Goal: Task Accomplishment & Management: Use online tool/utility

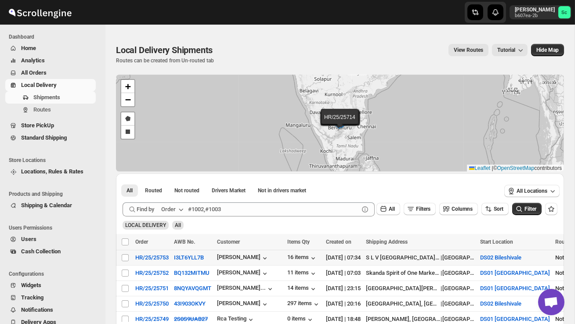
click at [130, 257] on div "Select shipment" at bounding box center [125, 258] width 9 height 8
checkbox input "true"
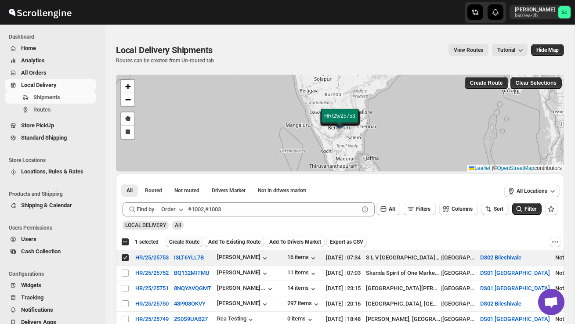
click at [187, 242] on span "Create Route" at bounding box center [184, 241] width 30 height 7
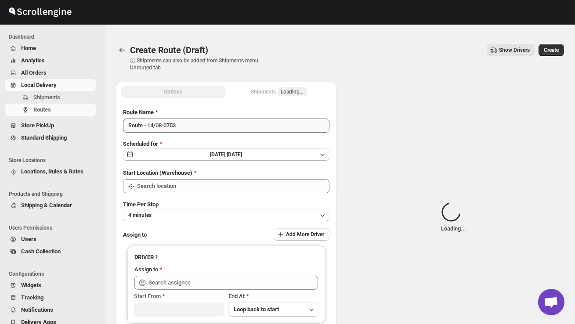
type input "DS02 Bileshivale"
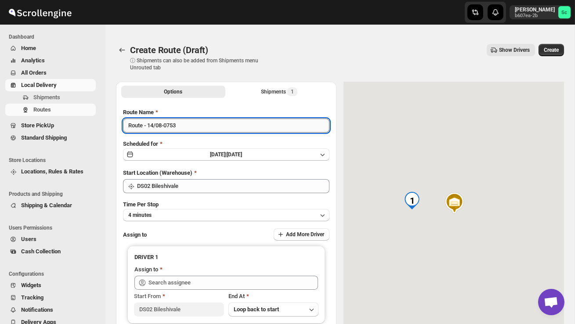
click at [202, 128] on input "Route - 14/08-0753" at bounding box center [226, 126] width 206 height 14
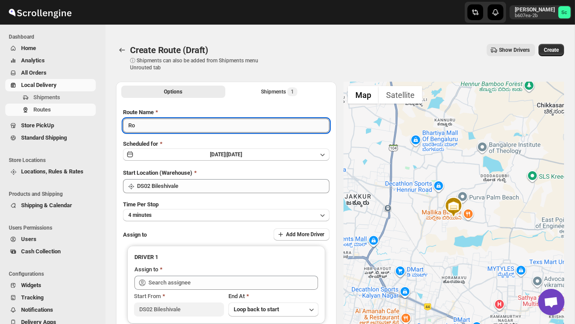
type input "R"
type input "Order no 25753"
click at [206, 215] on button "4 minutes" at bounding box center [226, 215] width 206 height 12
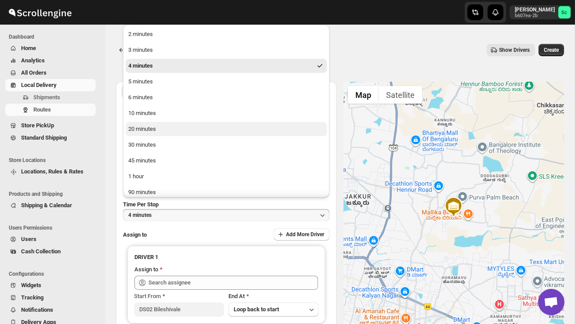
click at [165, 135] on button "20 minutes" at bounding box center [226, 129] width 201 height 14
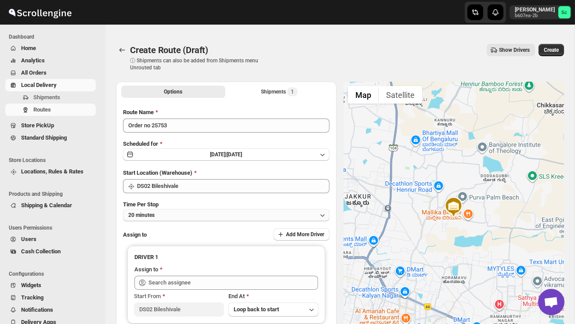
click at [178, 214] on button "20 minutes" at bounding box center [226, 215] width 206 height 12
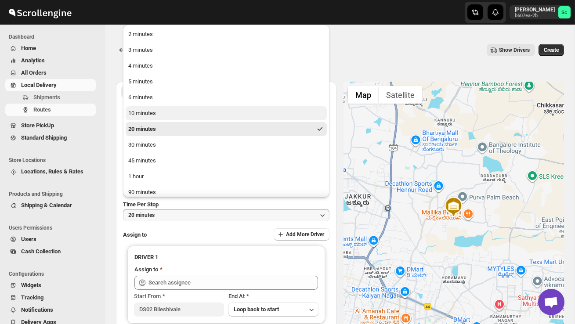
click at [156, 116] on div "10 minutes" at bounding box center [142, 113] width 28 height 9
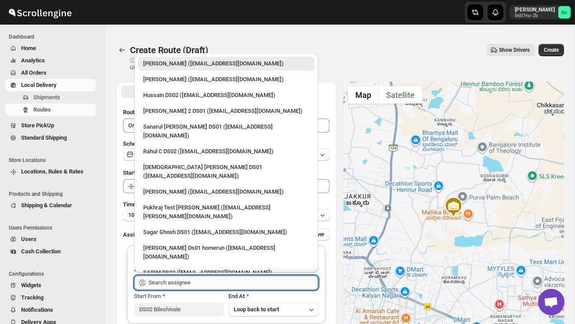
click at [177, 281] on input "text" at bounding box center [232, 283] width 169 height 14
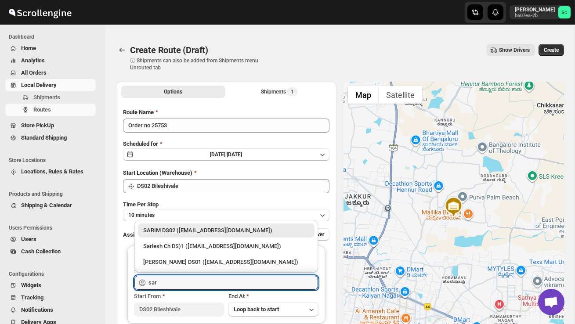
click at [202, 231] on div "SARIM DS02 ([EMAIL_ADDRESS][DOMAIN_NAME])" at bounding box center [226, 230] width 166 height 9
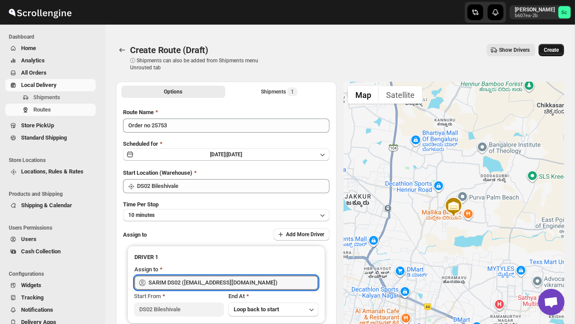
type input "SARIM DS02 ([EMAIL_ADDRESS][DOMAIN_NAME])"
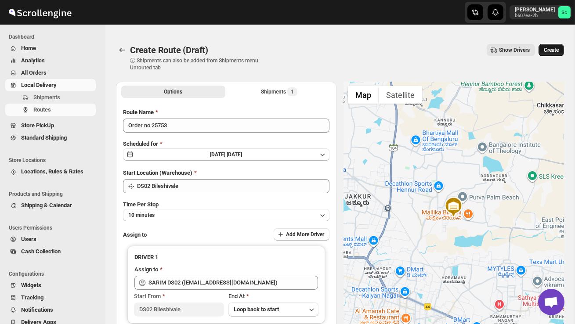
click at [557, 51] on span "Create" at bounding box center [551, 50] width 15 height 7
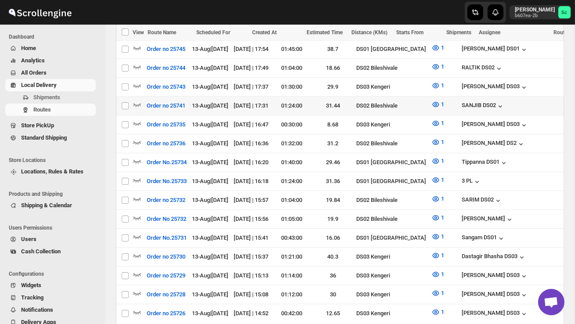
scroll to position [316, 0]
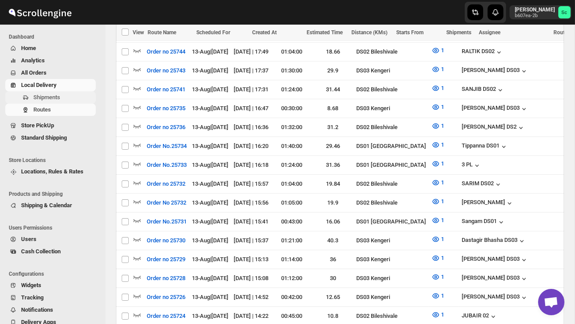
click at [78, 98] on span "Shipments" at bounding box center [63, 97] width 61 height 9
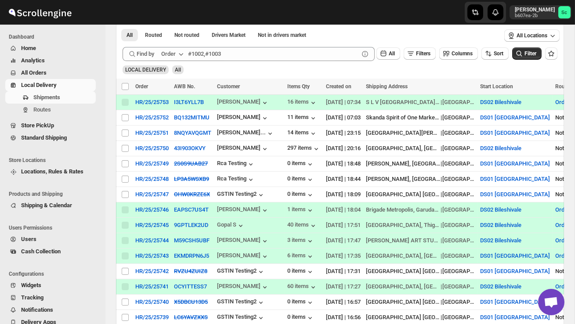
scroll to position [157, 0]
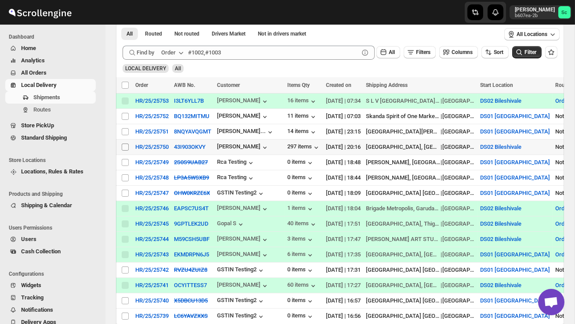
click at [128, 144] on input "Select shipment" at bounding box center [125, 147] width 7 height 7
checkbox input "true"
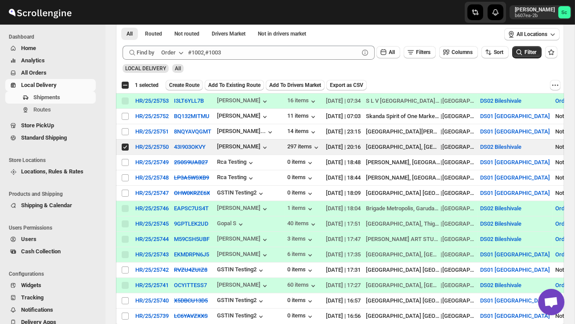
click at [195, 83] on span "Create Route" at bounding box center [184, 85] width 30 height 7
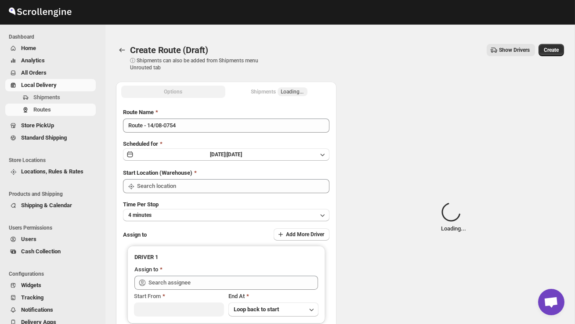
type input "DS02 Bileshivale"
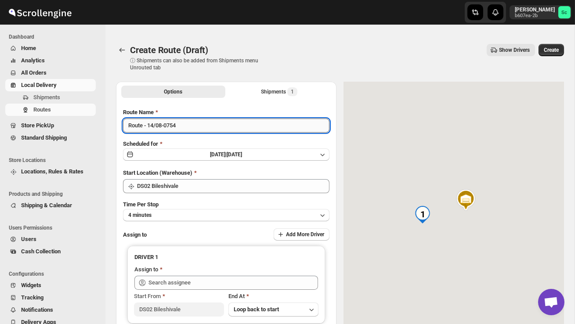
click at [191, 128] on input "Route - 14/08-0754" at bounding box center [226, 126] width 206 height 14
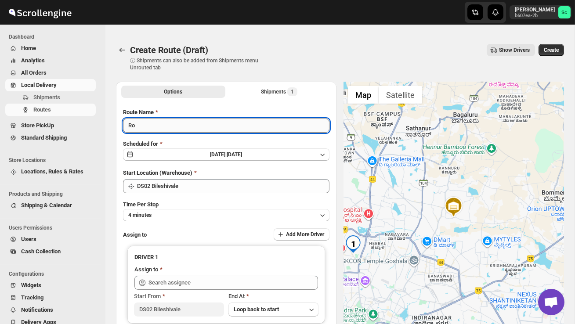
type input "R"
type input "Order no 25750"
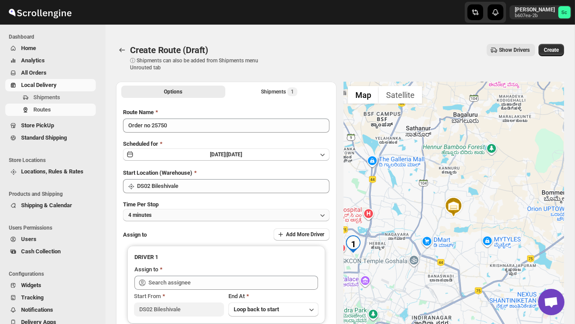
click at [201, 212] on button "4 minutes" at bounding box center [226, 215] width 206 height 12
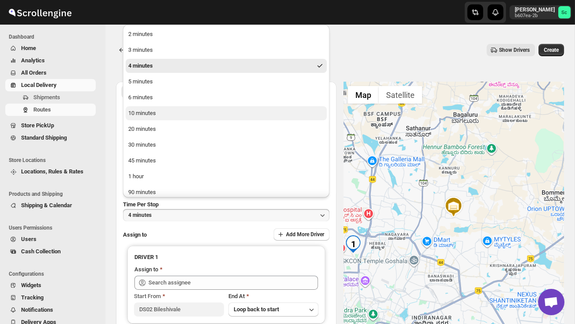
click at [151, 116] on div "10 minutes" at bounding box center [142, 113] width 28 height 9
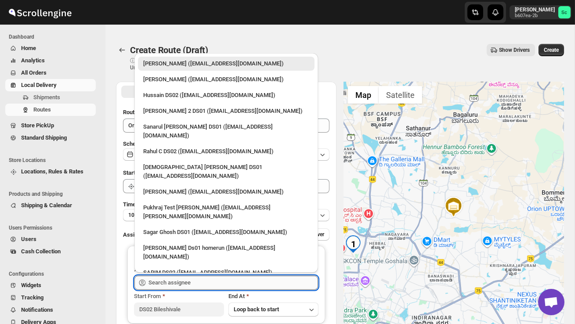
click at [167, 282] on input "text" at bounding box center [232, 283] width 169 height 14
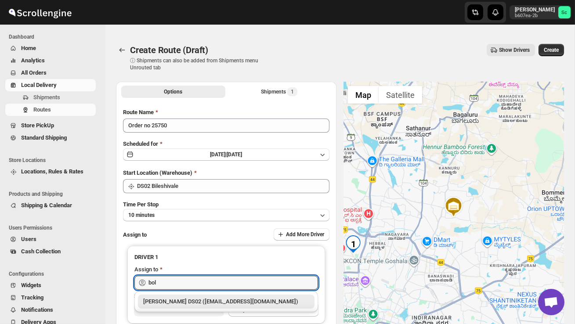
click at [187, 303] on div "[PERSON_NAME] DS02 ([EMAIL_ADDRESS][DOMAIN_NAME])" at bounding box center [226, 301] width 166 height 9
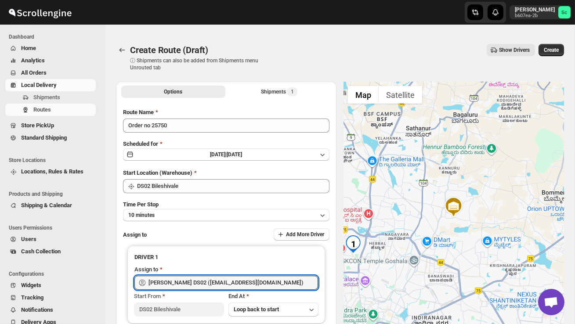
type input "[PERSON_NAME] DS02 ([EMAIL_ADDRESS][DOMAIN_NAME])"
click at [559, 43] on div "Create Route (Draft). This page is ready Create Route (Draft) ⓘ Shipments can a…" at bounding box center [340, 57] width 448 height 48
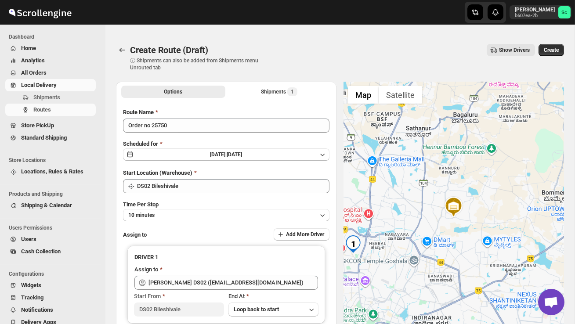
click at [558, 48] on span "Create" at bounding box center [551, 50] width 15 height 7
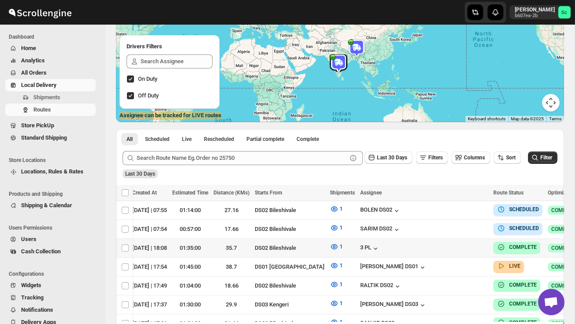
scroll to position [0, 125]
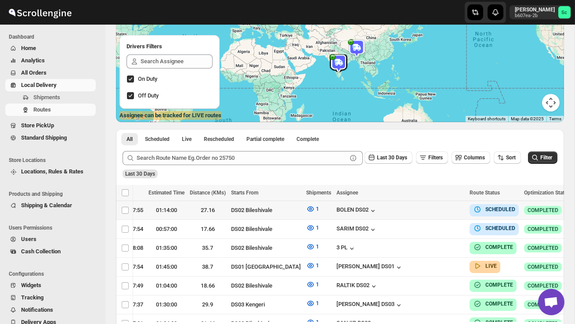
click at [574, 209] on icon "button" at bounding box center [581, 210] width 9 height 9
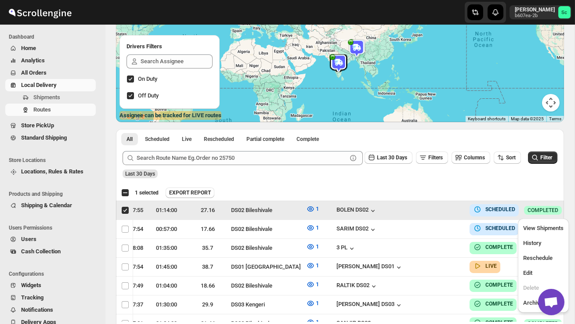
scroll to position [0, 0]
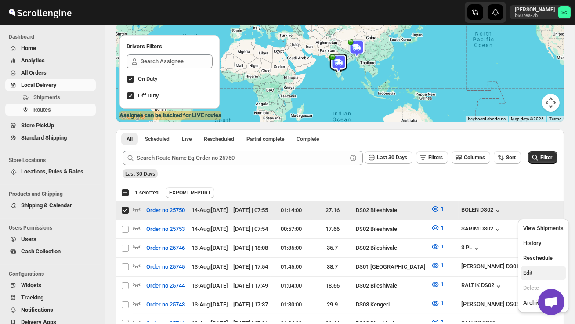
click at [538, 266] on button "Edit" at bounding box center [543, 273] width 46 height 14
checkbox input "false"
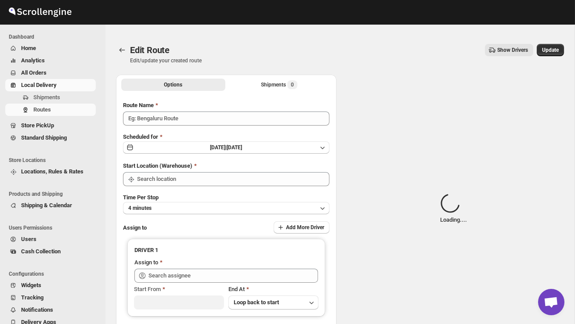
type input "Order no 25750"
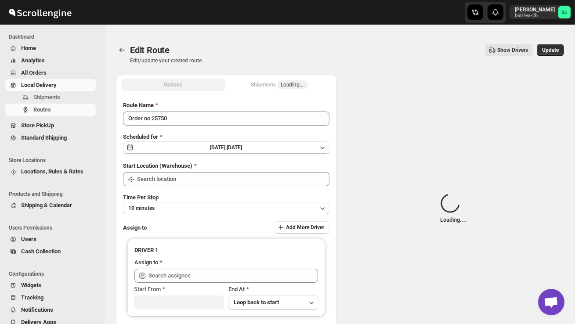
type input "DS02 Bileshivale"
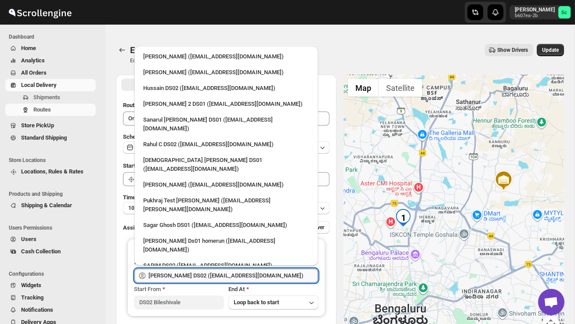
click at [263, 278] on input "[PERSON_NAME] DS02 ([EMAIL_ADDRESS][DOMAIN_NAME])" at bounding box center [232, 276] width 169 height 14
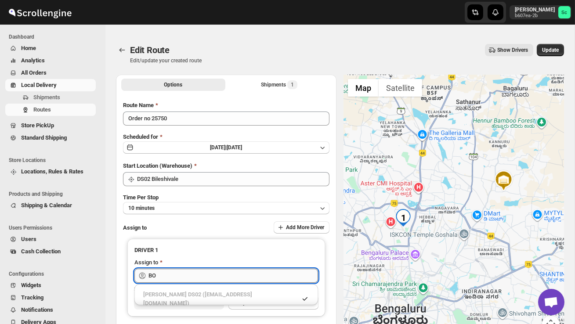
type input "B"
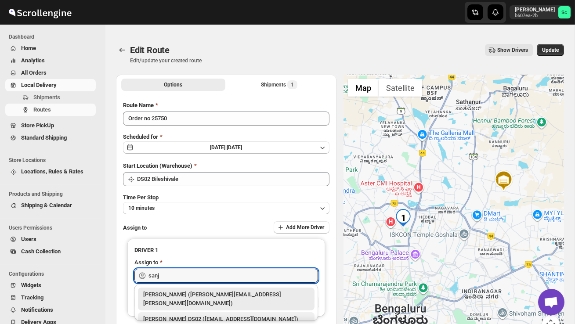
click at [259, 315] on div "[PERSON_NAME] DS02 ([EMAIL_ADDRESS][DOMAIN_NAME])" at bounding box center [226, 319] width 166 height 9
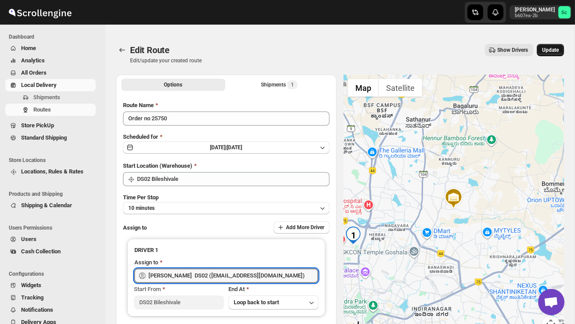
type input "[PERSON_NAME] DS02 ([EMAIL_ADDRESS][DOMAIN_NAME])"
click at [555, 52] on span "Update" at bounding box center [550, 50] width 17 height 7
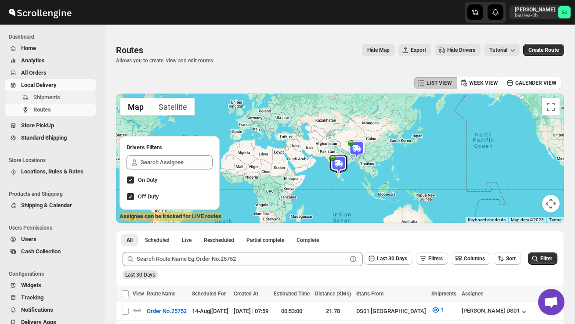
click at [67, 98] on span "Shipments" at bounding box center [63, 97] width 61 height 9
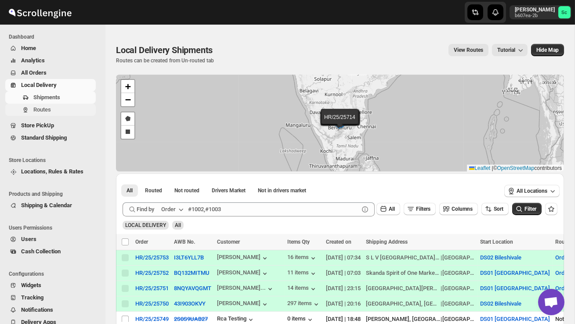
click at [67, 114] on span "Routes" at bounding box center [63, 109] width 61 height 9
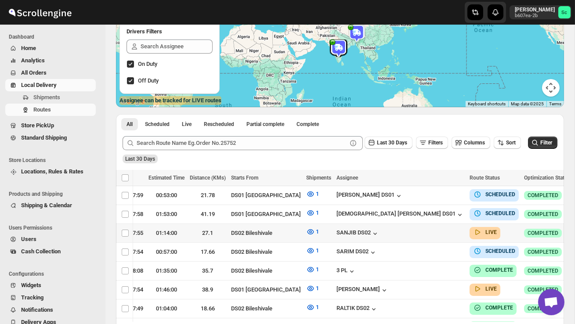
click at [574, 234] on icon "button" at bounding box center [581, 232] width 9 height 9
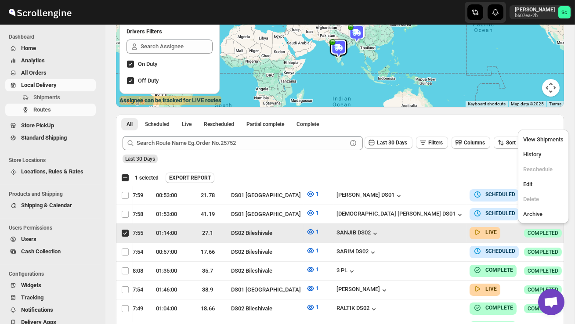
scroll to position [0, 0]
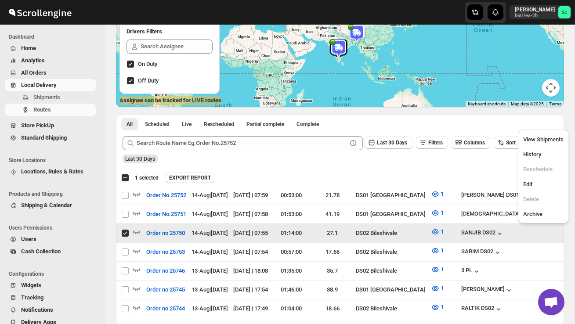
click at [537, 176] on ul "View Shipments History Reschedule Edit Delete Archive" at bounding box center [543, 176] width 46 height 89
checkbox input "false"
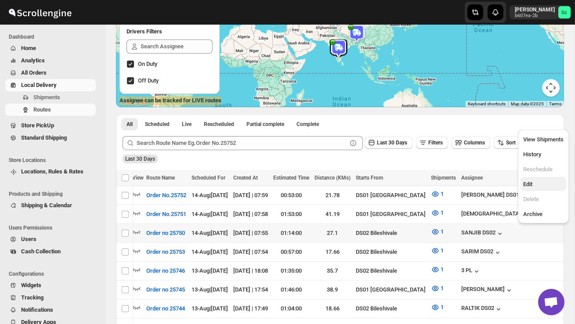
click at [537, 180] on span "Edit" at bounding box center [543, 184] width 40 height 9
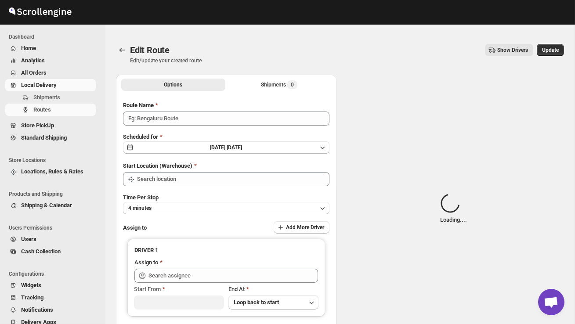
type input "Order no 25750"
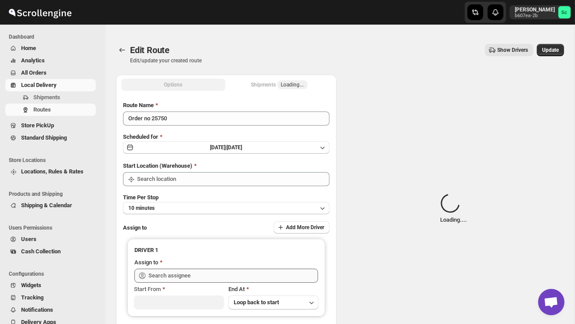
type input "DS02 Bileshivale"
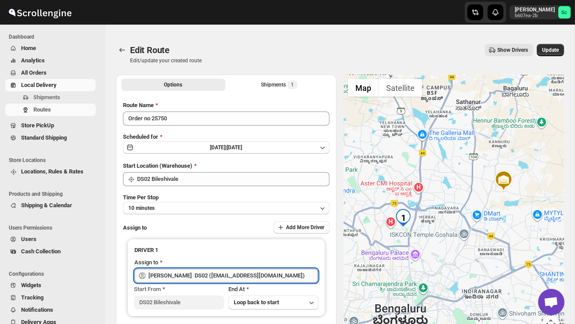
click at [262, 273] on input "[PERSON_NAME] DS02 ([EMAIL_ADDRESS][DOMAIN_NAME])" at bounding box center [232, 276] width 169 height 14
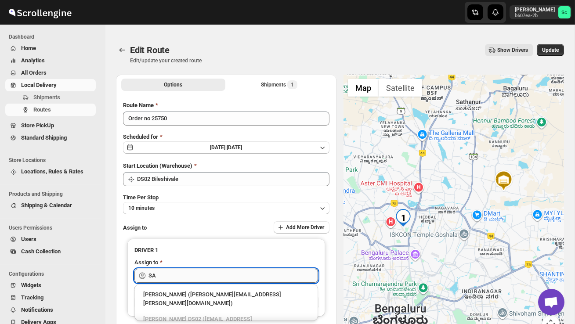
type input "S"
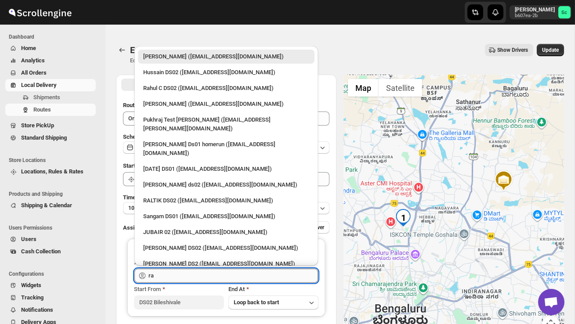
type input "r"
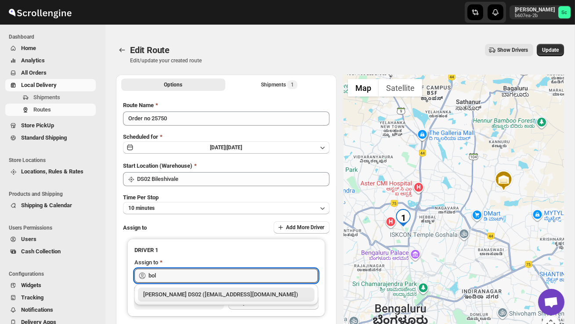
click at [269, 296] on div "[PERSON_NAME] DS02 ([EMAIL_ADDRESS][DOMAIN_NAME])" at bounding box center [226, 294] width 166 height 9
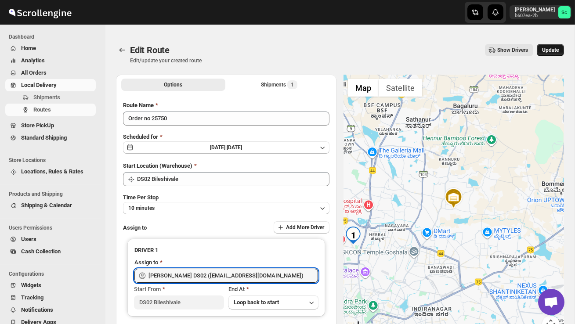
type input "[PERSON_NAME] DS02 ([EMAIL_ADDRESS][DOMAIN_NAME])"
click at [562, 51] on button "Update" at bounding box center [550, 50] width 27 height 12
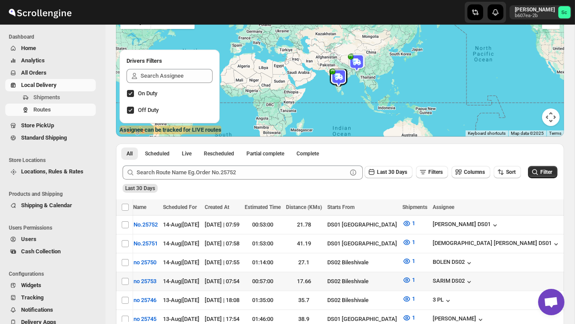
scroll to position [0, 0]
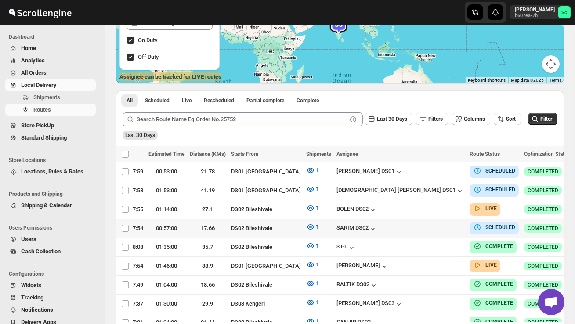
click at [574, 224] on icon "button" at bounding box center [581, 228] width 9 height 9
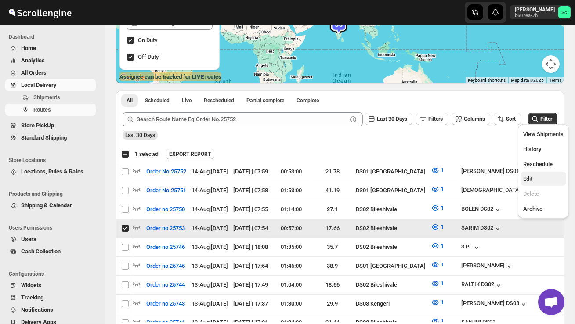
click at [543, 185] on button "Edit" at bounding box center [543, 179] width 46 height 14
checkbox input "false"
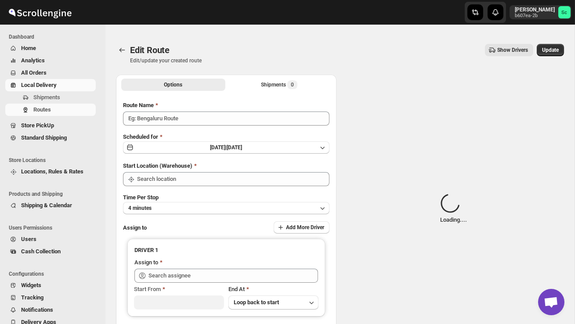
type input "Order no 25753"
type input "DS02 Bileshivale"
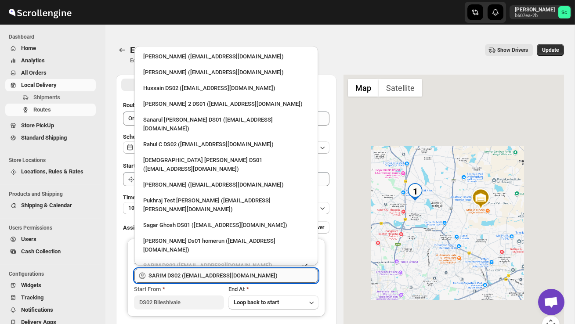
click at [263, 274] on input "SARIM DS02 ([EMAIL_ADDRESS][DOMAIN_NAME])" at bounding box center [232, 276] width 169 height 14
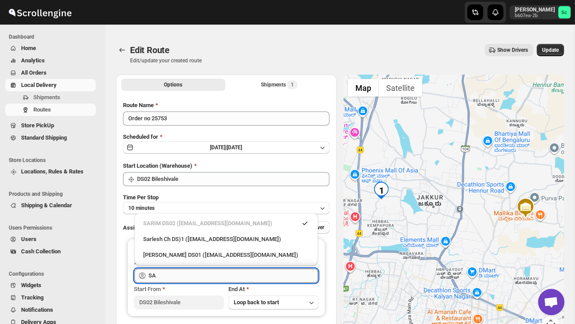
type input "S"
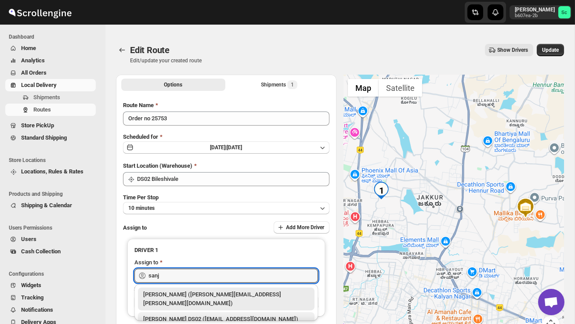
click at [256, 312] on div "[PERSON_NAME] DS02 ([EMAIL_ADDRESS][DOMAIN_NAME])" at bounding box center [226, 319] width 177 height 14
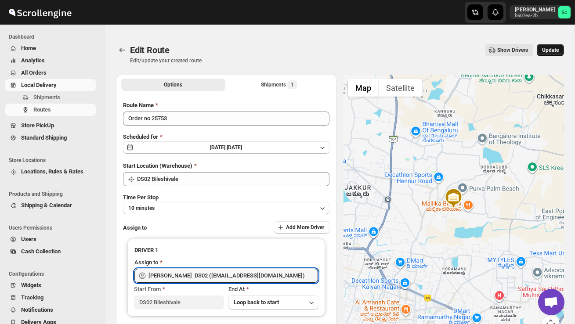
type input "[PERSON_NAME] DS02 ([EMAIL_ADDRESS][DOMAIN_NAME])"
click at [550, 51] on span "Update" at bounding box center [550, 50] width 17 height 7
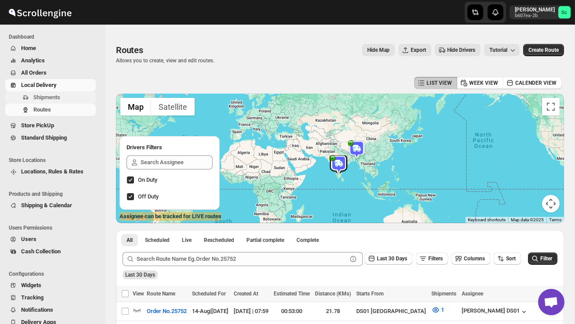
click at [68, 102] on button "Shipments" at bounding box center [50, 97] width 90 height 12
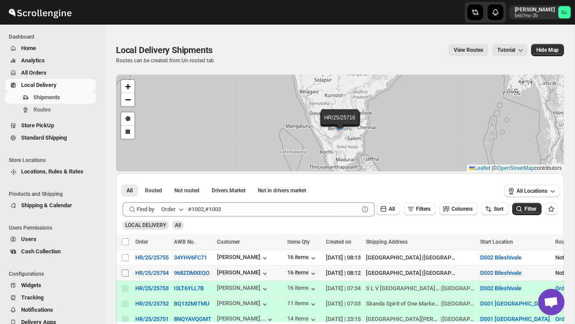
click at [123, 272] on input "Select shipment" at bounding box center [125, 273] width 7 height 7
checkbox input "true"
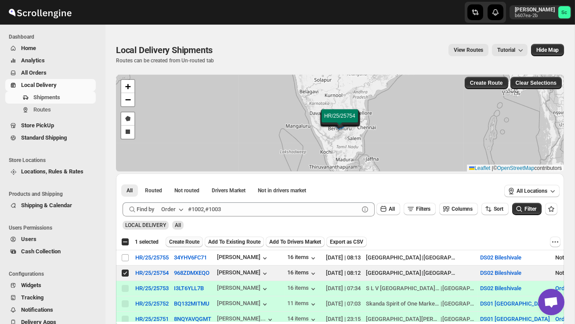
click at [195, 237] on button "Create Route" at bounding box center [184, 242] width 37 height 11
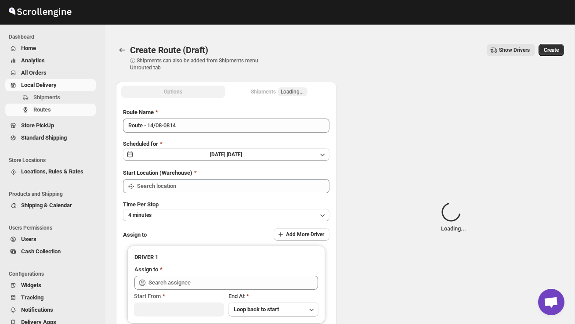
type input "DS02 Bileshivale"
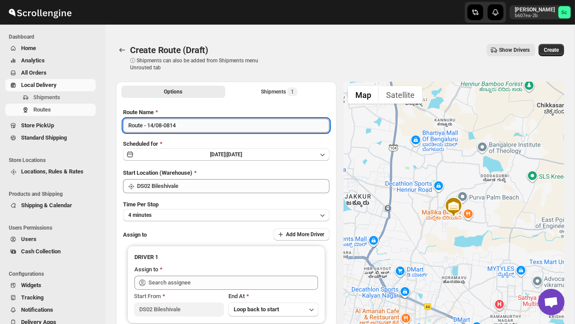
click at [187, 130] on input "Route - 14/08-0814" at bounding box center [226, 126] width 206 height 14
type input "R"
type input "Order no 25754"
click at [257, 218] on button "4 minutes" at bounding box center [226, 215] width 206 height 12
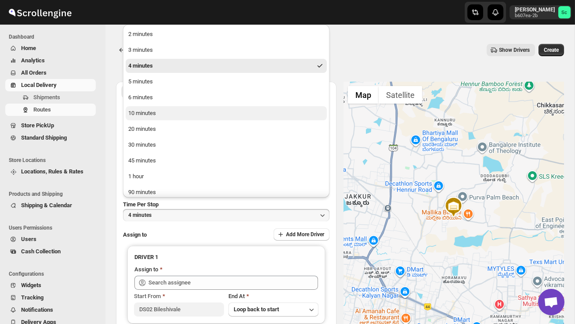
click at [176, 111] on button "10 minutes" at bounding box center [226, 113] width 201 height 14
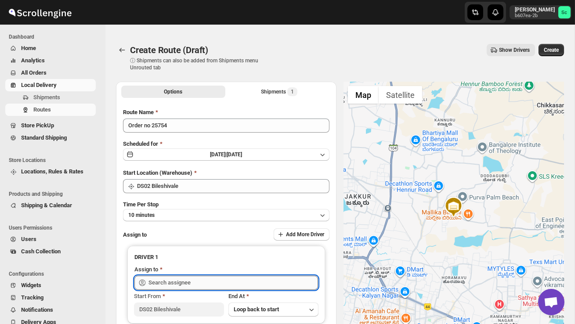
click at [170, 277] on input "text" at bounding box center [232, 283] width 169 height 14
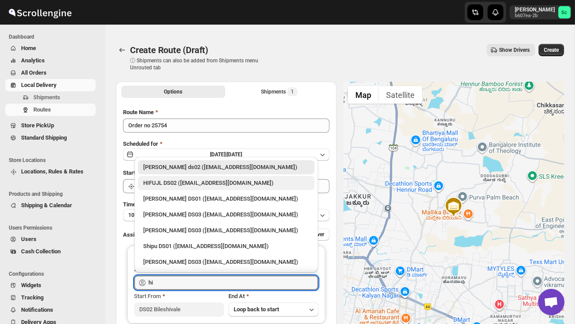
click at [180, 181] on div "HIFUJL DS02 ([EMAIL_ADDRESS][DOMAIN_NAME])" at bounding box center [226, 183] width 166 height 9
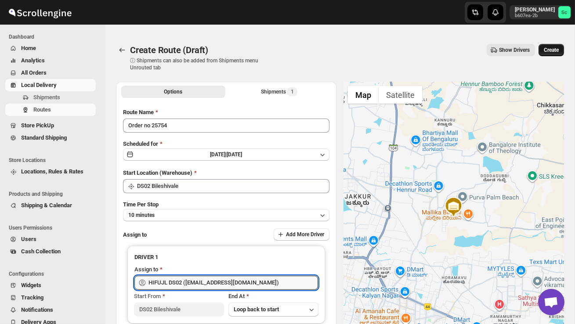
type input "HIFUJL DS02 ([EMAIL_ADDRESS][DOMAIN_NAME])"
click at [547, 47] on span "Create" at bounding box center [551, 50] width 15 height 7
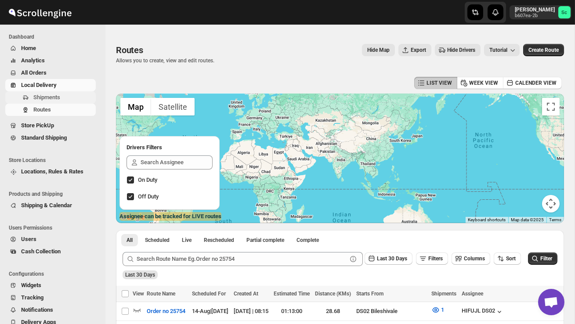
click at [86, 100] on span "Shipments" at bounding box center [63, 97] width 61 height 9
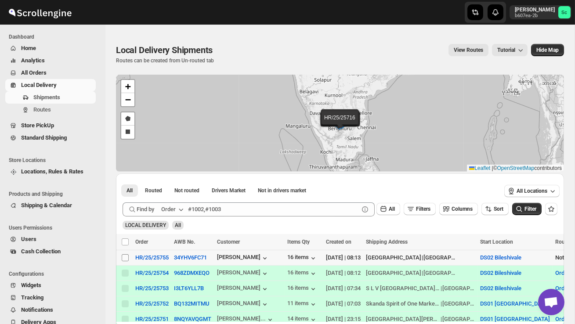
click at [124, 258] on input "Select shipment" at bounding box center [125, 257] width 7 height 7
checkbox input "true"
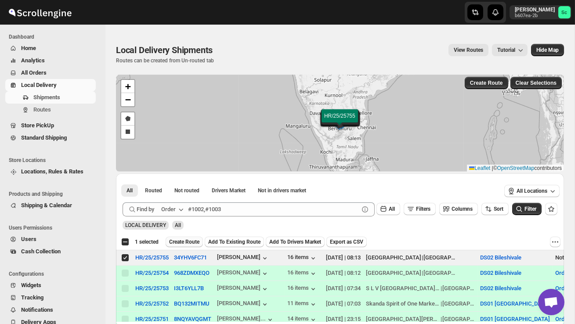
click at [199, 239] on span "Create Route" at bounding box center [184, 241] width 30 height 7
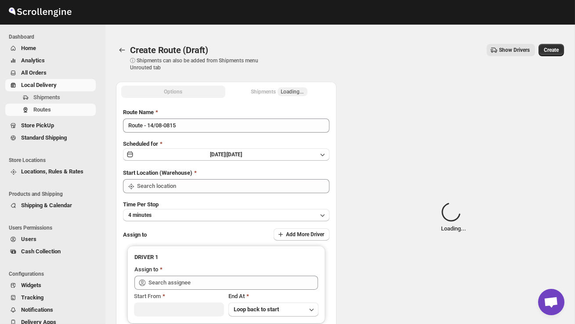
type input "DS02 Bileshivale"
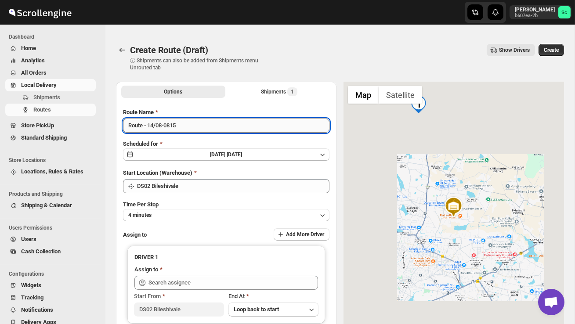
click at [188, 129] on input "Route - 14/08-0815" at bounding box center [226, 126] width 206 height 14
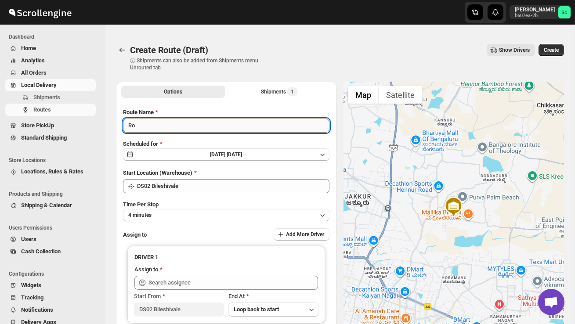
type input "R"
type input "Order no 25755"
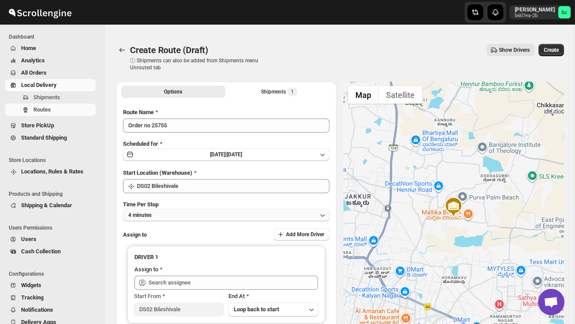
click at [214, 212] on button "4 minutes" at bounding box center [226, 215] width 206 height 12
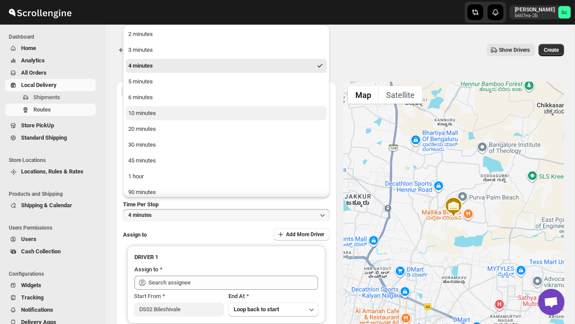
click at [159, 112] on button "10 minutes" at bounding box center [226, 113] width 201 height 14
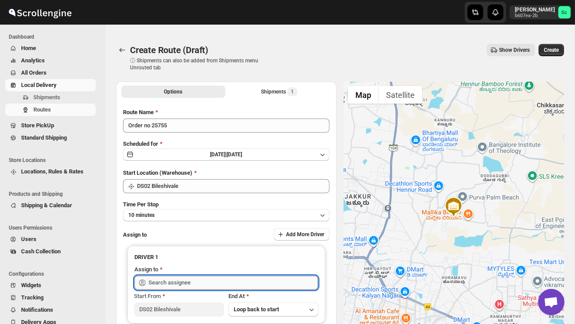
click at [183, 282] on input "text" at bounding box center [232, 283] width 169 height 14
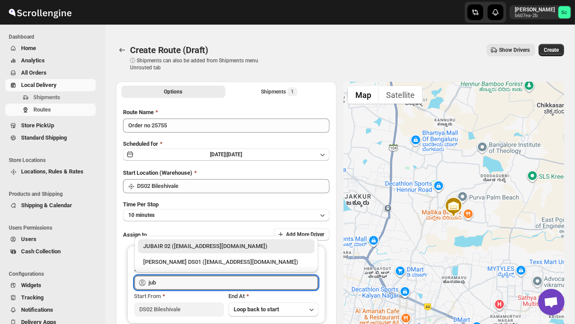
click at [207, 246] on div "JUBAIR 02 ([EMAIL_ADDRESS][DOMAIN_NAME])" at bounding box center [226, 246] width 166 height 9
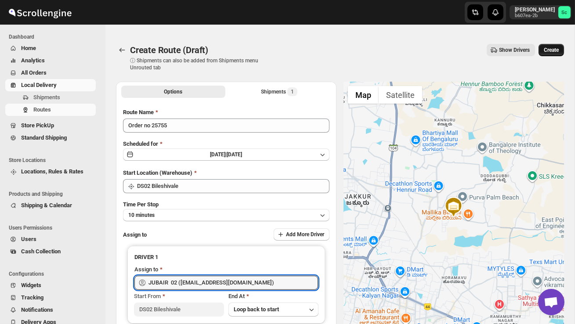
type input "JUBAIR 02 ([EMAIL_ADDRESS][DOMAIN_NAME])"
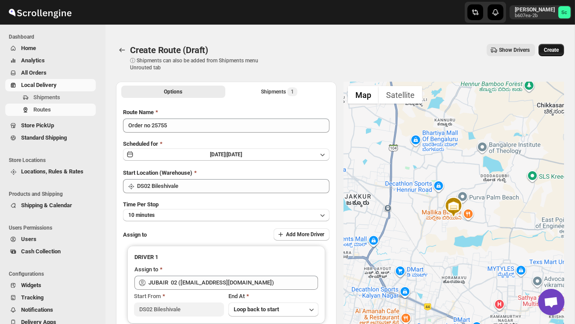
click at [552, 50] on span "Create" at bounding box center [551, 50] width 15 height 7
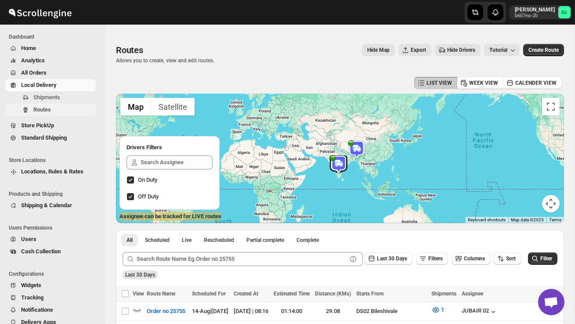
click at [40, 109] on span "Routes" at bounding box center [42, 109] width 18 height 7
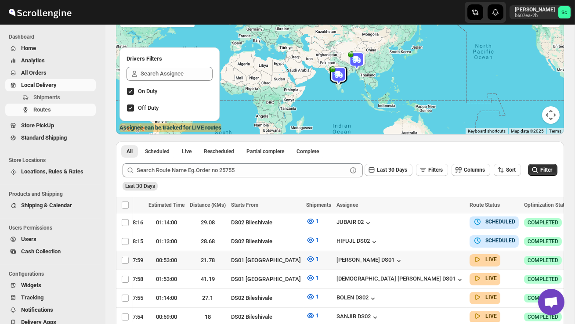
scroll to position [89, 0]
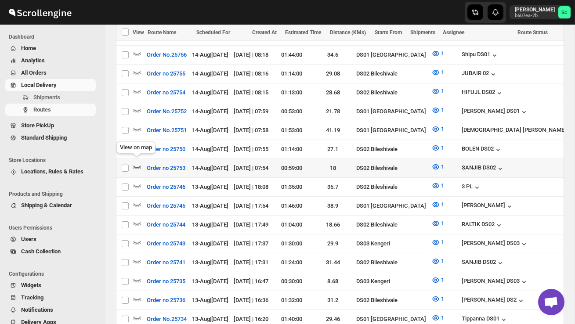
click at [137, 166] on icon "button" at bounding box center [136, 168] width 7 height 4
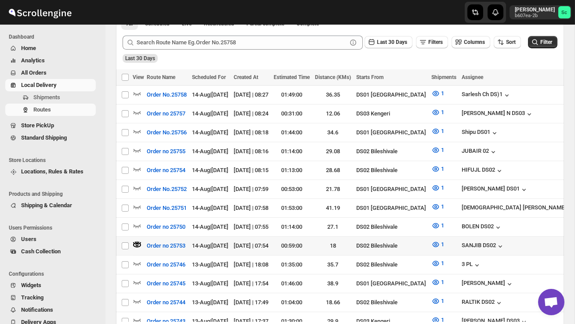
scroll to position [227, 0]
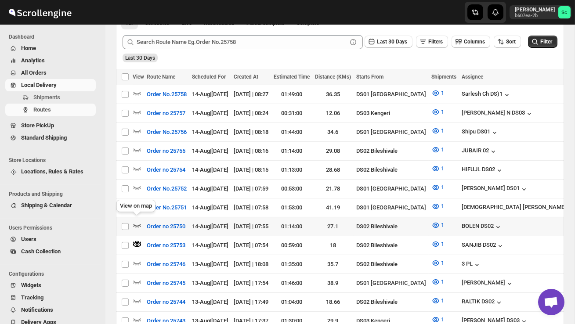
click at [137, 221] on icon "button" at bounding box center [137, 225] width 9 height 9
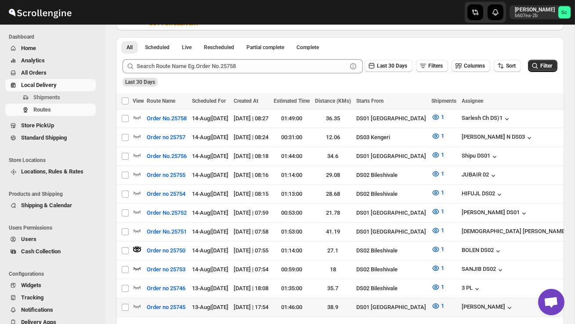
scroll to position [214, 0]
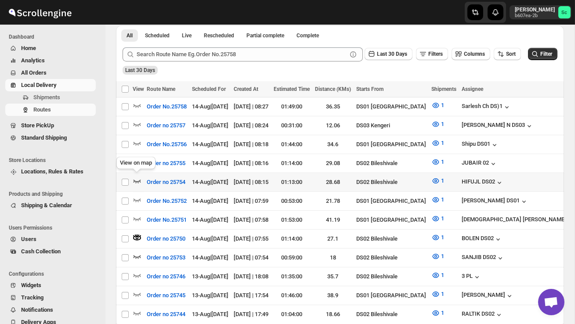
click at [137, 177] on icon "button" at bounding box center [137, 181] width 9 height 9
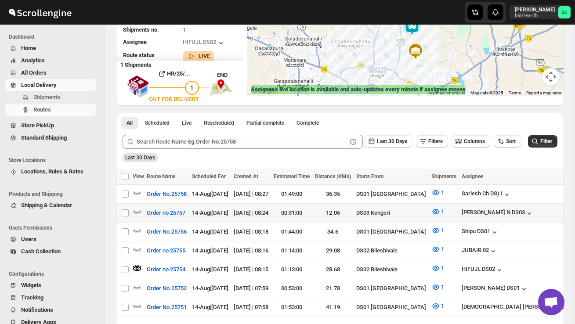
scroll to position [130, 0]
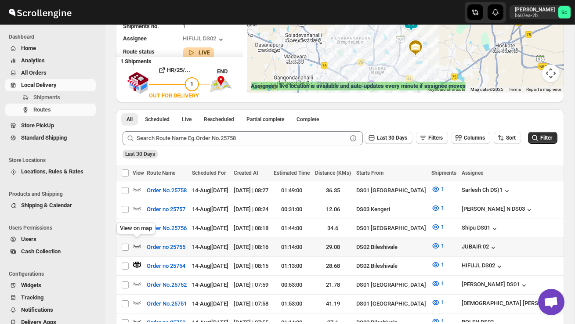
click at [137, 242] on icon "button" at bounding box center [137, 246] width 9 height 9
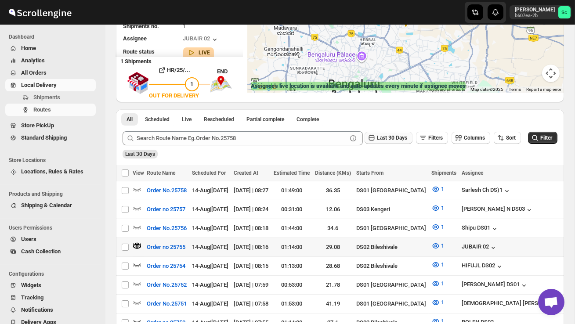
scroll to position [0, 0]
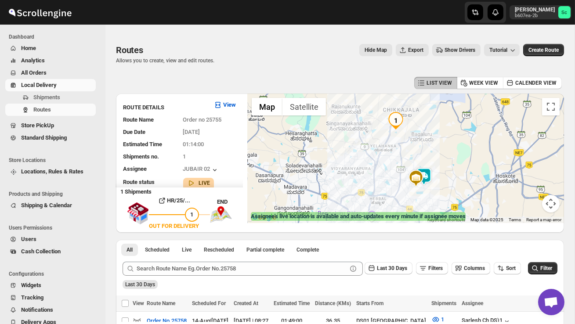
click at [433, 176] on img at bounding box center [424, 177] width 18 height 18
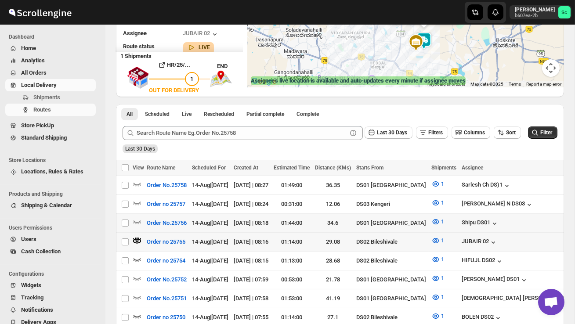
scroll to position [148, 0]
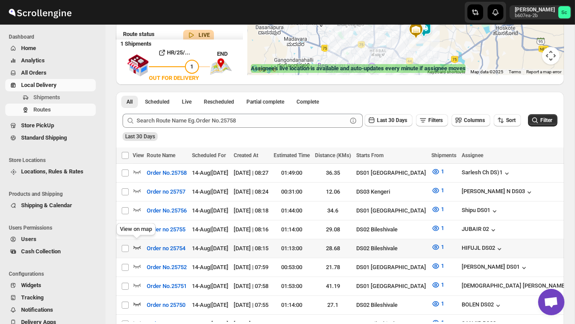
click at [137, 244] on icon "button" at bounding box center [137, 247] width 9 height 9
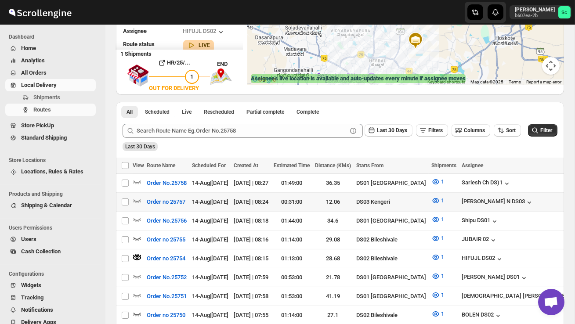
scroll to position [141, 0]
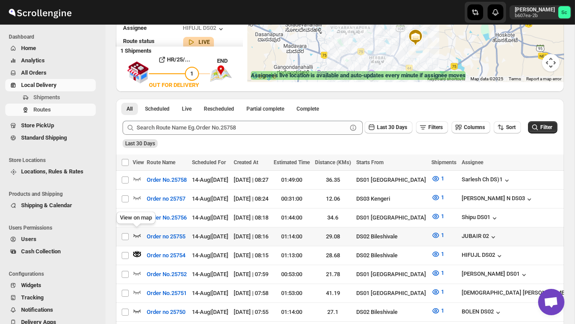
click at [138, 233] on icon "button" at bounding box center [137, 235] width 9 height 9
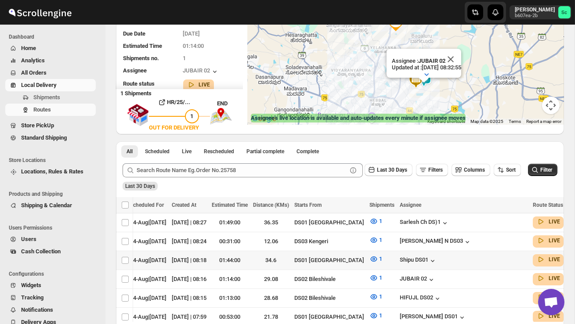
scroll to position [0, 89]
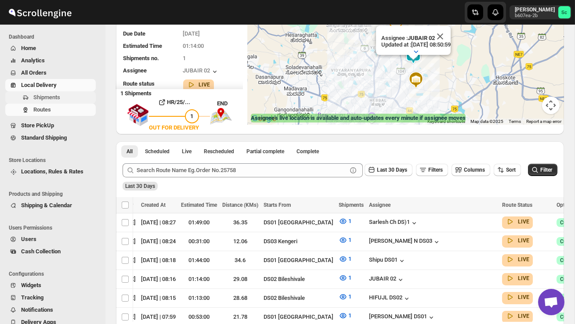
click at [47, 95] on span "Shipments" at bounding box center [46, 97] width 27 height 7
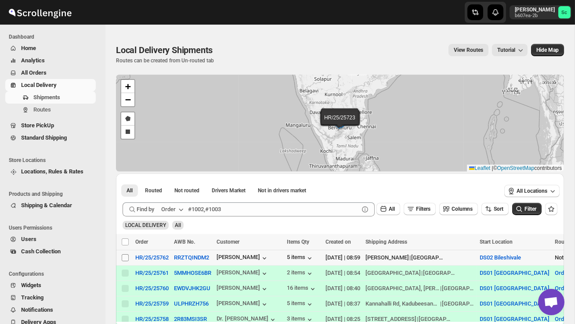
click at [126, 257] on input "Select shipment" at bounding box center [125, 257] width 7 height 7
checkbox input "true"
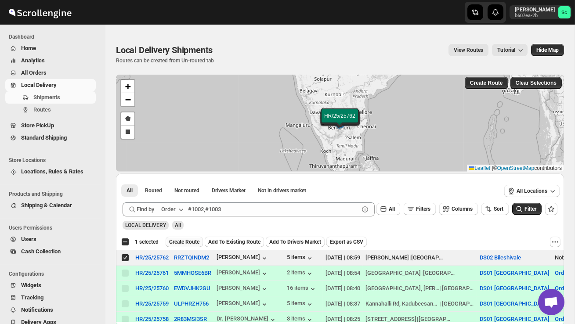
click at [193, 238] on button "Create Route" at bounding box center [184, 242] width 37 height 11
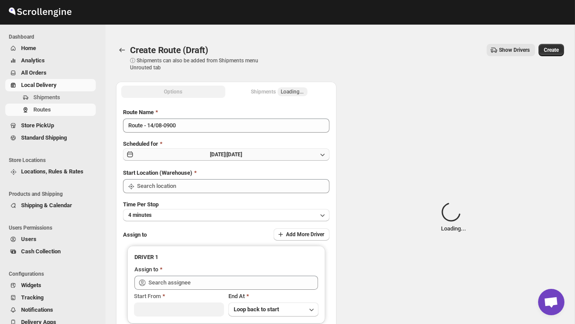
type input "DS02 Bileshivale"
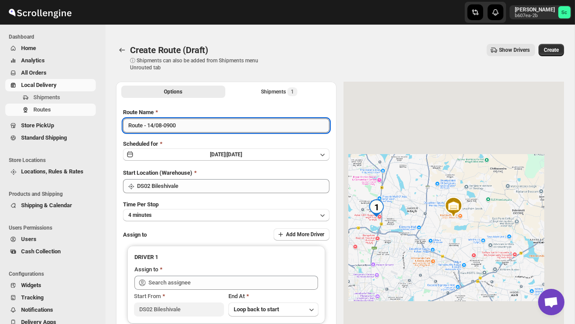
click at [193, 125] on input "Route - 14/08-0900" at bounding box center [226, 126] width 206 height 14
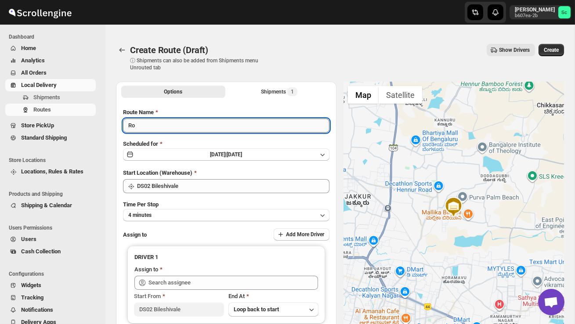
type input "R"
type input "Order no 25762"
click at [173, 213] on button "4 minutes" at bounding box center [226, 215] width 206 height 12
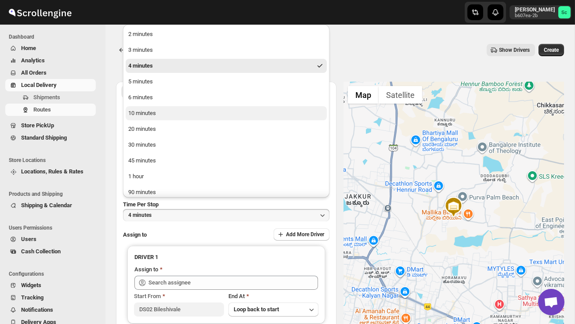
click at [144, 107] on button "10 minutes" at bounding box center [226, 113] width 201 height 14
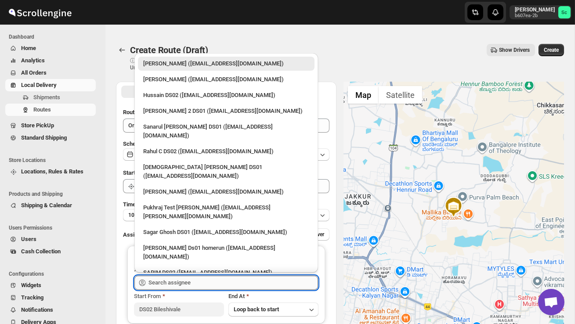
click at [189, 285] on input "text" at bounding box center [232, 283] width 169 height 14
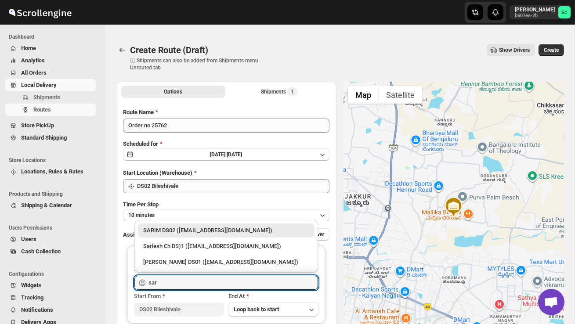
click at [210, 226] on div "SARIM DS02 ([EMAIL_ADDRESS][DOMAIN_NAME])" at bounding box center [226, 231] width 177 height 14
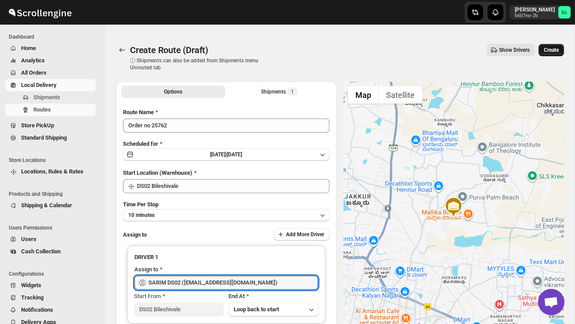
type input "SARIM DS02 ([EMAIL_ADDRESS][DOMAIN_NAME])"
click at [552, 49] on span "Create" at bounding box center [551, 50] width 15 height 7
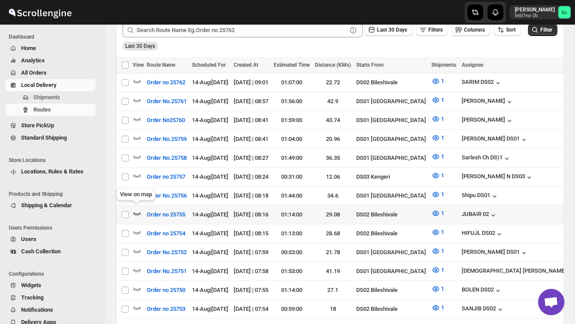
click at [137, 209] on icon "button" at bounding box center [137, 213] width 9 height 9
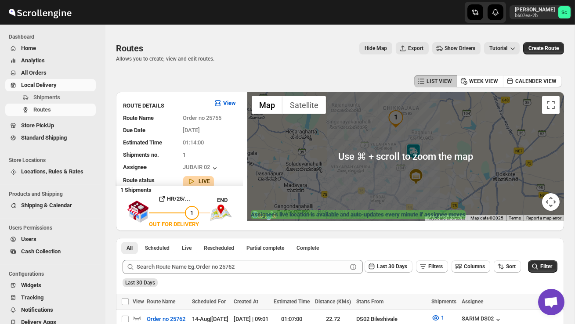
scroll to position [3, 0]
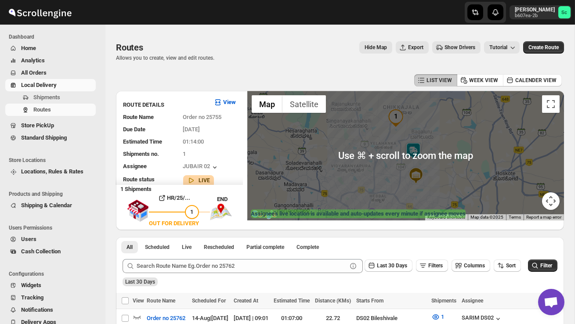
click at [416, 146] on img at bounding box center [413, 151] width 18 height 18
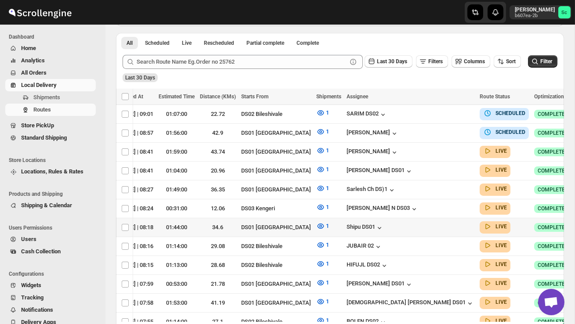
scroll to position [0, 126]
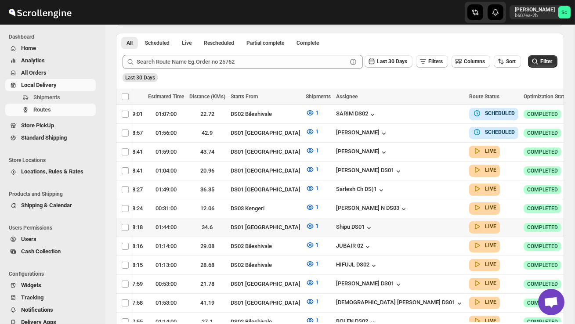
click at [574, 223] on icon "button" at bounding box center [581, 227] width 9 height 9
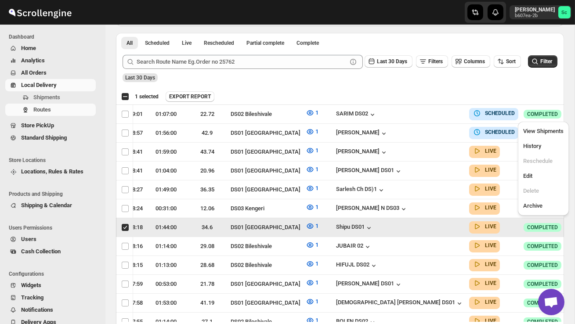
scroll to position [0, 0]
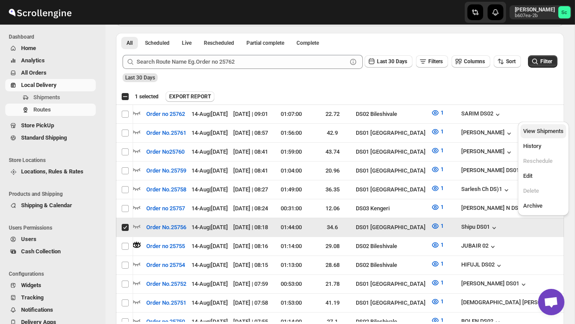
click at [550, 126] on button "View Shipments" at bounding box center [543, 131] width 46 height 14
checkbox input "false"
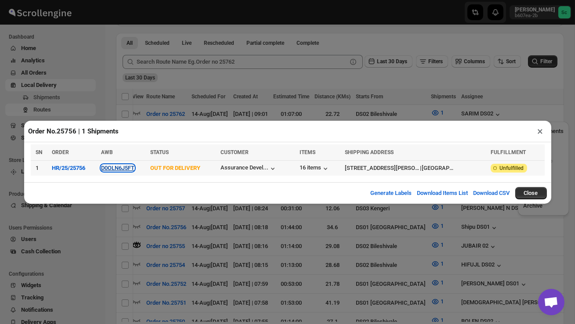
click at [127, 168] on button "D0OLN6J5FT" at bounding box center [117, 168] width 33 height 7
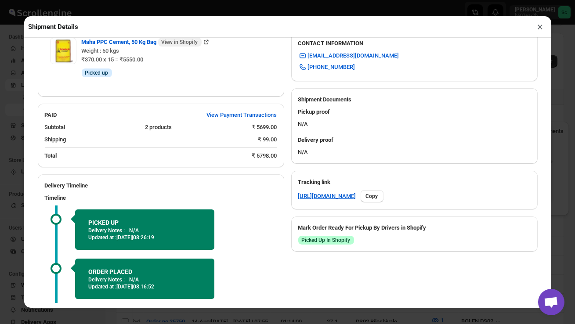
scroll to position [392, 0]
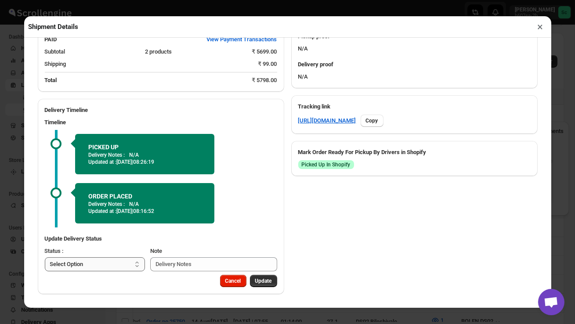
click at [114, 266] on select "Select Option PICKED UP OUT FOR DELIVERY RESCHEDULE DELIVERED CANCELLED" at bounding box center [95, 264] width 101 height 14
select select "DELIVERED"
click at [267, 285] on span "Update" at bounding box center [263, 281] width 17 height 7
select select
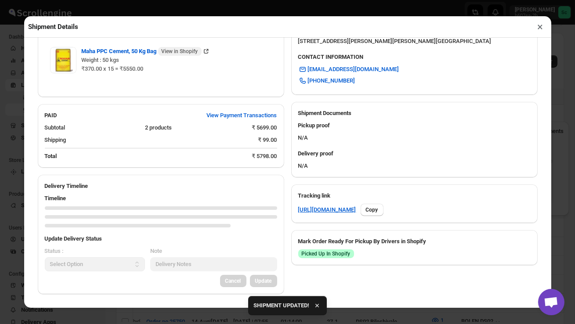
click at [539, 27] on button "×" at bounding box center [540, 27] width 13 height 12
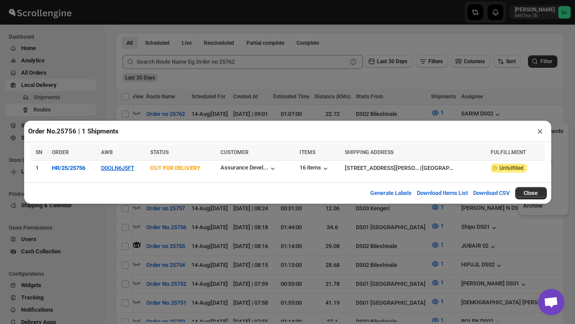
click at [541, 132] on button "×" at bounding box center [540, 131] width 13 height 12
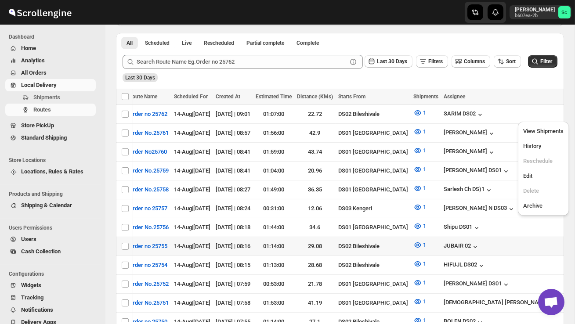
scroll to position [0, 0]
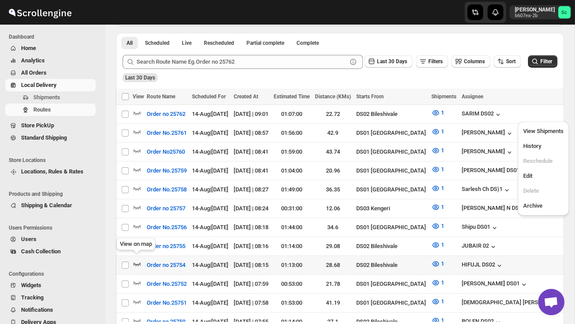
click at [137, 263] on icon "button" at bounding box center [136, 265] width 7 height 4
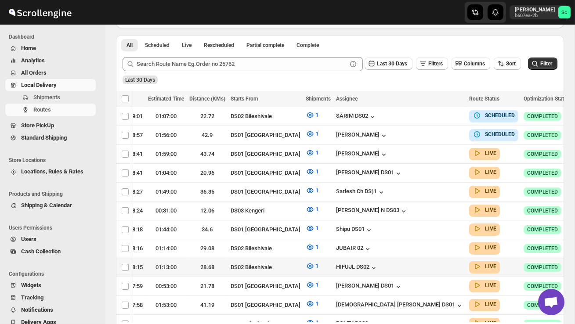
click at [574, 263] on icon "button" at bounding box center [581, 267] width 9 height 9
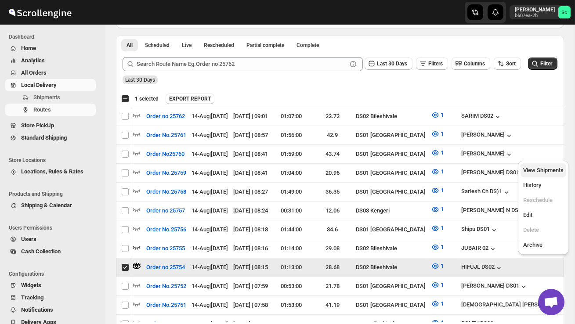
click at [552, 168] on span "View Shipments" at bounding box center [543, 170] width 40 height 7
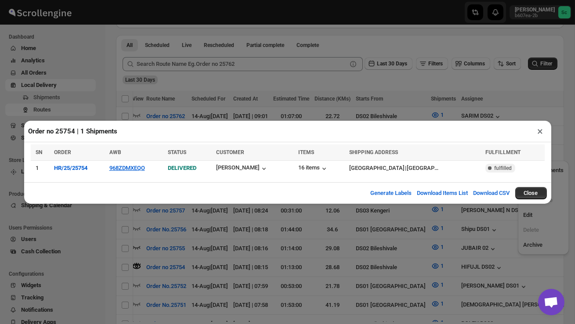
click at [542, 132] on button "×" at bounding box center [540, 131] width 13 height 12
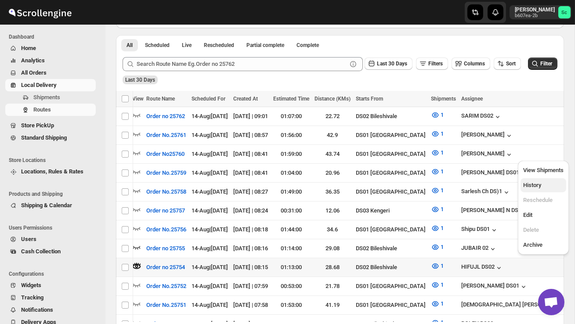
click at [541, 187] on span "History" at bounding box center [532, 185] width 18 height 7
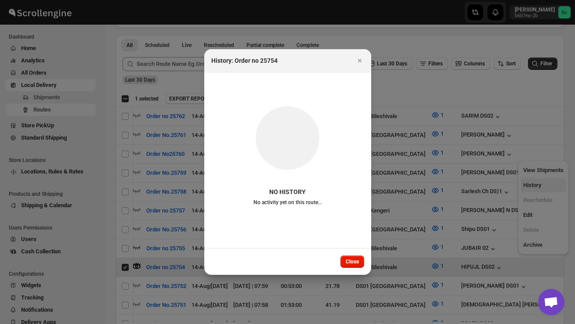
checkbox input "true"
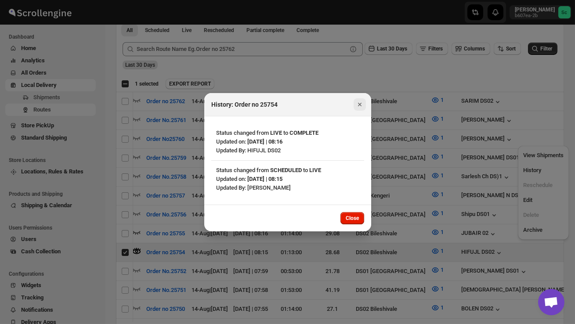
click at [359, 103] on icon "Close" at bounding box center [359, 104] width 9 height 9
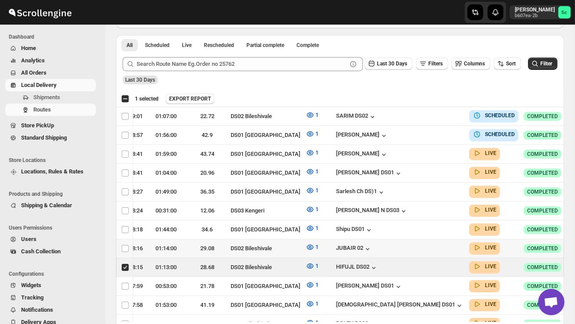
click at [574, 244] on icon "button" at bounding box center [581, 248] width 9 height 9
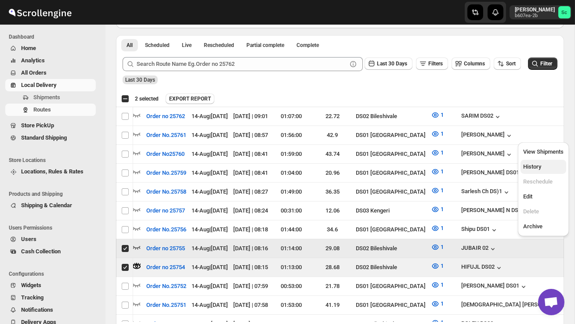
click at [540, 168] on span "History" at bounding box center [532, 166] width 18 height 7
checkbox input "false"
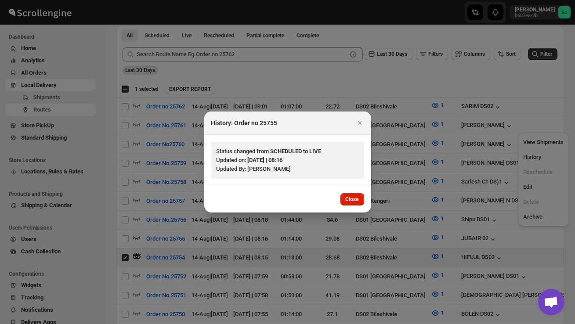
drag, startPoint x: 298, startPoint y: 159, endPoint x: 298, endPoint y: 168, distance: 8.3
click at [298, 166] on div "Status changed from SCHEDULED to LIVE Updated on: 14-Aug-25 | 08:16 Updated By:…" at bounding box center [287, 160] width 142 height 26
click at [321, 165] on div "Updated By: Sanjay chetri" at bounding box center [287, 169] width 142 height 9
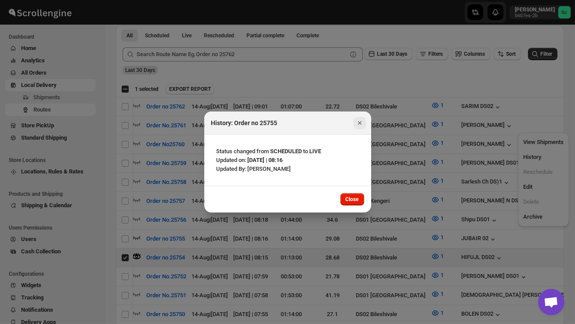
click at [361, 119] on icon "Close" at bounding box center [359, 123] width 9 height 9
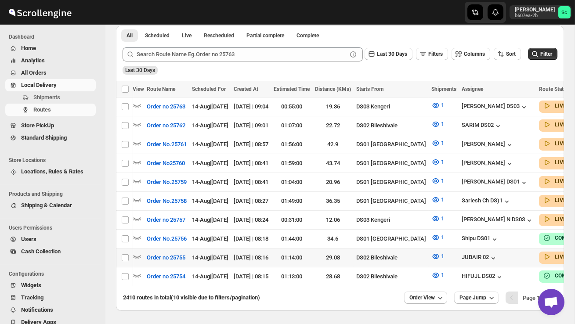
scroll to position [0, 73]
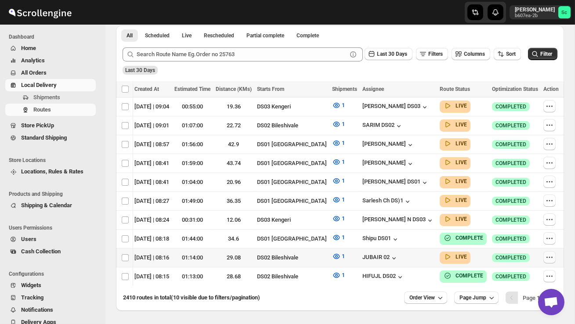
click at [554, 253] on icon "button" at bounding box center [549, 257] width 9 height 9
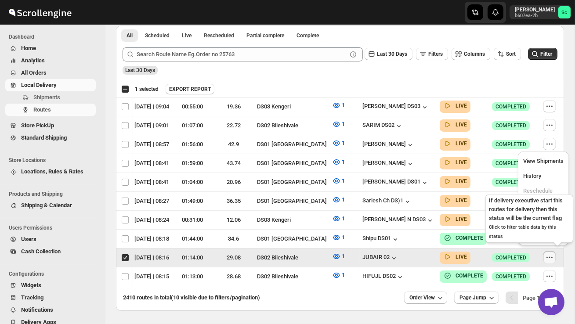
scroll to position [0, 0]
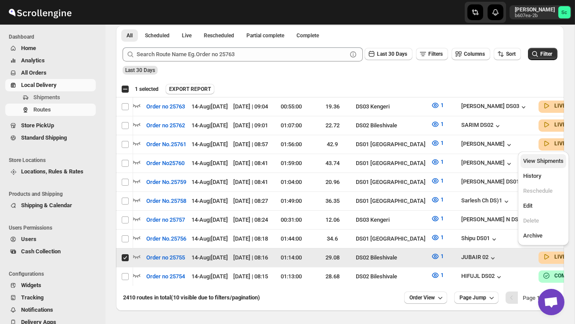
click at [541, 161] on span "View Shipments" at bounding box center [543, 161] width 40 height 7
checkbox input "false"
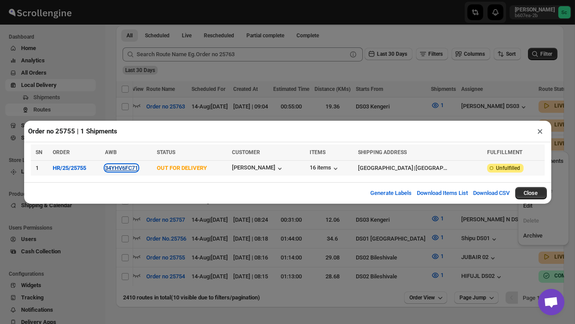
click at [132, 167] on button "34YHV6FC71" at bounding box center [121, 168] width 33 height 7
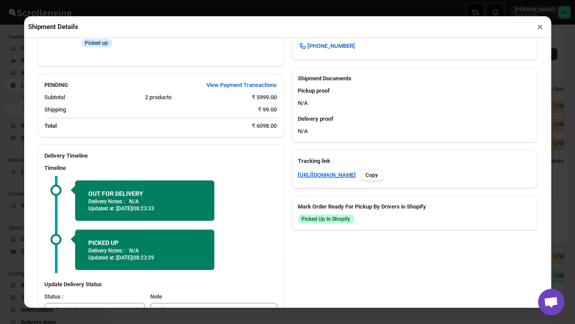
scroll to position [392, 0]
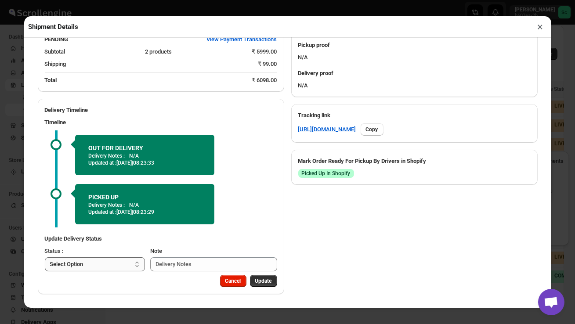
click at [112, 265] on select "Select Option PICKED UP OUT FOR DELIVERY RESCHEDULE DELIVERED CANCELLED" at bounding box center [95, 264] width 101 height 14
select select "DELIVERED"
click at [271, 278] on span "Update" at bounding box center [263, 281] width 17 height 7
select select
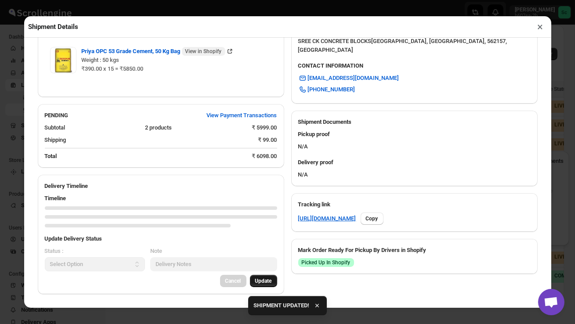
scroll to position [378, 0]
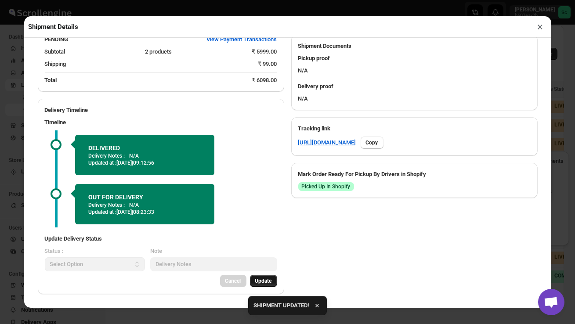
click at [539, 25] on button "×" at bounding box center [540, 27] width 13 height 12
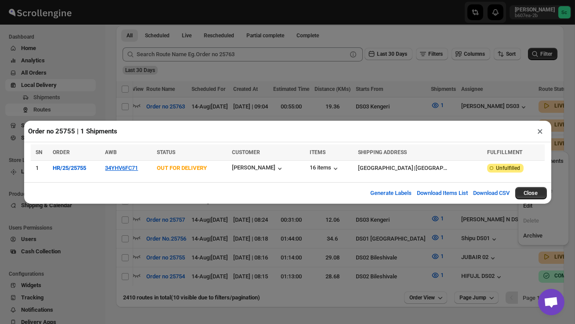
click at [541, 130] on button "×" at bounding box center [540, 131] width 13 height 12
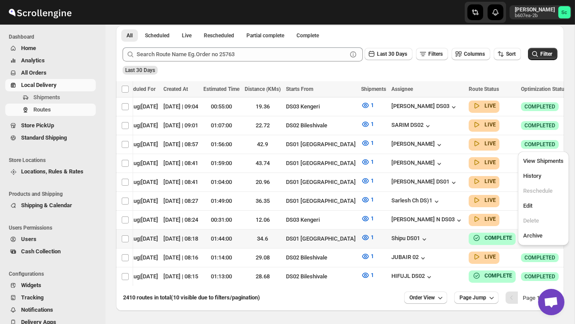
scroll to position [234, 0]
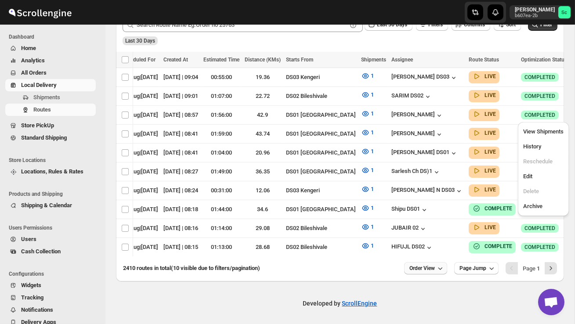
click at [429, 265] on span "Order View" at bounding box center [421, 268] width 25 height 7
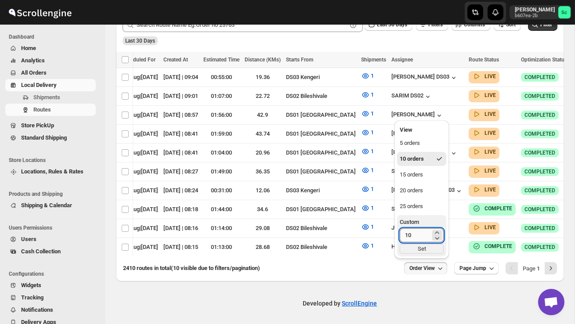
click at [416, 234] on input "10" at bounding box center [415, 235] width 31 height 14
type input "1"
type input "40"
click at [412, 248] on div "Set" at bounding box center [422, 249] width 44 height 10
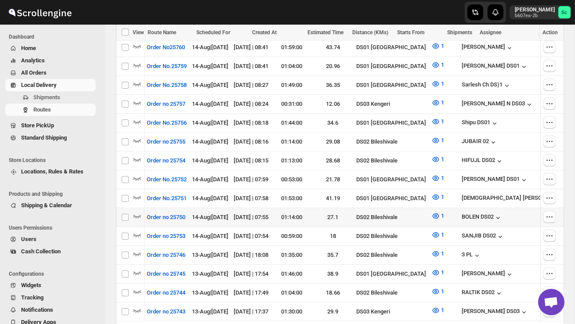
scroll to position [0, 0]
click at [135, 212] on icon "button" at bounding box center [137, 216] width 9 height 9
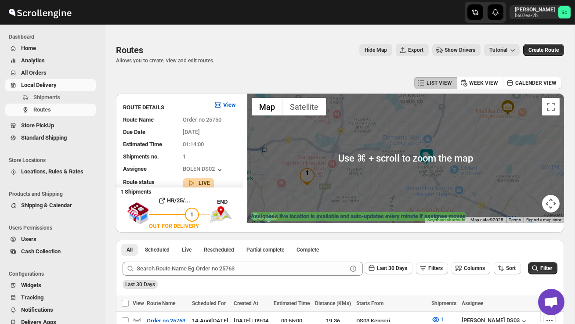
click at [429, 201] on div at bounding box center [405, 159] width 317 height 130
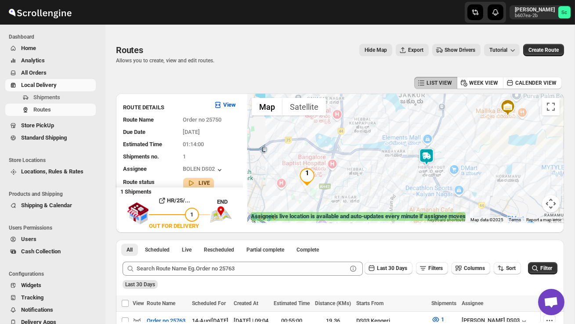
click at [431, 154] on img at bounding box center [427, 157] width 18 height 18
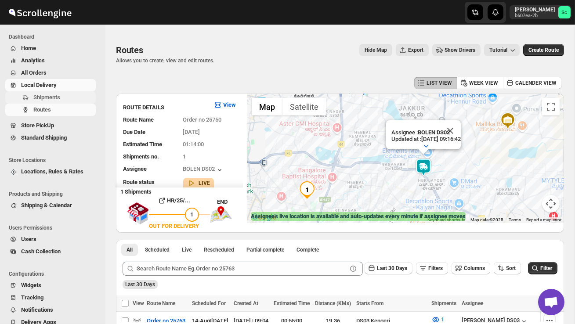
click at [67, 100] on span "Shipments" at bounding box center [63, 97] width 61 height 9
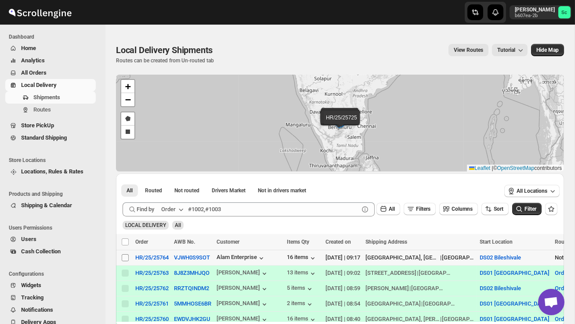
click at [123, 259] on input "Select shipment" at bounding box center [125, 257] width 7 height 7
checkbox input "true"
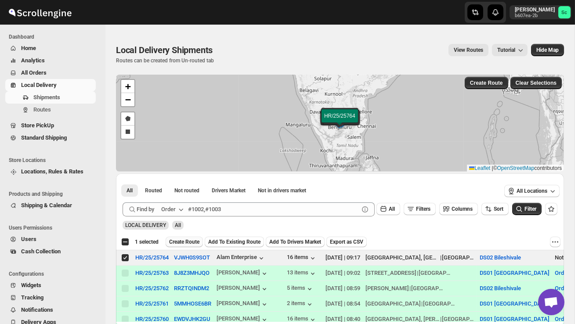
click at [187, 242] on span "Create Route" at bounding box center [184, 241] width 30 height 7
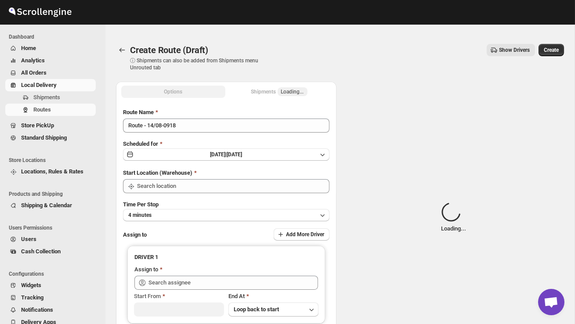
type input "DS02 Bileshivale"
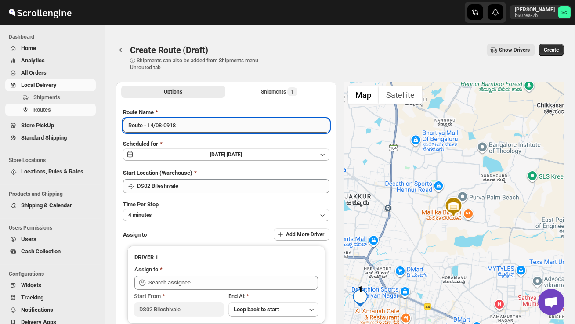
click at [190, 125] on input "Route - 14/08-0918" at bounding box center [226, 126] width 206 height 14
type input "R"
type input "Order no 25764"
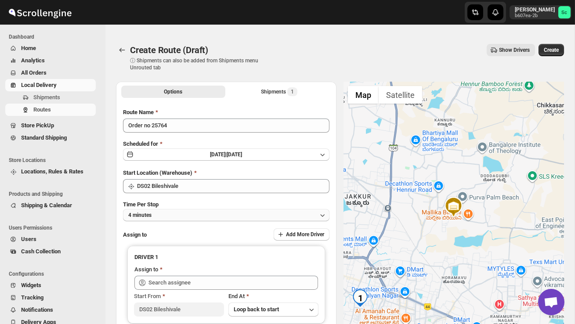
click at [199, 212] on button "4 minutes" at bounding box center [226, 215] width 206 height 12
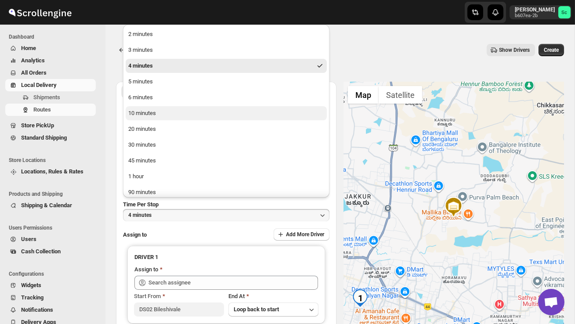
click at [162, 113] on button "10 minutes" at bounding box center [226, 113] width 201 height 14
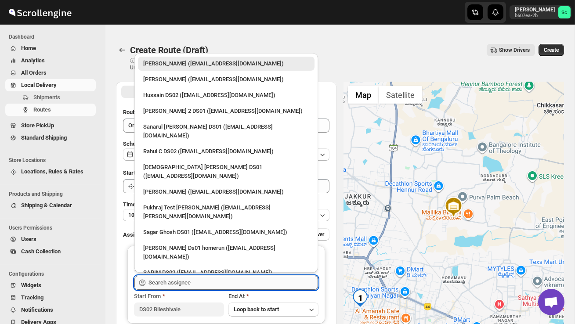
click at [189, 280] on input "text" at bounding box center [232, 283] width 169 height 14
click at [161, 100] on div "Hussain DS02 ([EMAIL_ADDRESS][DOMAIN_NAME])" at bounding box center [226, 95] width 177 height 14
type input "Hussain DS02 ([EMAIL_ADDRESS][DOMAIN_NAME])"
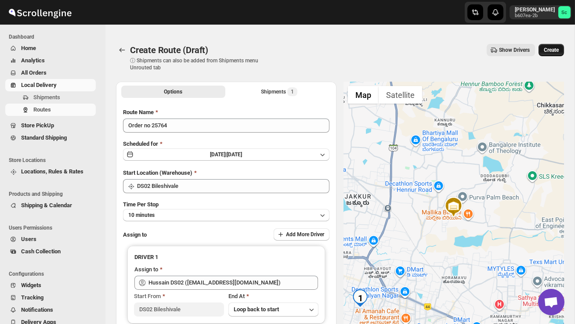
click at [557, 49] on span "Create" at bounding box center [551, 50] width 15 height 7
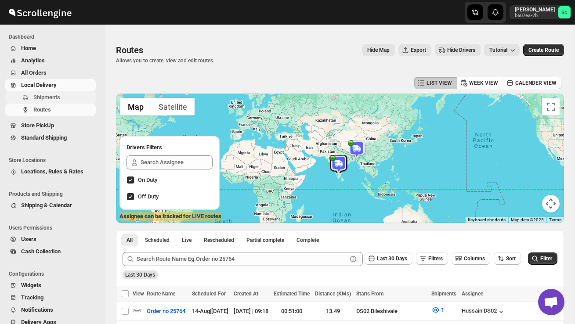
click at [57, 100] on span "Shipments" at bounding box center [46, 97] width 27 height 7
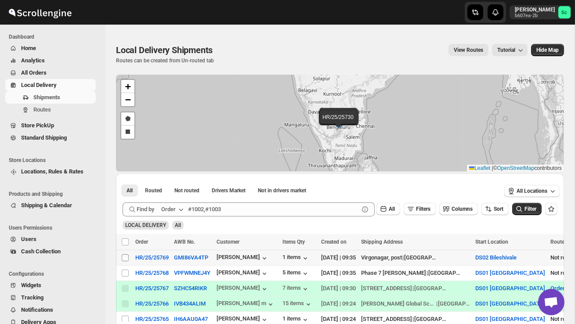
click at [126, 258] on input "Select shipment" at bounding box center [125, 257] width 7 height 7
checkbox input "true"
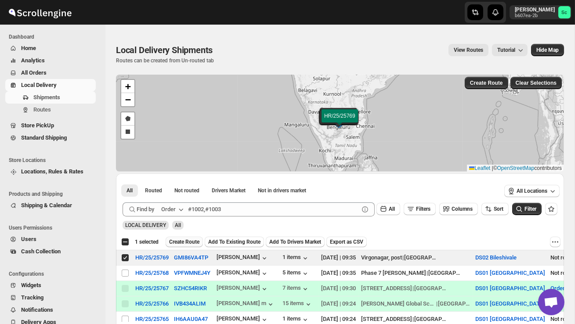
click at [189, 241] on span "Create Route" at bounding box center [184, 241] width 30 height 7
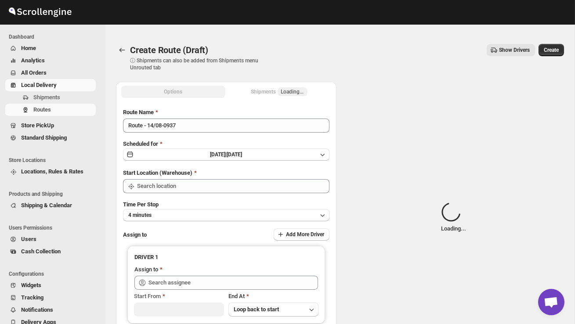
type input "DS02 Bileshivale"
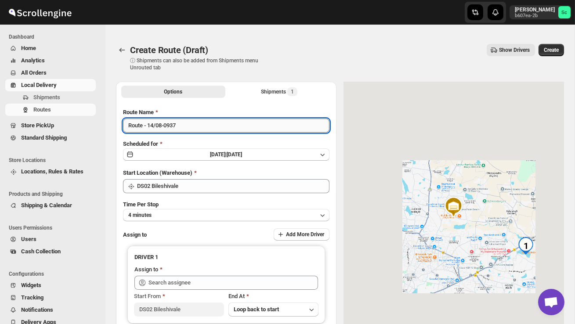
click at [191, 126] on input "Route - 14/08-0937" at bounding box center [226, 126] width 206 height 14
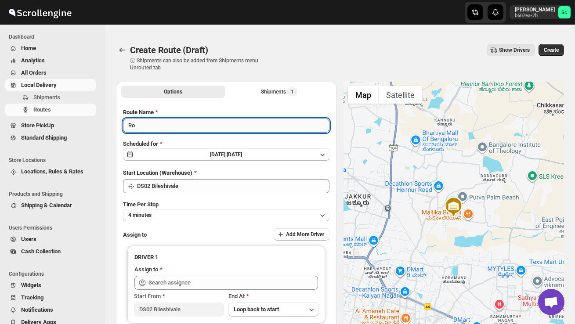
type input "R"
type input "Order no 25769"
click at [239, 213] on button "4 minutes" at bounding box center [226, 215] width 206 height 12
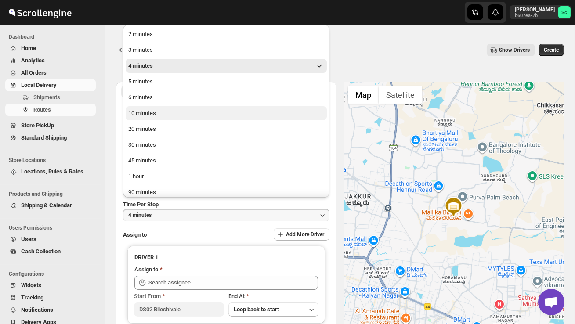
click at [176, 115] on button "10 minutes" at bounding box center [226, 113] width 201 height 14
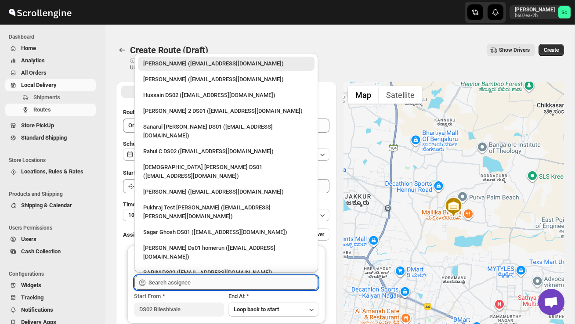
click at [181, 278] on input "text" at bounding box center [232, 283] width 169 height 14
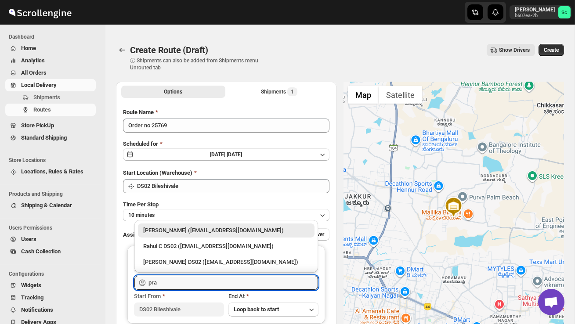
click at [184, 259] on div "[PERSON_NAME] DS02 ([EMAIL_ADDRESS][DOMAIN_NAME])" at bounding box center [226, 262] width 166 height 9
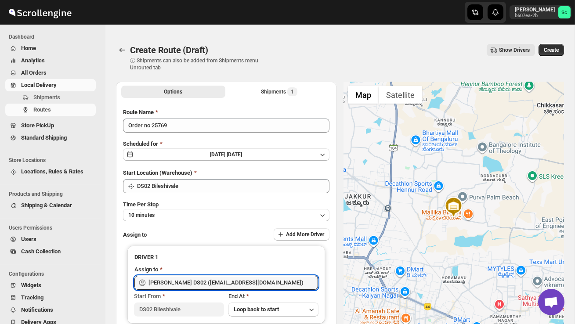
type input "[PERSON_NAME] DS02 ([EMAIL_ADDRESS][DOMAIN_NAME])"
click at [558, 55] on button "Create" at bounding box center [550, 50] width 25 height 12
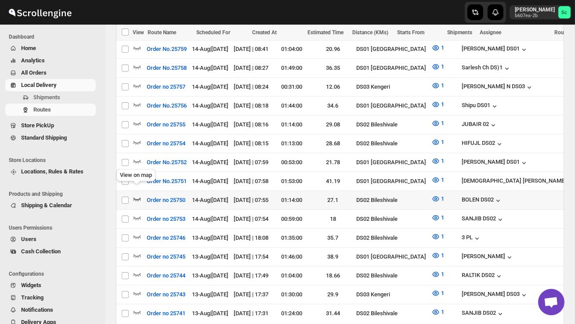
click at [136, 195] on icon "button" at bounding box center [137, 199] width 9 height 9
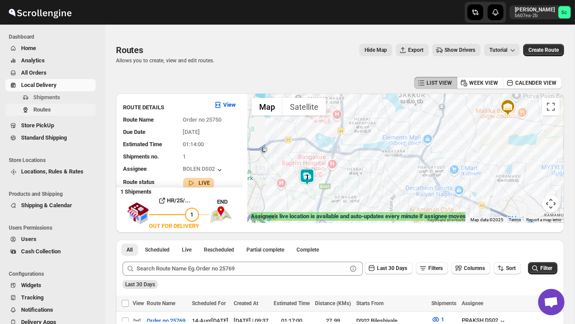
click at [50, 109] on span "Routes" at bounding box center [42, 109] width 18 height 7
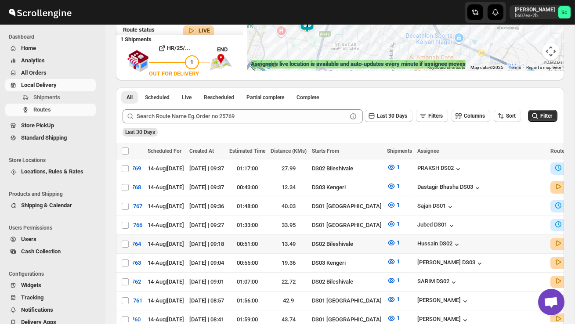
scroll to position [0, 47]
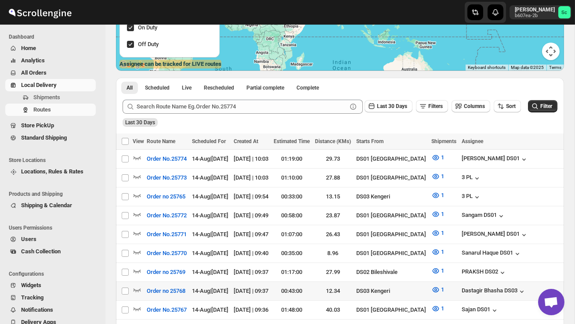
scroll to position [194, 0]
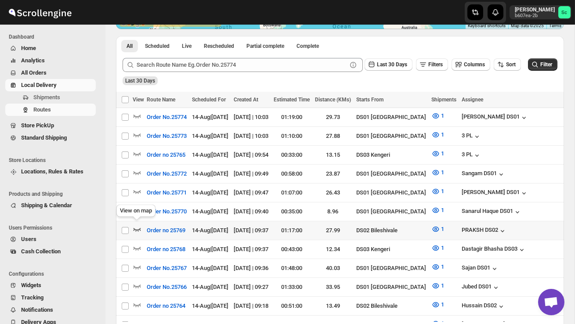
click at [134, 228] on icon "button" at bounding box center [137, 229] width 9 height 9
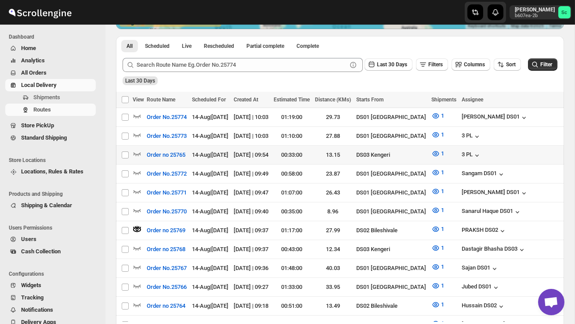
scroll to position [0, 0]
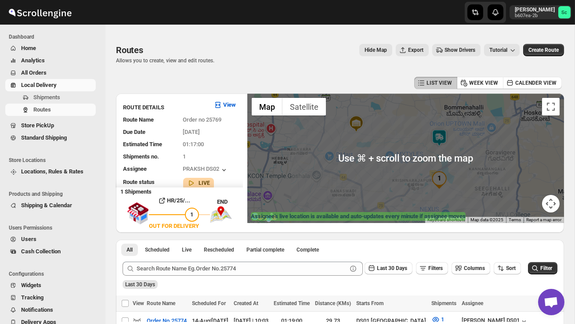
click at [445, 132] on img at bounding box center [439, 138] width 18 height 18
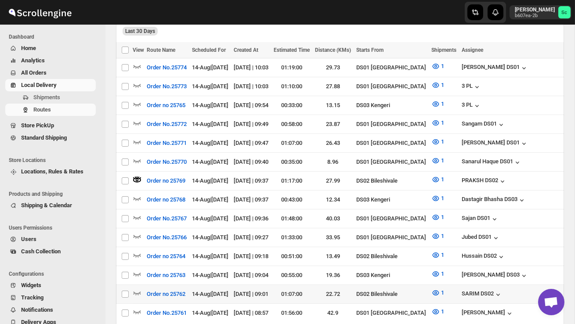
scroll to position [254, 0]
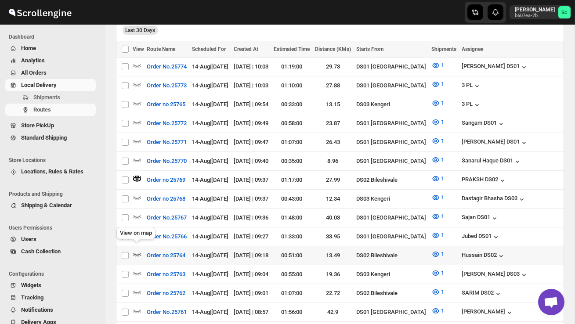
click at [137, 250] on icon "button" at bounding box center [137, 254] width 9 height 9
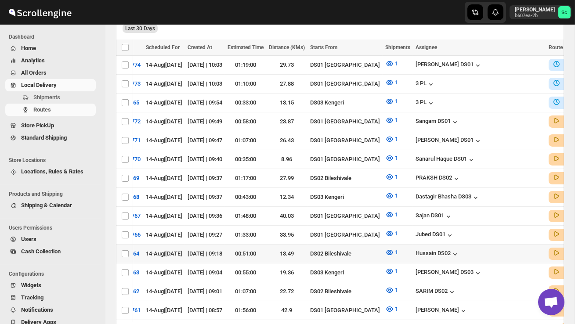
scroll to position [0, 89]
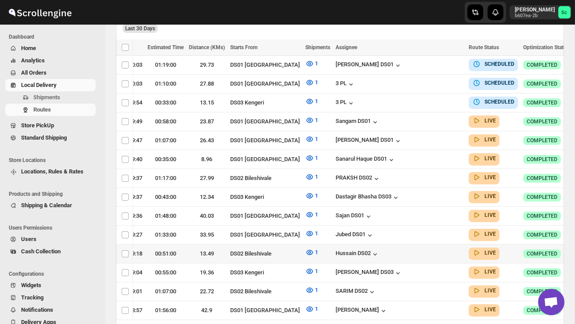
click at [574, 249] on icon "button" at bounding box center [580, 253] width 9 height 9
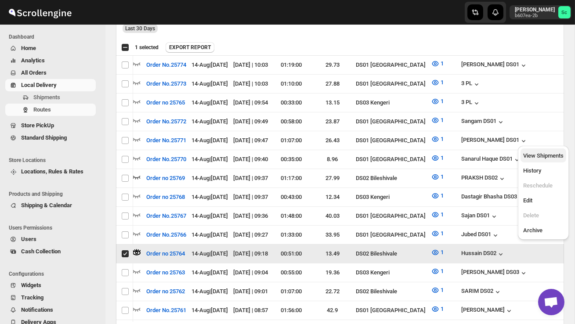
click at [551, 156] on span "View Shipments" at bounding box center [543, 155] width 40 height 7
checkbox input "false"
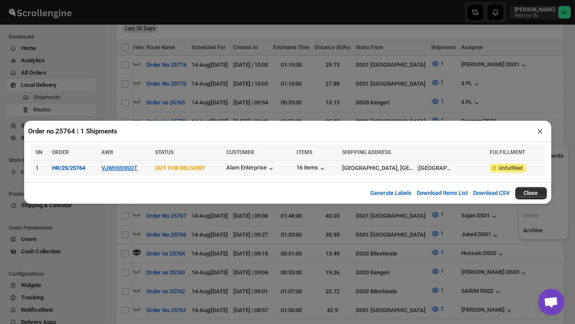
click at [127, 164] on td "VJWH0S9SOT" at bounding box center [125, 167] width 53 height 15
click at [127, 170] on button "VJWH0S9SOT" at bounding box center [119, 168] width 36 height 7
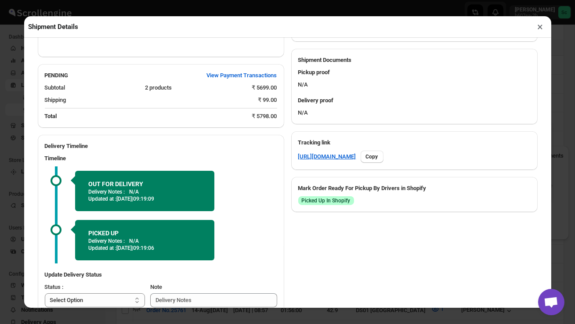
scroll to position [392, 0]
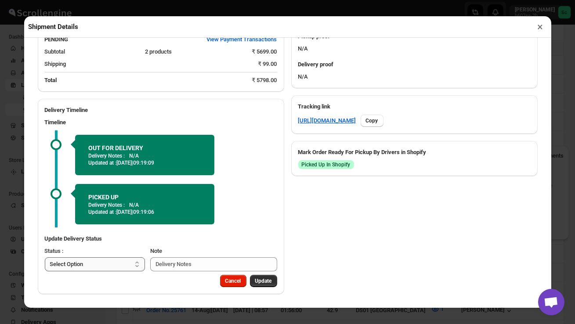
click at [105, 268] on select "Select Option PICKED UP OUT FOR DELIVERY RESCHEDULE DELIVERED CANCELLED" at bounding box center [95, 264] width 101 height 14
select select "DELIVERED"
click at [541, 28] on button "×" at bounding box center [540, 27] width 13 height 12
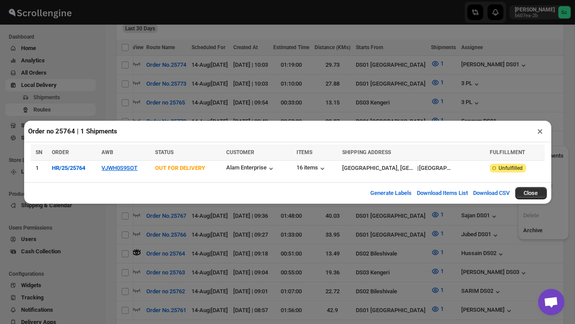
click at [544, 129] on button "×" at bounding box center [540, 131] width 13 height 12
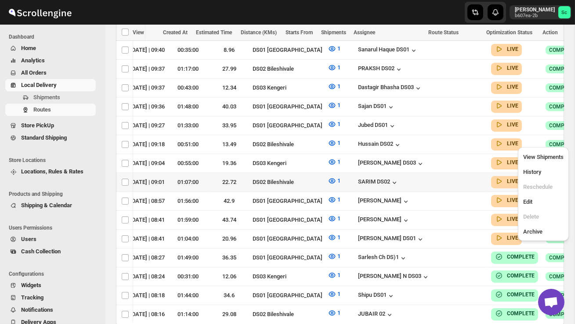
scroll to position [0, 0]
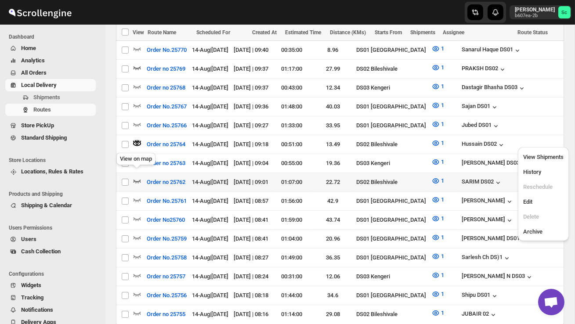
click at [137, 177] on icon "button" at bounding box center [137, 181] width 9 height 9
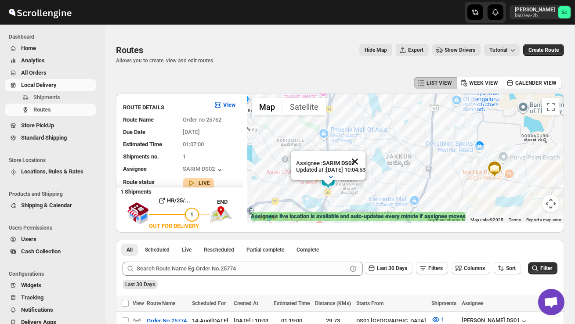
click at [365, 162] on button "Close" at bounding box center [354, 161] width 21 height 21
click at [357, 188] on div at bounding box center [405, 159] width 317 height 130
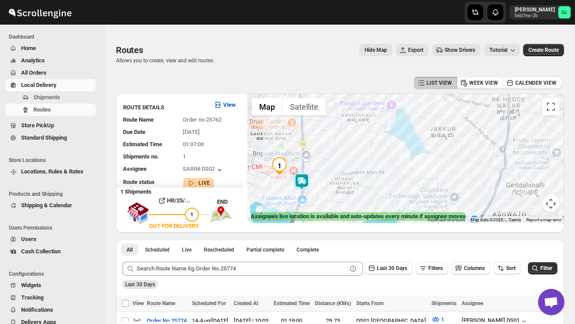
drag, startPoint x: 320, startPoint y: 191, endPoint x: 358, endPoint y: 191, distance: 38.6
click at [358, 191] on div at bounding box center [405, 159] width 317 height 130
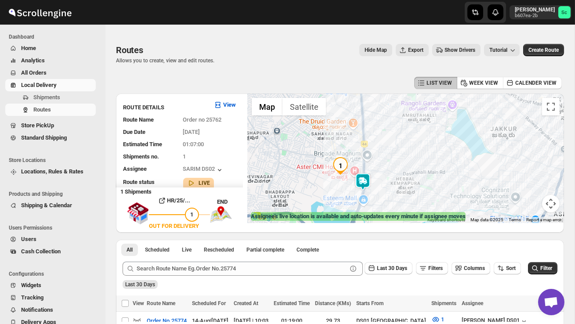
click at [358, 191] on div at bounding box center [405, 159] width 317 height 130
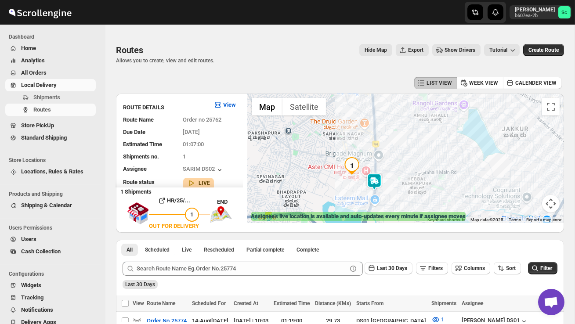
click at [358, 191] on div at bounding box center [405, 159] width 317 height 130
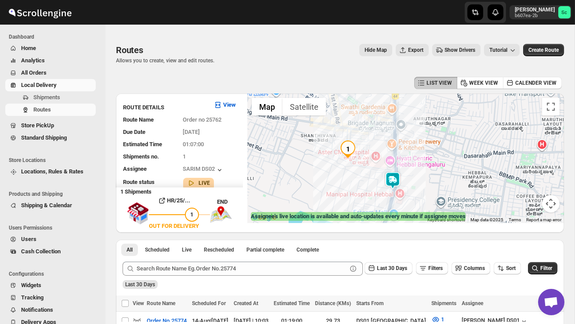
click at [358, 191] on div at bounding box center [405, 159] width 317 height 130
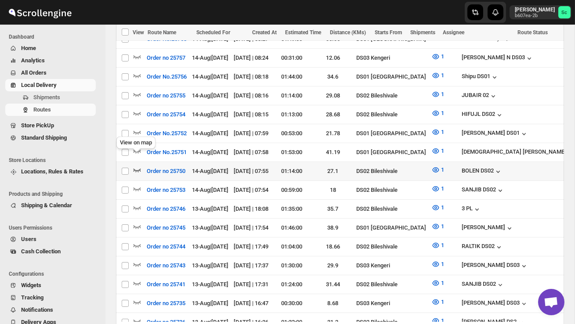
click at [139, 166] on icon "button" at bounding box center [137, 170] width 9 height 9
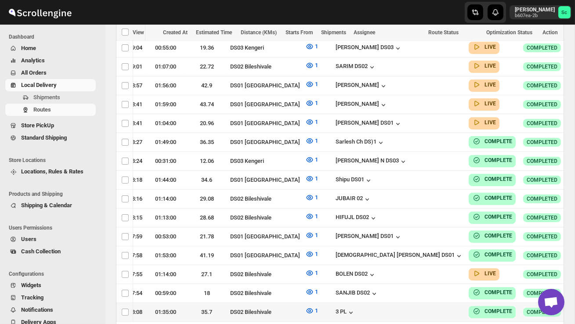
scroll to position [499, 0]
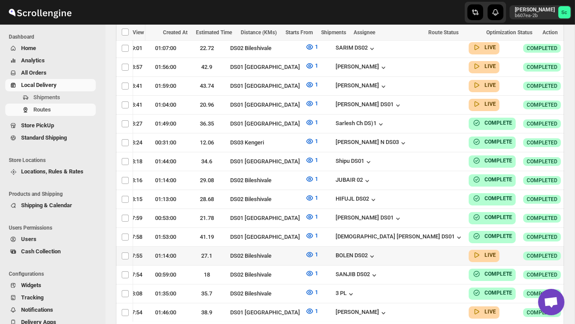
click at [574, 251] on icon "button" at bounding box center [580, 255] width 9 height 9
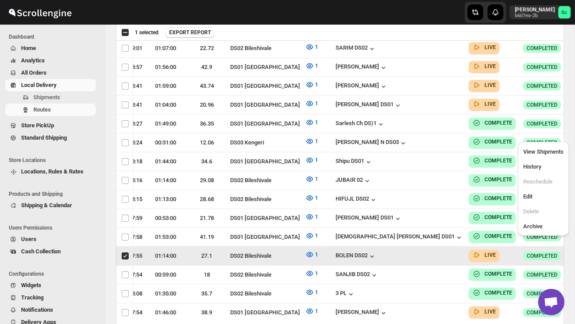
scroll to position [0, 0]
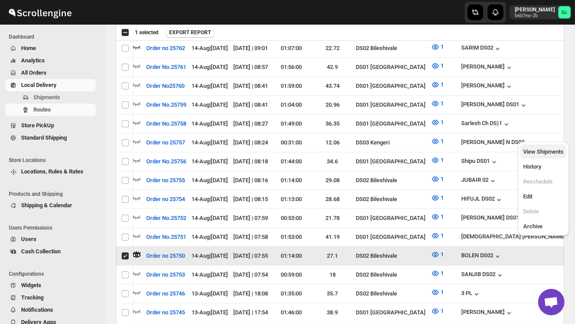
click at [552, 149] on span "View Shipments" at bounding box center [543, 151] width 40 height 7
checkbox input "false"
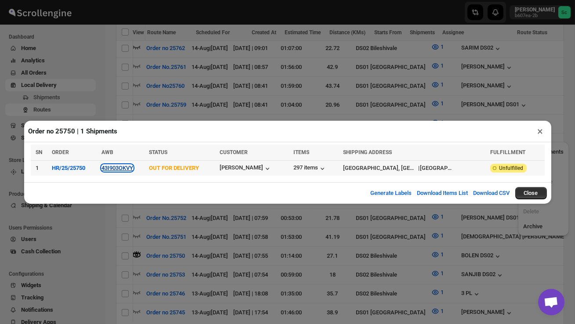
click at [121, 171] on button "43I903OKVY" at bounding box center [117, 168] width 32 height 7
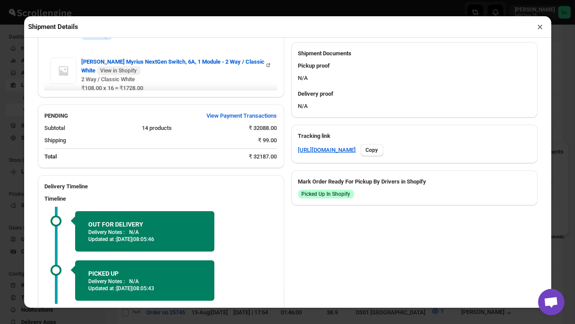
scroll to position [376, 0]
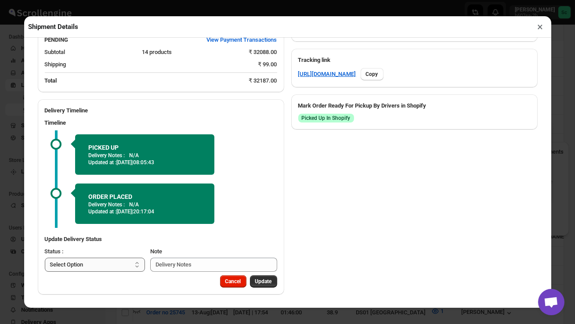
click at [111, 262] on select "Select Option PICKED UP OUT FOR DELIVERY RESCHEDULE DELIVERED CANCELLED" at bounding box center [95, 265] width 101 height 14
select select "DELIVERED"
click at [264, 279] on span "Update" at bounding box center [263, 281] width 17 height 7
click at [548, 25] on div "Shipment Details ×" at bounding box center [287, 27] width 527 height 22
select select
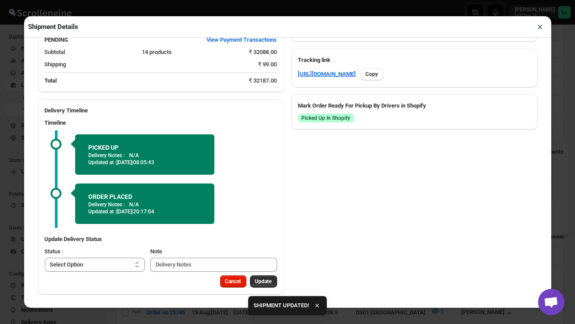
click at [541, 27] on button "×" at bounding box center [540, 27] width 13 height 12
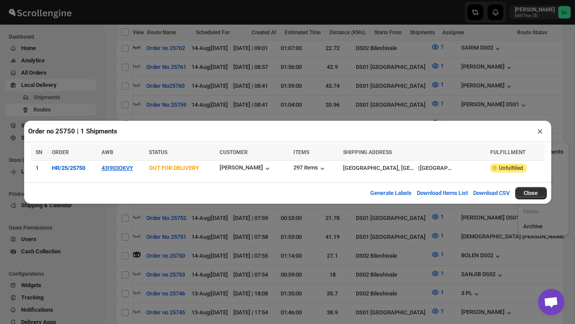
click at [107, 79] on div "Order no 25750 | 1 Shipments × SN ORDER AWB STATUS CUSTOMER ITEMS SHIPPING ADDR…" at bounding box center [287, 162] width 575 height 324
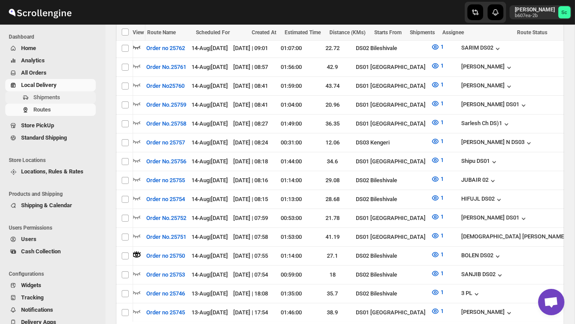
click at [63, 100] on span "Shipments" at bounding box center [63, 97] width 61 height 9
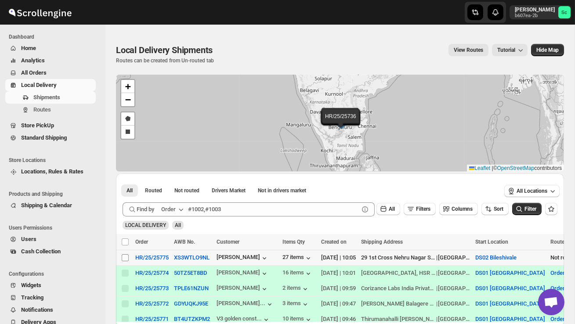
click at [124, 258] on input "Select shipment" at bounding box center [125, 257] width 7 height 7
checkbox input "true"
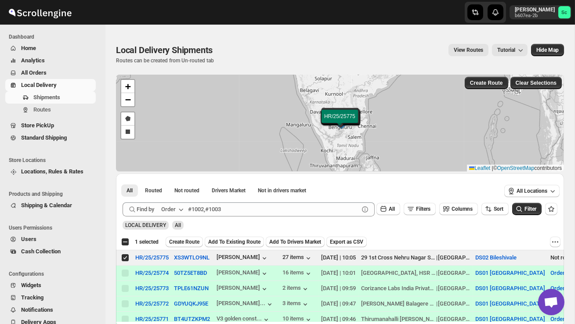
click at [186, 242] on span "Create Route" at bounding box center [184, 241] width 30 height 7
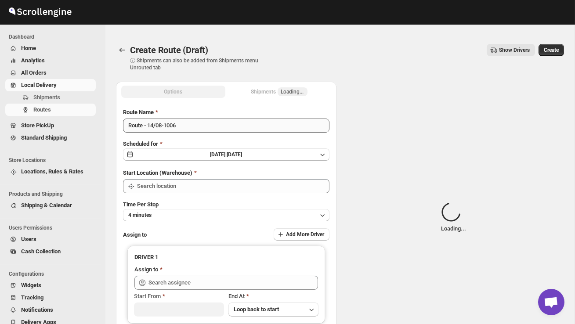
type input "DS02 Bileshivale"
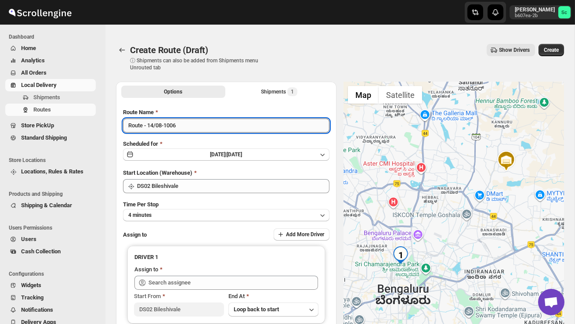
click at [186, 125] on input "Route - 14/08-1006" at bounding box center [226, 126] width 206 height 14
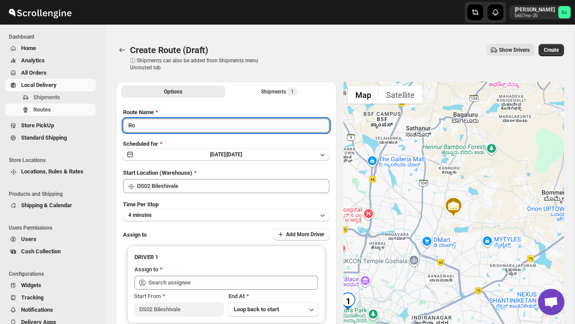
type input "R"
type input "Order no 25775"
click at [192, 210] on button "4 minutes" at bounding box center [226, 215] width 206 height 12
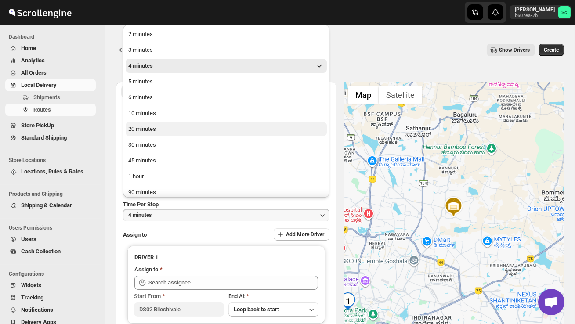
click at [161, 133] on button "20 minutes" at bounding box center [226, 129] width 201 height 14
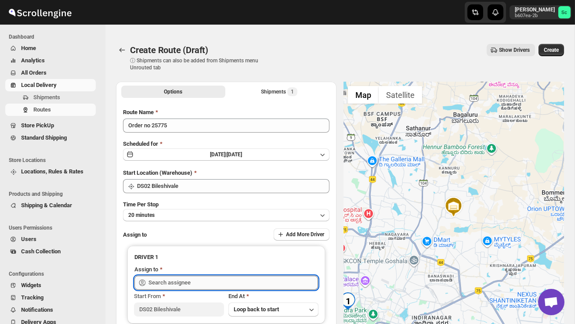
click at [207, 286] on input "text" at bounding box center [232, 283] width 169 height 14
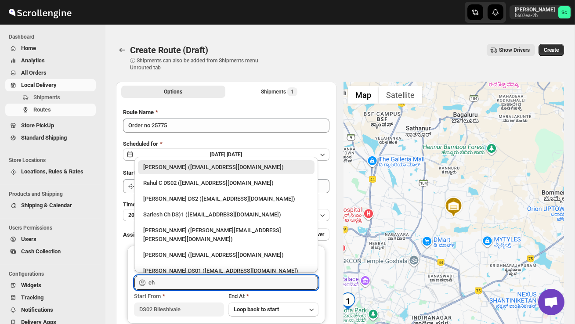
click at [215, 196] on div "[PERSON_NAME] DS2 ([EMAIL_ADDRESS][DOMAIN_NAME])" at bounding box center [226, 199] width 166 height 9
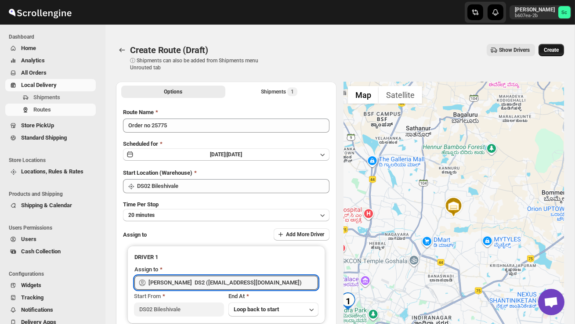
type input "[PERSON_NAME] DS2 ([EMAIL_ADDRESS][DOMAIN_NAME])"
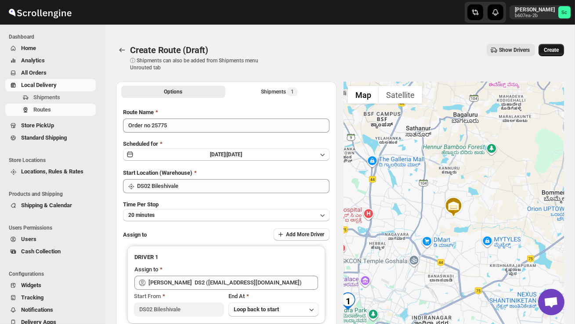
click at [558, 51] on span "Create" at bounding box center [551, 50] width 15 height 7
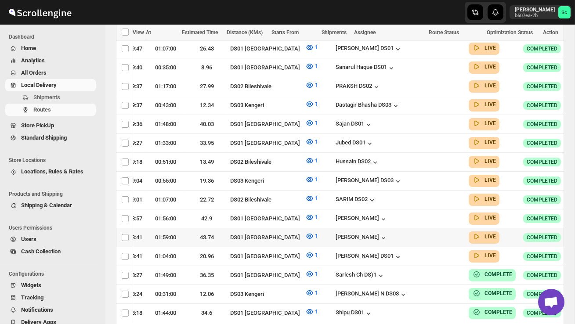
scroll to position [359, 0]
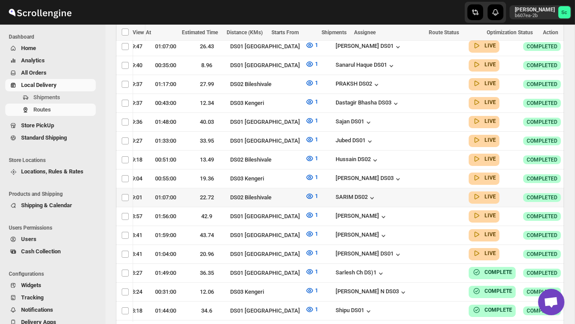
click at [574, 193] on icon "button" at bounding box center [580, 197] width 9 height 9
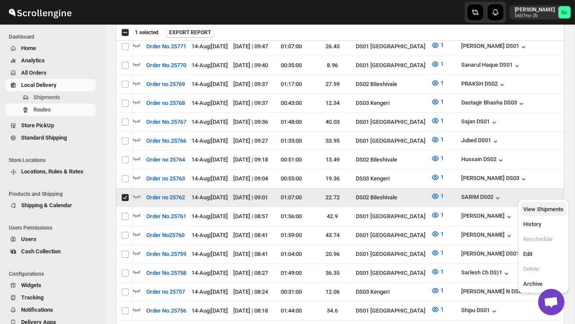
click at [545, 210] on span "View Shipments" at bounding box center [543, 209] width 40 height 7
checkbox input "false"
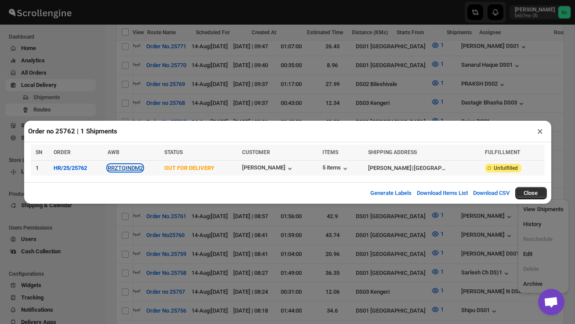
click at [136, 169] on button "RRZTQINDM2" at bounding box center [125, 168] width 35 height 7
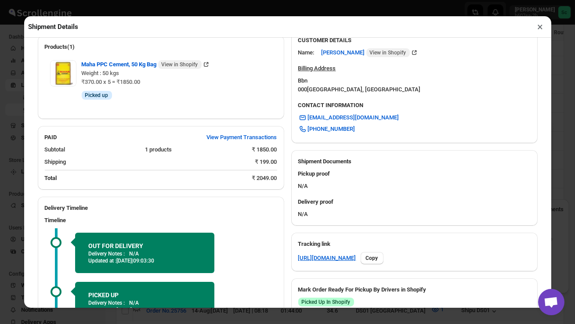
scroll to position [343, 0]
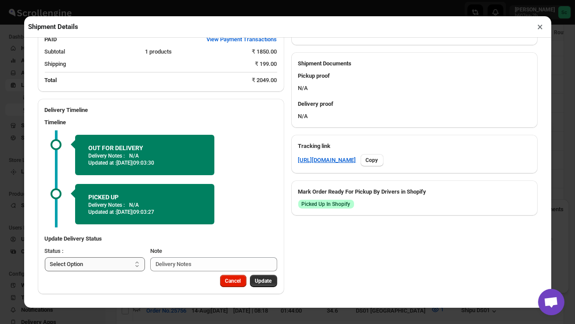
click at [136, 261] on select "Select Option PICKED UP OUT FOR DELIVERY RESCHEDULE DELIVERED CANCELLED" at bounding box center [95, 264] width 101 height 14
select select "DELIVERED"
click at [262, 283] on span "Update" at bounding box center [263, 281] width 17 height 7
select select
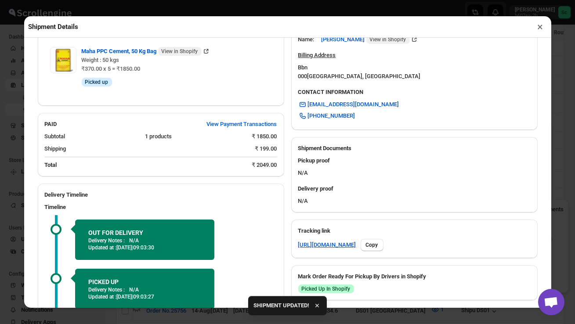
click at [539, 25] on button "×" at bounding box center [540, 27] width 13 height 12
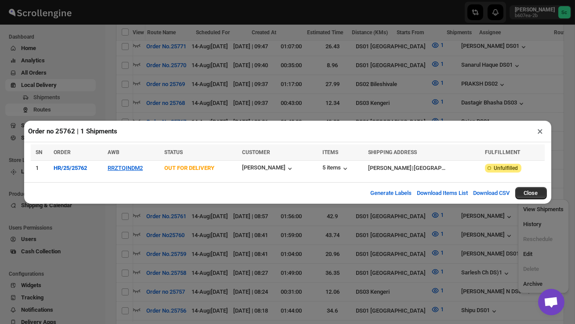
click at [539, 131] on button "×" at bounding box center [540, 131] width 13 height 12
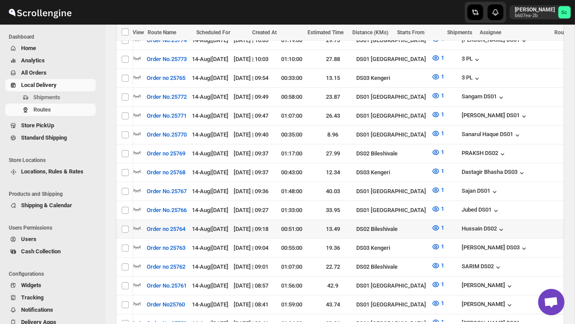
scroll to position [0, 0]
click at [133, 224] on icon "button" at bounding box center [137, 228] width 9 height 9
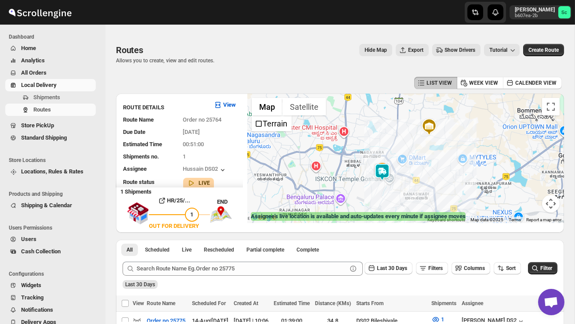
click at [380, 156] on div at bounding box center [405, 159] width 317 height 130
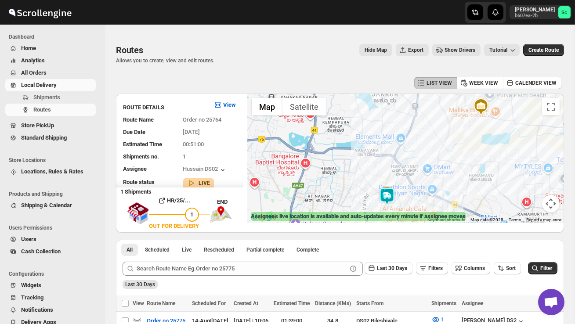
drag, startPoint x: 371, startPoint y: 197, endPoint x: 364, endPoint y: 181, distance: 17.3
click at [371, 196] on div at bounding box center [405, 159] width 317 height 130
click at [364, 181] on div at bounding box center [405, 159] width 317 height 130
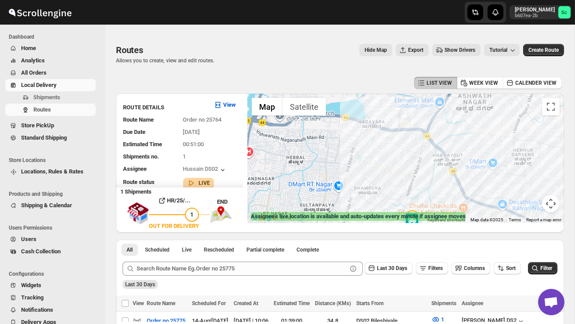
drag, startPoint x: 385, startPoint y: 203, endPoint x: 349, endPoint y: 155, distance: 59.6
click at [353, 160] on div at bounding box center [405, 159] width 317 height 130
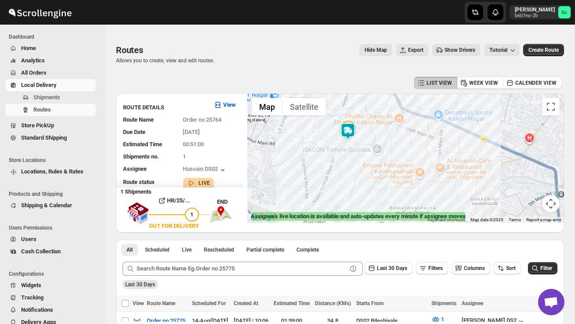
click at [349, 155] on div at bounding box center [405, 159] width 317 height 130
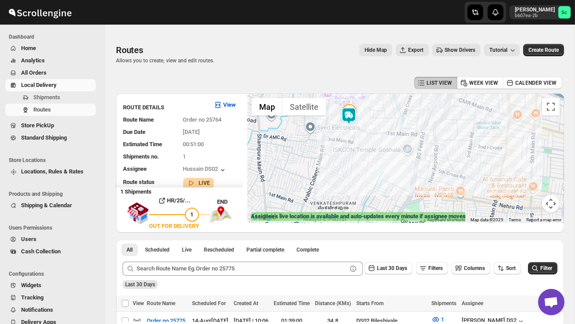
click at [336, 134] on div at bounding box center [405, 159] width 317 height 130
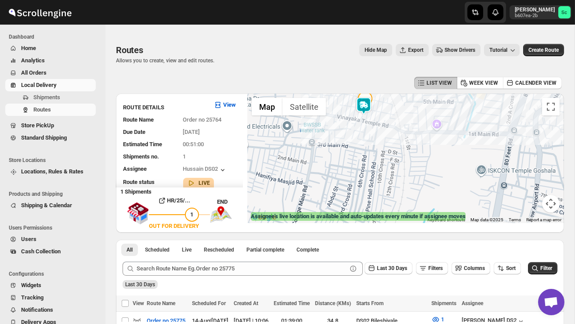
drag, startPoint x: 354, startPoint y: 138, endPoint x: 364, endPoint y: 153, distance: 18.3
click at [364, 153] on div at bounding box center [405, 159] width 317 height 130
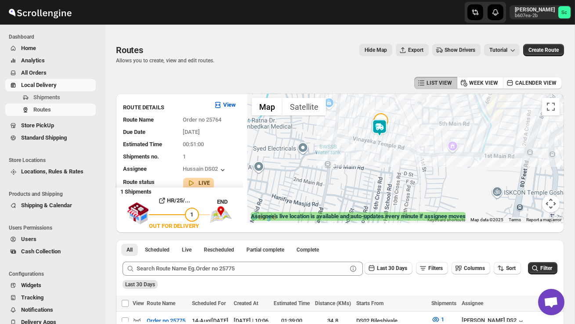
click at [366, 154] on div at bounding box center [405, 159] width 317 height 130
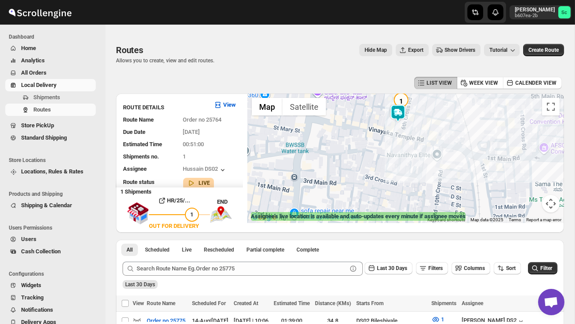
click at [402, 156] on div at bounding box center [405, 159] width 317 height 130
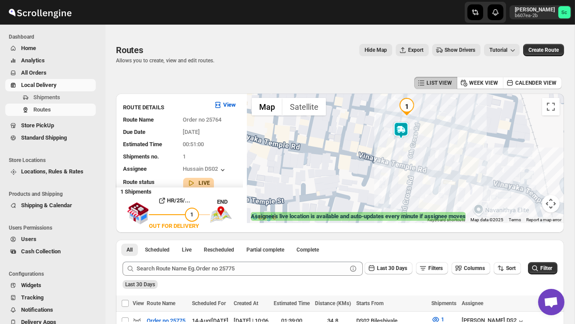
drag, startPoint x: 390, startPoint y: 140, endPoint x: 396, endPoint y: 193, distance: 53.0
click at [396, 192] on div at bounding box center [405, 159] width 317 height 130
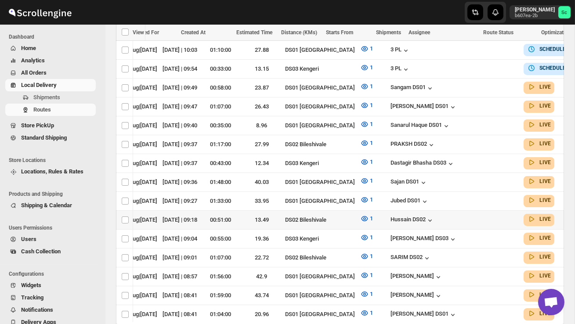
scroll to position [0, 126]
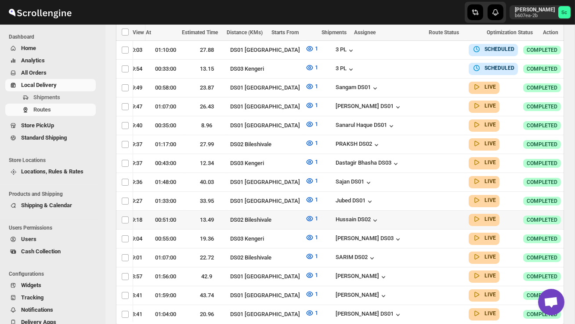
click at [574, 213] on button "button" at bounding box center [580, 219] width 12 height 12
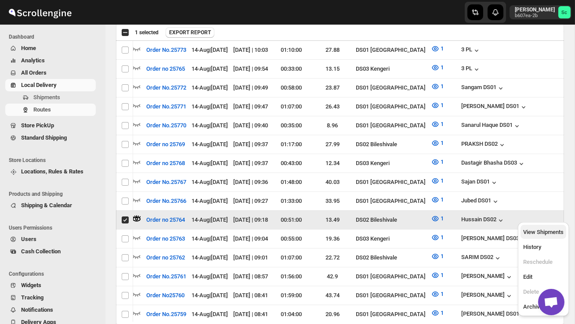
click at [548, 229] on span "View Shipments" at bounding box center [543, 232] width 40 height 7
checkbox input "false"
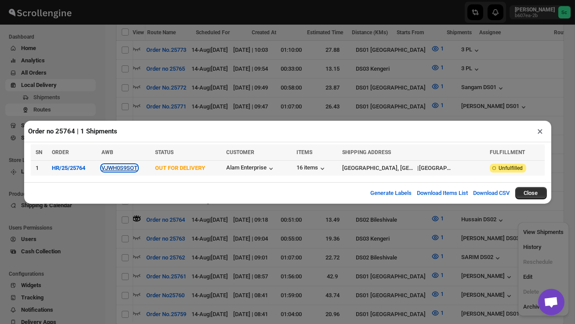
click at [125, 169] on button "VJWH0S9SOT" at bounding box center [119, 168] width 36 height 7
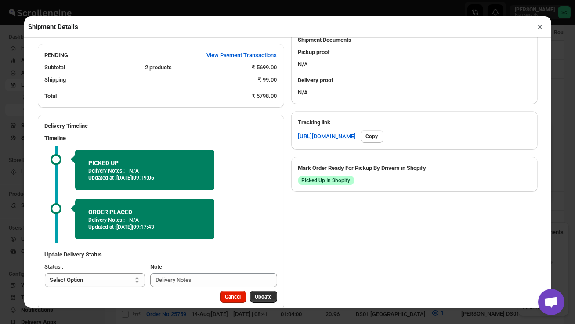
scroll to position [392, 0]
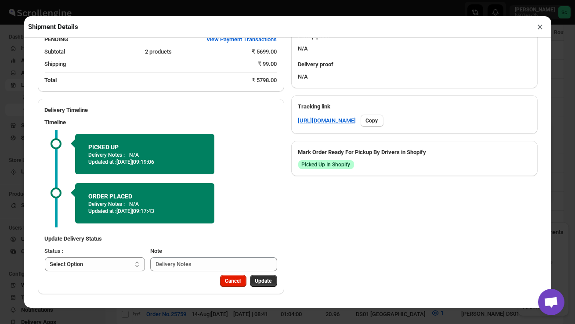
click at [126, 263] on select "Select Option PICKED UP OUT FOR DELIVERY RESCHEDULE DELIVERED CANCELLED" at bounding box center [95, 264] width 101 height 14
select select "DELIVERED"
click at [264, 282] on span "Update" at bounding box center [263, 281] width 17 height 7
select select
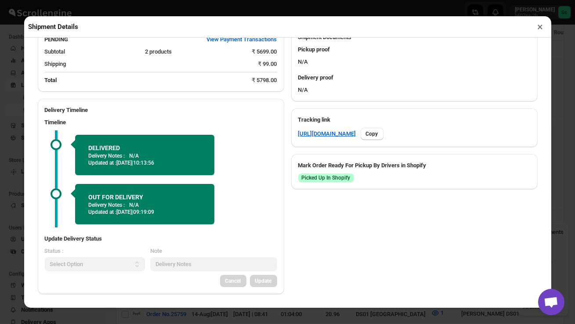
scroll to position [378, 0]
click at [539, 23] on button "×" at bounding box center [540, 27] width 13 height 12
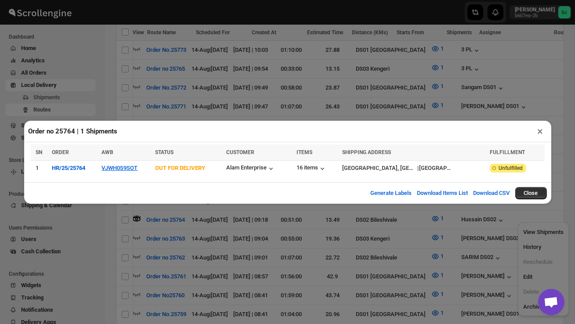
click at [61, 77] on div "Order no 25764 | 1 Shipments × SN ORDER AWB STATUS CUSTOMER ITEMS SHIPPING ADDR…" at bounding box center [287, 162] width 575 height 324
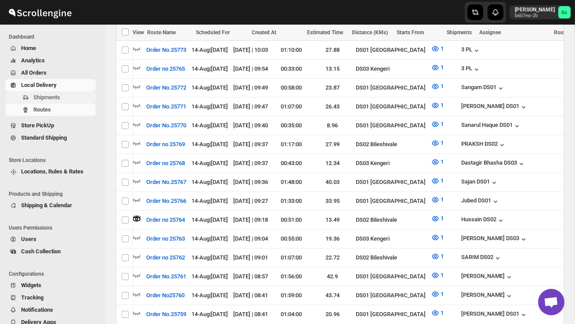
click at [55, 101] on span "Shipments" at bounding box center [46, 97] width 27 height 7
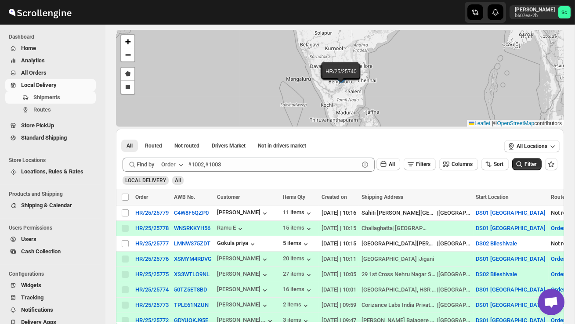
scroll to position [49, 0]
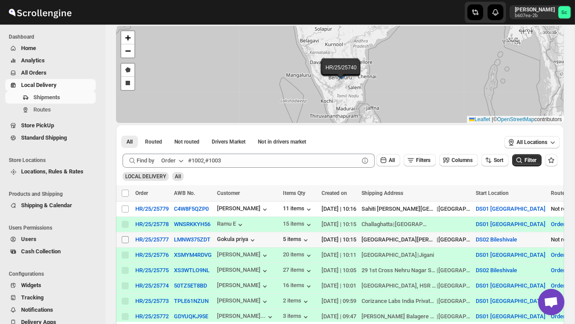
click at [123, 238] on input "Select shipment" at bounding box center [125, 239] width 7 height 7
checkbox input "true"
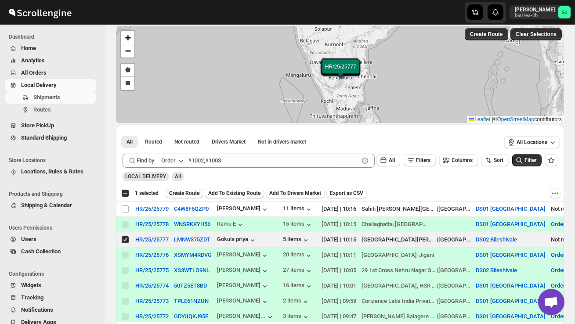
click at [191, 192] on span "Create Route" at bounding box center [184, 193] width 30 height 7
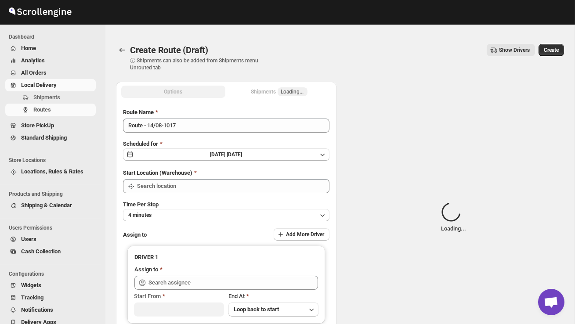
type input "DS02 Bileshivale"
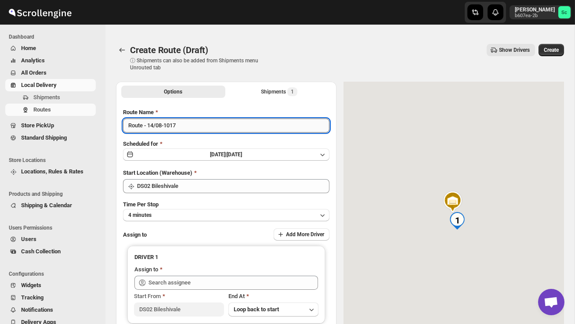
click at [188, 126] on input "Route - 14/08-1017" at bounding box center [226, 126] width 206 height 14
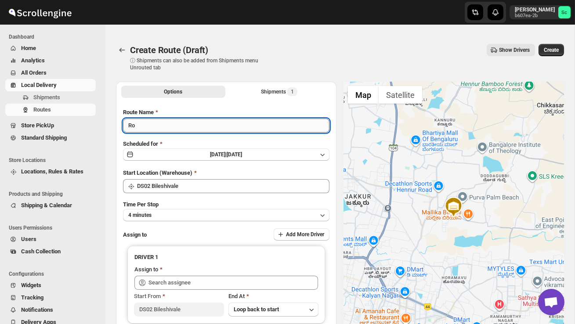
type input "R"
type input "Order no 25777"
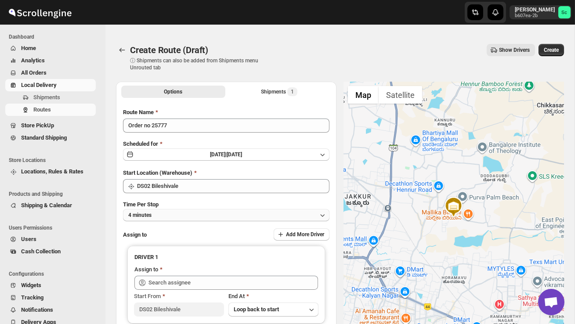
click at [190, 211] on button "4 minutes" at bounding box center [226, 215] width 206 height 12
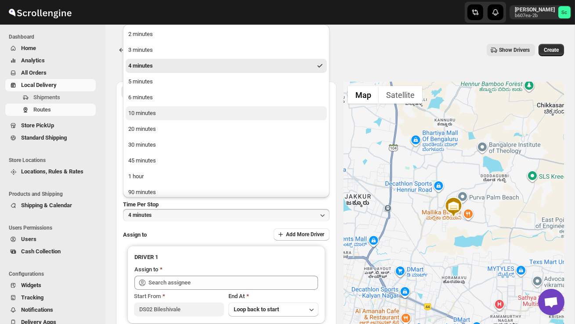
click at [162, 114] on button "10 minutes" at bounding box center [226, 113] width 201 height 14
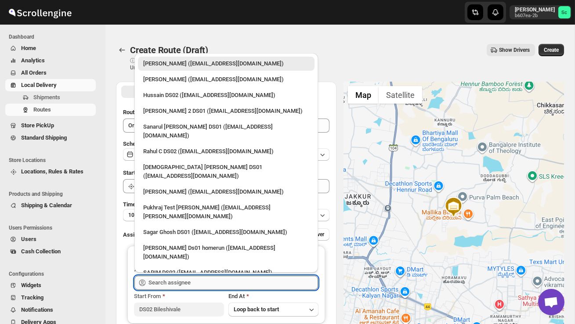
click at [187, 283] on input "text" at bounding box center [232, 283] width 169 height 14
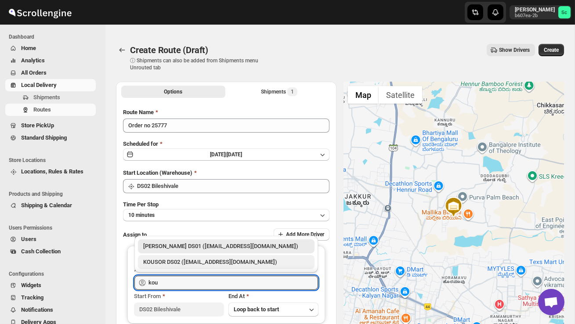
click at [202, 264] on div "KOUSOR DS02 (xivebi6567@decodewp.com)" at bounding box center [226, 262] width 166 height 9
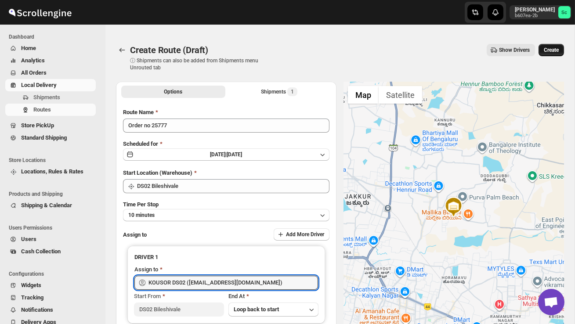
type input "KOUSOR DS02 (xivebi6567@decodewp.com)"
click at [550, 48] on span "Create" at bounding box center [551, 50] width 15 height 7
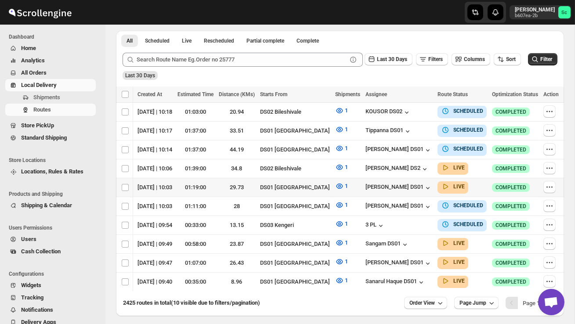
scroll to position [200, 0]
click at [417, 299] on span "Order View" at bounding box center [421, 302] width 25 height 7
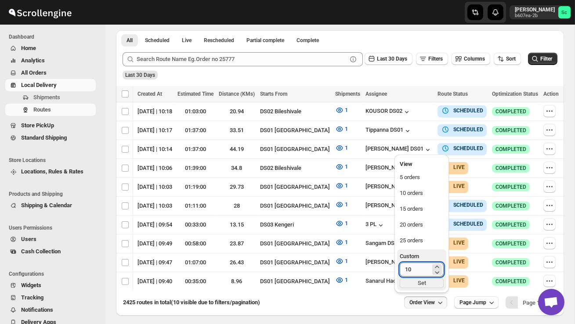
click at [414, 267] on input "10" at bounding box center [415, 270] width 31 height 14
click at [415, 238] on div "25 orders" at bounding box center [411, 240] width 23 height 9
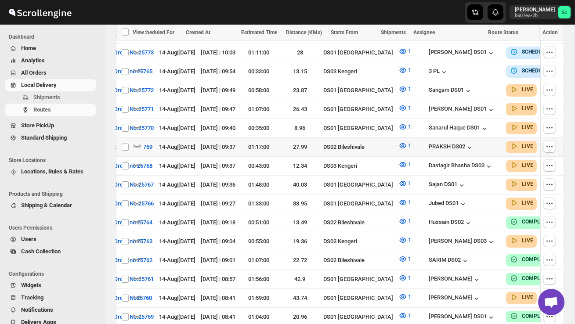
scroll to position [0, 0]
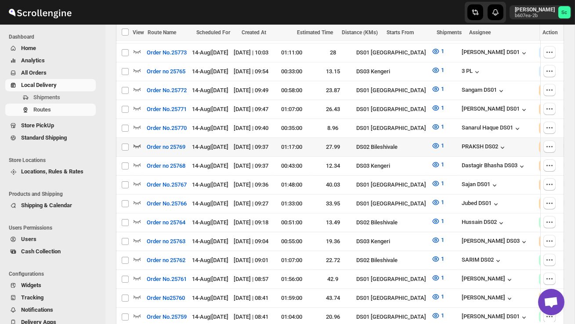
click at [140, 144] on icon "button" at bounding box center [136, 146] width 7 height 4
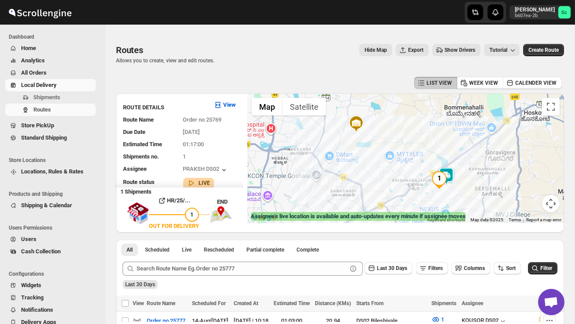
click at [438, 195] on div at bounding box center [405, 159] width 317 height 130
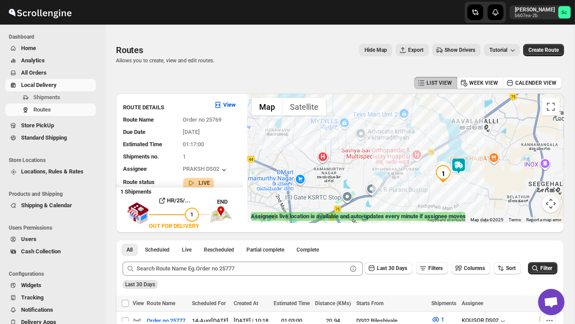
click at [456, 188] on div at bounding box center [405, 159] width 317 height 130
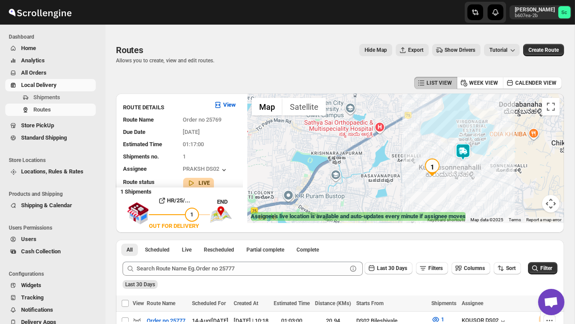
click at [456, 189] on div at bounding box center [405, 159] width 317 height 130
click at [456, 190] on div at bounding box center [405, 159] width 317 height 130
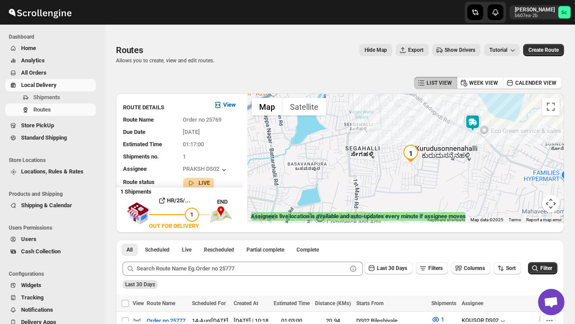
drag, startPoint x: 439, startPoint y: 193, endPoint x: 451, endPoint y: 187, distance: 13.6
click at [440, 193] on div at bounding box center [405, 159] width 317 height 130
click at [451, 187] on div at bounding box center [405, 159] width 317 height 130
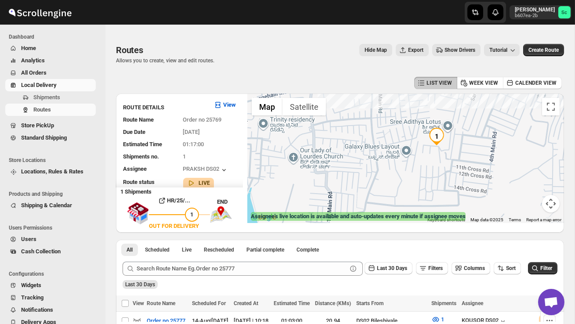
drag, startPoint x: 390, startPoint y: 184, endPoint x: 458, endPoint y: 189, distance: 67.9
click at [458, 190] on div at bounding box center [405, 159] width 317 height 130
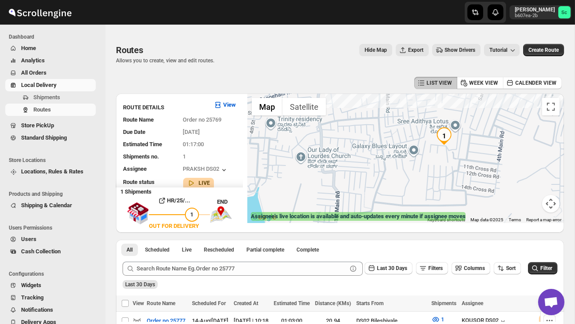
click at [458, 189] on div at bounding box center [405, 159] width 317 height 130
click at [553, 203] on button "Map camera controls" at bounding box center [551, 204] width 18 height 18
click at [526, 204] on button "Zoom out" at bounding box center [529, 204] width 18 height 18
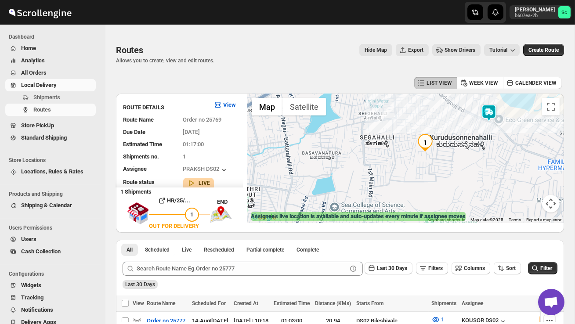
click at [526, 204] on div at bounding box center [405, 159] width 317 height 130
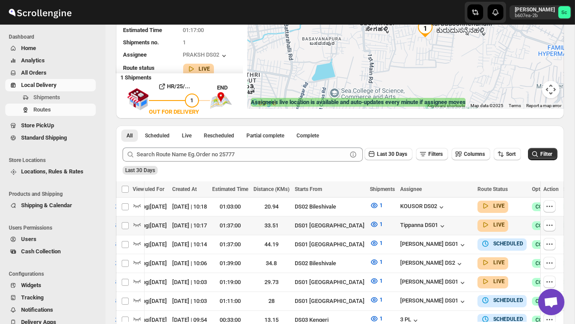
scroll to position [0, 61]
click at [46, 97] on span "Shipments" at bounding box center [46, 97] width 27 height 7
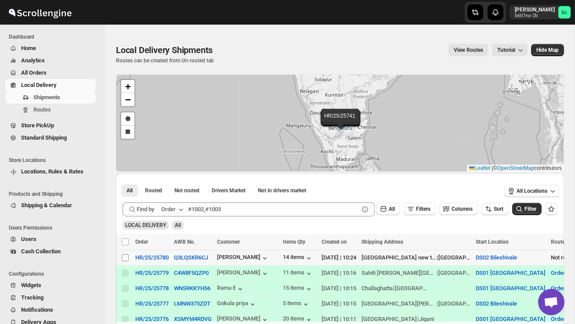
click at [126, 259] on input "Select shipment" at bounding box center [125, 257] width 7 height 7
checkbox input "true"
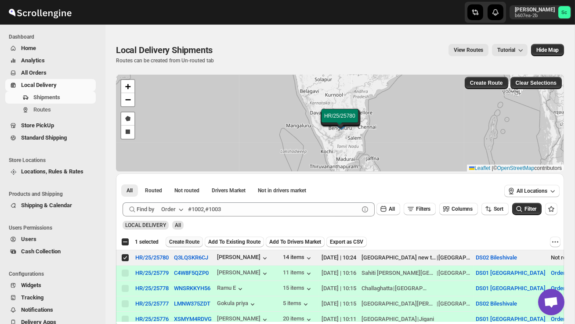
click at [190, 241] on span "Create Route" at bounding box center [184, 241] width 30 height 7
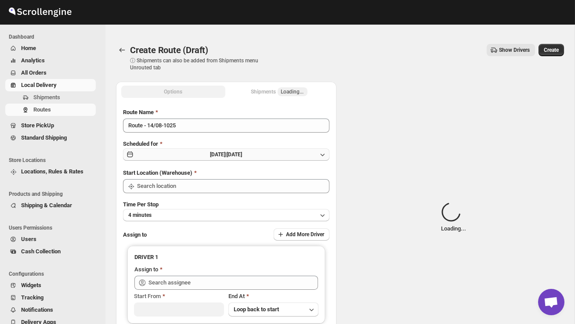
type input "DS02 Bileshivale"
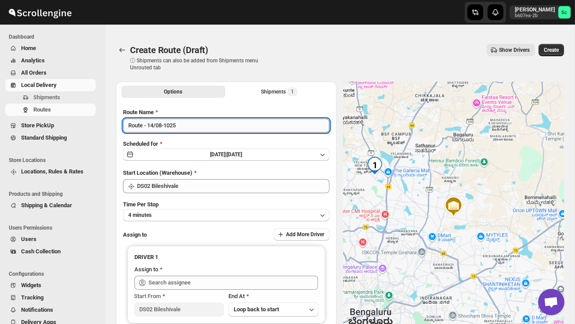
click at [186, 124] on input "Route - 14/08-1025" at bounding box center [226, 126] width 206 height 14
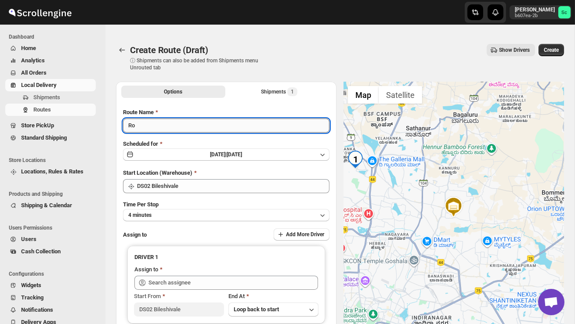
type input "R"
type input "Order no 25780"
click at [221, 216] on button "4 minutes" at bounding box center [226, 215] width 206 height 12
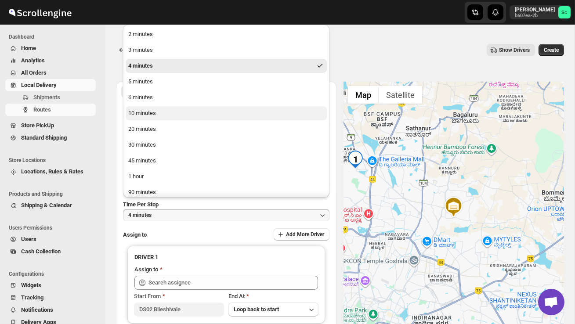
click at [180, 112] on button "10 minutes" at bounding box center [226, 113] width 201 height 14
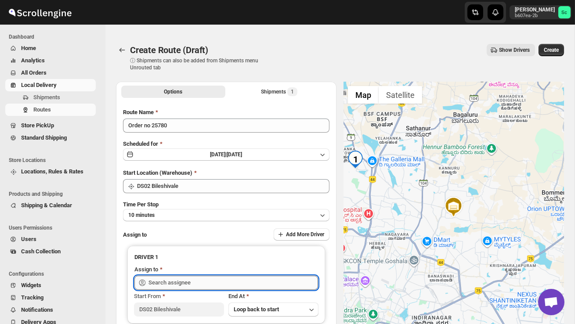
click at [189, 276] on input "text" at bounding box center [232, 283] width 169 height 14
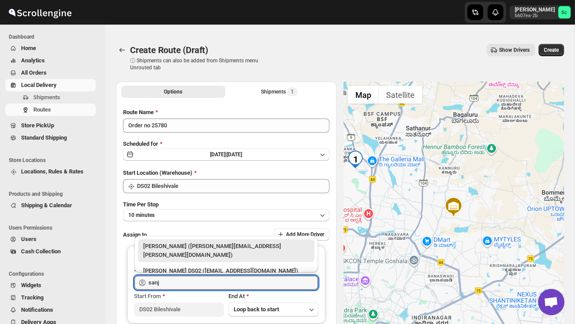
click at [204, 267] on div "[PERSON_NAME] DS02 ([EMAIL_ADDRESS][DOMAIN_NAME])" at bounding box center [226, 271] width 166 height 9
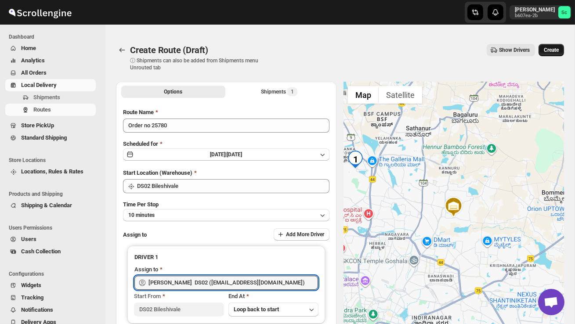
type input "[PERSON_NAME] DS02 ([EMAIL_ADDRESS][DOMAIN_NAME])"
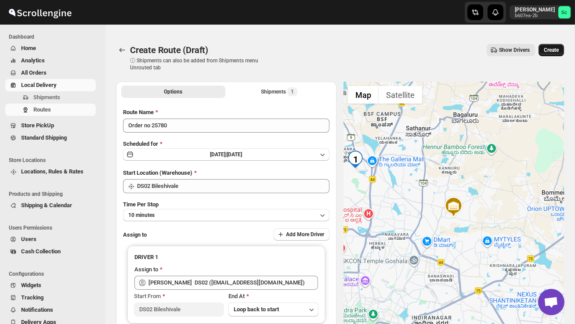
click at [554, 52] on span "Create" at bounding box center [551, 50] width 15 height 7
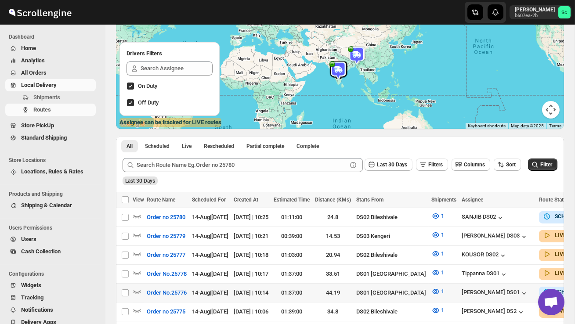
scroll to position [101, 0]
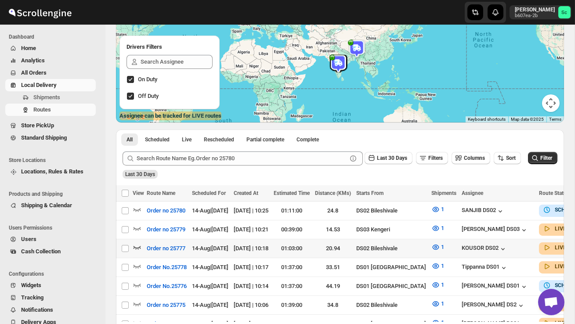
click at [137, 246] on icon "button" at bounding box center [137, 247] width 9 height 9
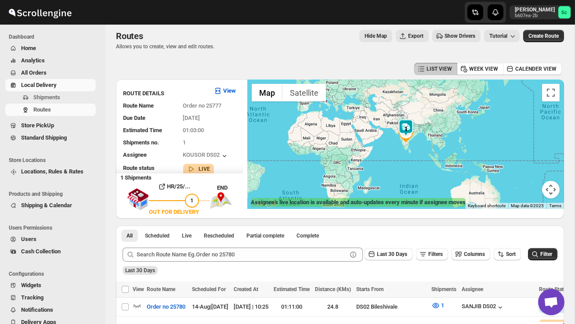
scroll to position [0, 0]
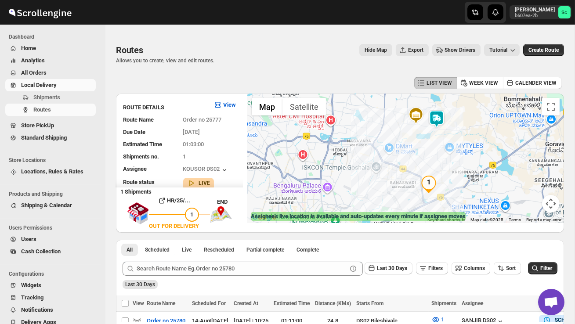
click at [444, 114] on img at bounding box center [437, 119] width 18 height 18
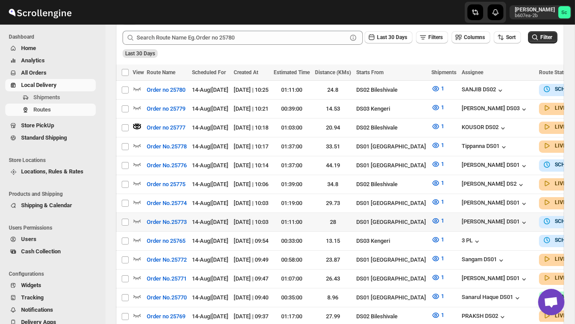
scroll to position [231, 0]
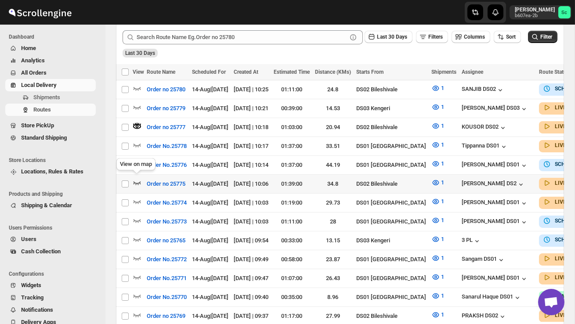
click at [137, 178] on icon "button" at bounding box center [137, 182] width 9 height 9
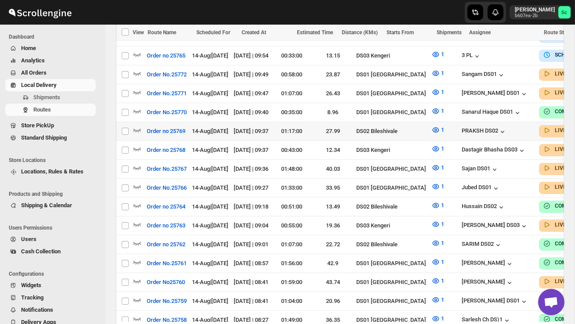
scroll to position [0, 0]
click at [139, 129] on icon "button" at bounding box center [136, 131] width 7 height 4
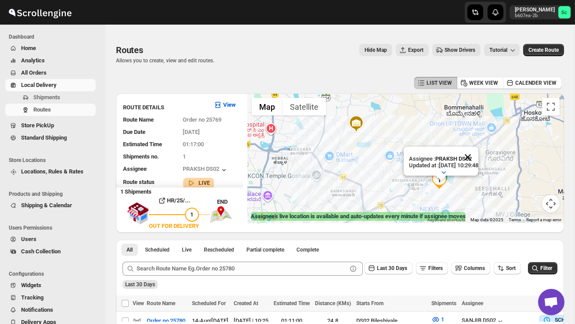
click at [478, 155] on button "Close" at bounding box center [467, 157] width 21 height 21
click at [455, 206] on div at bounding box center [405, 159] width 317 height 130
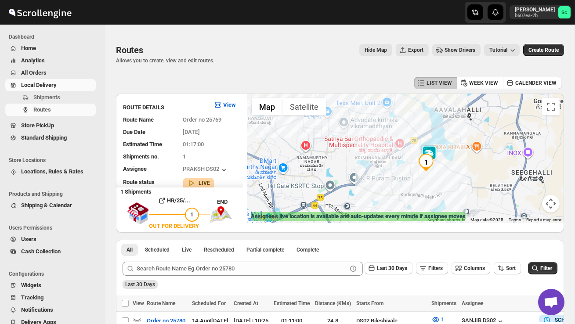
click at [456, 192] on div at bounding box center [405, 159] width 317 height 130
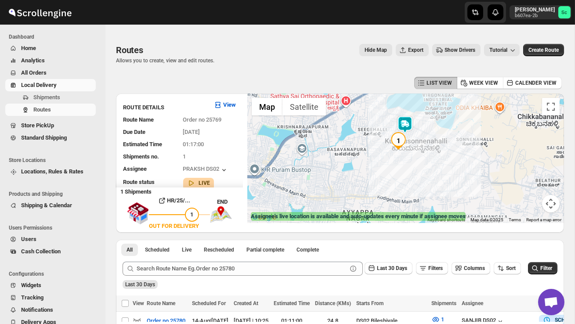
click at [436, 170] on div at bounding box center [405, 159] width 317 height 130
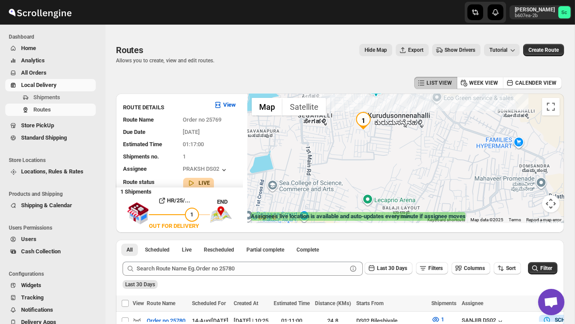
drag, startPoint x: 412, startPoint y: 169, endPoint x: 457, endPoint y: 169, distance: 44.8
click at [419, 169] on div at bounding box center [405, 159] width 317 height 130
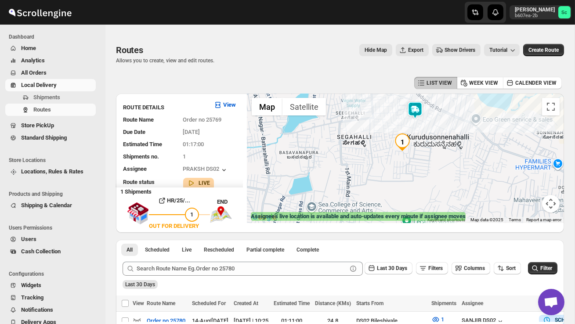
drag, startPoint x: 406, startPoint y: 162, endPoint x: 441, endPoint y: 185, distance: 42.5
click at [441, 185] on div at bounding box center [405, 159] width 317 height 130
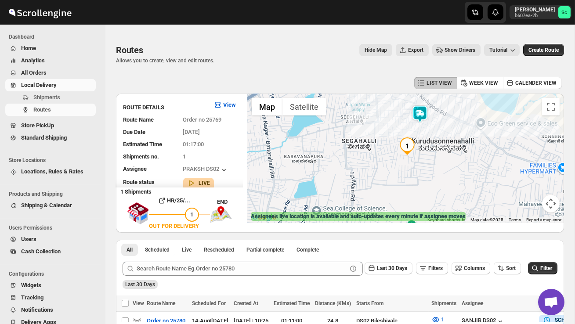
click at [441, 185] on div at bounding box center [405, 159] width 317 height 130
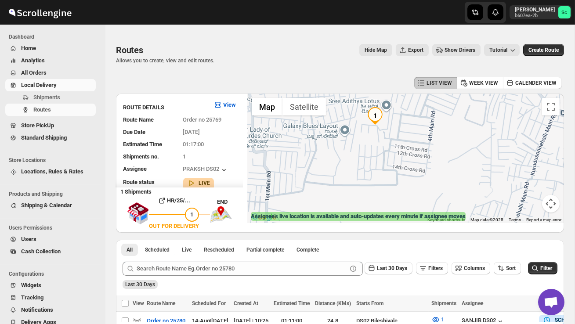
drag, startPoint x: 396, startPoint y: 166, endPoint x: 472, endPoint y: 188, distance: 78.8
click at [469, 187] on div at bounding box center [405, 159] width 317 height 130
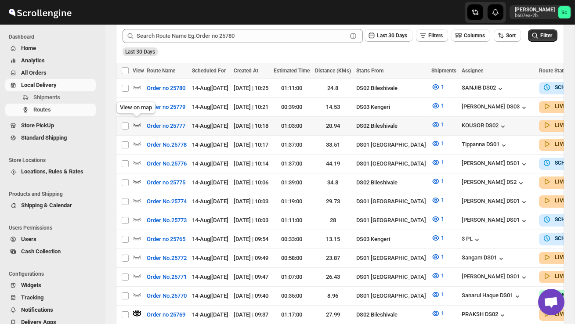
click at [137, 123] on icon "button" at bounding box center [137, 124] width 9 height 9
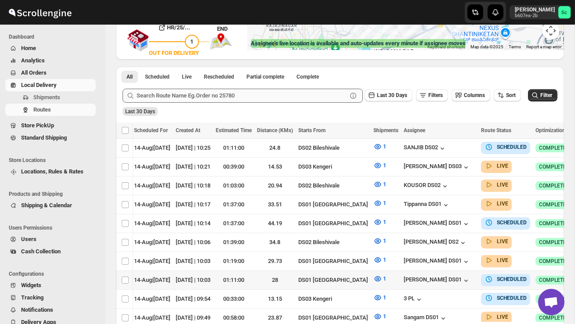
scroll to position [174, 0]
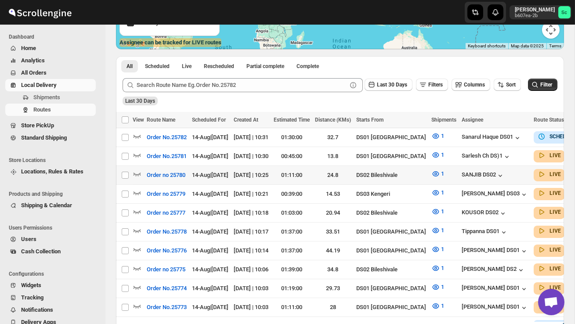
click at [142, 173] on div at bounding box center [138, 174] width 11 height 11
click at [134, 172] on icon "button" at bounding box center [137, 173] width 9 height 9
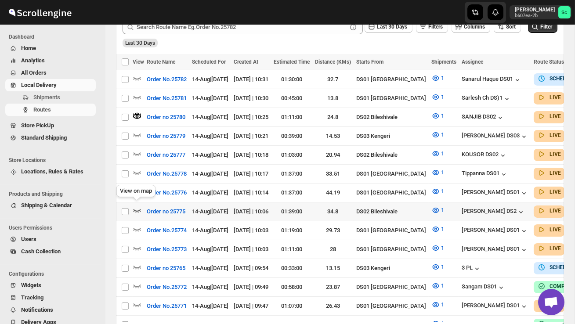
click at [135, 209] on icon "button" at bounding box center [136, 211] width 7 height 4
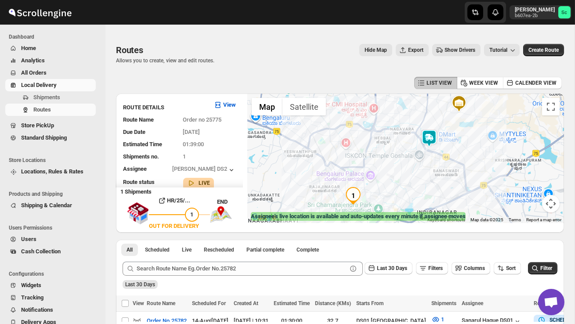
click at [435, 133] on img at bounding box center [429, 139] width 18 height 18
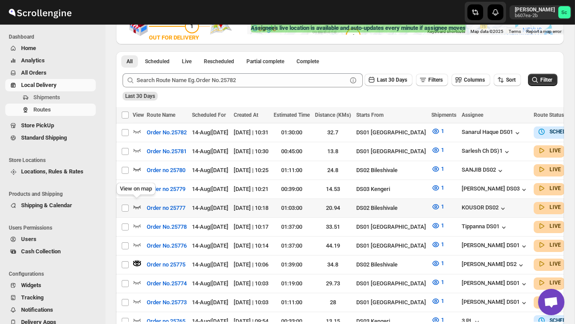
click at [134, 202] on icon "button" at bounding box center [137, 206] width 9 height 9
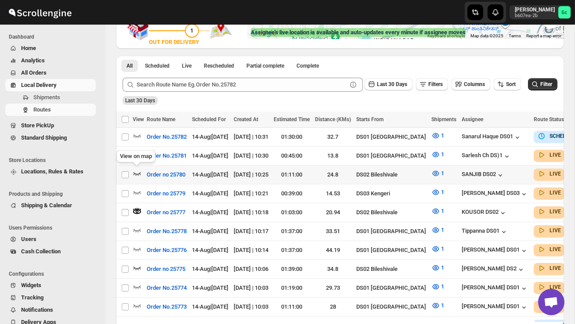
click at [139, 172] on icon "button" at bounding box center [137, 173] width 9 height 9
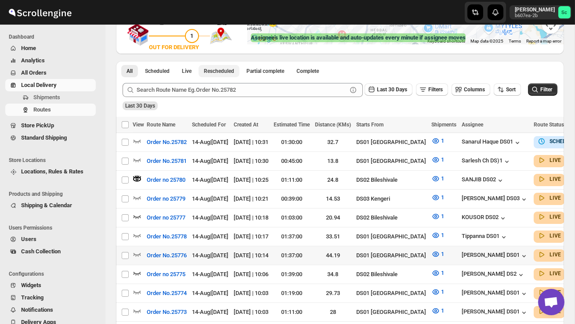
scroll to position [182, 0]
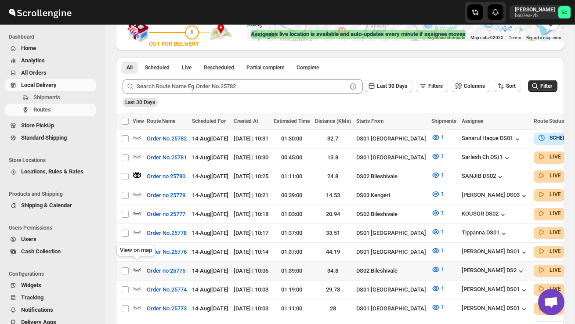
click at [136, 265] on icon "button" at bounding box center [137, 269] width 9 height 9
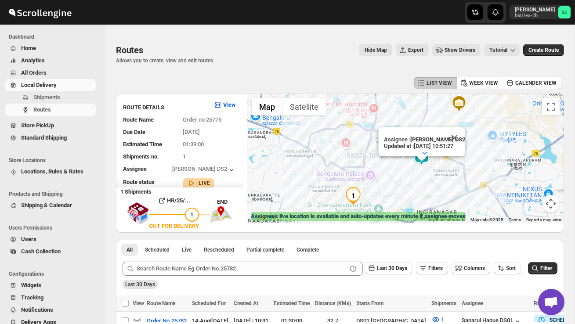
click at [458, 136] on button "Close" at bounding box center [453, 137] width 21 height 21
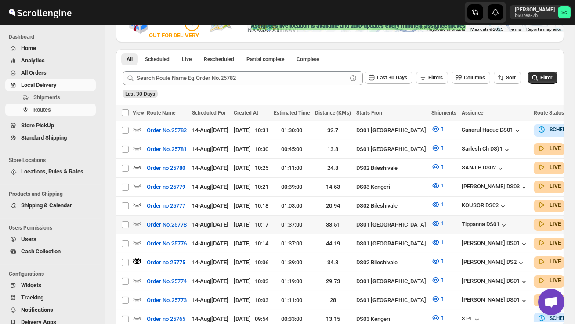
scroll to position [195, 0]
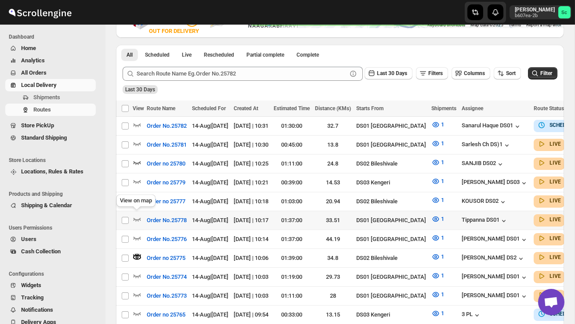
click at [137, 200] on div "View on map" at bounding box center [136, 202] width 43 height 19
click at [136, 196] on icon "button" at bounding box center [137, 200] width 9 height 9
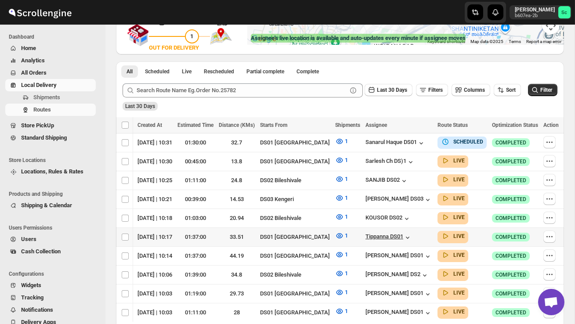
scroll to position [0, 115]
click at [549, 217] on icon "button" at bounding box center [549, 217] width 1 height 1
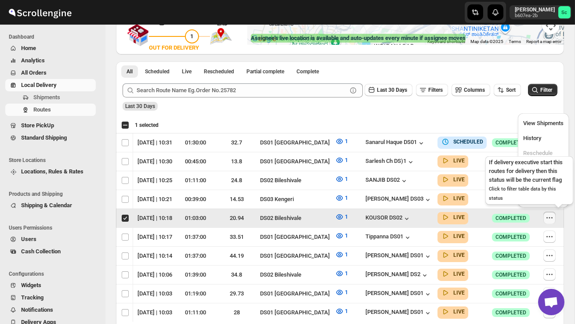
scroll to position [0, 0]
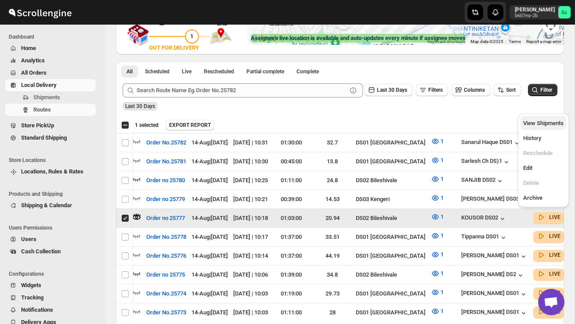
click at [546, 127] on button "View Shipments" at bounding box center [543, 123] width 46 height 14
checkbox input "false"
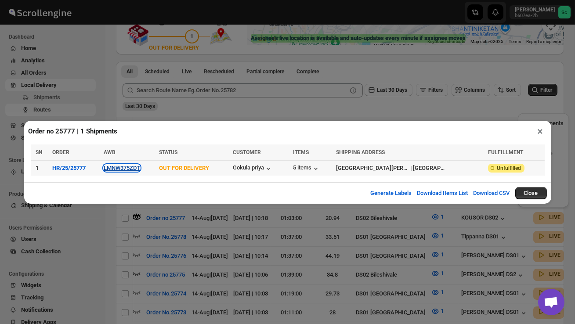
click at [128, 166] on button "LMNW375ZDT" at bounding box center [122, 168] width 36 height 7
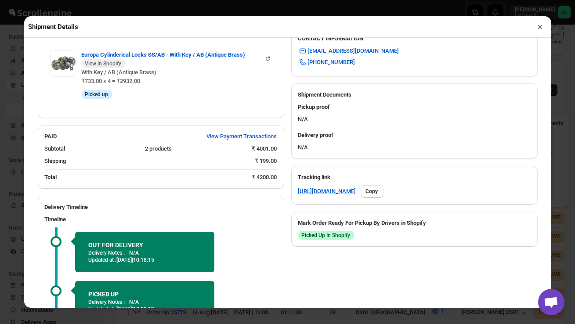
scroll to position [400, 0]
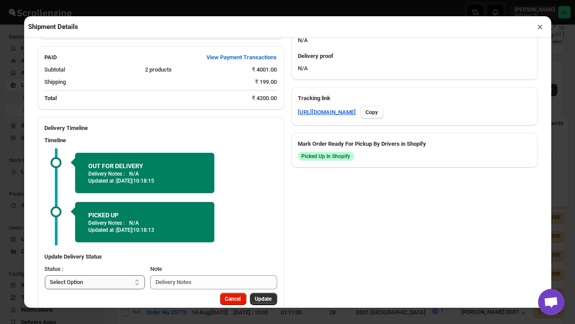
click at [125, 284] on select "Select Option PICKED UP OUT FOR DELIVERY RESCHEDULE DELIVERED CANCELLED" at bounding box center [95, 282] width 101 height 14
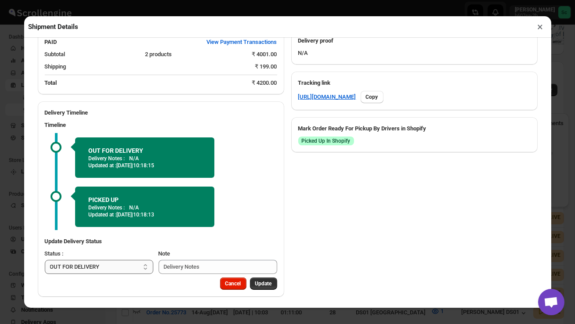
scroll to position [418, 0]
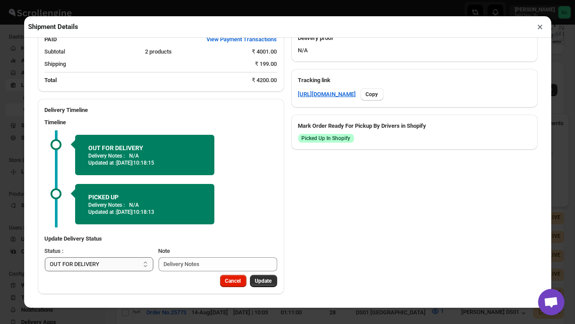
click at [110, 267] on select "Select Option PICKED UP OUT FOR DELIVERY RESCHEDULE DELIVERED CANCELLED" at bounding box center [99, 264] width 108 height 14
select select "DELIVERED"
click at [261, 279] on span "Update" at bounding box center [263, 281] width 17 height 7
select select
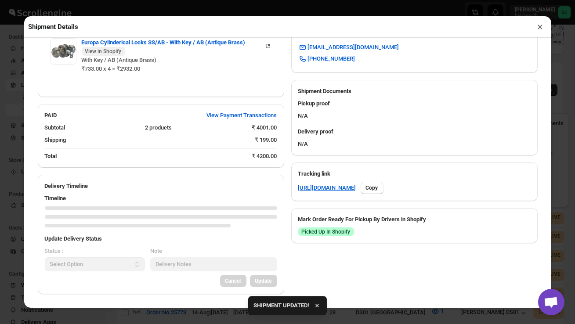
scroll to position [400, 0]
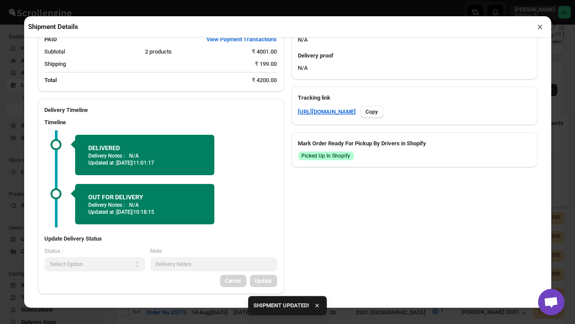
click at [542, 27] on button "×" at bounding box center [540, 27] width 13 height 12
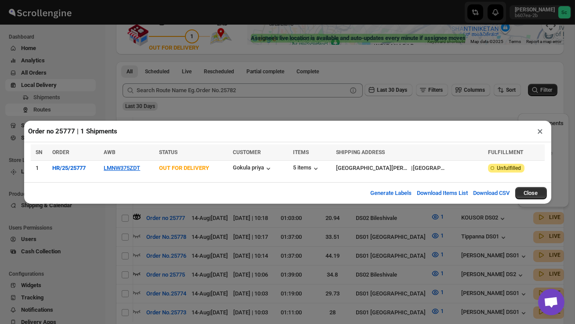
click at [542, 133] on button "×" at bounding box center [540, 131] width 13 height 12
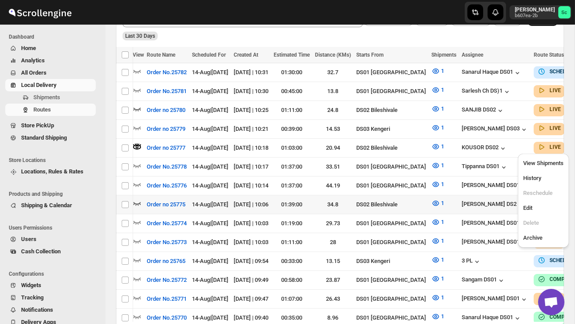
scroll to position [0, 0]
click at [137, 199] on icon "button" at bounding box center [137, 203] width 9 height 9
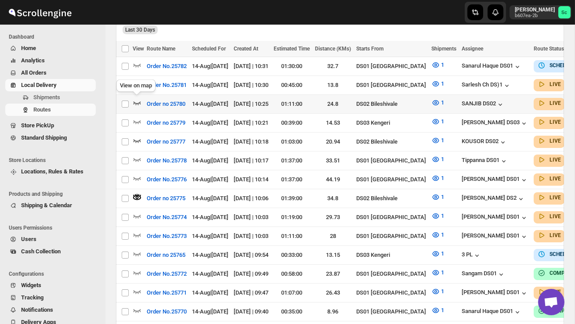
click at [139, 101] on icon "button" at bounding box center [136, 103] width 7 height 4
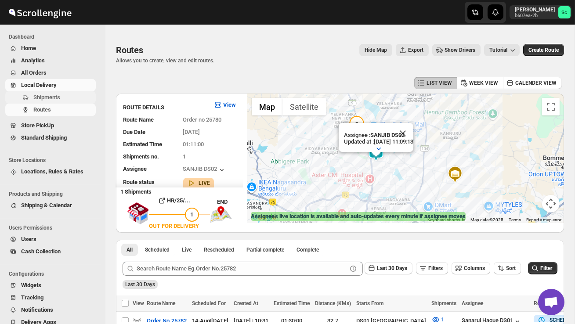
click at [73, 98] on span "Shipments" at bounding box center [63, 97] width 61 height 9
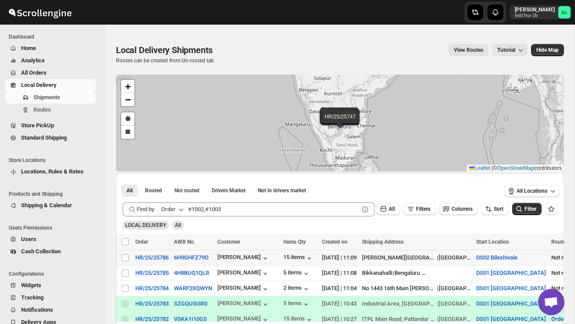
click at [119, 257] on td "Select shipment" at bounding box center [124, 257] width 17 height 15
checkbox input "true"
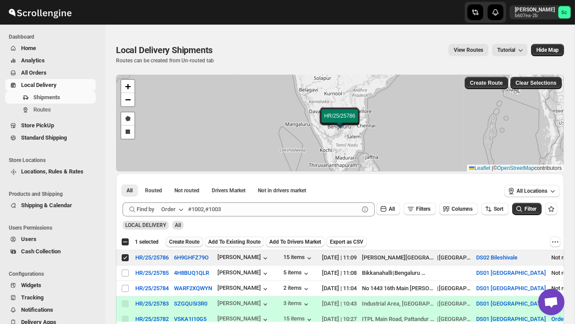
click at [192, 244] on span "Create Route" at bounding box center [184, 241] width 30 height 7
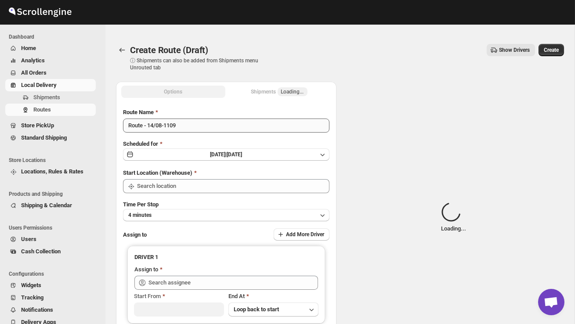
type input "DS02 Bileshivale"
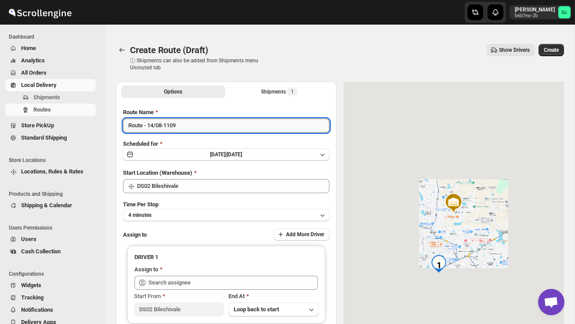
click at [192, 125] on input "Route - 14/08-1109" at bounding box center [226, 126] width 206 height 14
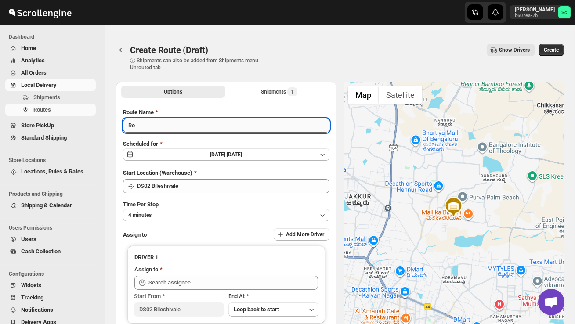
type input "R"
type input "Order no 25786"
click at [221, 212] on button "4 minutes" at bounding box center [226, 215] width 206 height 12
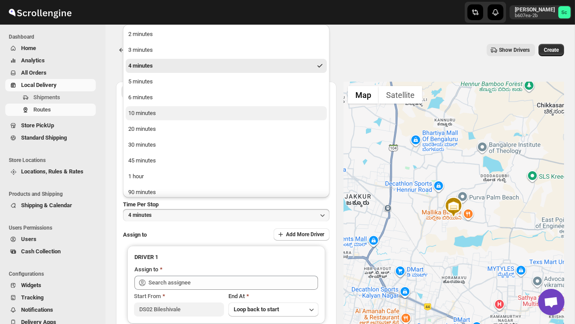
click at [160, 108] on button "10 minutes" at bounding box center [226, 113] width 201 height 14
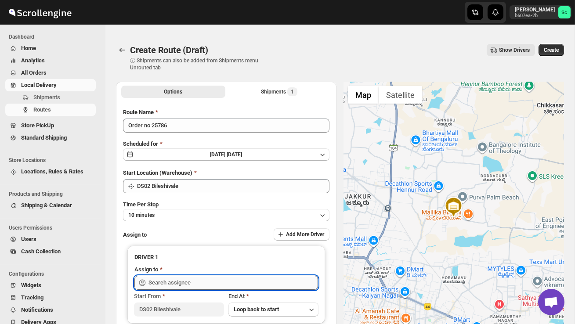
click at [191, 282] on input "text" at bounding box center [232, 283] width 169 height 14
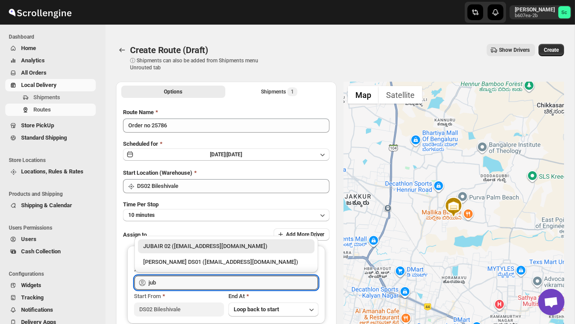
click at [219, 251] on div "JUBAIR 02 ([EMAIL_ADDRESS][DOMAIN_NAME])" at bounding box center [226, 246] width 177 height 14
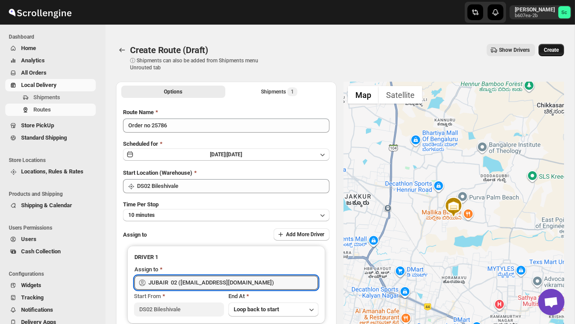
type input "JUBAIR 02 ([EMAIL_ADDRESS][DOMAIN_NAME])"
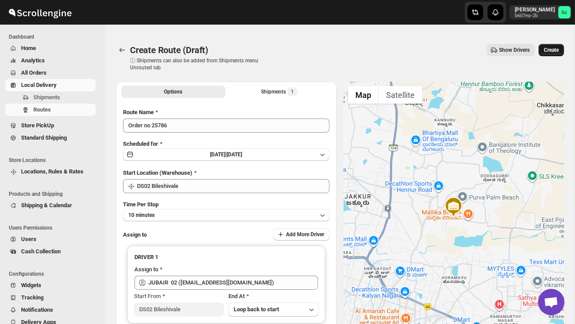
click at [547, 47] on button "Create" at bounding box center [550, 50] width 25 height 12
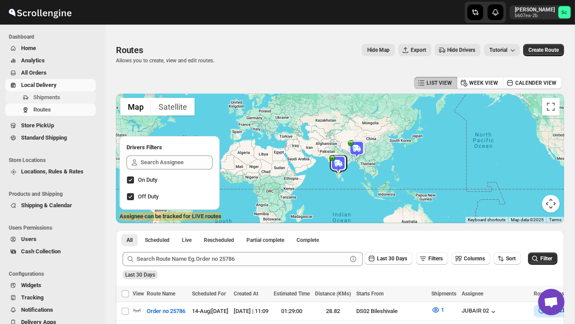
click at [62, 97] on span "Shipments" at bounding box center [63, 97] width 61 height 9
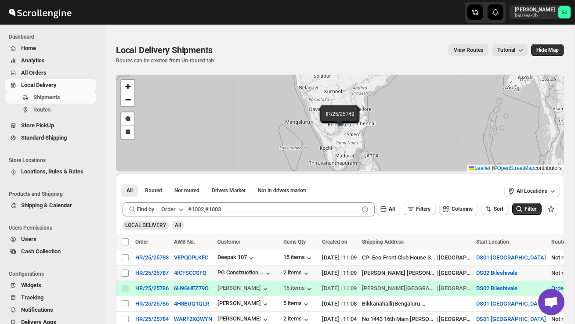
click at [128, 273] on input "Select shipment" at bounding box center [125, 273] width 7 height 7
checkbox input "true"
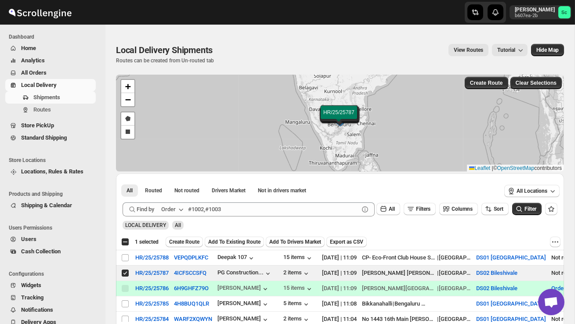
click at [199, 241] on span "Create Route" at bounding box center [184, 241] width 30 height 7
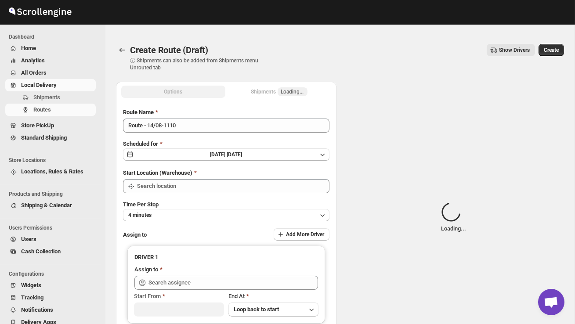
type input "DS02 Bileshivale"
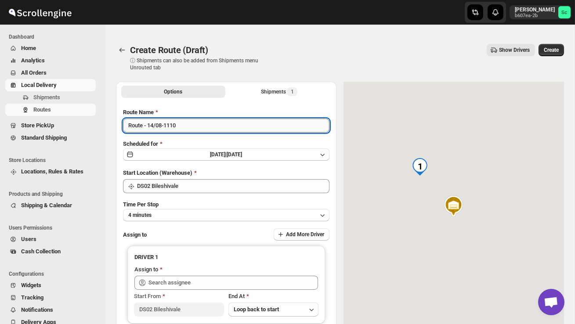
click at [187, 125] on input "Route - 14/08-1110" at bounding box center [226, 126] width 206 height 14
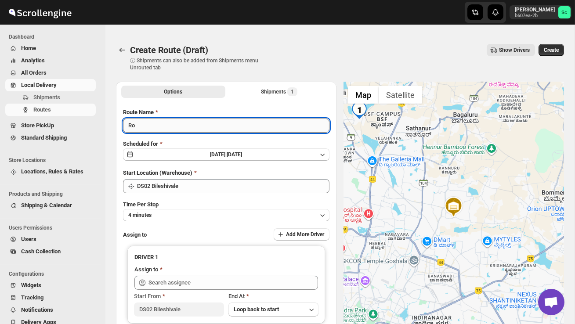
type input "R"
type input "Order no 25787"
click at [172, 211] on button "4 minutes" at bounding box center [226, 215] width 206 height 12
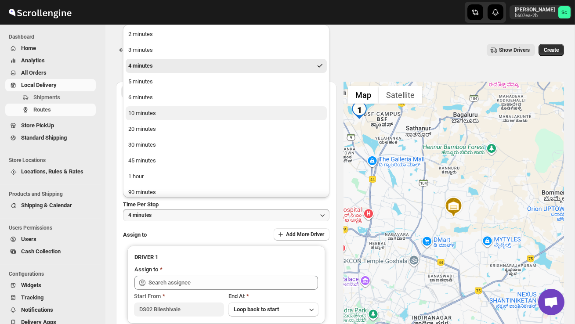
click at [145, 119] on button "10 minutes" at bounding box center [226, 113] width 201 height 14
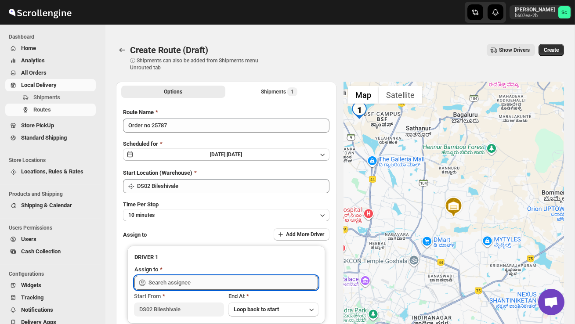
click at [176, 282] on input "text" at bounding box center [232, 283] width 169 height 14
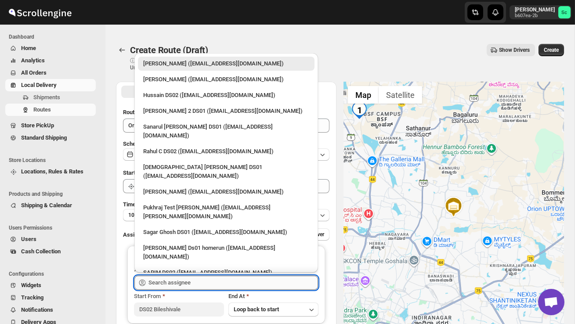
type input "t"
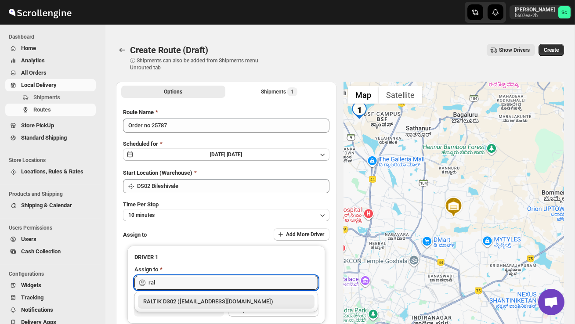
click at [181, 302] on div "RALTIK DS02 ([EMAIL_ADDRESS][DOMAIN_NAME])" at bounding box center [226, 301] width 166 height 9
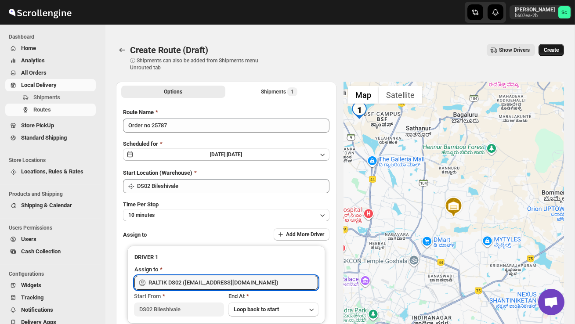
type input "RALTIK DS02 ([EMAIL_ADDRESS][DOMAIN_NAME])"
click at [555, 47] on span "Create" at bounding box center [551, 50] width 15 height 7
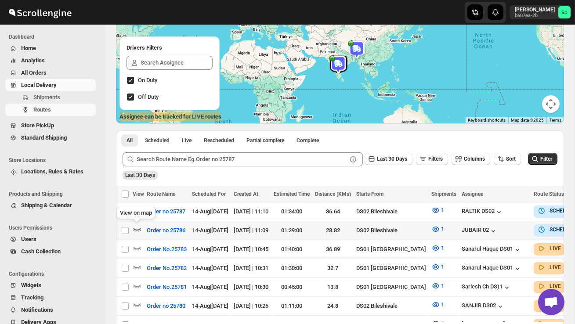
click at [137, 226] on icon "button" at bounding box center [137, 229] width 9 height 9
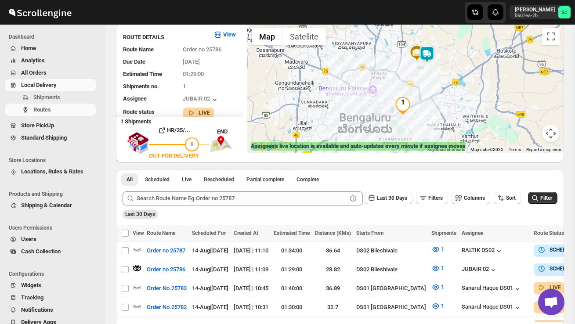
scroll to position [70, 0]
click at [406, 101] on img "1" at bounding box center [403, 106] width 18 height 18
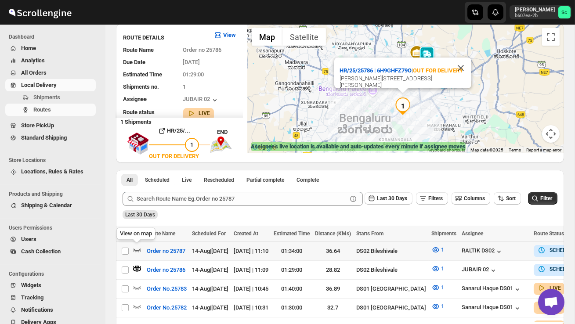
click at [137, 249] on icon "button" at bounding box center [137, 249] width 9 height 9
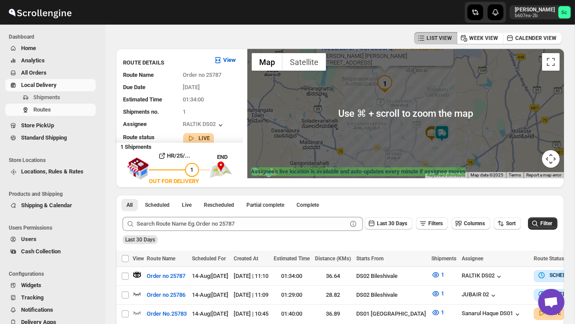
scroll to position [44, 0]
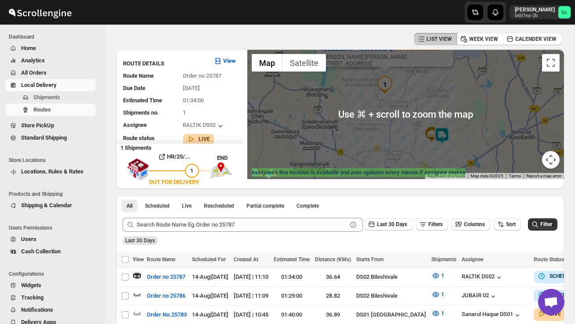
click at [395, 137] on div "HR/25/25787 | 4ICFSCCSFQ | OUT FOR DELIVERY Sri Kalabyraveshwara Nilaya Madhu 4…" at bounding box center [405, 115] width 317 height 130
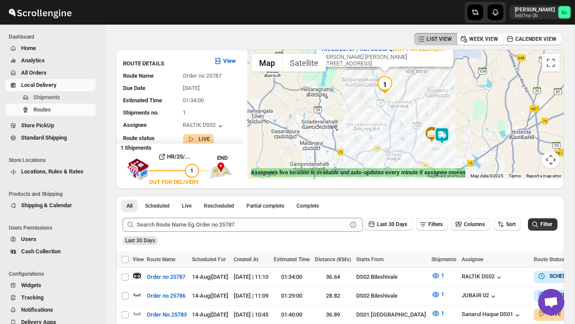
click at [389, 81] on img "1" at bounding box center [385, 85] width 18 height 18
click at [382, 75] on div "To navigate, press the arrow keys." at bounding box center [405, 115] width 317 height 130
click at [386, 78] on img "1" at bounding box center [385, 85] width 18 height 18
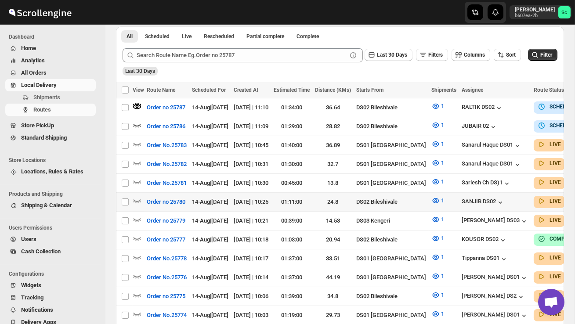
scroll to position [217, 0]
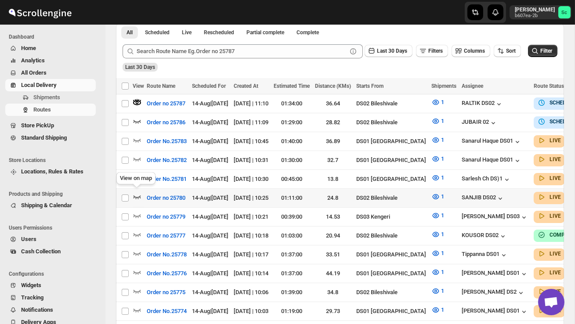
click at [139, 195] on icon "button" at bounding box center [136, 197] width 7 height 4
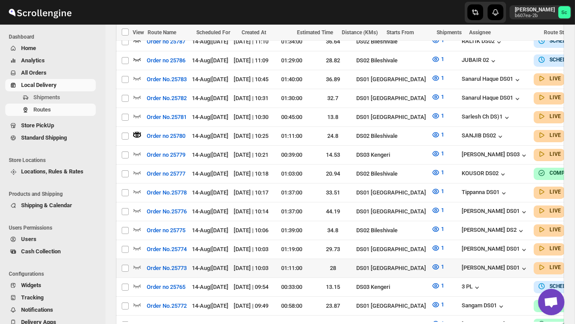
scroll to position [281, 0]
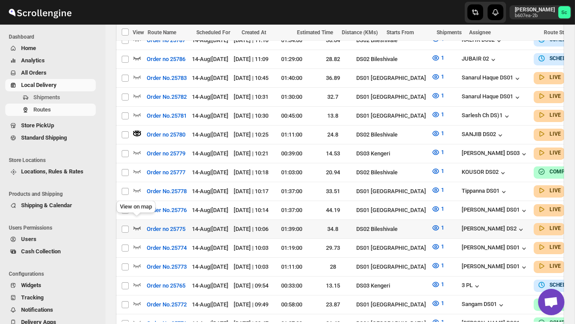
click at [140, 227] on icon "button" at bounding box center [136, 229] width 7 height 4
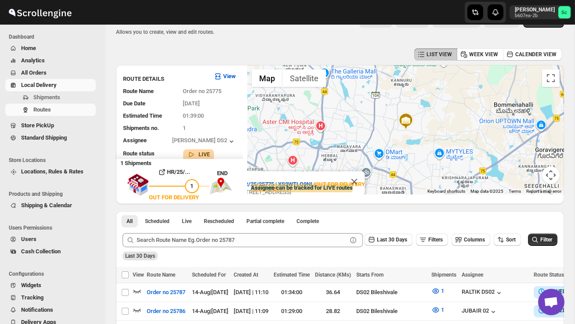
scroll to position [0, 0]
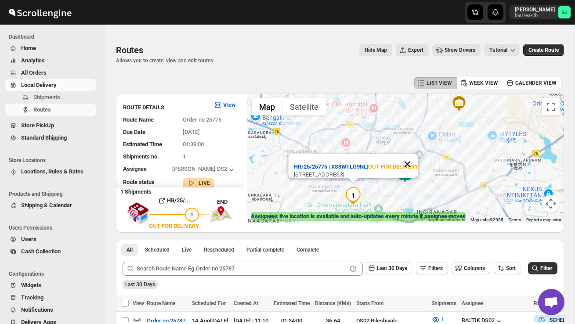
click at [413, 155] on button "Close" at bounding box center [407, 164] width 21 height 21
click at [410, 171] on img at bounding box center [405, 175] width 18 height 18
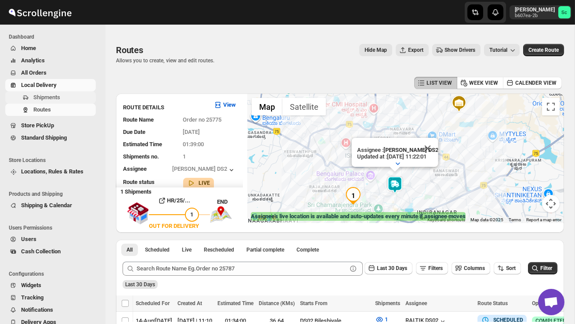
click at [66, 97] on span "Shipments" at bounding box center [63, 97] width 61 height 9
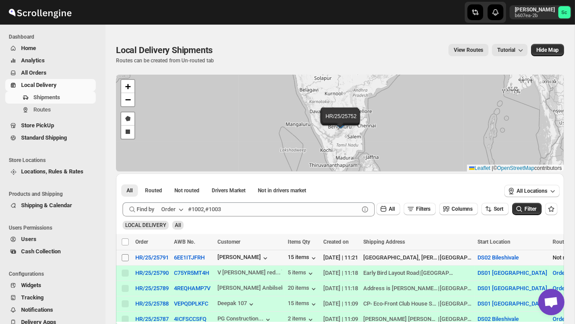
click at [128, 259] on input "Select shipment" at bounding box center [125, 257] width 7 height 7
checkbox input "true"
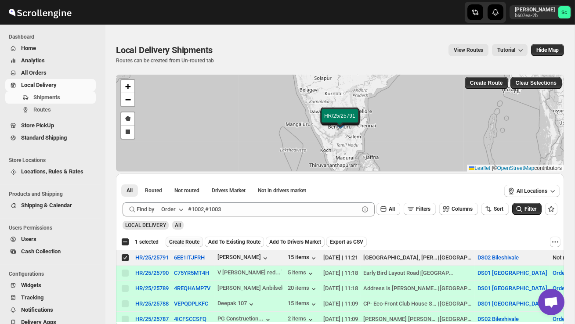
click at [185, 238] on button "Create Route" at bounding box center [184, 242] width 37 height 11
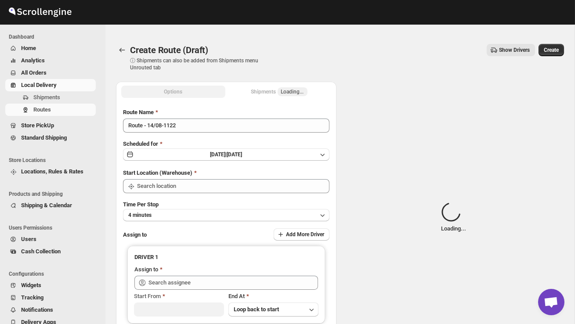
type input "DS02 Bileshivale"
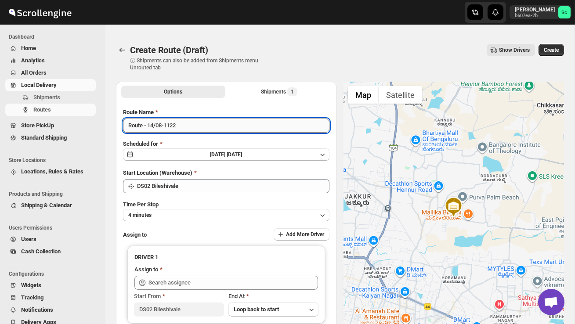
click at [184, 127] on input "Route - 14/08-1122" at bounding box center [226, 126] width 206 height 14
type input "R"
type input "Order no 25791"
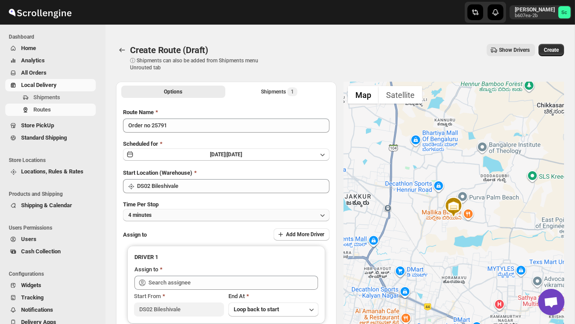
click at [217, 214] on button "4 minutes" at bounding box center [226, 215] width 206 height 12
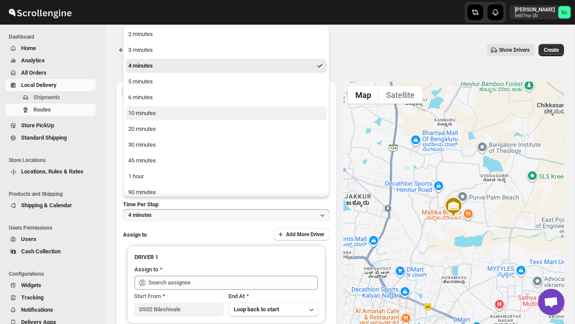
click at [155, 119] on button "10 minutes" at bounding box center [226, 113] width 201 height 14
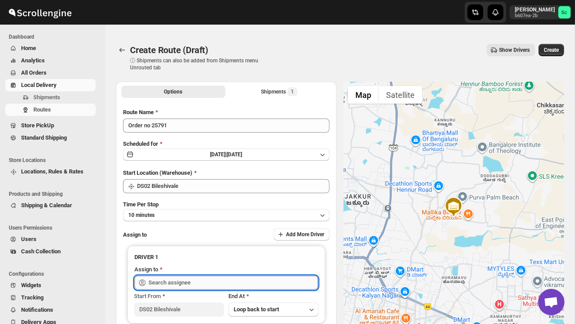
click at [195, 284] on input "text" at bounding box center [232, 283] width 169 height 14
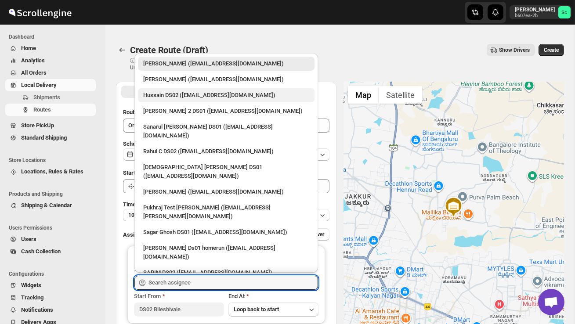
click at [168, 96] on div "Hussain DS02 ([EMAIL_ADDRESS][DOMAIN_NAME])" at bounding box center [226, 95] width 166 height 9
type input "Hussain DS02 ([EMAIL_ADDRESS][DOMAIN_NAME])"
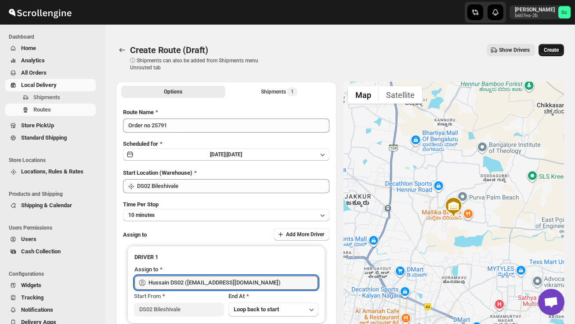
click at [557, 46] on button "Create" at bounding box center [550, 50] width 25 height 12
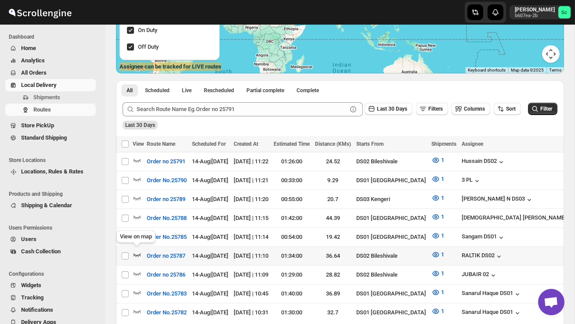
click at [139, 253] on icon "button" at bounding box center [136, 255] width 7 height 4
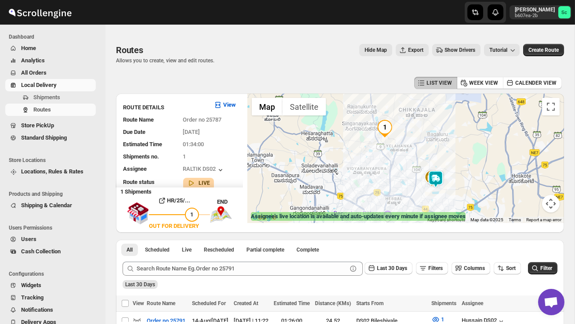
click at [439, 178] on img at bounding box center [436, 179] width 18 height 18
click at [416, 187] on div "Assignee : RALTIK DS02 Updated at : 14/08/2025, 11:22:41 Duty mode Enabled Batt…" at bounding box center [405, 159] width 317 height 130
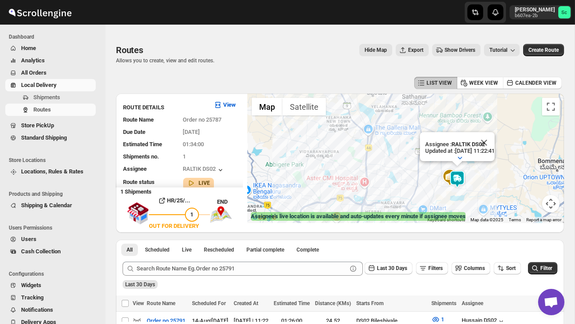
click at [416, 187] on div "Assignee : RALTIK DS02 Updated at : 14/08/2025, 11:22:41 Duty mode Enabled Batt…" at bounding box center [405, 159] width 317 height 130
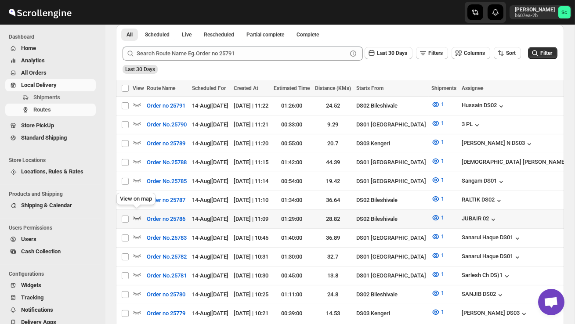
click at [139, 213] on icon "button" at bounding box center [137, 217] width 9 height 9
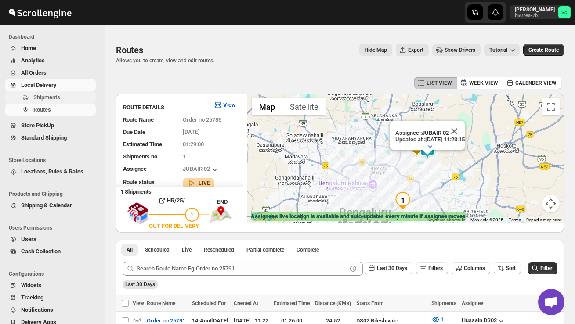
click at [40, 96] on span "Shipments" at bounding box center [46, 97] width 27 height 7
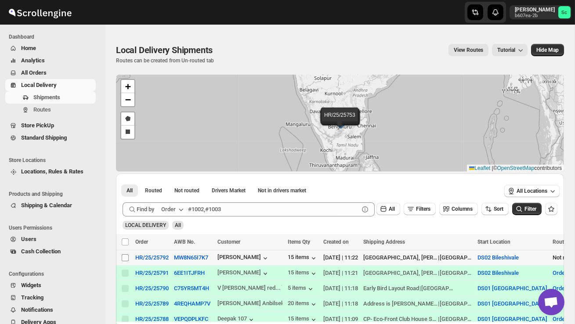
click at [123, 258] on input "Select shipment" at bounding box center [125, 257] width 7 height 7
checkbox input "true"
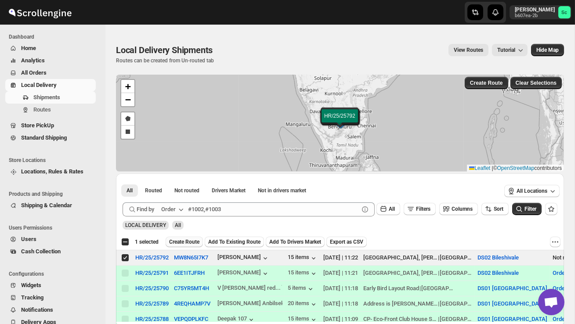
click at [192, 239] on span "Create Route" at bounding box center [184, 241] width 30 height 7
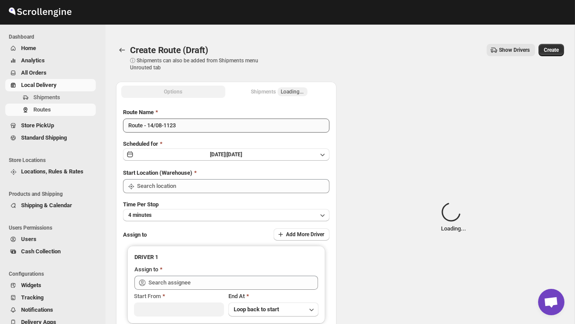
type input "DS02 Bileshivale"
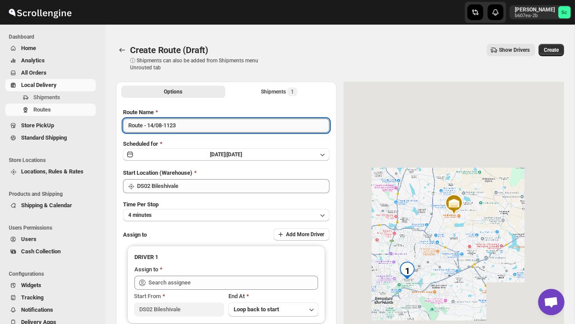
click at [188, 129] on input "Route - 14/08-1123" at bounding box center [226, 126] width 206 height 14
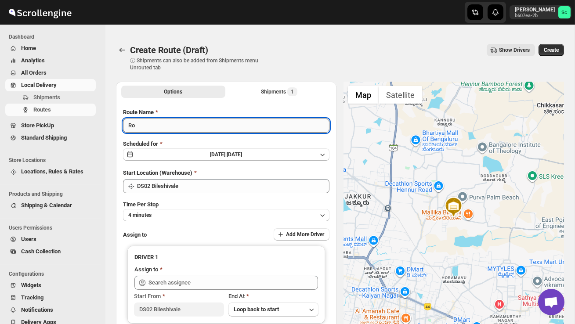
type input "R"
type input "Order no 25792"
click at [208, 211] on button "4 minutes" at bounding box center [226, 215] width 206 height 12
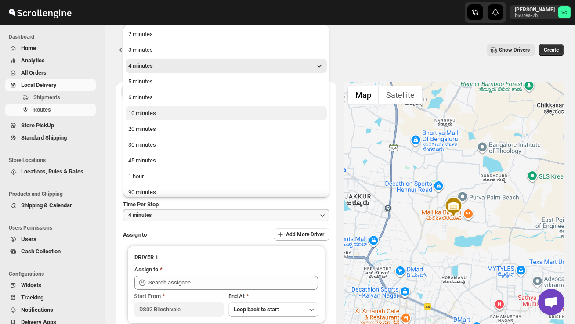
click at [166, 119] on button "10 minutes" at bounding box center [226, 113] width 201 height 14
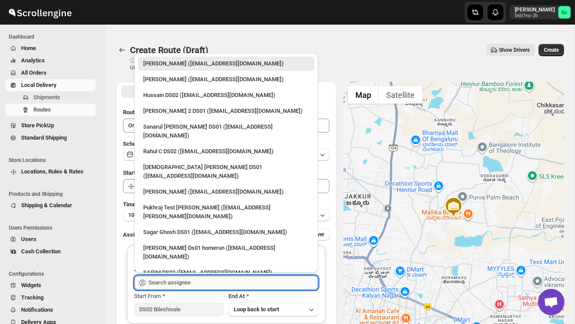
click at [162, 278] on input "text" at bounding box center [232, 283] width 169 height 14
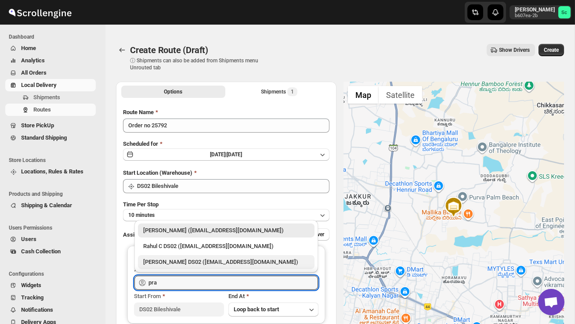
click at [175, 263] on div "[PERSON_NAME] DS02 ([EMAIL_ADDRESS][DOMAIN_NAME])" at bounding box center [226, 262] width 166 height 9
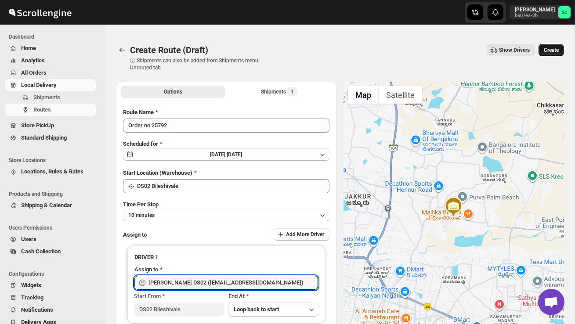
type input "[PERSON_NAME] DS02 ([EMAIL_ADDRESS][DOMAIN_NAME])"
click at [561, 49] on button "Create" at bounding box center [550, 50] width 25 height 12
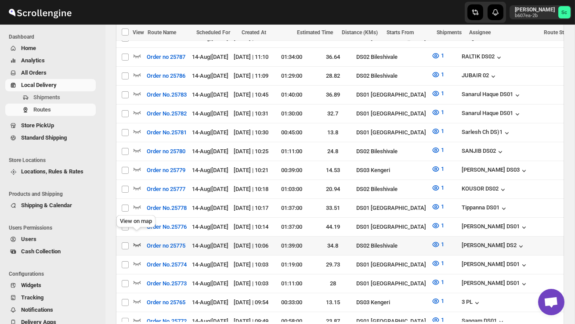
click at [137, 240] on icon "button" at bounding box center [137, 244] width 9 height 9
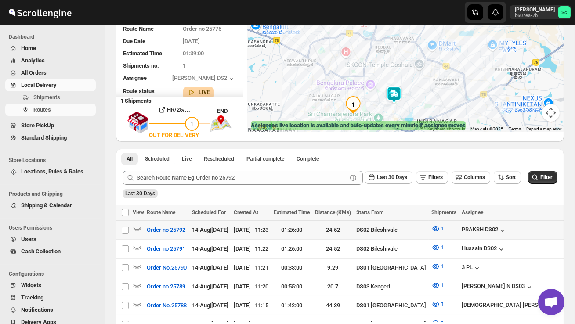
scroll to position [91, 0]
click at [68, 98] on span "Shipments" at bounding box center [63, 97] width 61 height 9
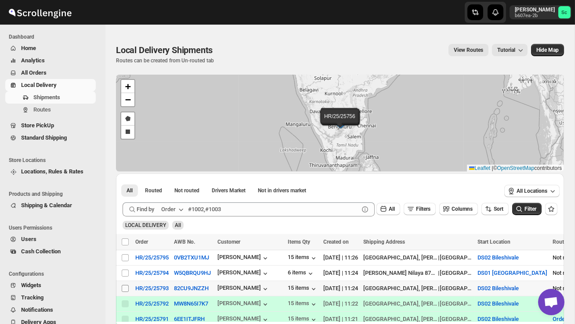
click at [125, 288] on input "Select shipment" at bounding box center [125, 288] width 7 height 7
checkbox input "true"
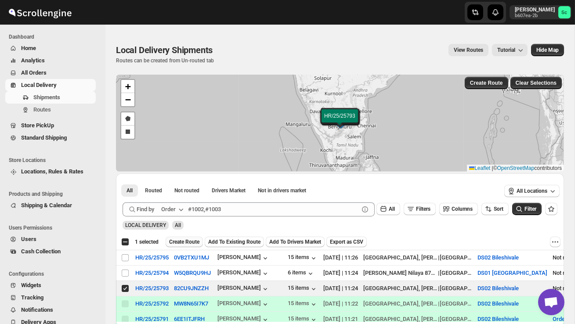
click at [191, 240] on span "Create Route" at bounding box center [184, 241] width 30 height 7
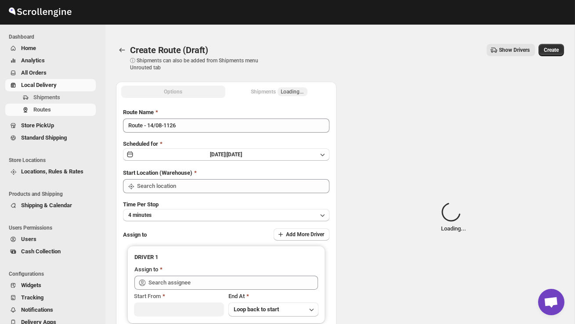
type input "DS02 Bileshivale"
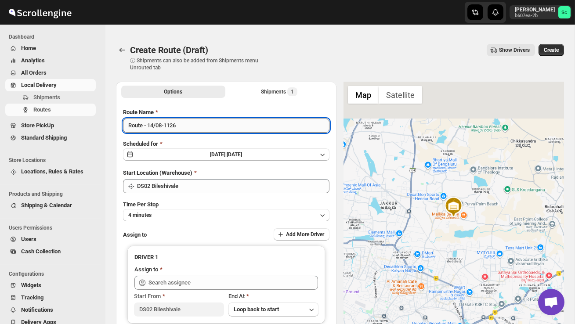
click at [191, 130] on input "Route - 14/08-1126" at bounding box center [226, 126] width 206 height 14
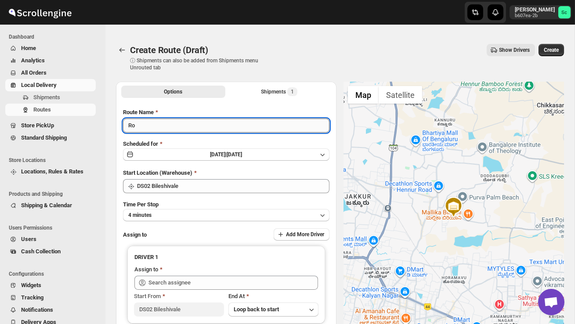
type input "R"
type input "Order no 25793"
click at [198, 217] on button "4 minutes" at bounding box center [226, 215] width 206 height 12
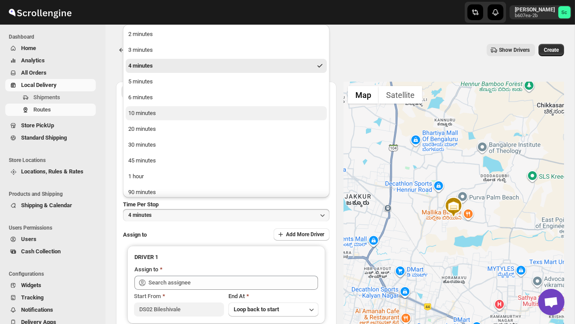
click at [146, 111] on div "10 minutes" at bounding box center [142, 113] width 28 height 9
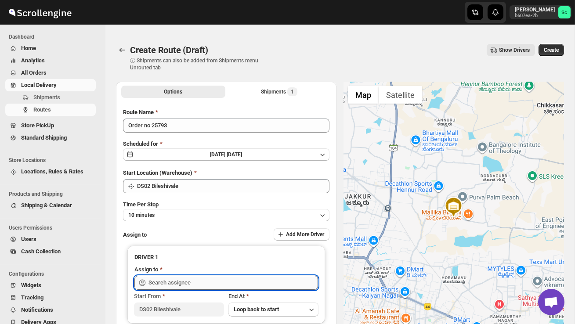
click at [175, 285] on input "text" at bounding box center [232, 283] width 169 height 14
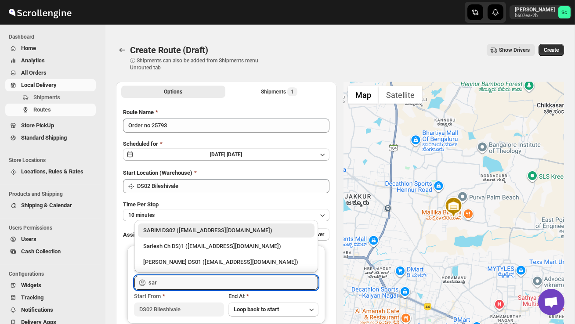
click at [201, 230] on div "SARIM DS02 ([EMAIL_ADDRESS][DOMAIN_NAME])" at bounding box center [226, 230] width 166 height 9
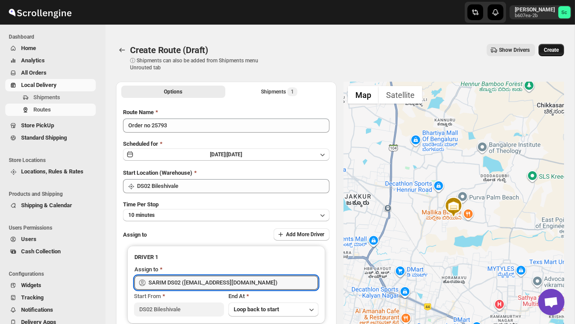
type input "SARIM DS02 ([EMAIL_ADDRESS][DOMAIN_NAME])"
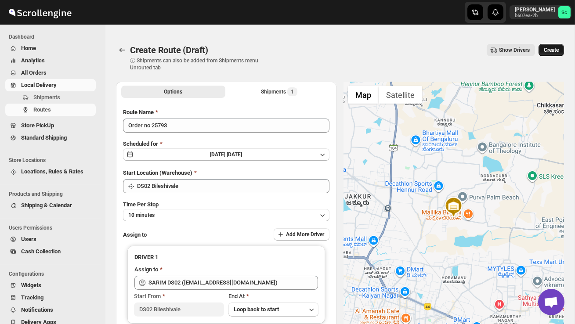
click at [550, 46] on button "Create" at bounding box center [550, 50] width 25 height 12
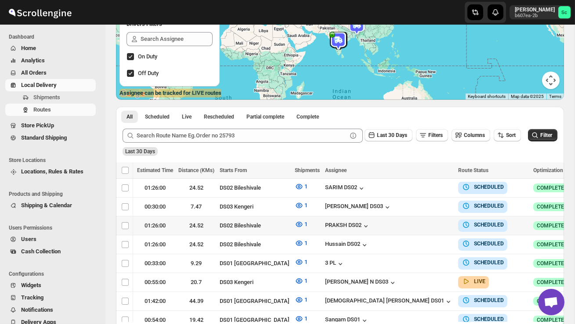
scroll to position [0, 136]
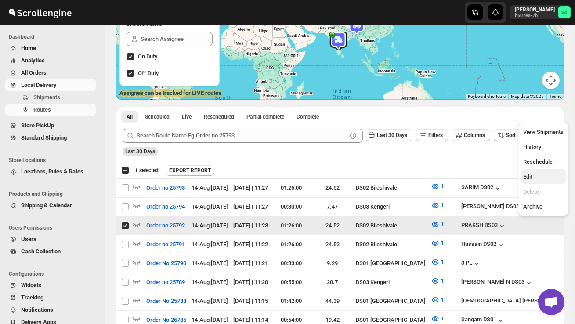
click at [540, 174] on span "Edit" at bounding box center [543, 177] width 40 height 9
checkbox input "false"
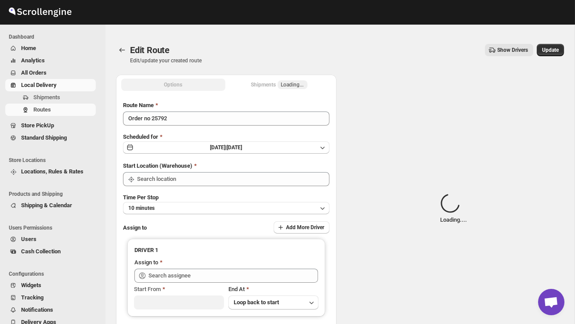
type input "Order no 25792"
type input "DS02 Bileshivale"
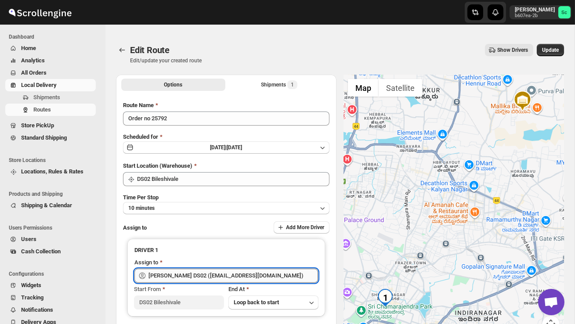
click at [260, 274] on input "[PERSON_NAME] DS02 ([EMAIL_ADDRESS][DOMAIN_NAME])" at bounding box center [232, 276] width 169 height 14
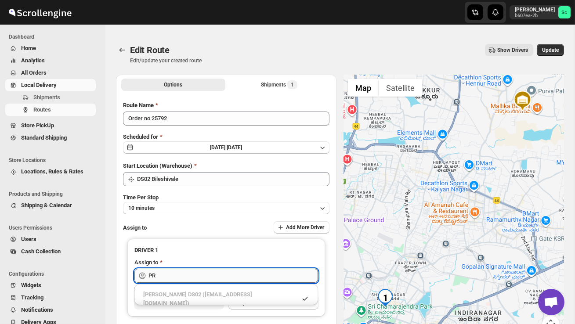
type input "P"
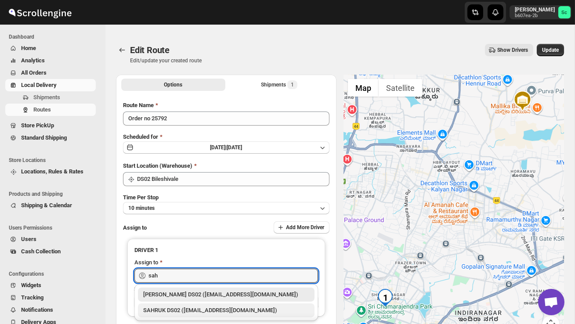
click at [253, 310] on div "SAHRUK DS02 ([EMAIL_ADDRESS][DOMAIN_NAME])" at bounding box center [226, 310] width 166 height 9
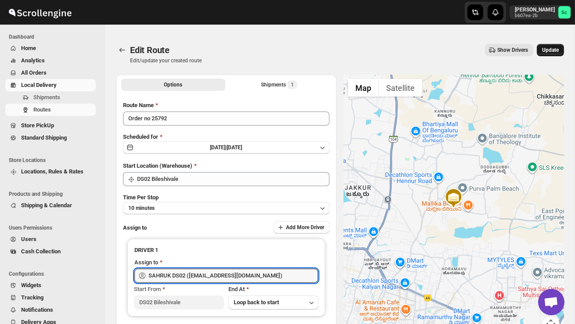
type input "SAHRUK DS02 ([EMAIL_ADDRESS][DOMAIN_NAME])"
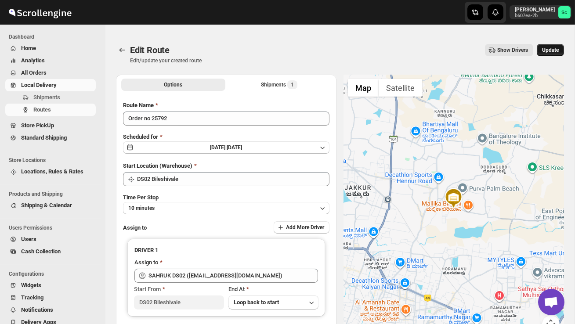
click at [549, 50] on span "Update" at bounding box center [550, 50] width 17 height 7
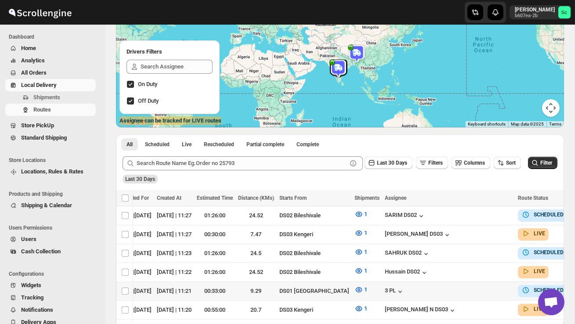
scroll to position [0, 129]
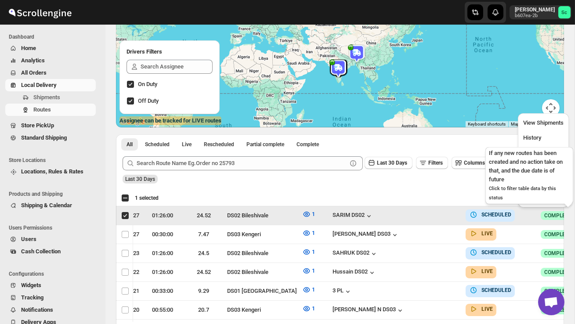
scroll to position [0, 0]
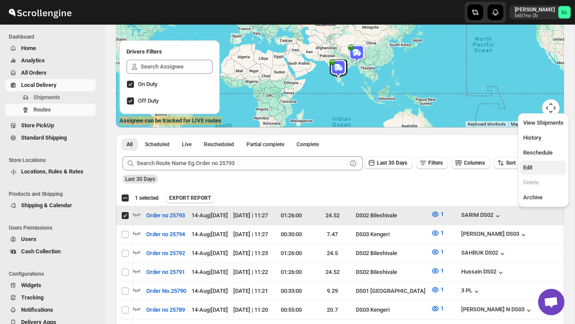
click at [538, 169] on span "Edit" at bounding box center [543, 167] width 40 height 9
checkbox input "false"
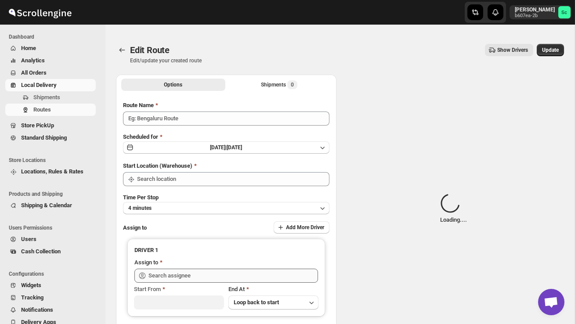
type input "Order no 25793"
type input "DS02 Bileshivale"
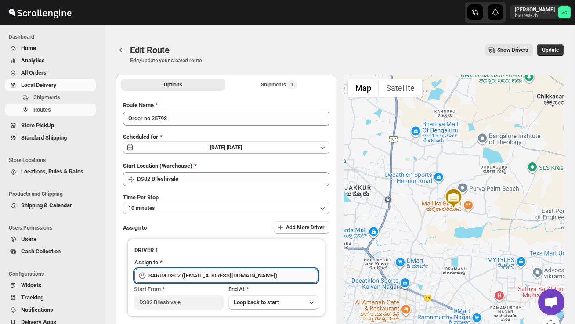
click at [248, 274] on input "SARIM DS02 ([EMAIL_ADDRESS][DOMAIN_NAME])" at bounding box center [232, 276] width 169 height 14
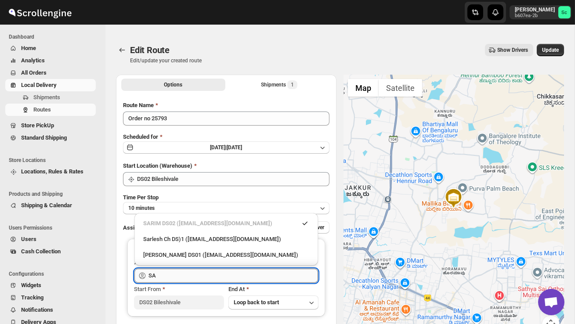
type input "S"
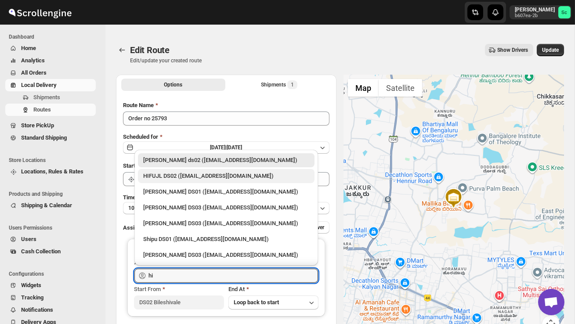
click at [250, 174] on div "HIFUJL DS02 ([EMAIL_ADDRESS][DOMAIN_NAME])" at bounding box center [226, 176] width 166 height 9
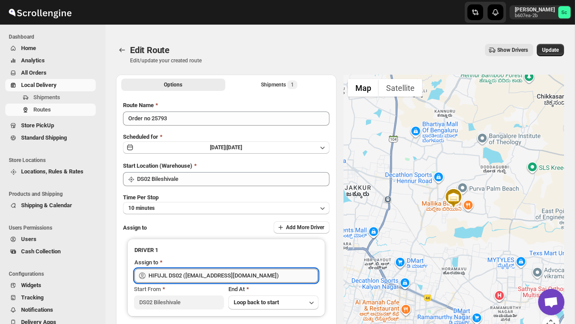
click at [259, 276] on input "HIFUJL DS02 ([EMAIL_ADDRESS][DOMAIN_NAME])" at bounding box center [232, 276] width 169 height 14
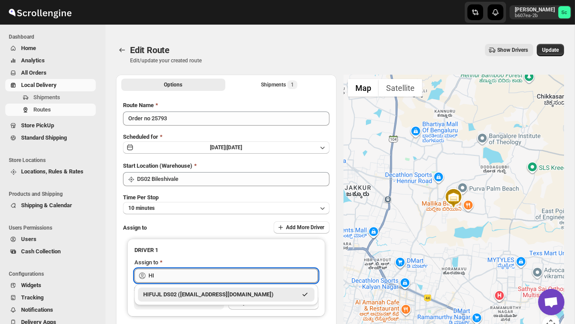
type input "H"
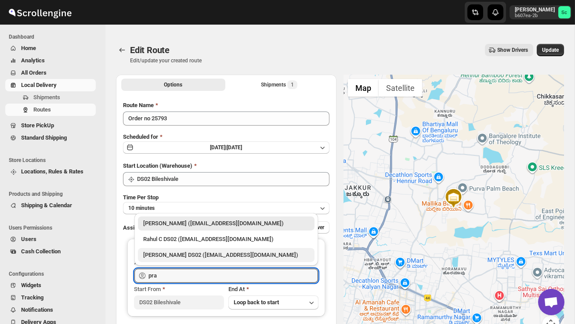
click at [252, 251] on div "[PERSON_NAME] DS02 ([EMAIL_ADDRESS][DOMAIN_NAME])" at bounding box center [226, 255] width 166 height 9
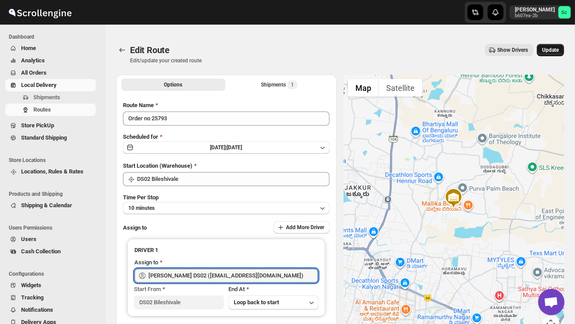
type input "[PERSON_NAME] DS02 ([EMAIL_ADDRESS][DOMAIN_NAME])"
click at [549, 55] on button "Update" at bounding box center [550, 50] width 27 height 12
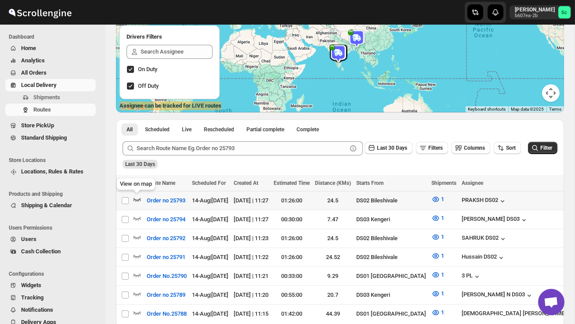
click at [140, 199] on icon "button" at bounding box center [136, 200] width 7 height 4
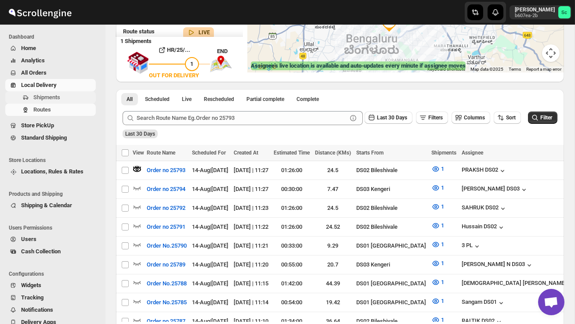
click at [46, 93] on span "Shipments" at bounding box center [63, 97] width 61 height 9
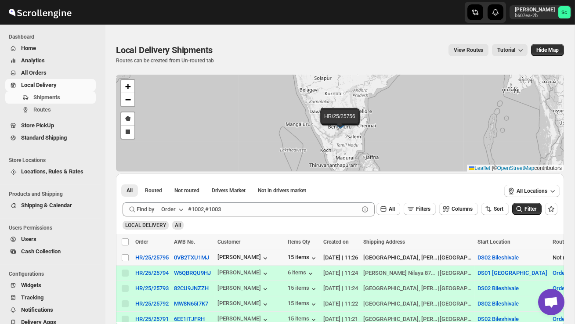
click at [130, 257] on div "Select shipment" at bounding box center [125, 258] width 9 height 8
checkbox input "true"
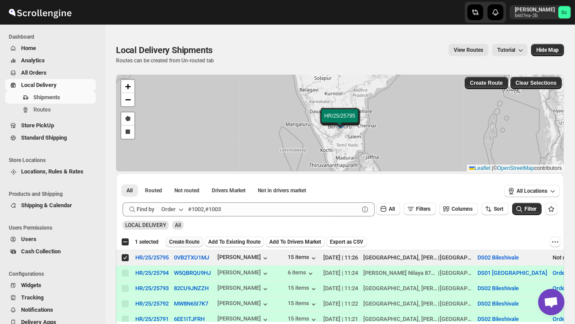
click at [189, 243] on span "Create Route" at bounding box center [184, 241] width 30 height 7
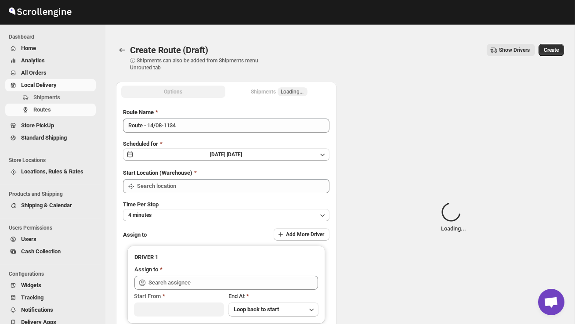
type input "DS02 Bileshivale"
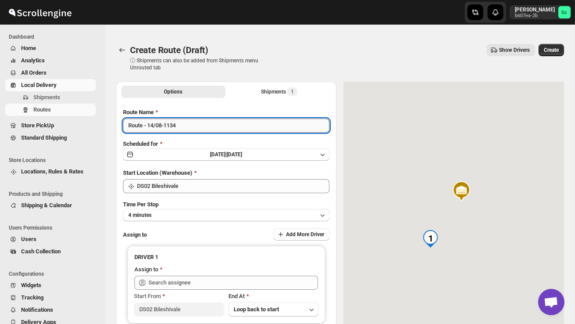
click at [188, 123] on input "Route - 14/08-1134" at bounding box center [226, 126] width 206 height 14
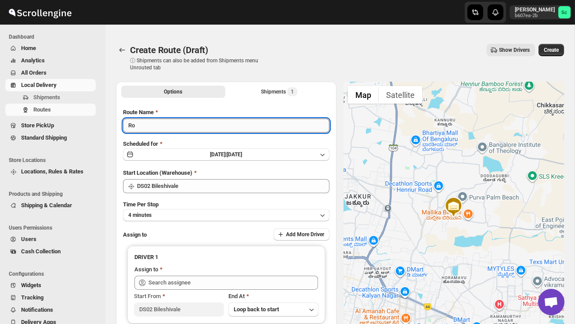
type input "R"
type input "Order no 25795"
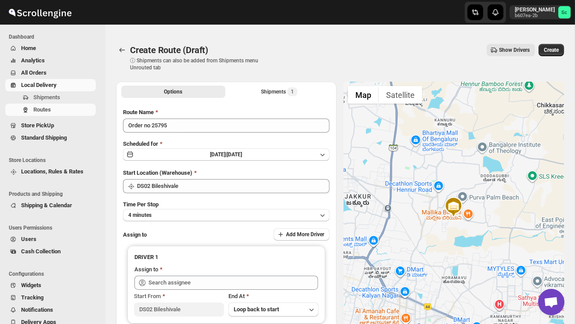
click at [201, 207] on div "Time Per Stop 4 minutes" at bounding box center [226, 210] width 206 height 21
click at [201, 213] on button "4 minutes" at bounding box center [226, 215] width 206 height 12
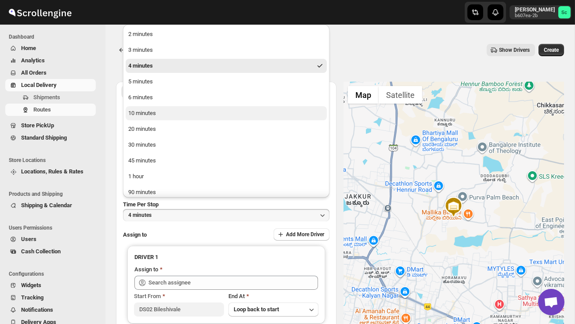
click at [173, 112] on button "10 minutes" at bounding box center [226, 113] width 201 height 14
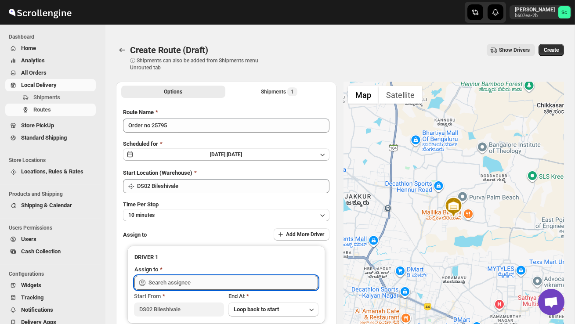
click at [180, 284] on input "text" at bounding box center [232, 283] width 169 height 14
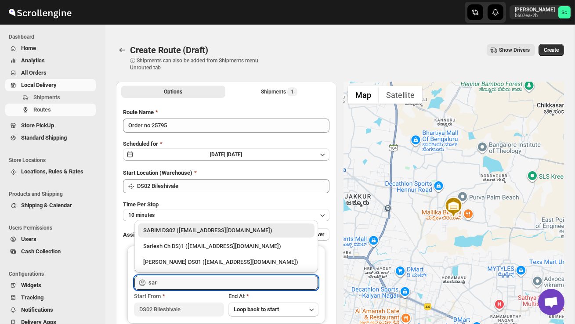
click at [203, 231] on div "SARIM DS02 ([EMAIL_ADDRESS][DOMAIN_NAME])" at bounding box center [226, 230] width 166 height 9
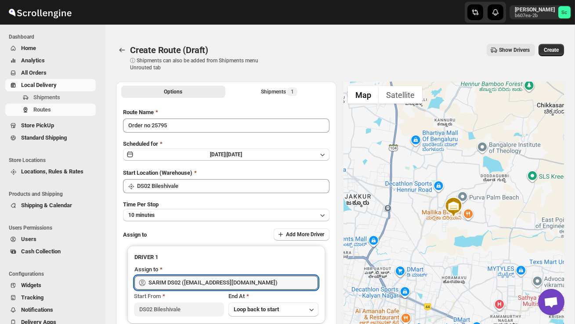
type input "SARIM DS02 ([EMAIL_ADDRESS][DOMAIN_NAME])"
click at [563, 44] on div "Create" at bounding box center [550, 50] width 25 height 12
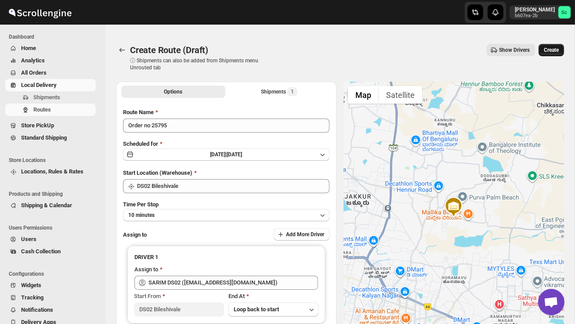
click at [557, 47] on span "Create" at bounding box center [551, 50] width 15 height 7
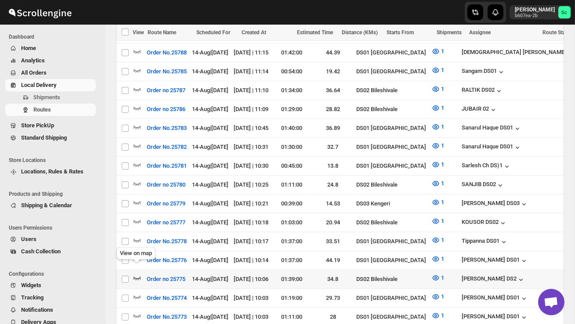
click at [137, 274] on icon "button" at bounding box center [137, 278] width 9 height 9
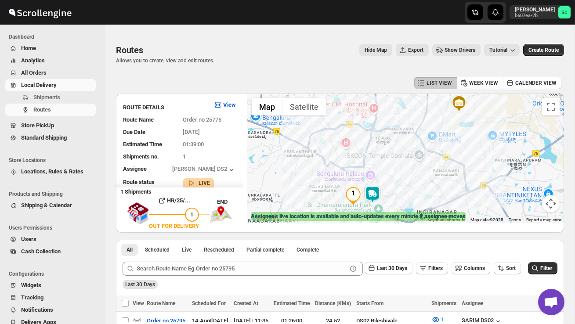
click at [397, 195] on div at bounding box center [405, 159] width 317 height 130
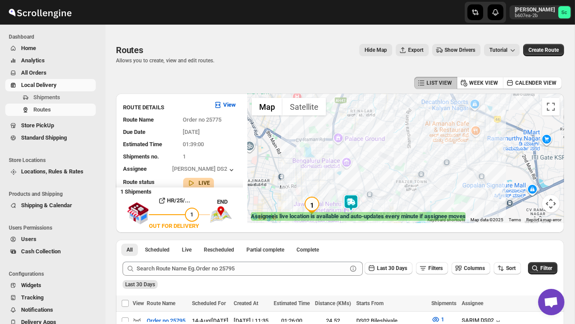
drag, startPoint x: 378, startPoint y: 200, endPoint x: 375, endPoint y: 170, distance: 29.5
click at [378, 193] on div at bounding box center [405, 159] width 317 height 130
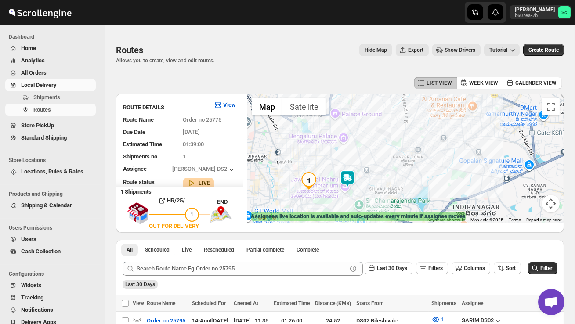
click at [370, 185] on div at bounding box center [405, 159] width 317 height 130
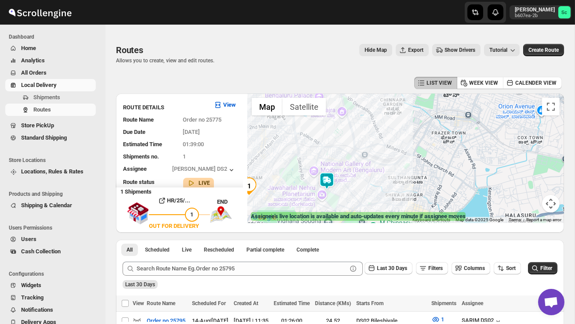
drag, startPoint x: 340, startPoint y: 198, endPoint x: 365, endPoint y: 182, distance: 29.5
click at [347, 195] on div at bounding box center [405, 159] width 317 height 130
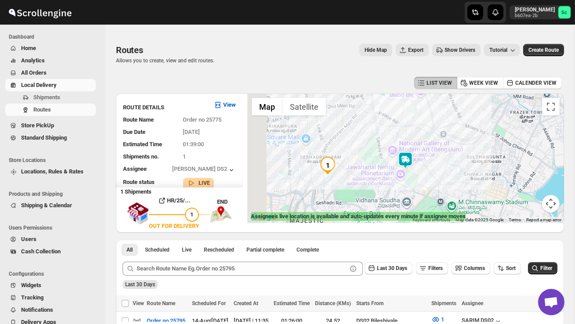
drag, startPoint x: 347, startPoint y: 193, endPoint x: 423, endPoint y: 175, distance: 78.2
click at [424, 175] on div at bounding box center [405, 159] width 317 height 130
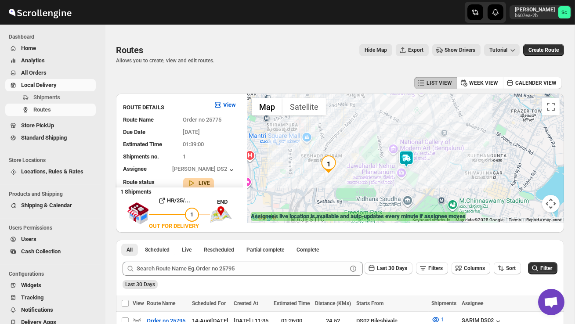
click at [423, 175] on div at bounding box center [405, 159] width 317 height 130
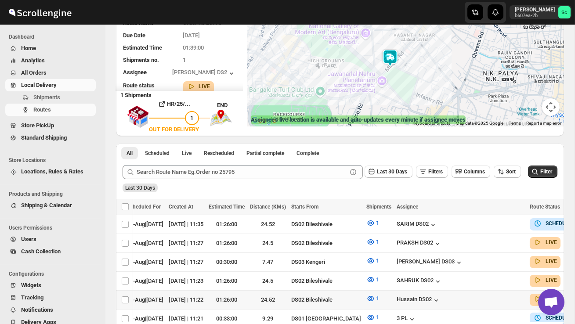
scroll to position [0, 106]
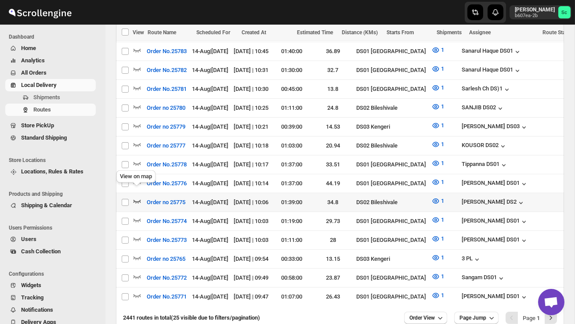
click at [138, 197] on icon "button" at bounding box center [137, 201] width 9 height 9
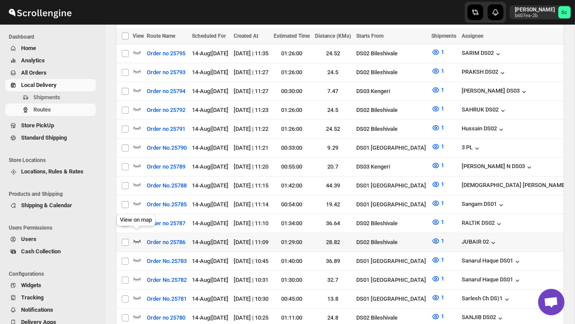
click at [140, 240] on icon "button" at bounding box center [136, 242] width 7 height 4
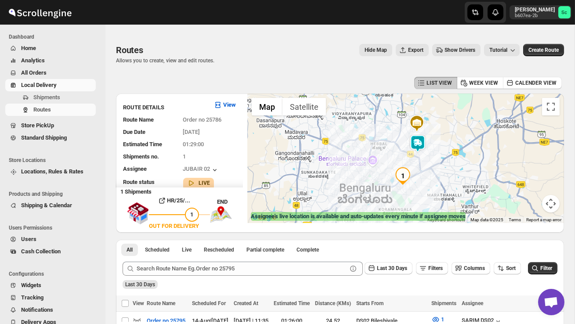
click at [421, 138] on img at bounding box center [418, 144] width 18 height 18
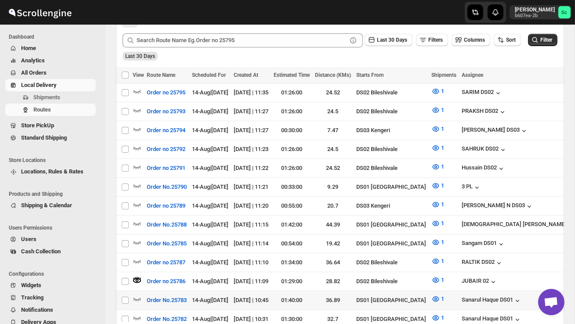
scroll to position [234, 0]
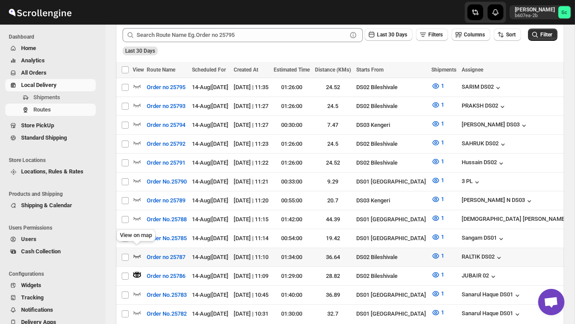
click at [138, 252] on icon "button" at bounding box center [137, 256] width 9 height 9
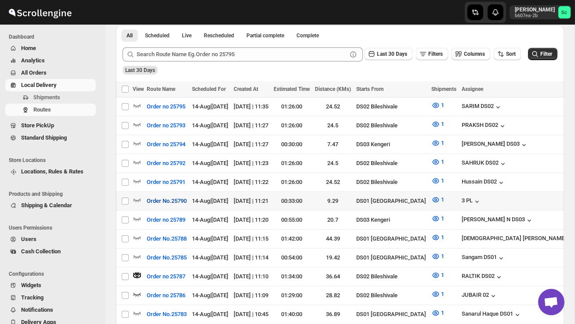
scroll to position [212, 0]
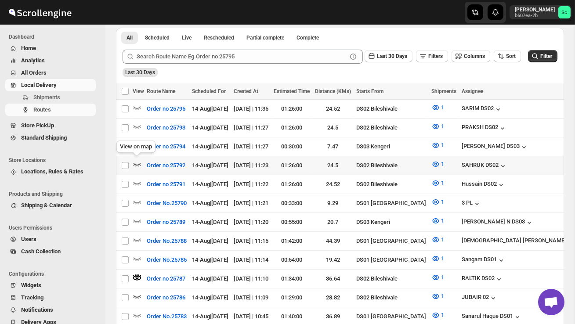
click at [137, 162] on icon "button" at bounding box center [137, 164] width 9 height 9
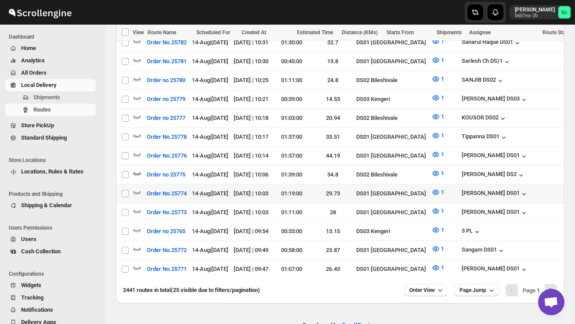
scroll to position [505, 0]
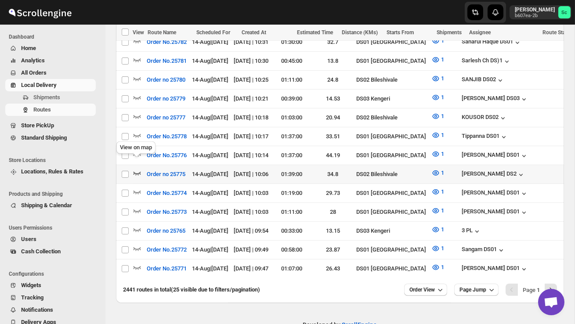
click at [137, 169] on icon "button" at bounding box center [137, 173] width 9 height 9
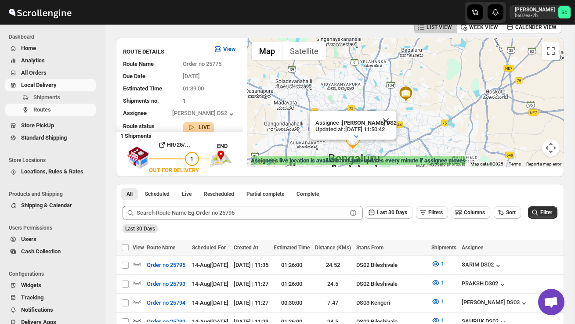
scroll to position [0, 0]
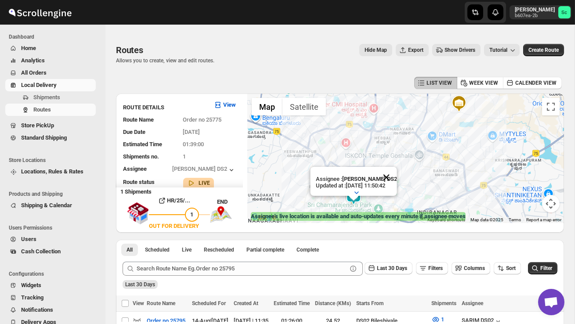
click at [389, 175] on button "Close" at bounding box center [385, 177] width 21 height 21
click at [378, 195] on div at bounding box center [405, 159] width 317 height 130
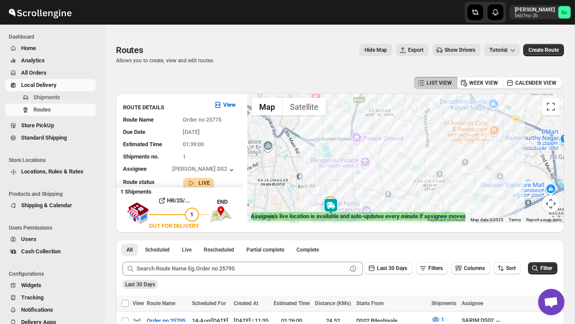
drag, startPoint x: 359, startPoint y: 201, endPoint x: 404, endPoint y: 190, distance: 46.5
click at [361, 200] on div at bounding box center [405, 159] width 317 height 130
drag, startPoint x: 372, startPoint y: 185, endPoint x: 400, endPoint y: 136, distance: 56.4
click at [400, 136] on div at bounding box center [405, 159] width 317 height 130
drag, startPoint x: 307, startPoint y: 175, endPoint x: 349, endPoint y: 140, distance: 54.9
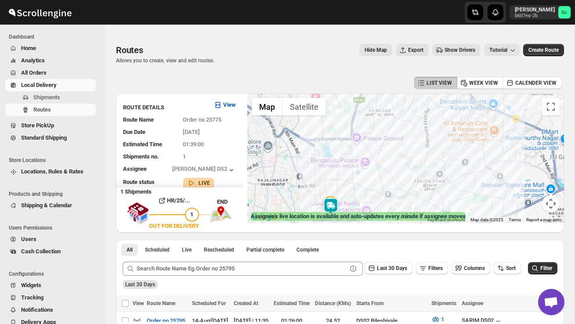
click at [314, 168] on div at bounding box center [405, 159] width 317 height 130
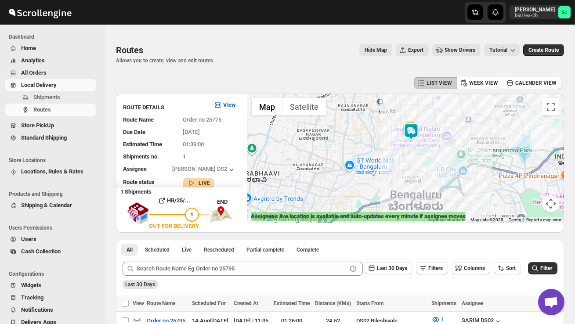
click at [409, 157] on div at bounding box center [405, 159] width 317 height 130
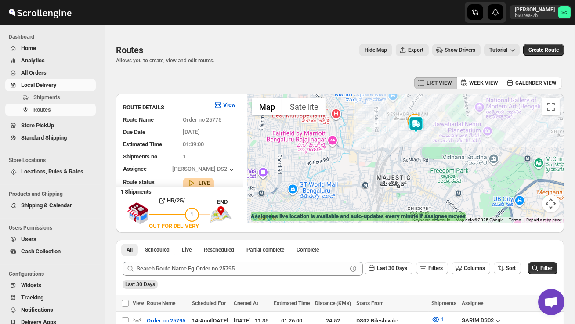
drag, startPoint x: 457, startPoint y: 133, endPoint x: 459, endPoint y: 154, distance: 21.7
click at [458, 153] on div at bounding box center [405, 159] width 317 height 130
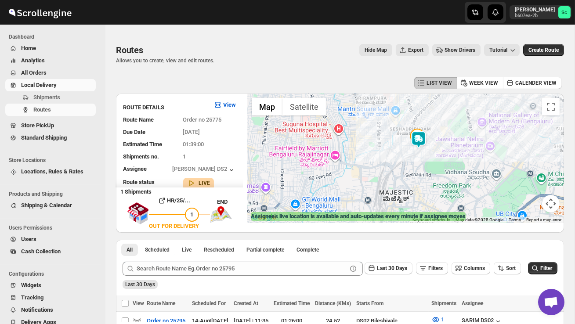
click at [433, 159] on div at bounding box center [405, 159] width 317 height 130
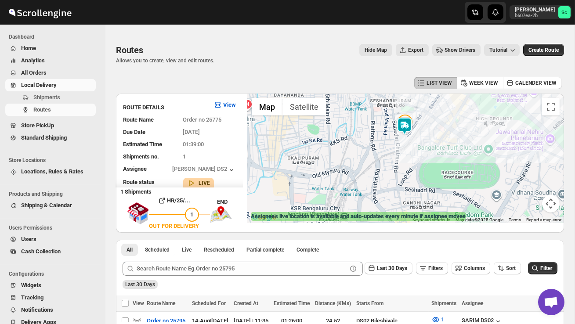
click at [412, 162] on div at bounding box center [405, 159] width 317 height 130
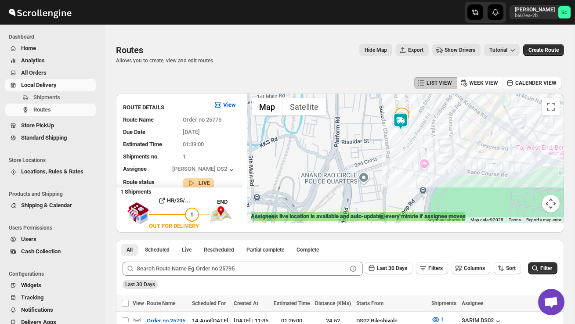
drag, startPoint x: 409, startPoint y: 143, endPoint x: 411, endPoint y: 170, distance: 27.7
click at [411, 168] on div at bounding box center [405, 159] width 317 height 130
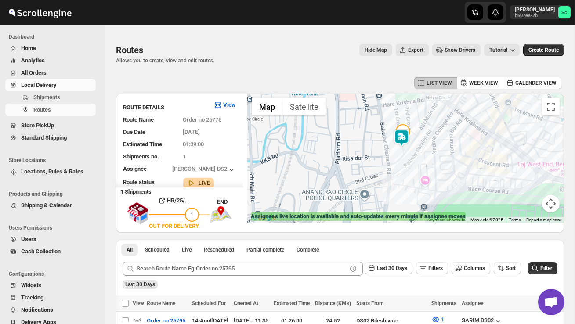
click at [411, 170] on div at bounding box center [405, 159] width 317 height 130
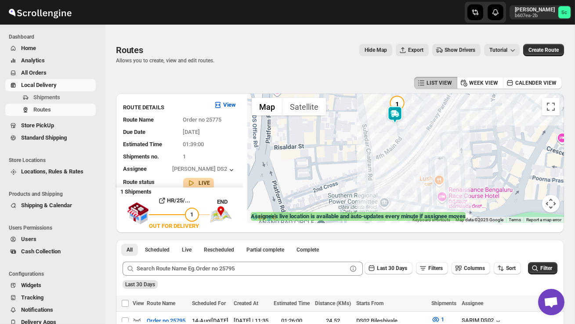
drag, startPoint x: 396, startPoint y: 153, endPoint x: 402, endPoint y: 173, distance: 21.0
click at [402, 173] on div at bounding box center [405, 159] width 317 height 130
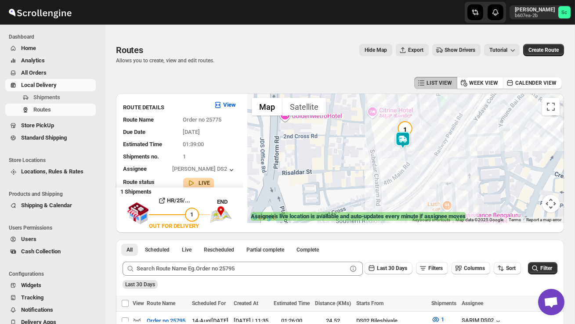
click at [396, 157] on div at bounding box center [405, 159] width 317 height 130
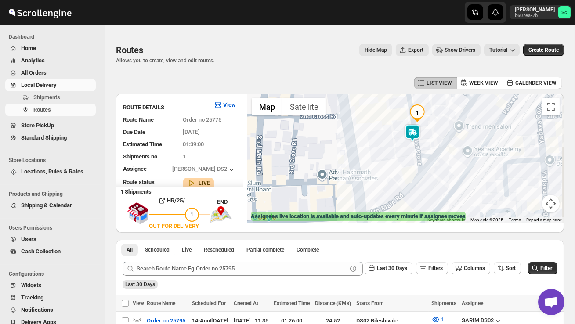
drag, startPoint x: 407, startPoint y: 157, endPoint x: 407, endPoint y: 189, distance: 32.5
click at [407, 188] on div at bounding box center [405, 159] width 317 height 130
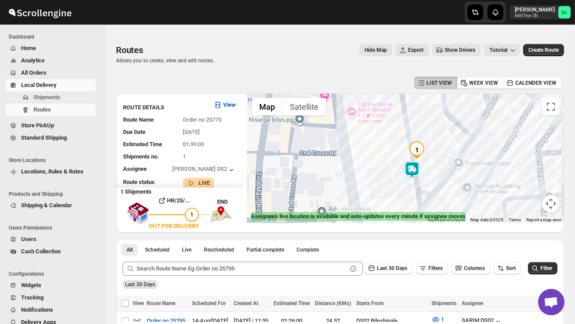
click at [407, 189] on div at bounding box center [405, 159] width 317 height 130
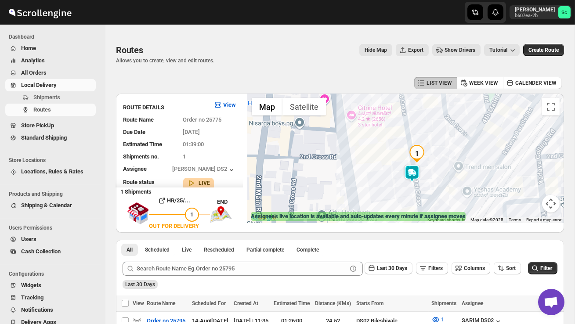
click at [407, 189] on div at bounding box center [405, 159] width 317 height 130
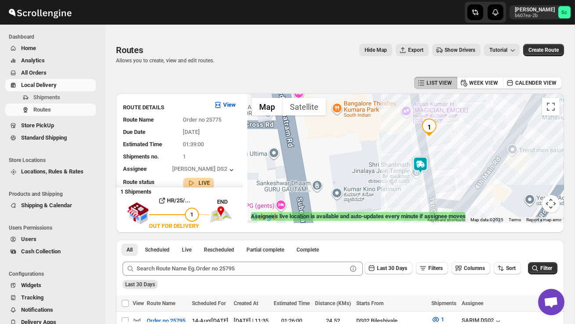
click at [418, 194] on div at bounding box center [405, 159] width 317 height 130
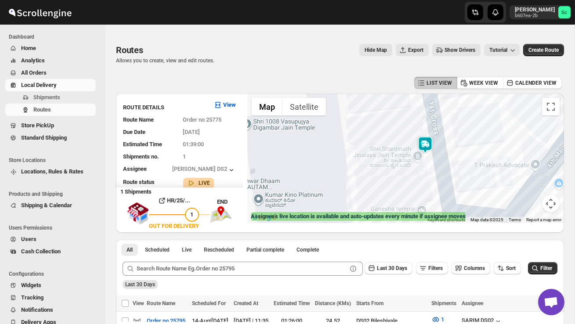
drag, startPoint x: 427, startPoint y: 169, endPoint x: 420, endPoint y: 194, distance: 25.6
click at [420, 193] on div at bounding box center [405, 159] width 317 height 130
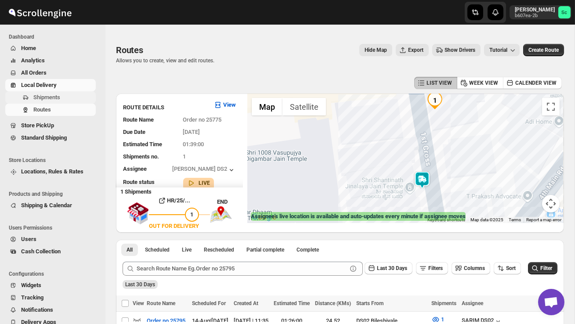
click at [58, 98] on span "Shipments" at bounding box center [46, 97] width 27 height 7
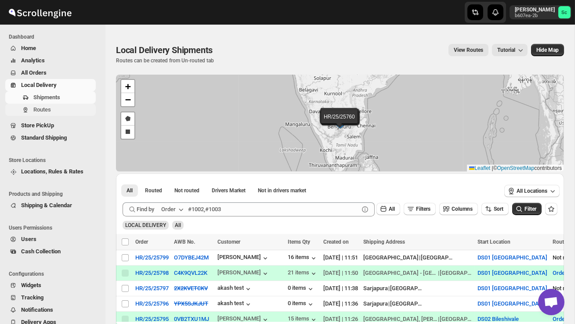
click at [49, 107] on span "Routes" at bounding box center [42, 109] width 18 height 7
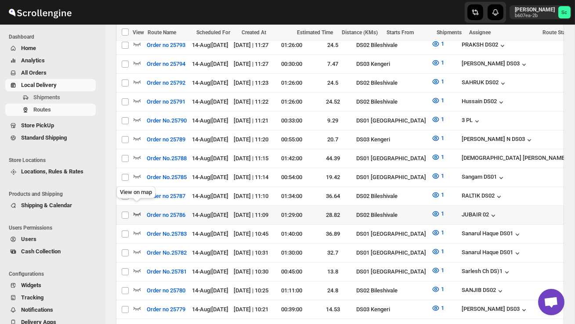
click at [135, 209] on icon "button" at bounding box center [137, 213] width 9 height 9
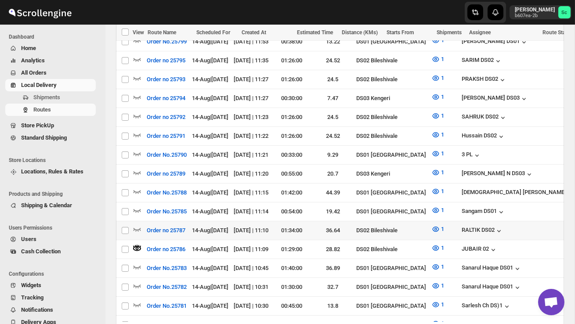
scroll to position [299, 0]
click at [135, 224] on icon "button" at bounding box center [137, 228] width 9 height 9
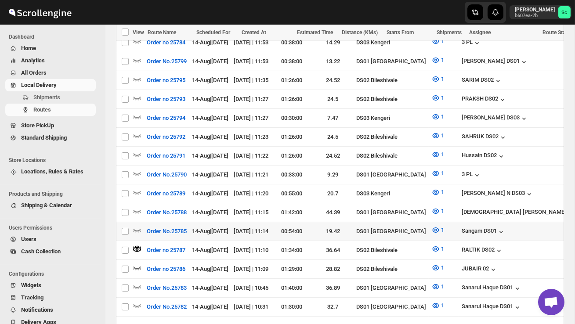
scroll to position [281, 0]
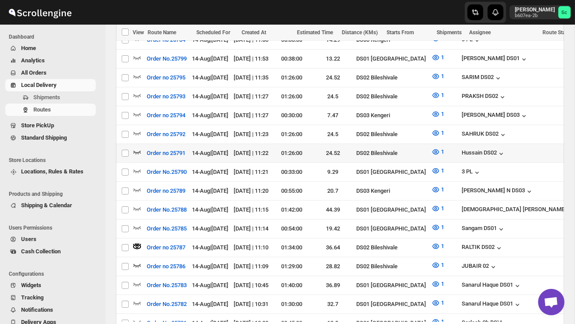
click at [136, 151] on icon "button" at bounding box center [137, 152] width 9 height 9
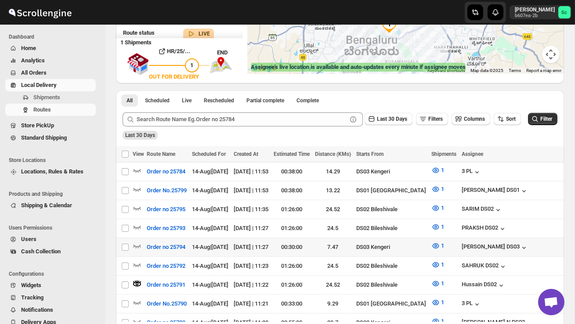
scroll to position [160, 0]
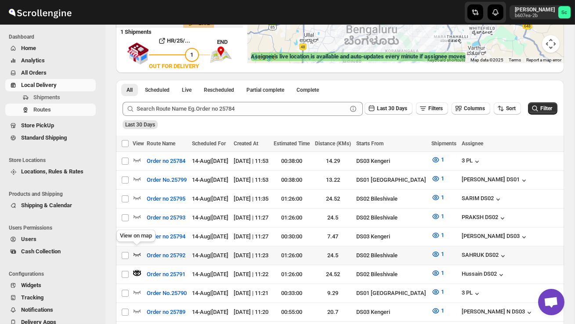
click at [137, 253] on icon "button" at bounding box center [136, 255] width 7 height 4
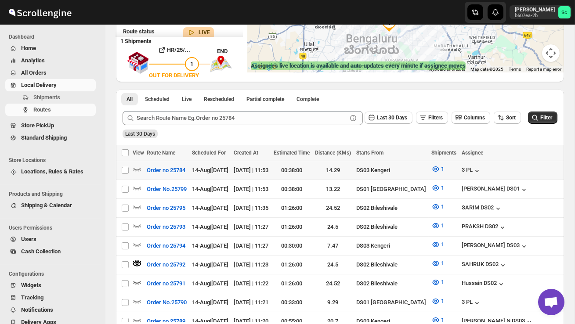
scroll to position [152, 0]
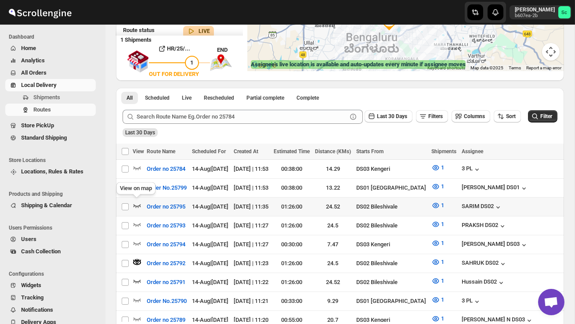
click at [135, 203] on icon "button" at bounding box center [137, 205] width 9 height 9
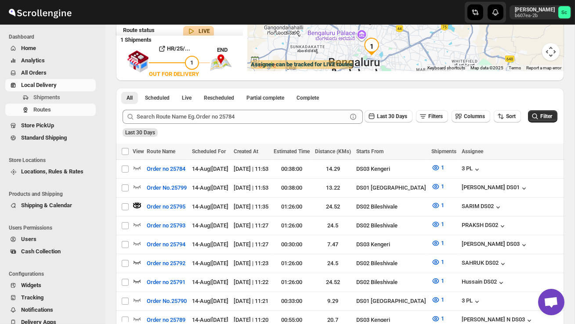
scroll to position [0, 0]
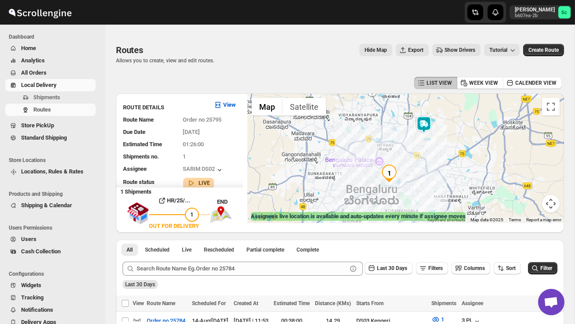
click at [429, 123] on img at bounding box center [424, 125] width 18 height 18
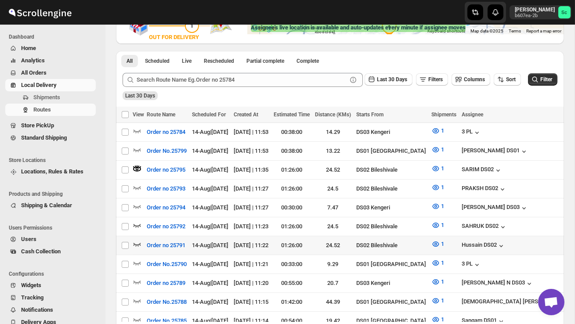
scroll to position [192, 0]
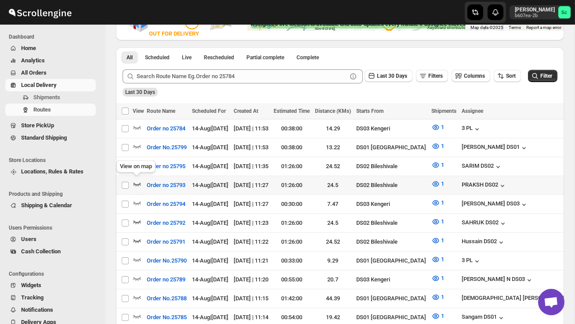
click at [140, 184] on icon "button" at bounding box center [137, 184] width 9 height 9
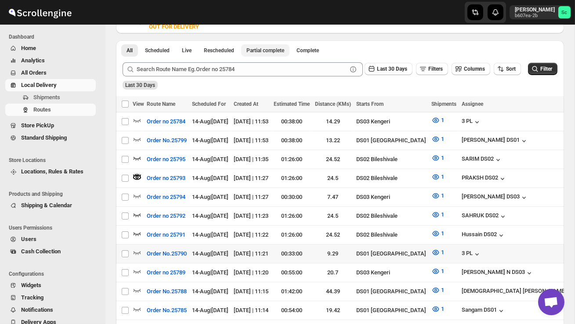
scroll to position [200, 0]
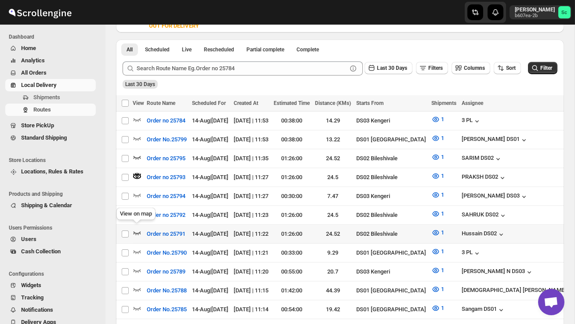
click at [133, 231] on icon "button" at bounding box center [136, 233] width 7 height 4
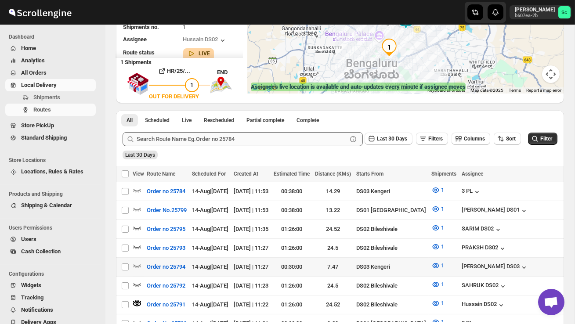
scroll to position [131, 0]
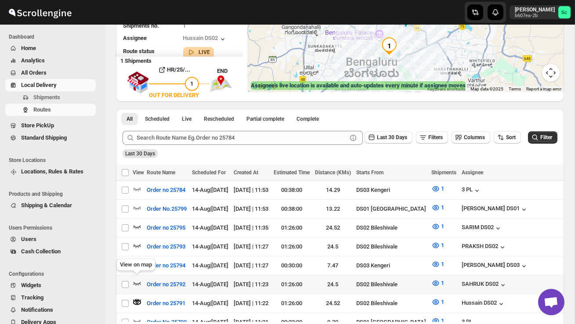
click at [136, 282] on icon "button" at bounding box center [136, 284] width 7 height 4
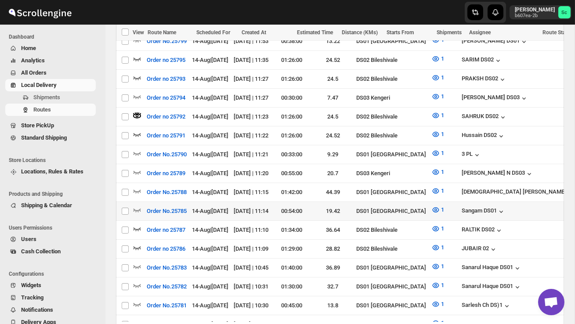
scroll to position [303, 0]
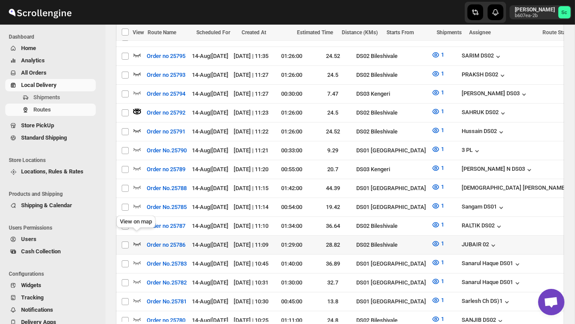
click at [137, 239] on icon "button" at bounding box center [137, 243] width 9 height 9
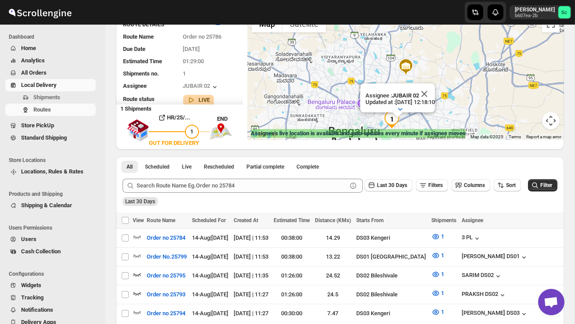
scroll to position [0, 0]
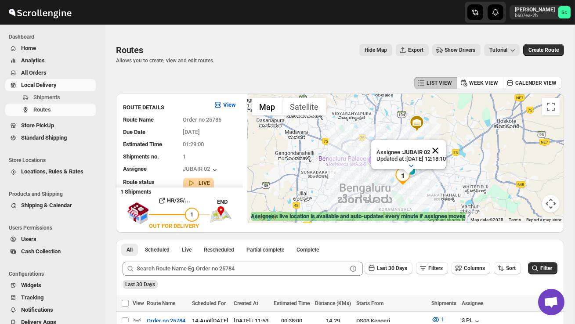
click at [446, 149] on button "Close" at bounding box center [435, 150] width 21 height 21
click at [426, 181] on div at bounding box center [405, 159] width 317 height 130
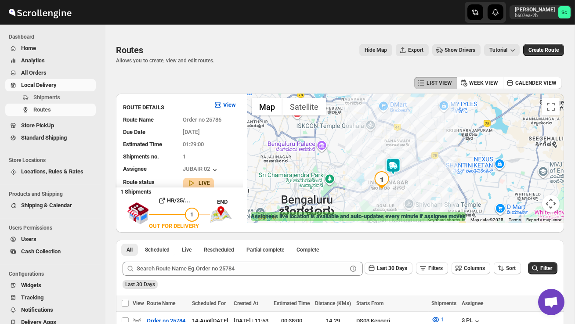
click at [426, 181] on div at bounding box center [405, 159] width 317 height 130
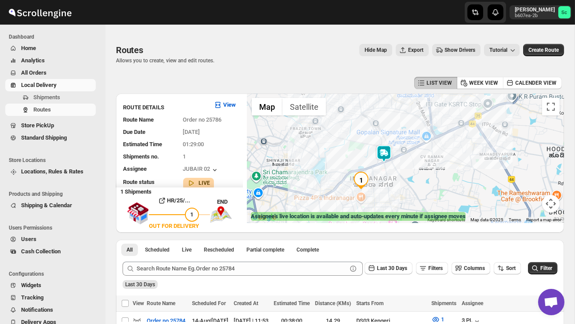
drag, startPoint x: 383, startPoint y: 190, endPoint x: 407, endPoint y: 182, distance: 25.0
click at [407, 182] on div at bounding box center [405, 159] width 317 height 130
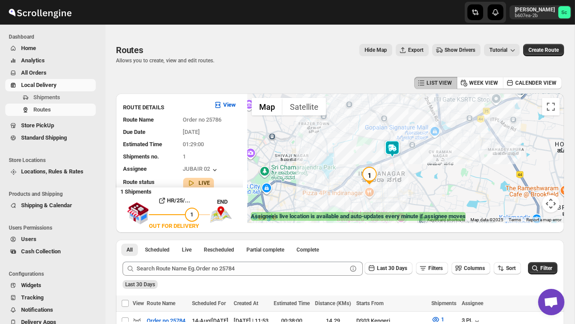
click at [407, 182] on div at bounding box center [405, 159] width 317 height 130
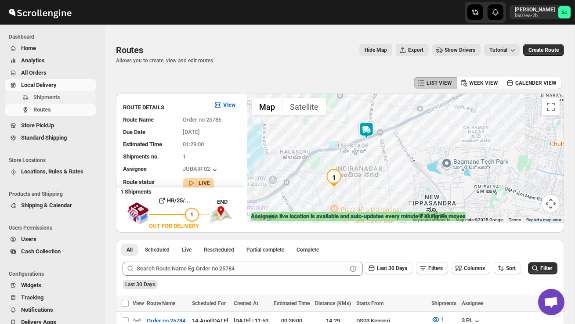
click at [64, 93] on span "Shipments" at bounding box center [63, 97] width 61 height 9
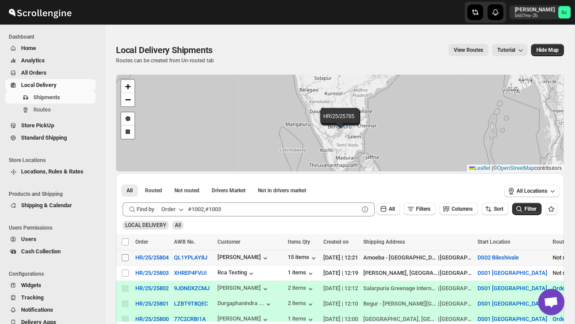
click at [125, 260] on input "Select shipment" at bounding box center [125, 257] width 7 height 7
checkbox input "true"
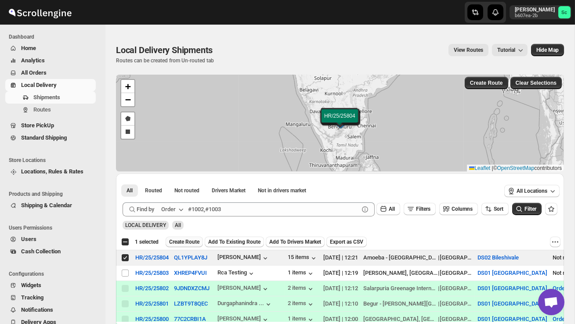
click at [187, 240] on span "Create Route" at bounding box center [184, 241] width 30 height 7
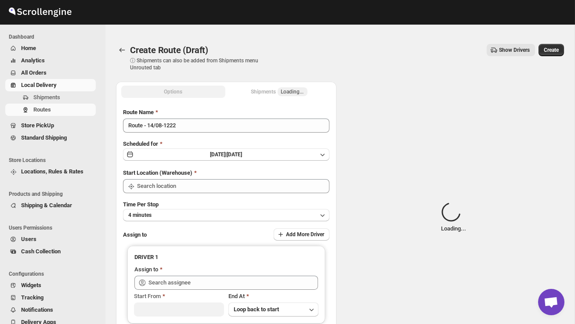
type input "DS02 Bileshivale"
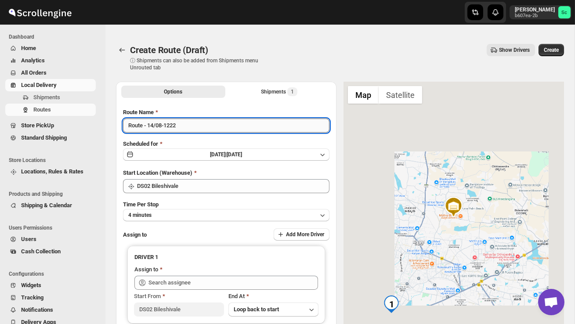
click at [190, 126] on input "Route - 14/08-1222" at bounding box center [226, 126] width 206 height 14
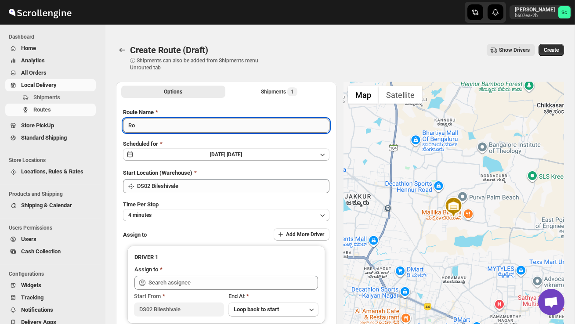
type input "R"
type input "Order no 25804"
click at [220, 213] on button "4 minutes" at bounding box center [226, 215] width 206 height 12
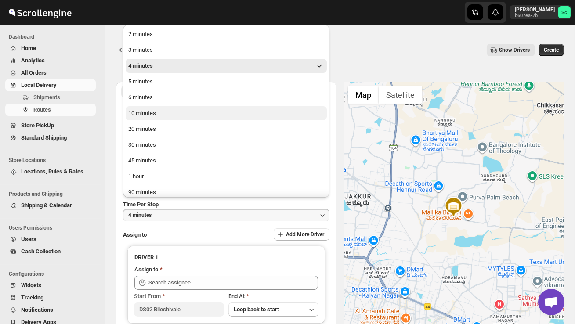
click at [179, 118] on button "10 minutes" at bounding box center [226, 113] width 201 height 14
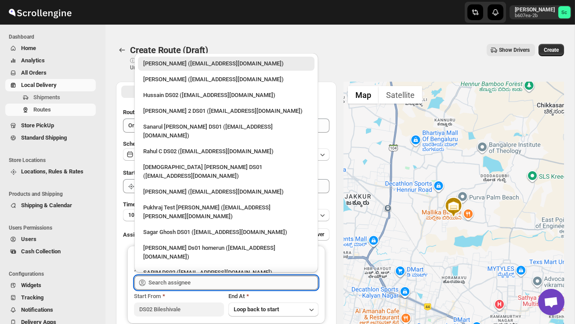
click at [191, 279] on input "text" at bounding box center [232, 283] width 169 height 14
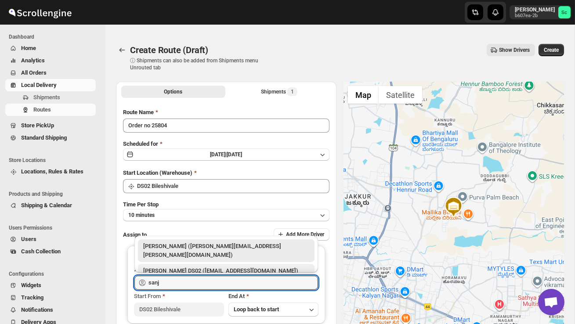
click at [204, 267] on div "[PERSON_NAME] DS02 ([EMAIL_ADDRESS][DOMAIN_NAME])" at bounding box center [226, 271] width 166 height 9
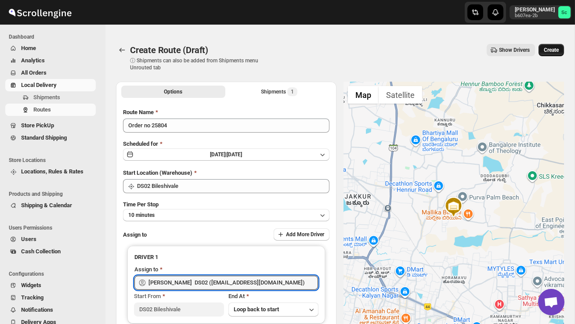
type input "[PERSON_NAME] DS02 ([EMAIL_ADDRESS][DOMAIN_NAME])"
click at [551, 45] on button "Create" at bounding box center [550, 50] width 25 height 12
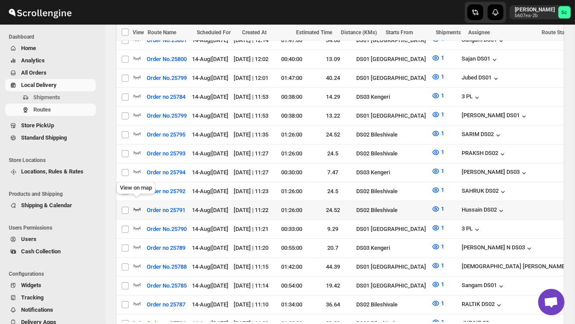
click at [137, 205] on icon "button" at bounding box center [137, 209] width 9 height 9
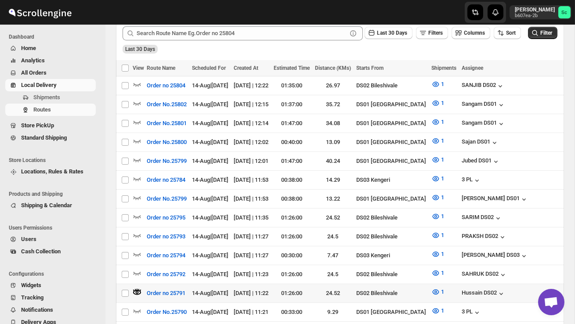
scroll to position [240, 0]
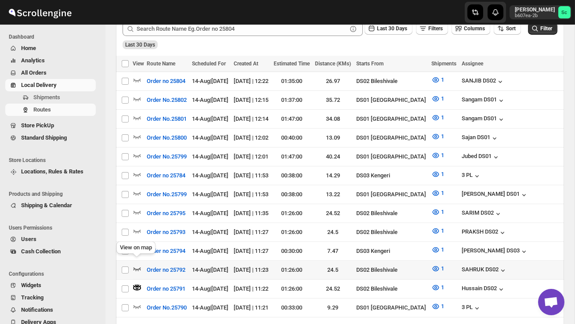
click at [136, 264] on icon "button" at bounding box center [137, 268] width 9 height 9
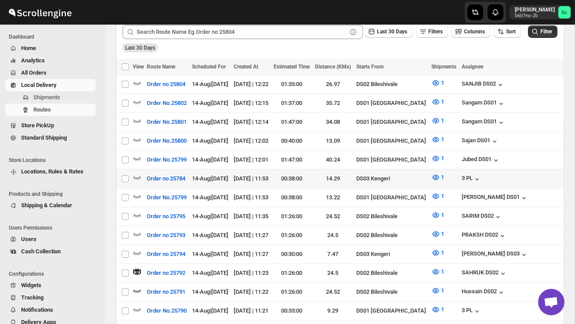
scroll to position [0, 0]
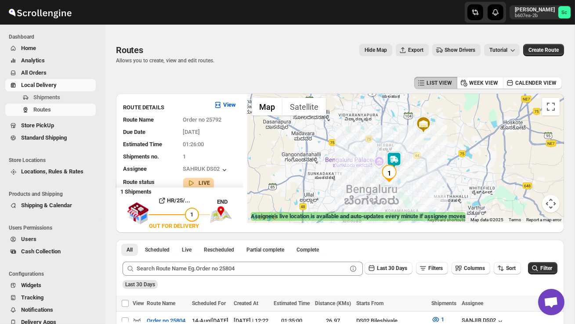
click at [398, 155] on img at bounding box center [394, 160] width 18 height 18
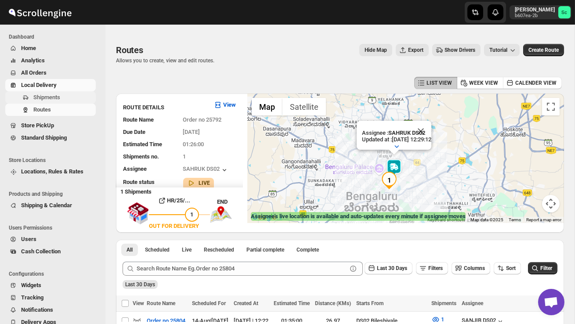
click at [58, 97] on span "Shipments" at bounding box center [46, 97] width 27 height 7
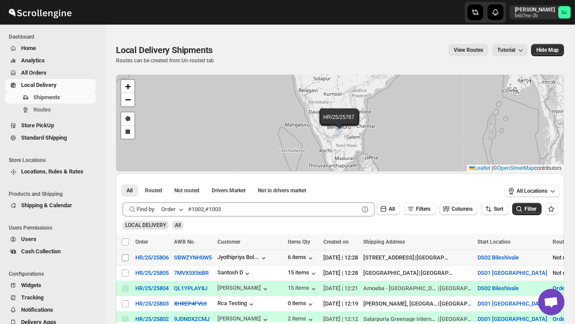
click at [125, 258] on input "Select shipment" at bounding box center [125, 257] width 7 height 7
checkbox input "true"
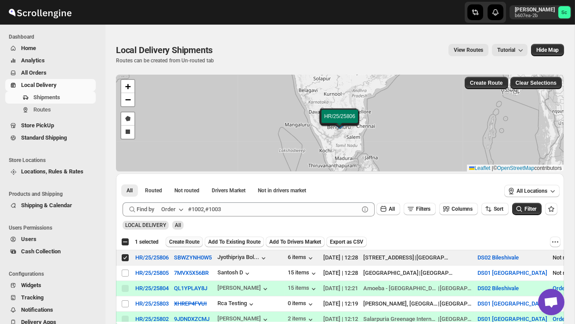
click at [195, 238] on button "Create Route" at bounding box center [184, 242] width 37 height 11
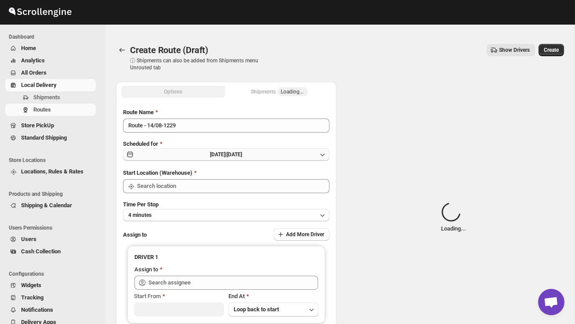
type input "DS02 Bileshivale"
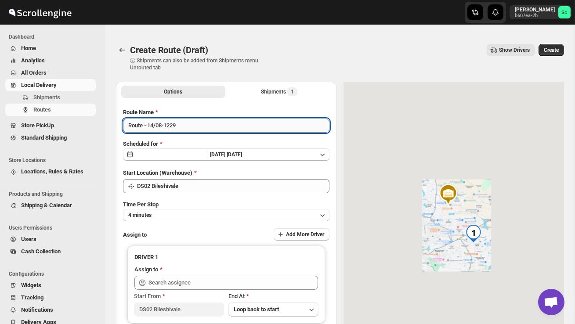
click at [189, 127] on input "Route - 14/08-1229" at bounding box center [226, 126] width 206 height 14
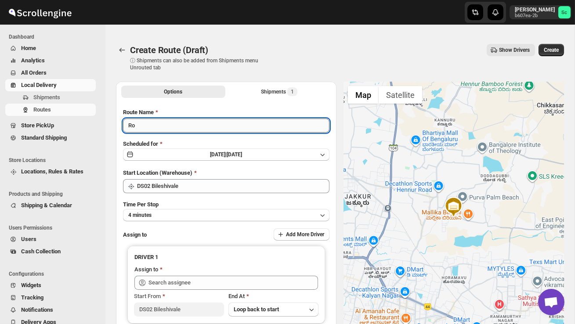
type input "R"
type input "Order no 25806"
click at [218, 215] on button "4 minutes" at bounding box center [226, 215] width 206 height 12
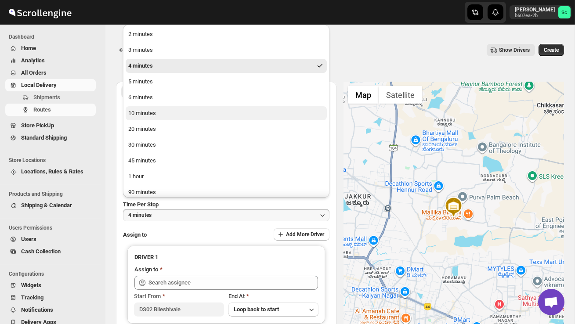
click at [170, 115] on button "10 minutes" at bounding box center [226, 113] width 201 height 14
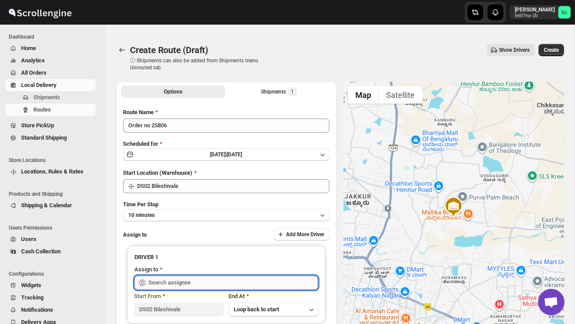
click at [188, 280] on input "text" at bounding box center [232, 283] width 169 height 14
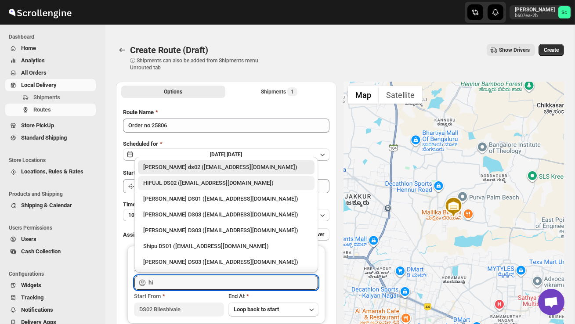
click at [190, 184] on div "HIFUJL DS02 ([EMAIL_ADDRESS][DOMAIN_NAME])" at bounding box center [226, 183] width 166 height 9
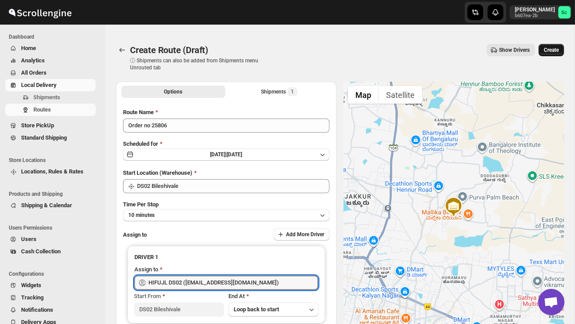
type input "HIFUJL DS02 ([EMAIL_ADDRESS][DOMAIN_NAME])"
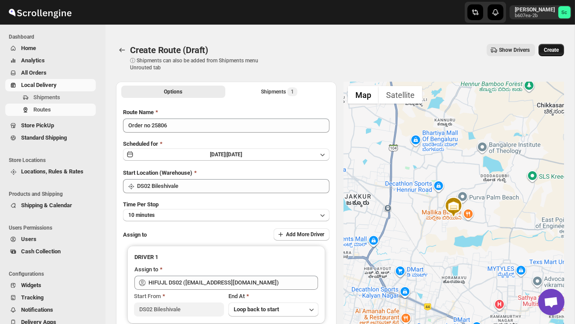
click at [557, 49] on span "Create" at bounding box center [551, 50] width 15 height 7
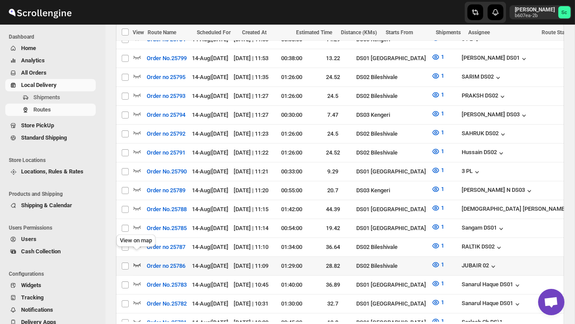
click at [138, 260] on icon "button" at bounding box center [137, 264] width 9 height 9
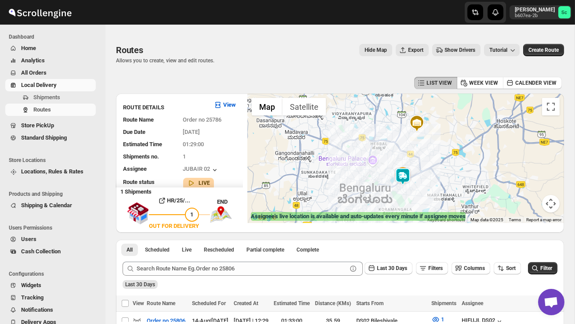
click at [415, 195] on div at bounding box center [405, 159] width 317 height 130
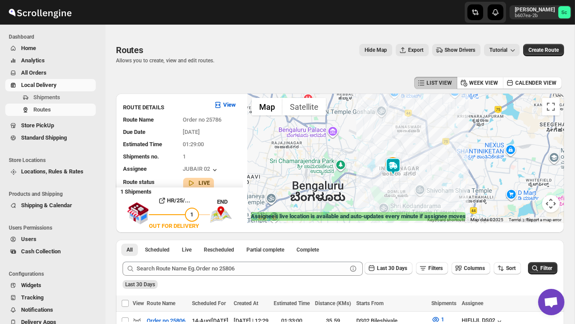
click at [415, 195] on div at bounding box center [405, 159] width 317 height 130
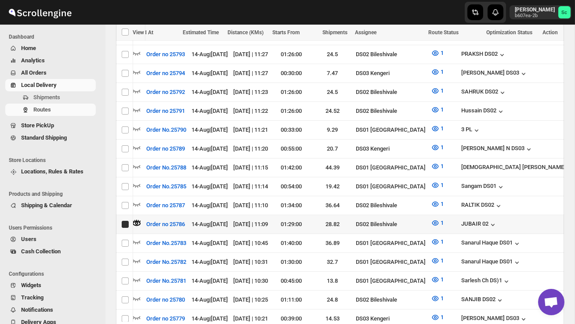
scroll to position [0, 0]
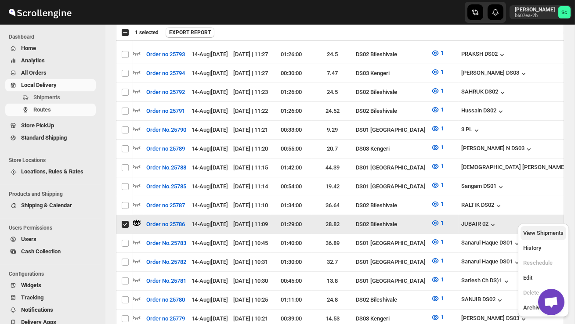
click at [553, 235] on span "View Shipments" at bounding box center [543, 233] width 40 height 7
checkbox input "false"
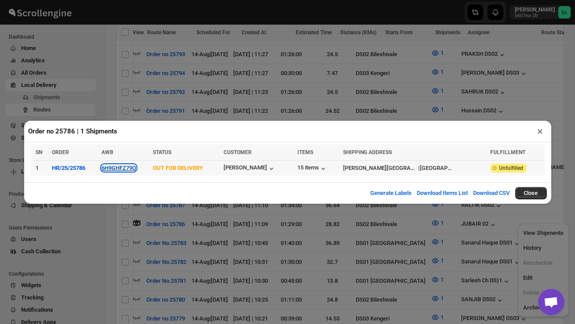
click at [125, 166] on button "6H9GHFZ79O" at bounding box center [118, 168] width 35 height 7
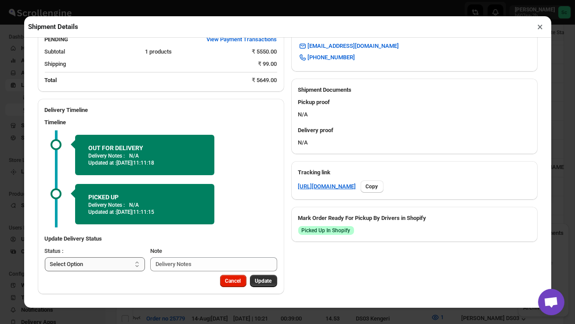
click at [124, 264] on select "Select Option PICKED UP OUT FOR DELIVERY RESCHEDULE DELIVERED CANCELLED" at bounding box center [95, 264] width 101 height 14
select select "DELIVERED"
click at [262, 278] on span "Update" at bounding box center [263, 281] width 17 height 7
select select
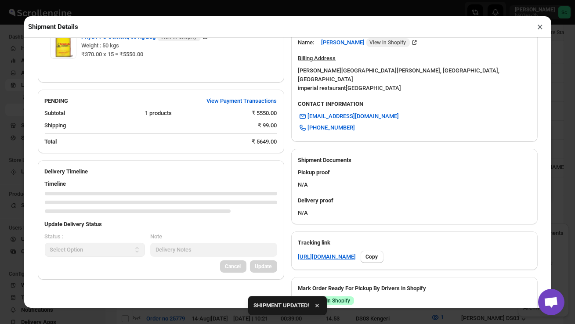
click at [541, 25] on button "×" at bounding box center [540, 27] width 13 height 12
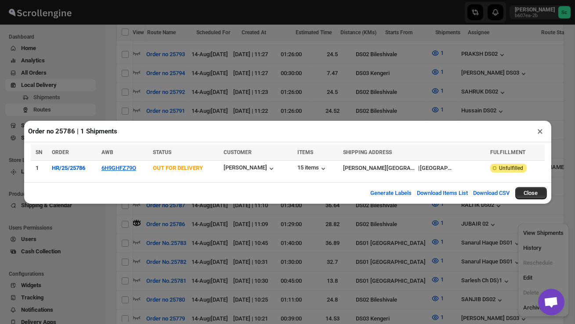
click at [542, 132] on button "×" at bounding box center [540, 131] width 13 height 12
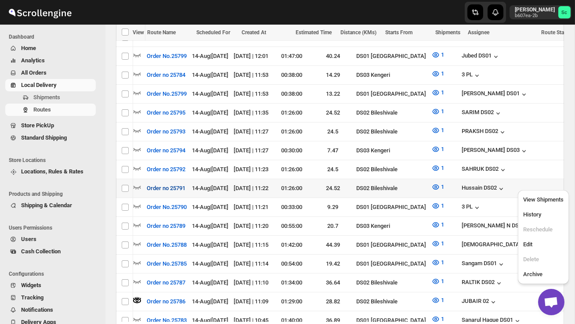
scroll to position [0, 0]
click at [137, 186] on icon "button" at bounding box center [136, 188] width 7 height 4
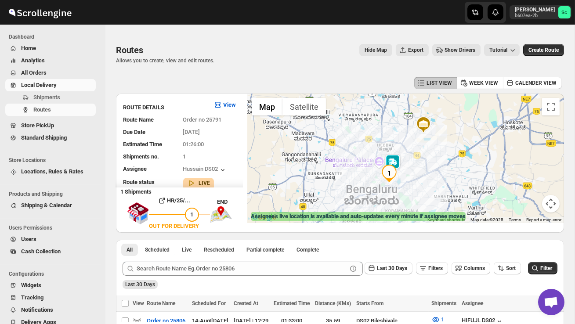
click at [409, 184] on div at bounding box center [405, 159] width 317 height 130
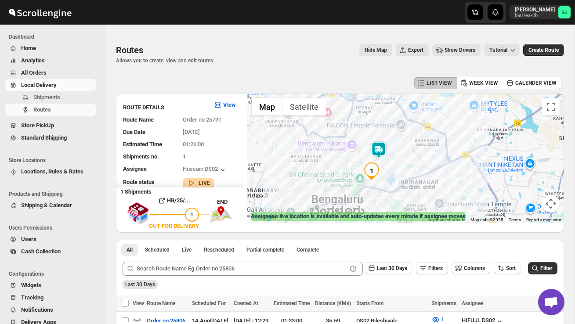
click at [400, 173] on div at bounding box center [405, 159] width 317 height 130
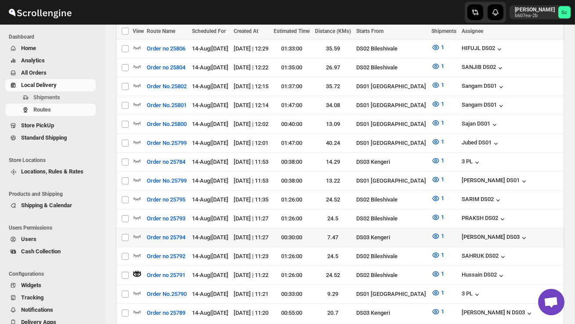
scroll to position [273, 0]
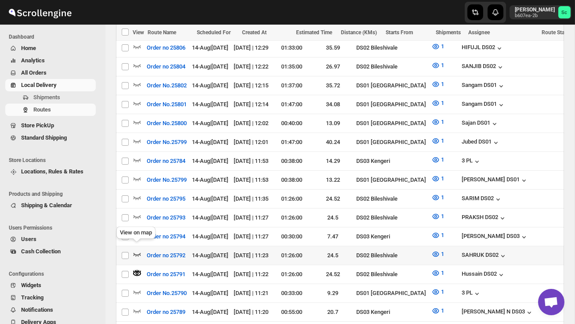
click at [136, 253] on icon "button" at bounding box center [136, 255] width 7 height 4
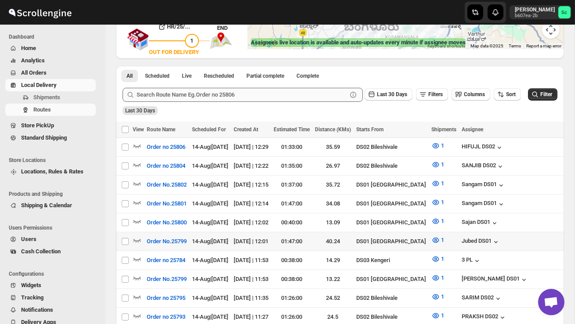
scroll to position [204, 0]
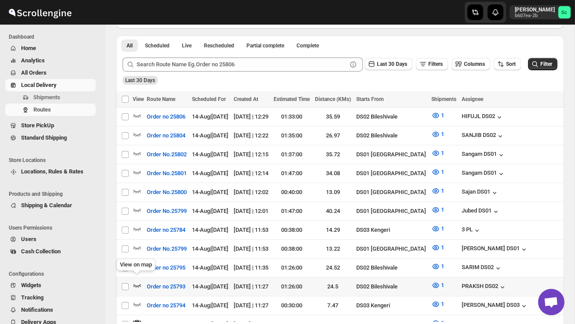
click at [137, 284] on icon "button" at bounding box center [136, 286] width 7 height 4
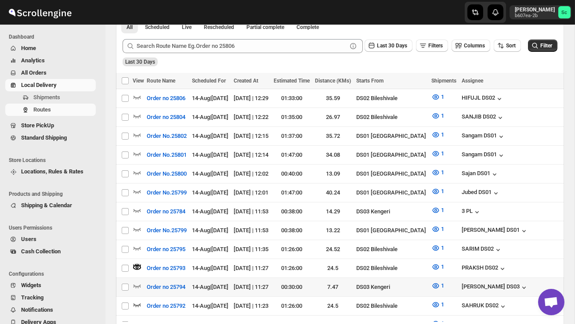
scroll to position [228, 0]
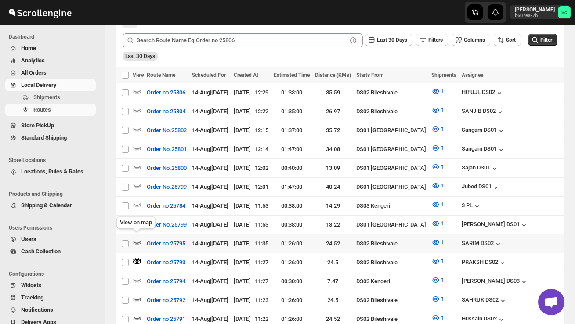
click at [136, 241] on icon "button" at bounding box center [136, 243] width 7 height 4
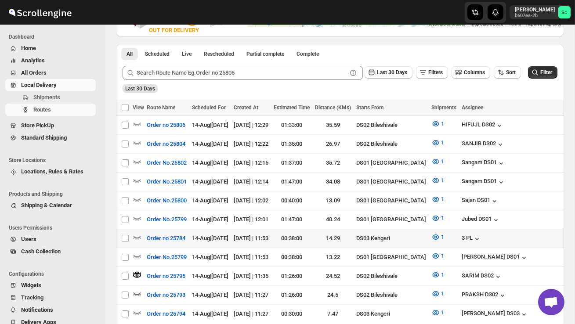
scroll to position [203, 0]
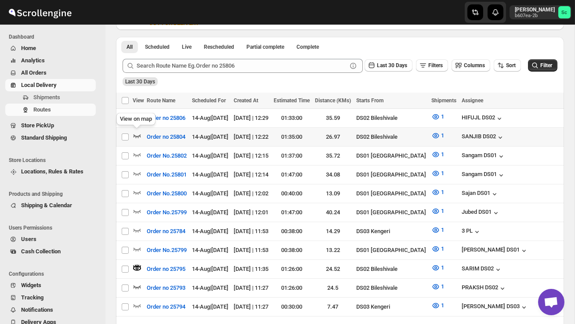
click at [138, 134] on icon "button" at bounding box center [137, 135] width 9 height 9
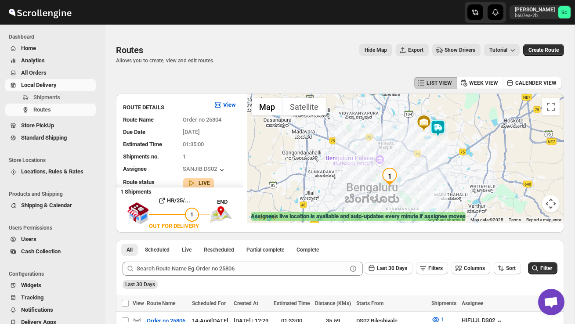
click at [442, 120] on img at bounding box center [438, 128] width 18 height 18
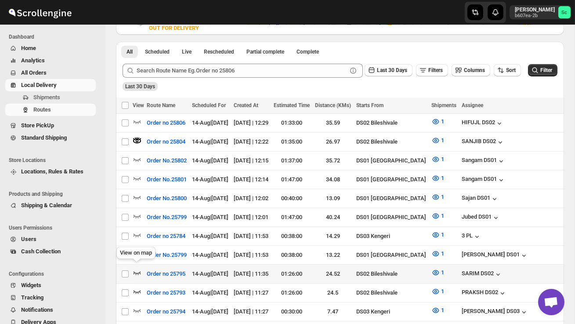
click at [135, 269] on icon "button" at bounding box center [137, 272] width 9 height 9
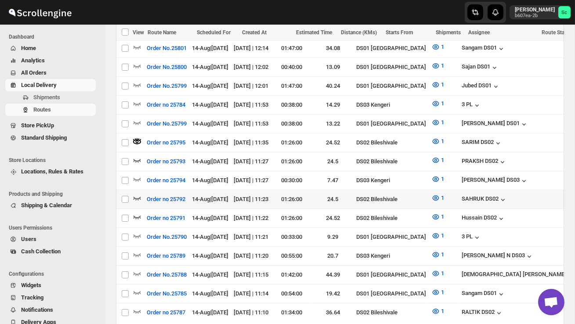
scroll to position [334, 0]
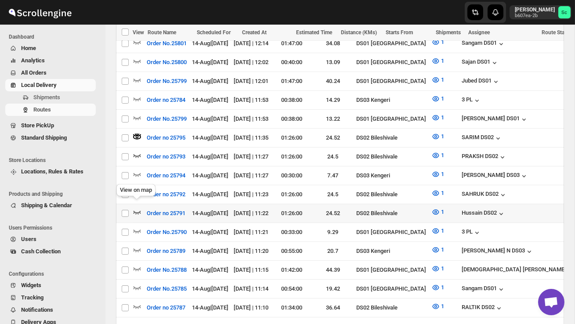
click at [139, 208] on icon "button" at bounding box center [137, 212] width 9 height 9
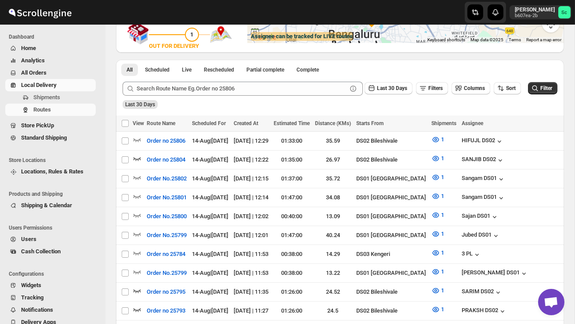
scroll to position [0, 0]
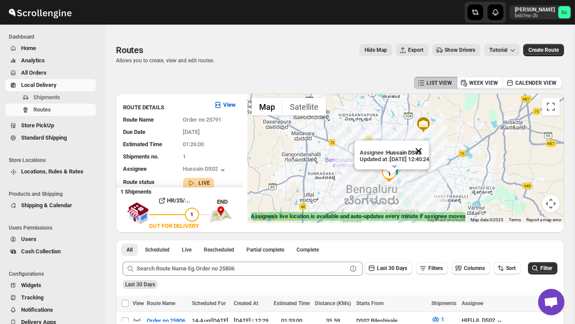
click at [427, 152] on button "Close" at bounding box center [418, 151] width 21 height 21
click at [422, 173] on div at bounding box center [405, 159] width 317 height 130
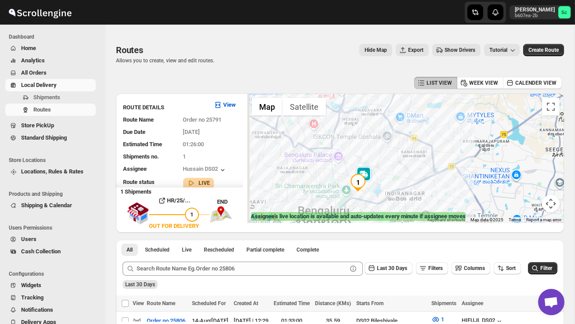
click at [400, 183] on div at bounding box center [405, 159] width 317 height 130
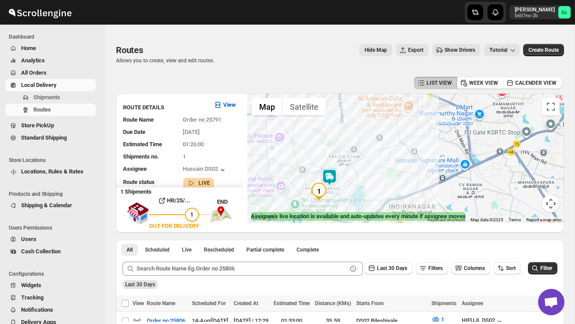
click at [364, 190] on div at bounding box center [405, 159] width 317 height 130
drag, startPoint x: 361, startPoint y: 188, endPoint x: 419, endPoint y: 163, distance: 63.9
click at [419, 163] on div at bounding box center [405, 159] width 317 height 130
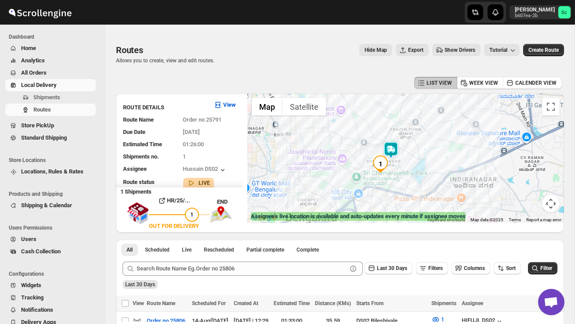
click at [419, 163] on div at bounding box center [405, 159] width 317 height 130
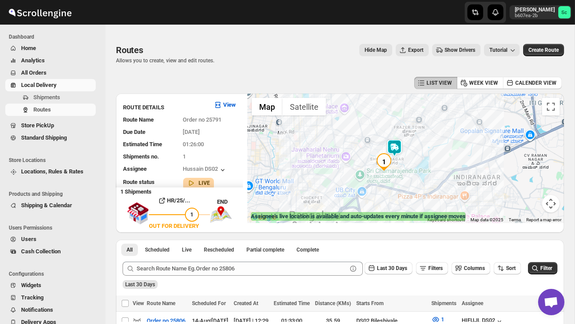
click at [419, 163] on div at bounding box center [405, 159] width 317 height 130
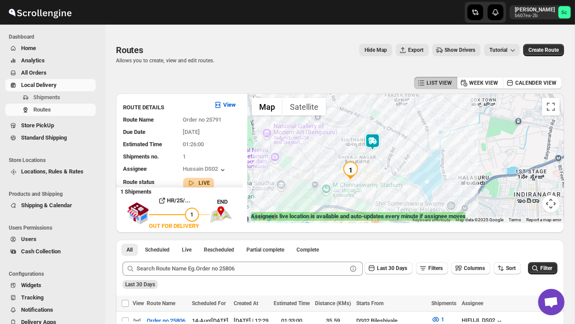
drag, startPoint x: 372, startPoint y: 164, endPoint x: 404, endPoint y: 164, distance: 31.2
click at [404, 164] on div at bounding box center [405, 159] width 317 height 130
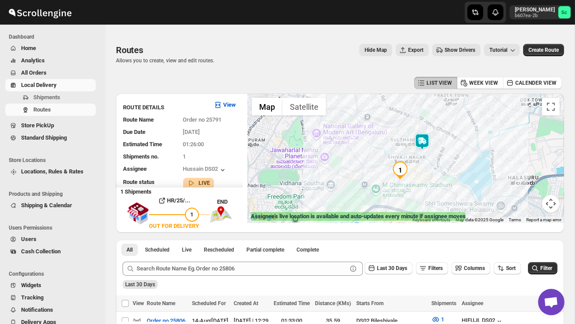
click at [404, 164] on img "1" at bounding box center [400, 171] width 18 height 18
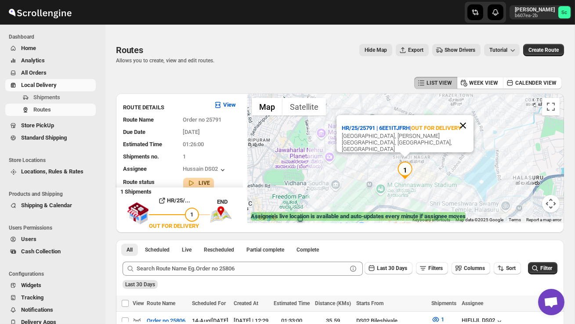
click at [464, 130] on button "Close" at bounding box center [462, 125] width 21 height 21
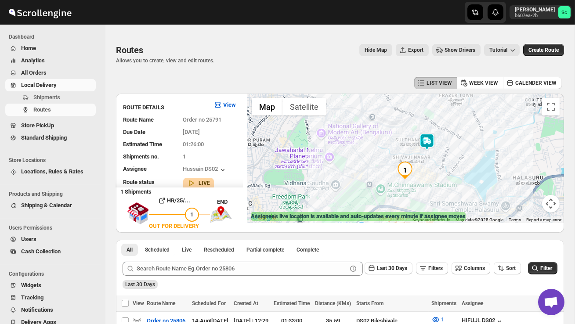
click at [419, 172] on div "To navigate, press the arrow keys." at bounding box center [405, 159] width 317 height 130
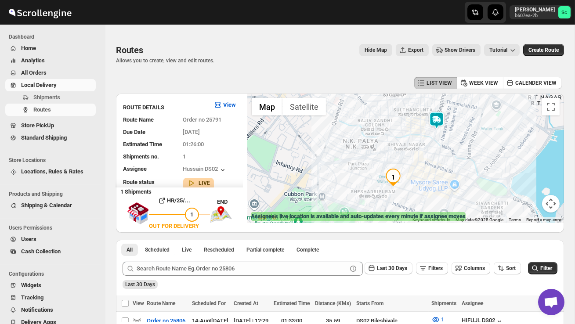
click at [443, 164] on div at bounding box center [405, 159] width 317 height 130
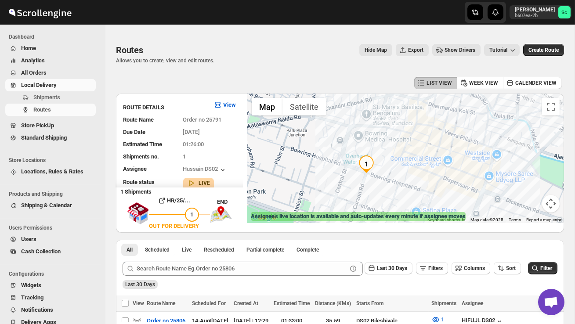
drag, startPoint x: 408, startPoint y: 155, endPoint x: 431, endPoint y: 110, distance: 50.7
click at [431, 111] on div at bounding box center [405, 159] width 317 height 130
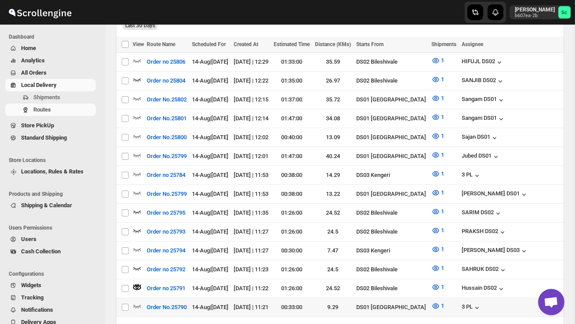
scroll to position [261, 0]
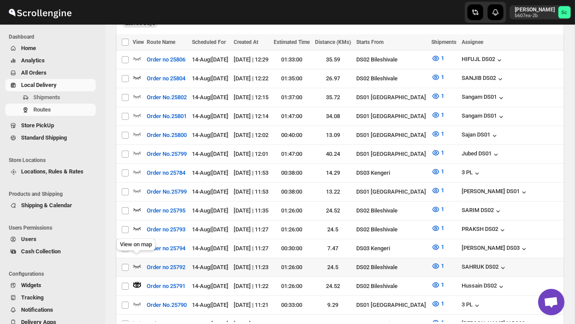
click at [134, 262] on icon "button" at bounding box center [137, 266] width 9 height 9
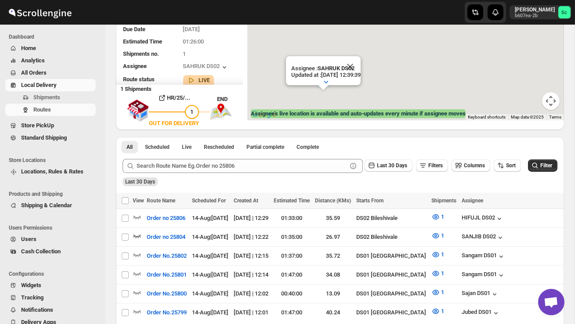
scroll to position [0, 0]
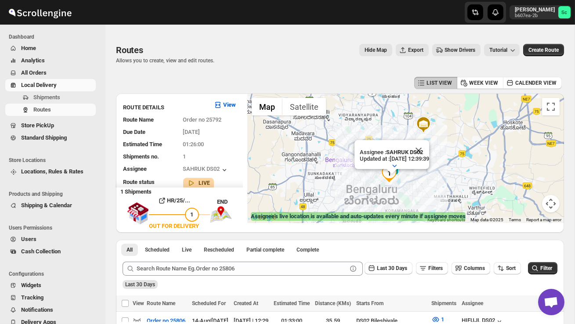
click at [451, 177] on div "Assignee : SAHRUK DS02 Updated at : [DATE] 12:39:39 Duty mode Enabled Battery p…" at bounding box center [405, 159] width 317 height 130
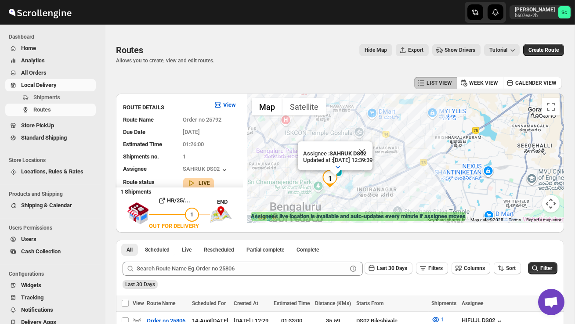
click at [405, 177] on div "Assignee : SAHRUK DS02 Updated at : [DATE] 12:39:39 Duty mode Enabled Battery p…" at bounding box center [405, 159] width 317 height 130
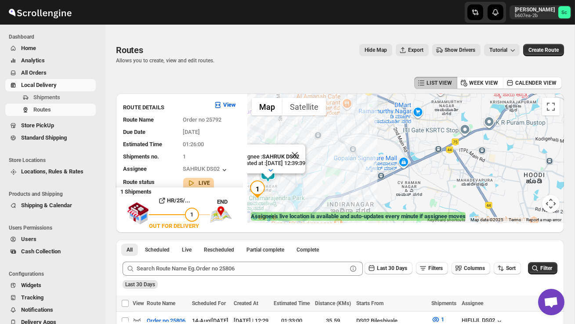
drag, startPoint x: 340, startPoint y: 180, endPoint x: 401, endPoint y: 174, distance: 61.8
click at [401, 174] on div "Assignee : SAHRUK DS02 Updated at : [DATE] 12:39:39 Duty mode Enabled Battery p…" at bounding box center [405, 159] width 317 height 130
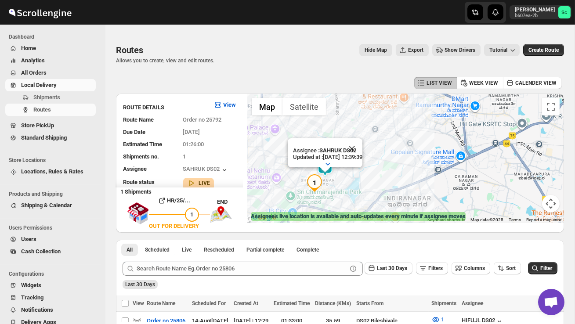
click at [401, 174] on div "Assignee : SAHRUK DS02 Updated at : [DATE] 12:39:39 Duty mode Enabled Battery p…" at bounding box center [405, 159] width 317 height 130
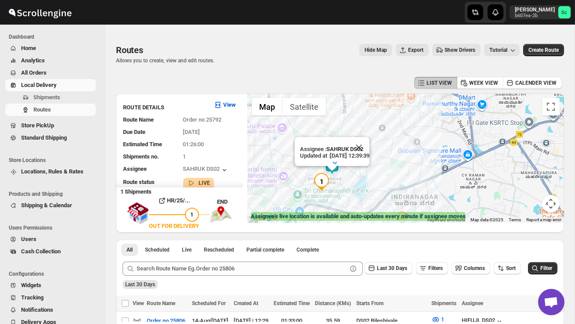
click at [401, 174] on div "Assignee : SAHRUK DS02 Updated at : [DATE] 12:39:39 Duty mode Enabled Battery p…" at bounding box center [405, 159] width 317 height 130
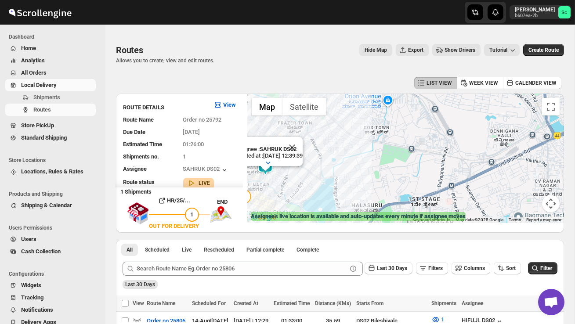
drag, startPoint x: 343, startPoint y: 191, endPoint x: 386, endPoint y: 180, distance: 44.3
click at [353, 187] on div "Assignee : SAHRUK DS02 Updated at : [DATE] 12:39:39 Duty mode Enabled Battery p…" at bounding box center [405, 159] width 317 height 130
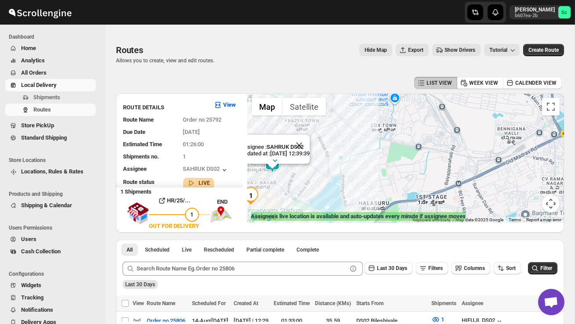
click at [388, 180] on div "Assignee : SAHRUK DS02 Updated at : [DATE] 12:39:39 Duty mode Enabled Battery p…" at bounding box center [405, 159] width 317 height 130
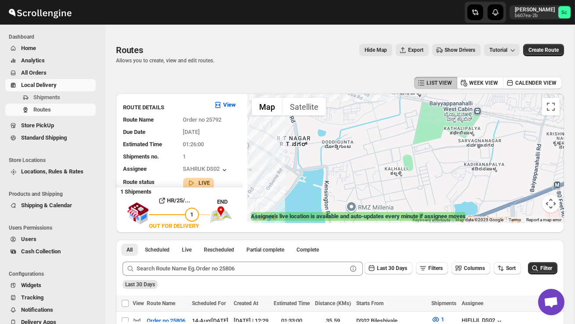
drag, startPoint x: 271, startPoint y: 191, endPoint x: 387, endPoint y: 172, distance: 117.5
click at [380, 174] on div "Assignee : SAHRUK DS02 Updated at : [DATE] 12:39:39 Duty mode Enabled Battery p…" at bounding box center [405, 159] width 317 height 130
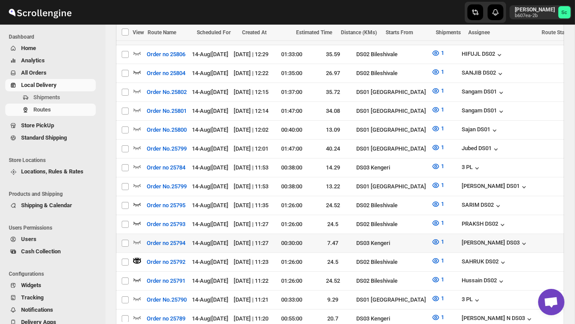
scroll to position [274, 0]
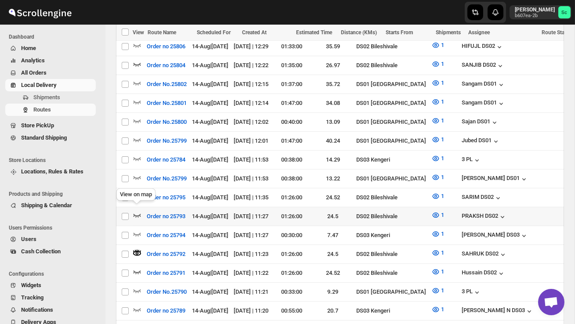
click at [134, 211] on icon "button" at bounding box center [137, 215] width 9 height 9
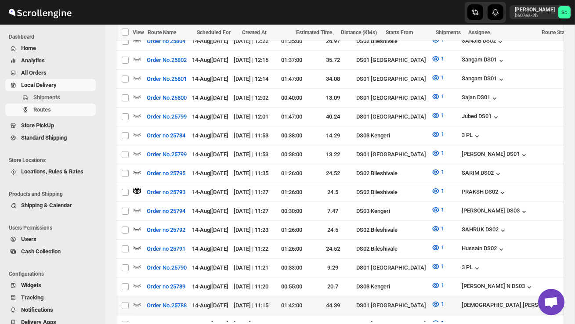
scroll to position [311, 0]
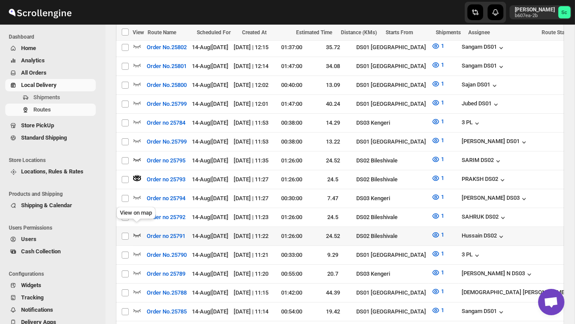
click at [137, 231] on icon "button" at bounding box center [137, 235] width 9 height 9
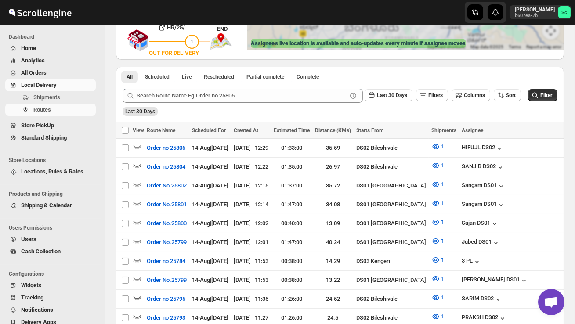
scroll to position [0, 0]
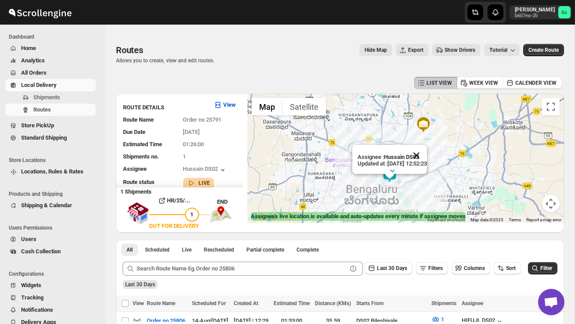
click at [426, 154] on button "Close" at bounding box center [416, 155] width 21 height 21
click at [418, 185] on div at bounding box center [405, 159] width 317 height 130
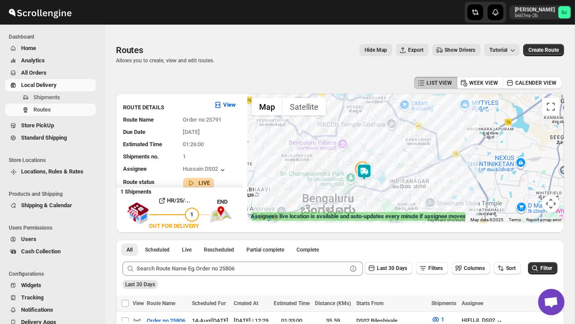
click at [386, 186] on div at bounding box center [405, 159] width 317 height 130
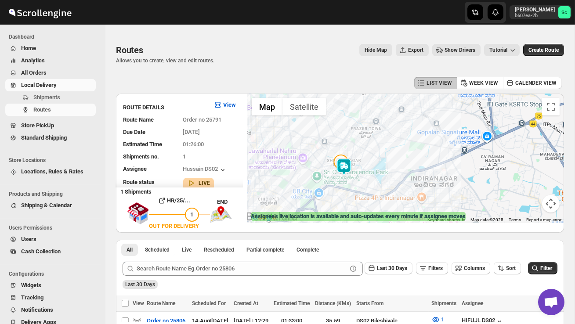
click at [360, 186] on div at bounding box center [405, 159] width 317 height 130
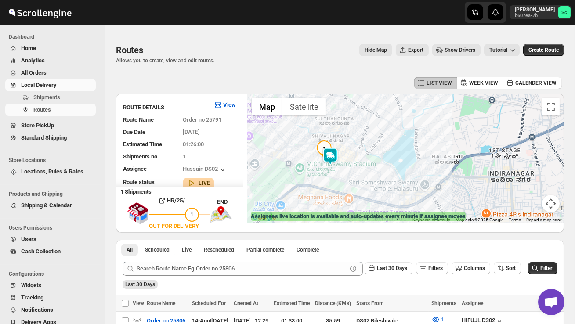
click at [351, 185] on div at bounding box center [405, 159] width 317 height 130
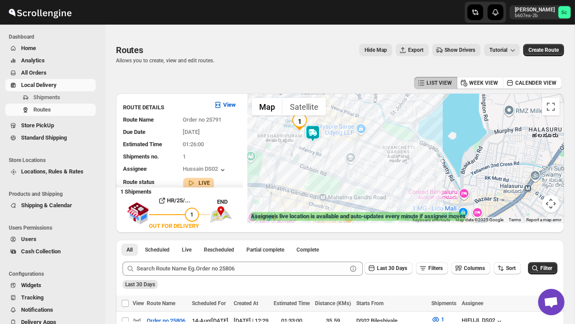
drag, startPoint x: 323, startPoint y: 174, endPoint x: 343, endPoint y: 205, distance: 37.1
click at [343, 205] on div at bounding box center [405, 159] width 317 height 130
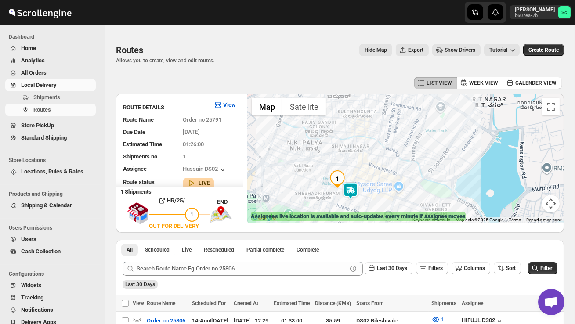
click at [340, 198] on div at bounding box center [405, 159] width 317 height 130
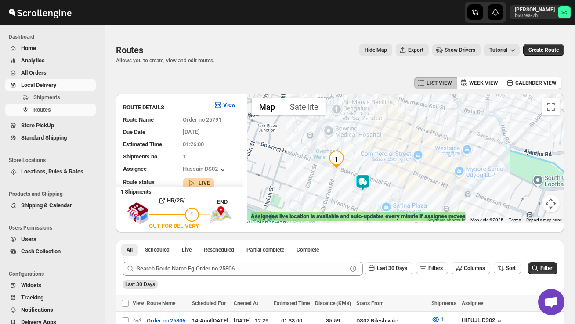
drag, startPoint x: 357, startPoint y: 201, endPoint x: 356, endPoint y: 189, distance: 11.4
click at [356, 189] on img at bounding box center [363, 183] width 18 height 18
click at [356, 189] on img at bounding box center [363, 182] width 18 height 18
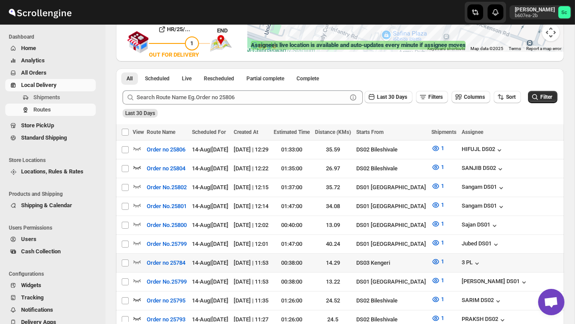
scroll to position [173, 0]
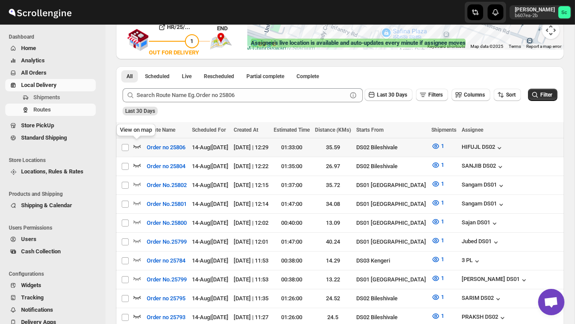
click at [137, 146] on icon "button" at bounding box center [137, 146] width 9 height 9
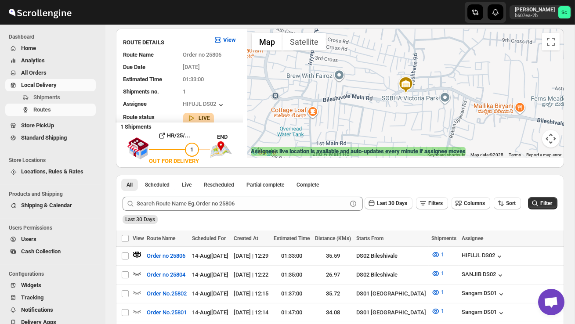
scroll to position [0, 0]
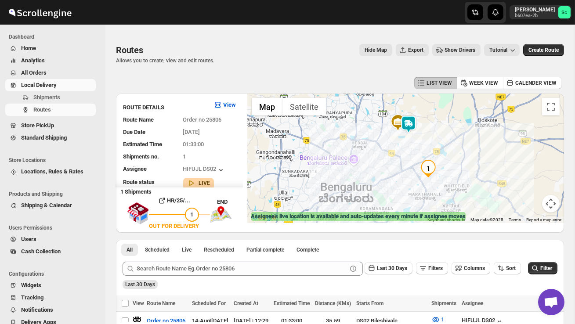
click at [415, 120] on img at bounding box center [409, 124] width 18 height 18
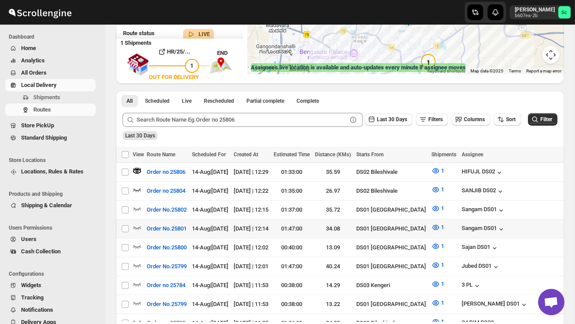
scroll to position [151, 0]
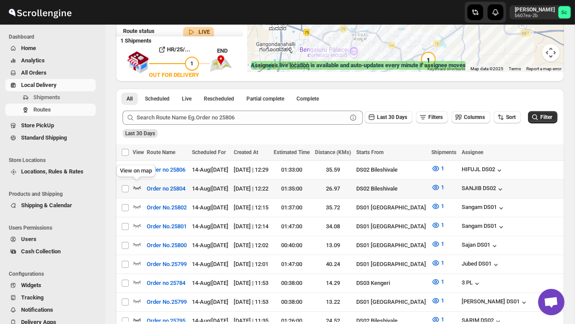
click at [135, 183] on icon "button" at bounding box center [137, 187] width 9 height 9
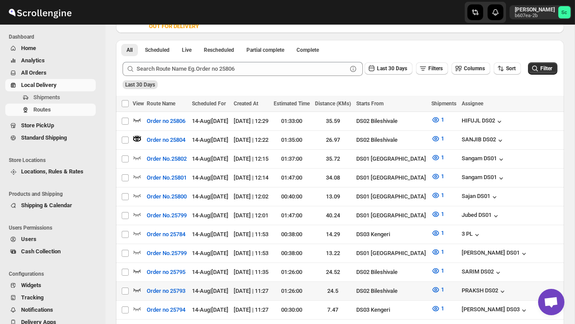
scroll to position [202, 0]
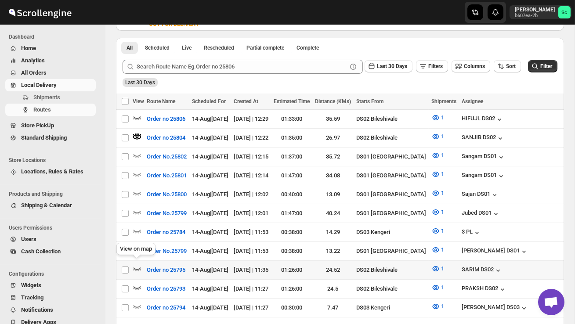
click at [136, 264] on icon "button" at bounding box center [137, 268] width 9 height 9
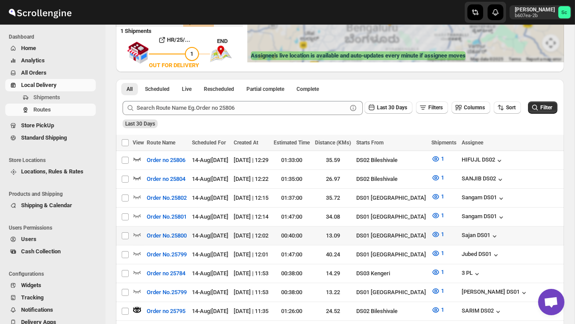
scroll to position [0, 0]
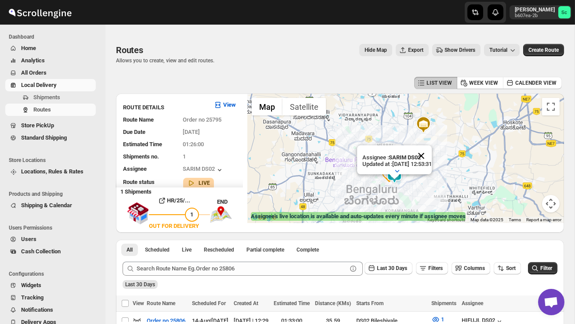
click at [428, 151] on button "Close" at bounding box center [421, 155] width 21 height 21
click at [415, 176] on div at bounding box center [405, 159] width 317 height 130
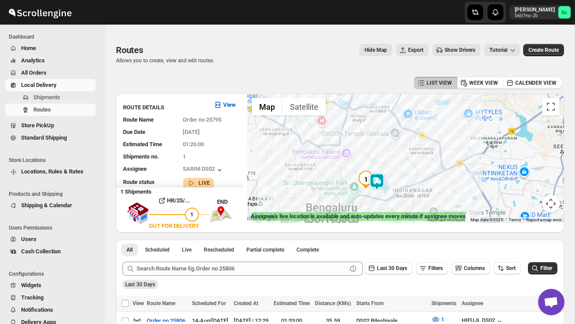
click at [415, 176] on div at bounding box center [405, 159] width 317 height 130
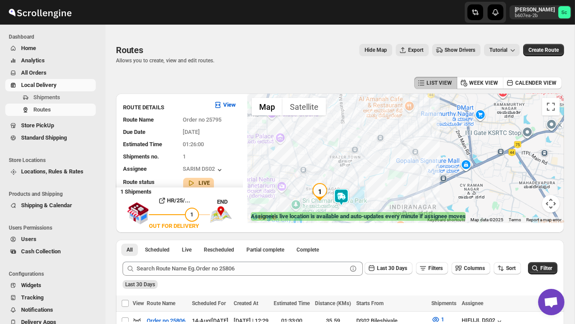
click at [374, 191] on div at bounding box center [405, 159] width 317 height 130
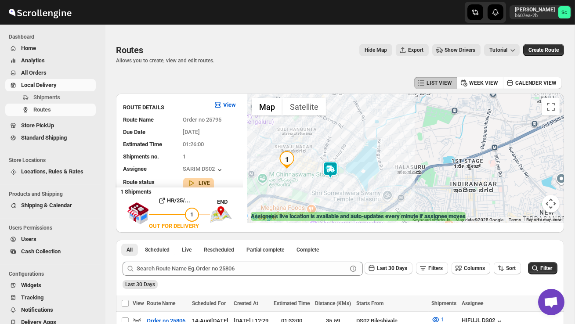
drag, startPoint x: 326, startPoint y: 209, endPoint x: 345, endPoint y: 165, distance: 47.4
click at [345, 165] on div at bounding box center [405, 159] width 317 height 130
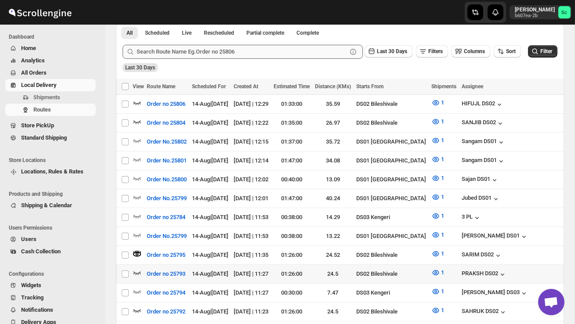
scroll to position [223, 0]
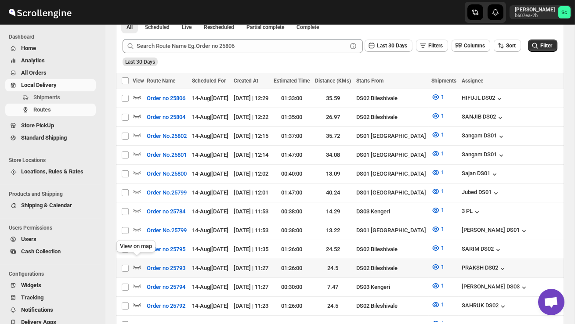
click at [141, 263] on icon "button" at bounding box center [137, 267] width 9 height 9
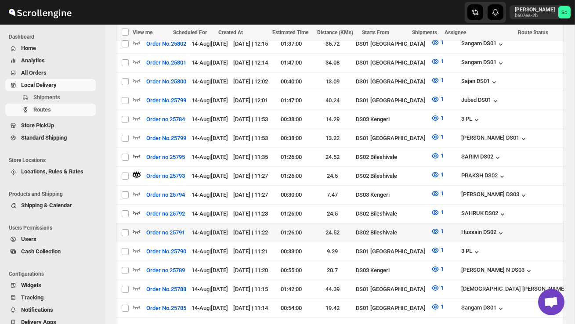
scroll to position [0, 0]
click at [138, 230] on icon "button" at bounding box center [136, 232] width 7 height 4
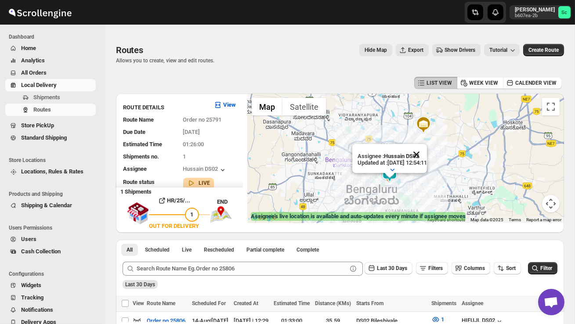
click at [427, 158] on button "Close" at bounding box center [416, 154] width 21 height 21
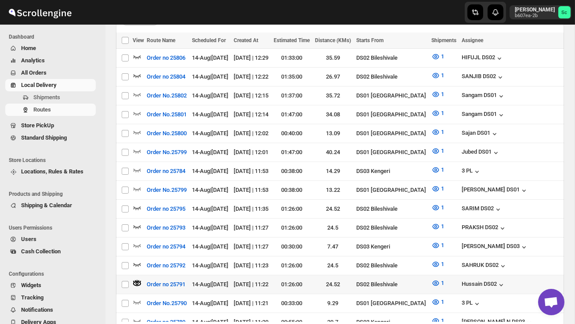
scroll to position [263, 0]
click at [137, 260] on icon "button" at bounding box center [137, 264] width 9 height 9
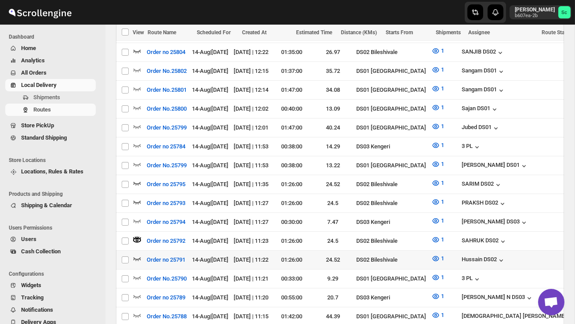
scroll to position [289, 0]
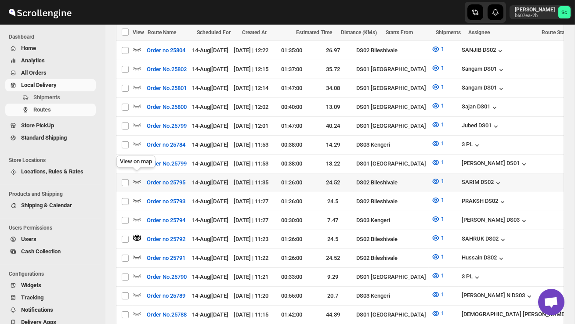
click at [136, 177] on icon "button" at bounding box center [137, 181] width 9 height 9
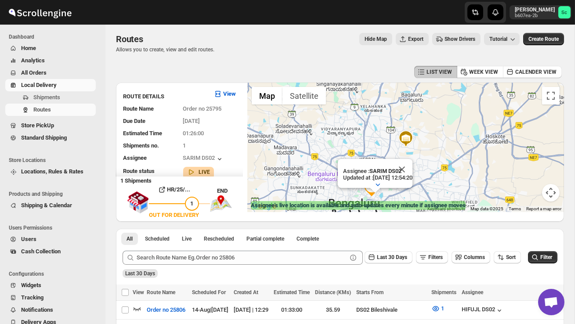
scroll to position [0, 0]
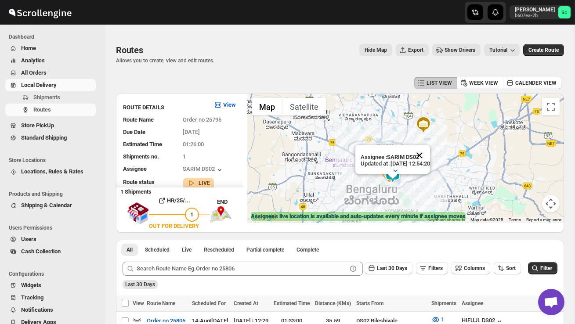
click at [430, 159] on button "Close" at bounding box center [419, 155] width 21 height 21
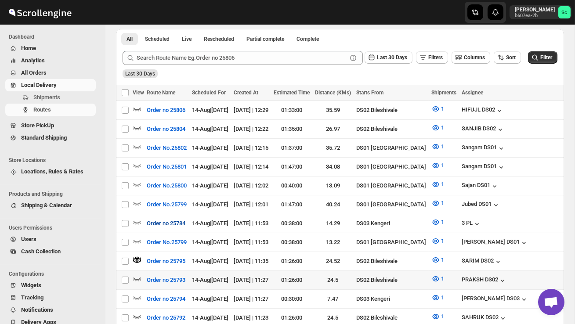
scroll to position [218, 0]
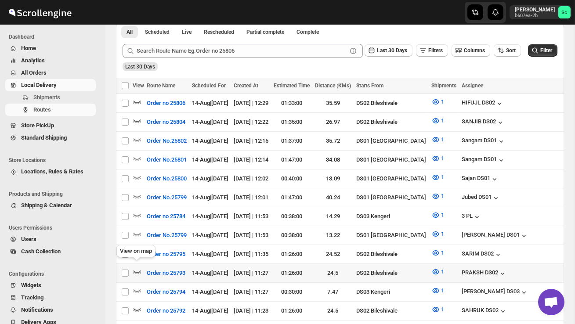
click at [136, 267] on icon "button" at bounding box center [137, 271] width 9 height 9
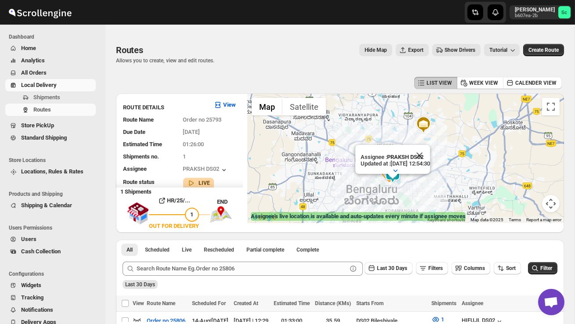
click at [411, 184] on div "Assignee : [PERSON_NAME] DS02 Updated at : [DATE] 12:54:30 Duty mode Enabled Ba…" at bounding box center [405, 159] width 317 height 130
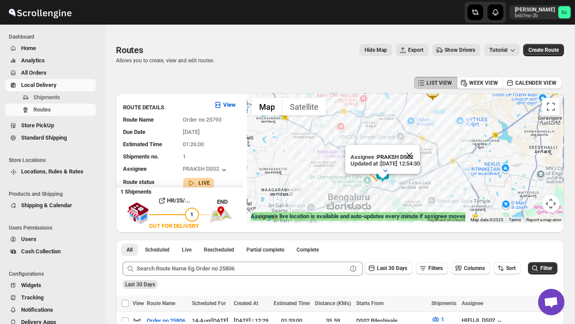
click at [411, 184] on div "Assignee : [PERSON_NAME] DS02 Updated at : [DATE] 12:54:30 Duty mode Enabled Ba…" at bounding box center [405, 159] width 317 height 130
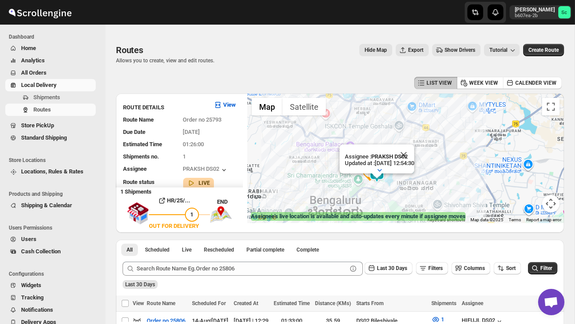
click at [411, 184] on div "Assignee : [PERSON_NAME] DS02 Updated at : [DATE] 12:54:30 Duty mode Enabled Ba…" at bounding box center [405, 159] width 317 height 130
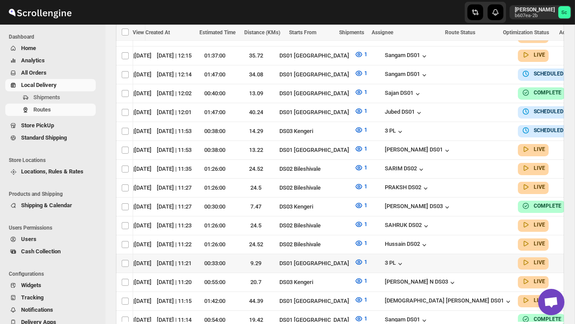
scroll to position [0, 114]
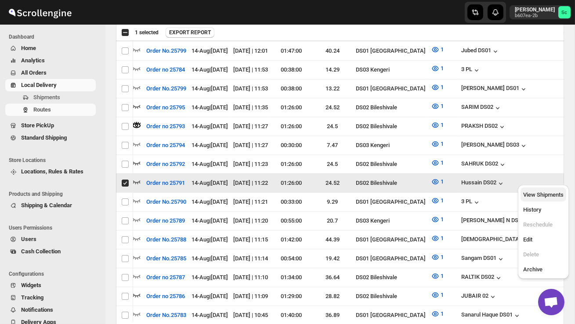
click at [551, 192] on span "View Shipments" at bounding box center [543, 194] width 40 height 7
checkbox input "false"
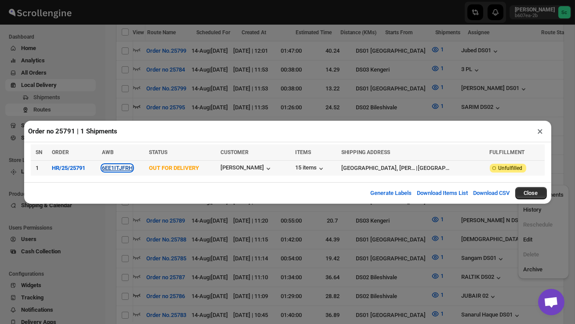
click at [127, 169] on button "6EE1ITJFRH" at bounding box center [117, 168] width 31 height 7
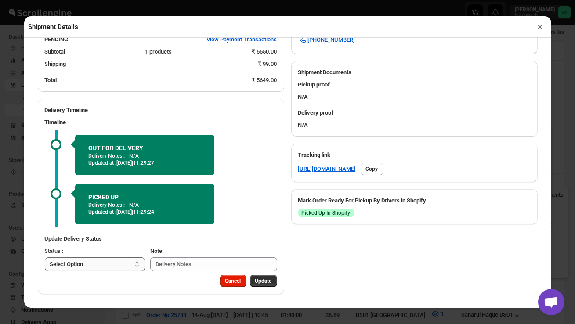
click at [118, 261] on select "Select Option PICKED UP OUT FOR DELIVERY RESCHEDULE DELIVERED CANCELLED" at bounding box center [95, 264] width 101 height 14
select select "DELIVERED"
click at [264, 281] on span "Update" at bounding box center [263, 281] width 17 height 7
select select
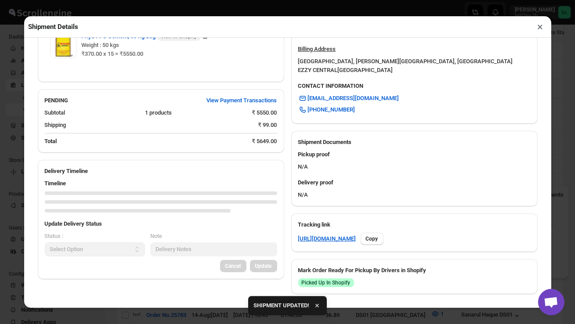
click at [541, 26] on button "×" at bounding box center [540, 27] width 13 height 12
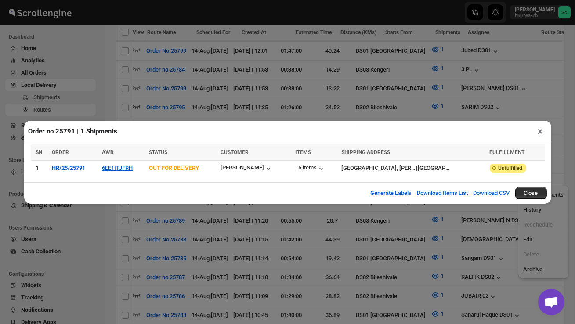
click at [541, 129] on button "×" at bounding box center [540, 131] width 13 height 12
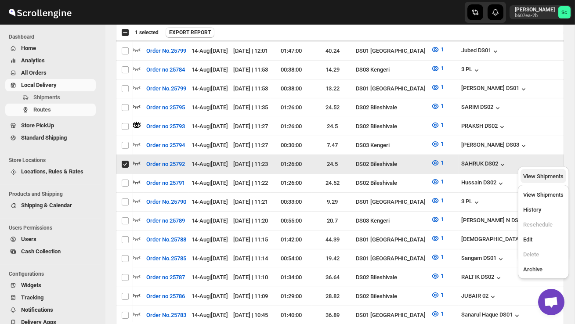
click at [553, 180] on span "View Shipments" at bounding box center [543, 176] width 40 height 7
checkbox input "false"
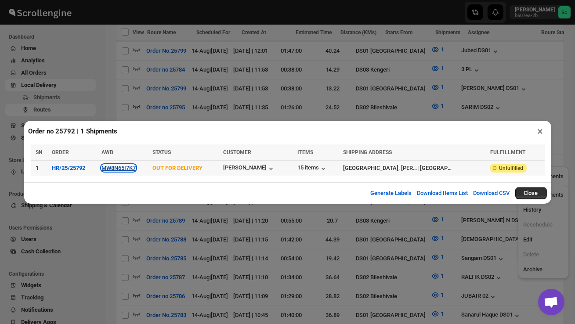
click at [133, 167] on button "MW8N65I7K7" at bounding box center [118, 168] width 34 height 7
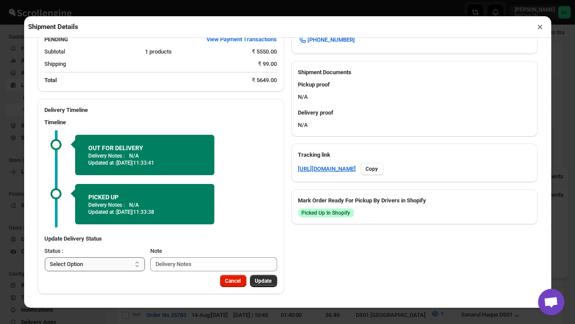
click at [127, 262] on select "Select Option PICKED UP OUT FOR DELIVERY RESCHEDULE DELIVERED CANCELLED" at bounding box center [95, 264] width 101 height 14
select select "DELIVERED"
click at [266, 279] on span "Update" at bounding box center [263, 281] width 17 height 7
select select
click at [541, 24] on button "×" at bounding box center [540, 27] width 13 height 12
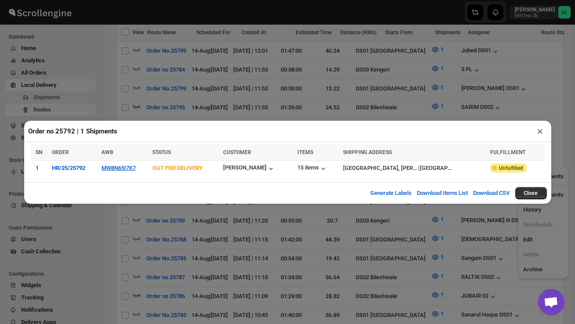
click at [538, 129] on button "×" at bounding box center [540, 131] width 13 height 12
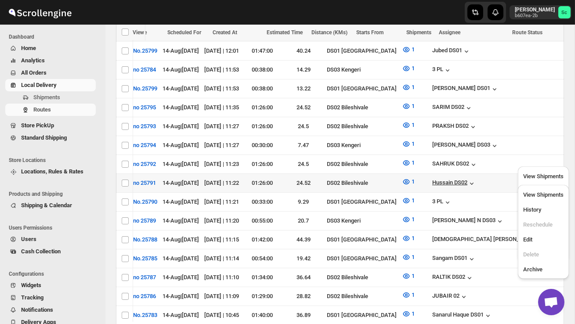
scroll to position [0, 81]
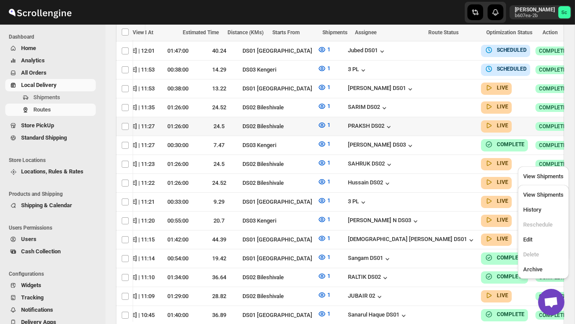
checkbox input "true"
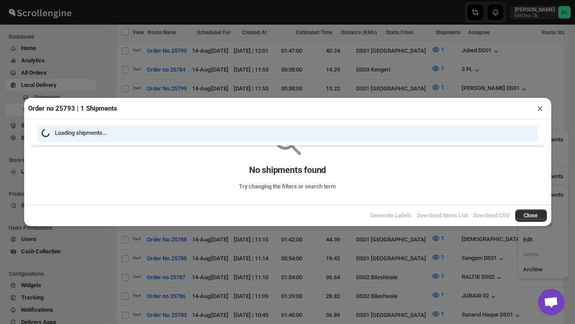
scroll to position [0, 0]
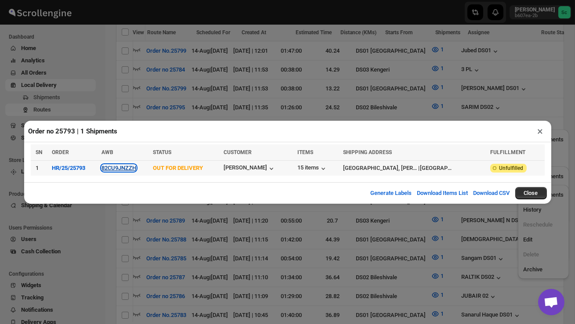
click at [124, 169] on button "82CU9JNZZH" at bounding box center [118, 168] width 35 height 7
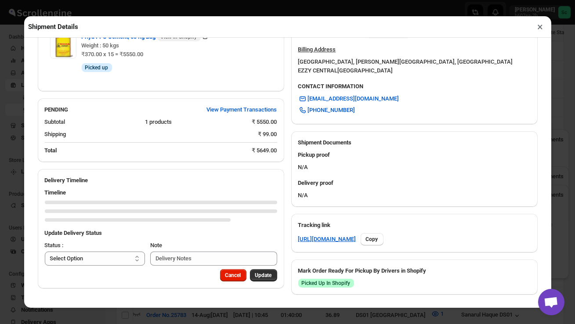
scroll to position [325, 0]
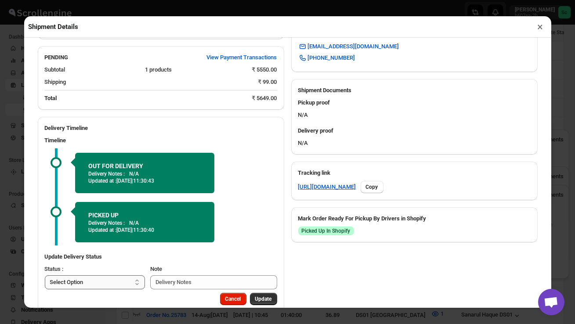
click at [114, 280] on select "Select Option PICKED UP OUT FOR DELIVERY RESCHEDULE DELIVERED CANCELLED" at bounding box center [95, 282] width 101 height 14
select select "DELIVERED"
click at [259, 300] on span "Update" at bounding box center [263, 299] width 17 height 7
select select
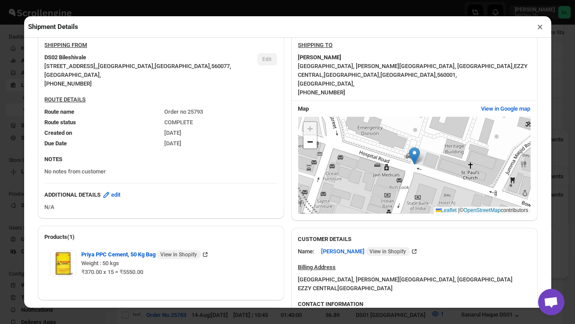
scroll to position [0, 0]
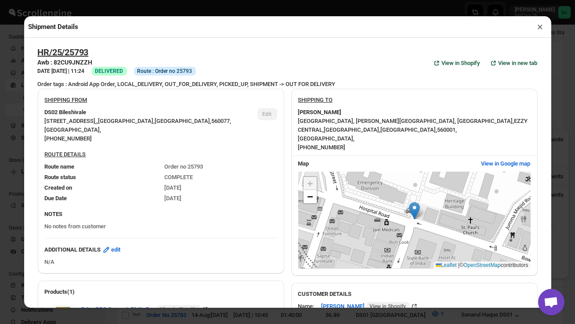
click at [544, 25] on button "×" at bounding box center [540, 27] width 13 height 12
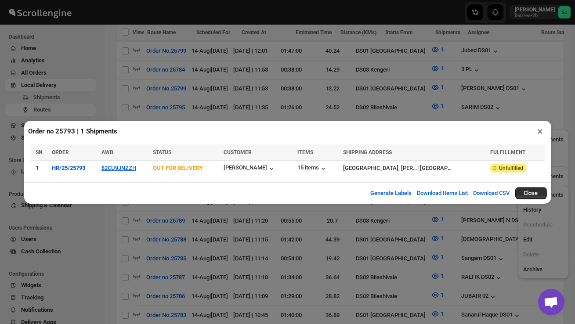
click at [541, 131] on button "×" at bounding box center [540, 131] width 13 height 12
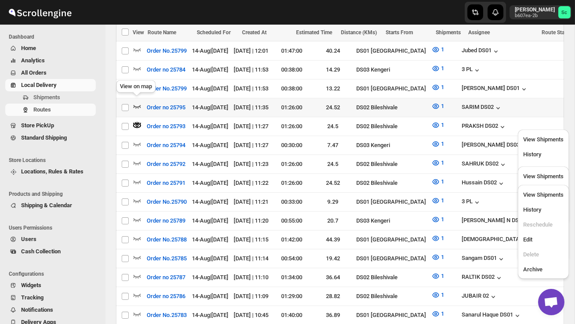
click at [139, 105] on icon "button" at bounding box center [136, 107] width 7 height 4
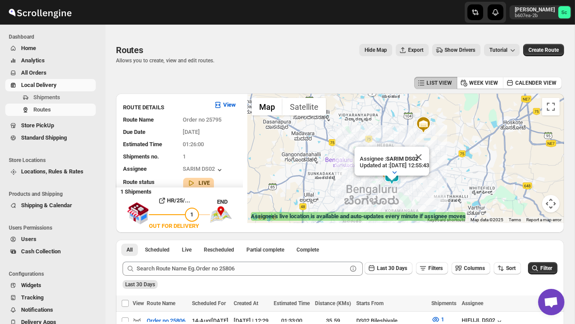
click at [429, 157] on button "Close" at bounding box center [418, 157] width 21 height 21
click at [400, 182] on img at bounding box center [392, 176] width 18 height 18
click at [411, 180] on div "To navigate, press the arrow keys." at bounding box center [405, 159] width 317 height 130
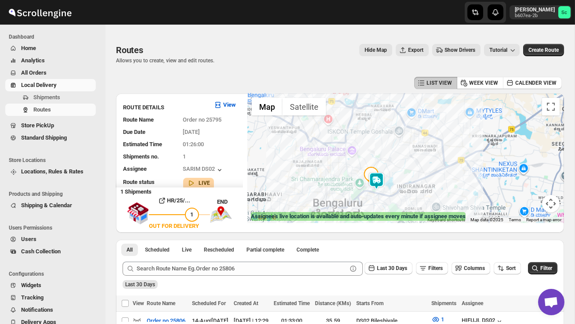
click at [411, 180] on div at bounding box center [405, 159] width 317 height 130
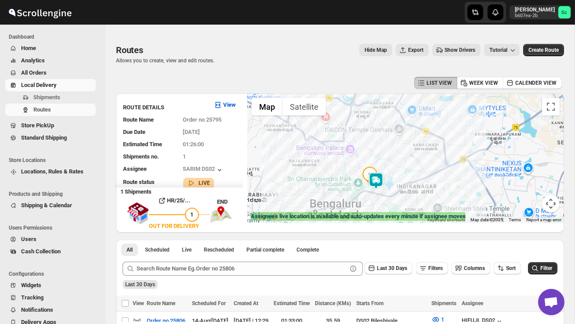
click at [411, 180] on div at bounding box center [405, 159] width 317 height 130
click at [393, 188] on div at bounding box center [405, 159] width 317 height 130
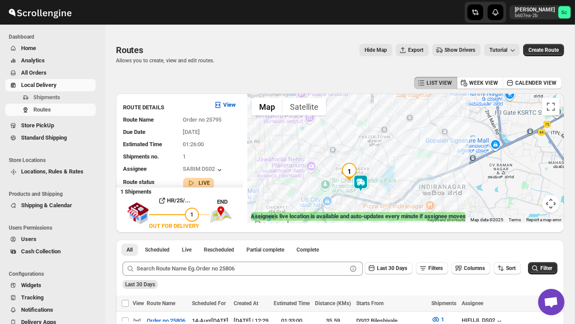
click at [376, 193] on div at bounding box center [405, 159] width 317 height 130
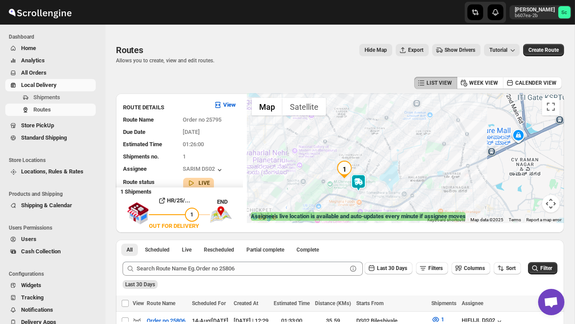
click at [376, 193] on div at bounding box center [405, 159] width 317 height 130
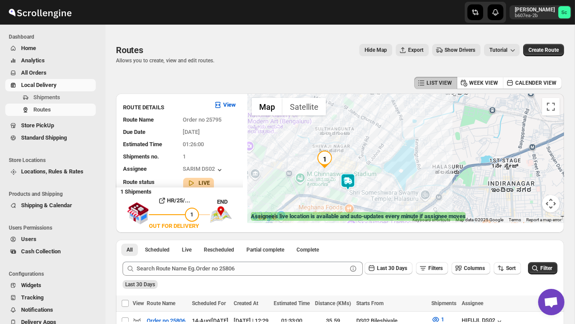
click at [346, 190] on img at bounding box center [348, 182] width 18 height 18
click at [339, 190] on div "To navigate, press the arrow keys. Assignee : SARIM DS02 Updated at : [DATE] 12…" at bounding box center [405, 159] width 317 height 130
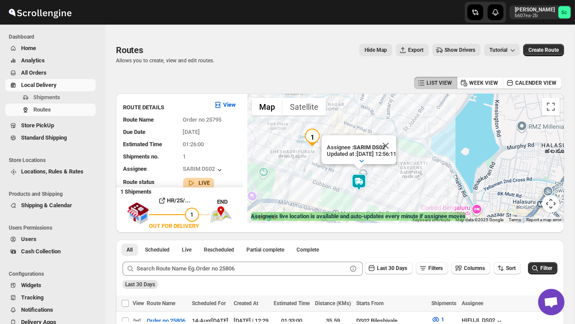
click at [339, 190] on div "Assignee : SARIM DS02 Updated at : [DATE] 12:56:11 Duty mode Enabled Battery pe…" at bounding box center [405, 159] width 317 height 130
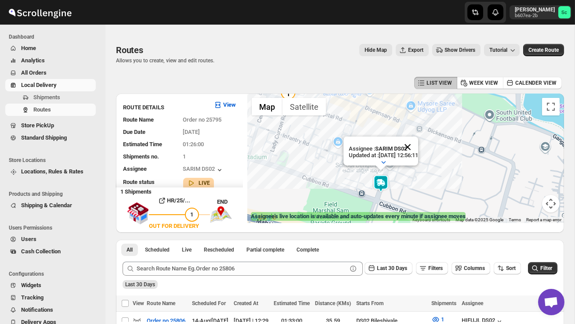
click at [418, 149] on button "Close" at bounding box center [407, 147] width 21 height 21
click at [412, 198] on div "To navigate, press the arrow keys." at bounding box center [405, 159] width 317 height 130
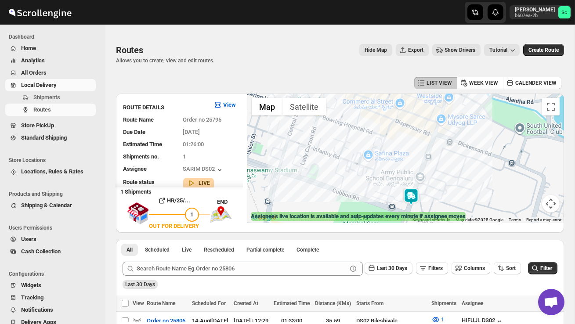
drag, startPoint x: 412, startPoint y: 198, endPoint x: 451, endPoint y: 212, distance: 40.4
click at [451, 212] on div "← Move left → Move right ↑ Move up ↓ Move down + Zoom in - Zoom out Home Jump l…" at bounding box center [405, 159] width 317 height 130
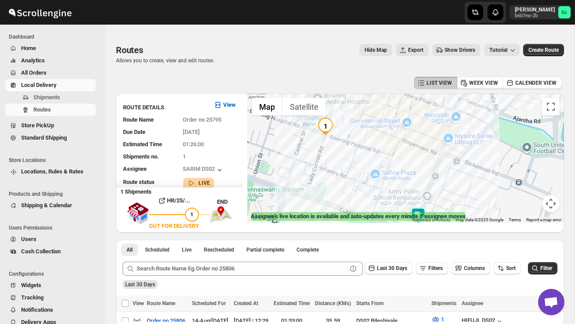
drag, startPoint x: 334, startPoint y: 171, endPoint x: 330, endPoint y: 201, distance: 30.1
click at [330, 201] on div at bounding box center [405, 159] width 317 height 130
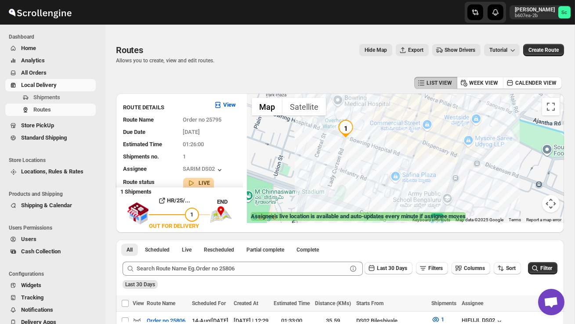
drag, startPoint x: 350, startPoint y: 169, endPoint x: 383, endPoint y: 158, distance: 35.3
click at [383, 158] on div at bounding box center [405, 159] width 317 height 130
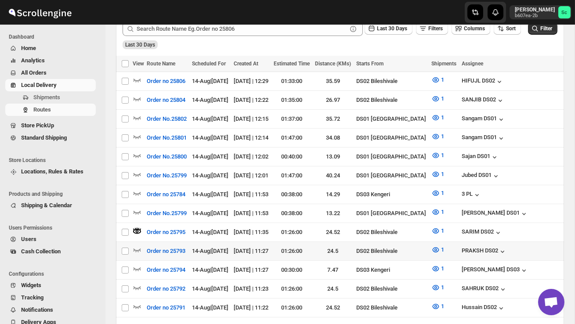
scroll to position [241, 0]
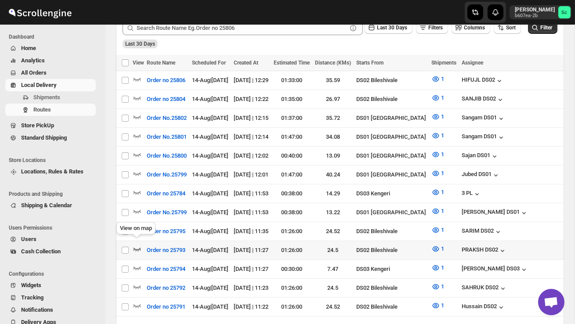
click at [138, 245] on icon "button" at bounding box center [137, 249] width 9 height 9
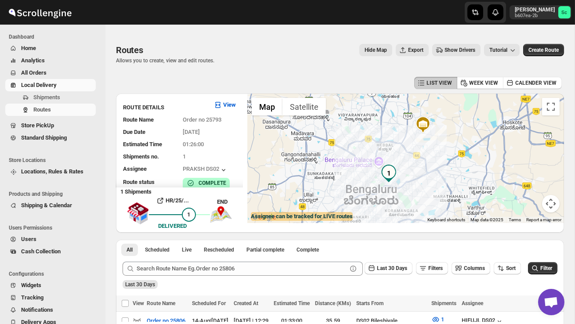
click at [393, 180] on img "1" at bounding box center [389, 174] width 18 height 18
click at [409, 173] on div "To navigate, press the arrow keys." at bounding box center [405, 159] width 317 height 130
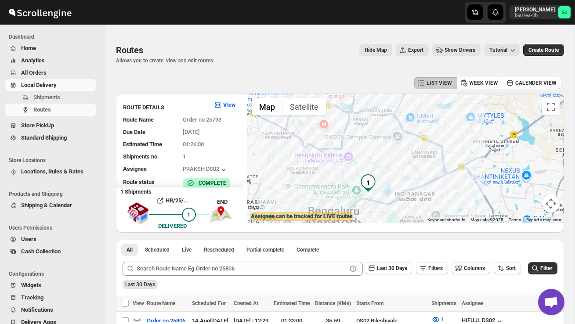
click at [409, 173] on div at bounding box center [405, 159] width 317 height 130
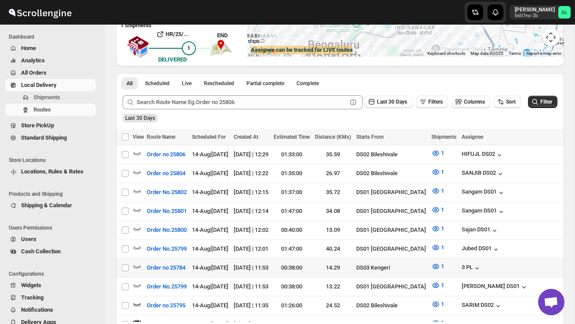
scroll to position [174, 0]
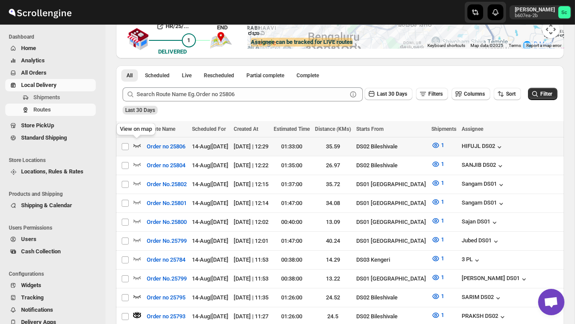
click at [137, 146] on icon "button" at bounding box center [136, 146] width 7 height 4
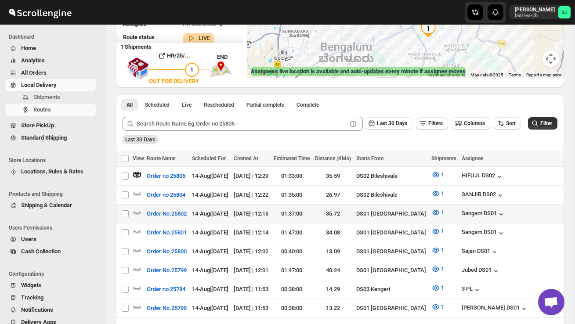
scroll to position [150, 0]
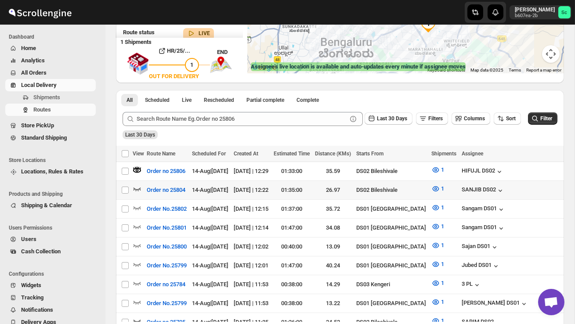
click at [137, 190] on icon "button" at bounding box center [137, 188] width 9 height 9
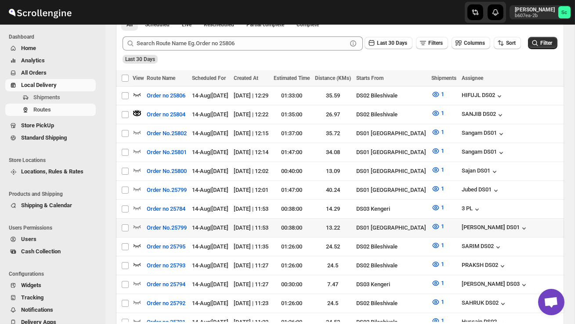
scroll to position [0, 0]
click at [49, 96] on span "Shipments" at bounding box center [46, 97] width 27 height 7
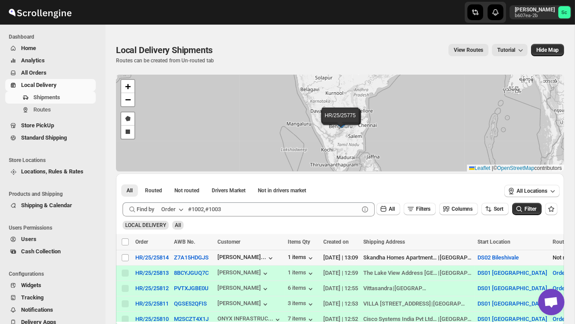
click at [120, 259] on td "Select shipment" at bounding box center [124, 257] width 17 height 15
checkbox input "true"
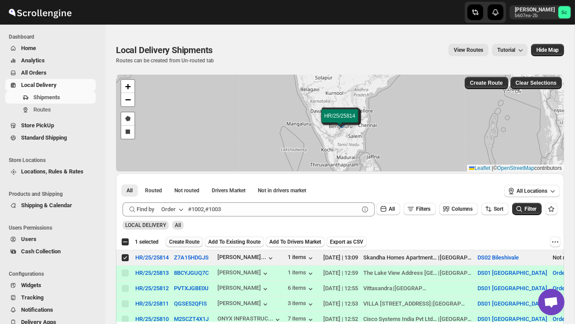
click at [187, 240] on span "Create Route" at bounding box center [184, 241] width 30 height 7
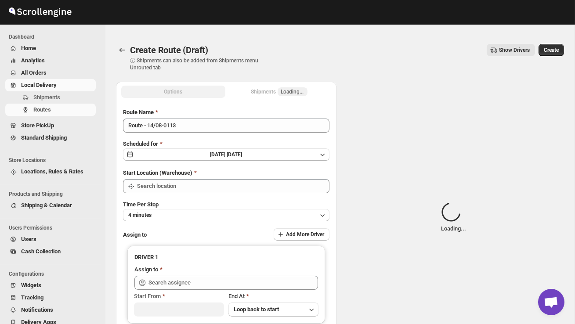
type input "DS02 Bileshivale"
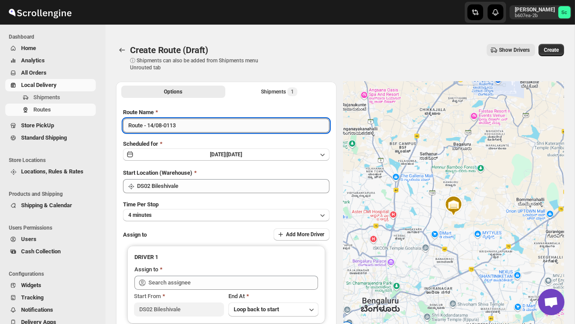
click at [196, 126] on input "Route - 14/08-0113" at bounding box center [226, 126] width 206 height 14
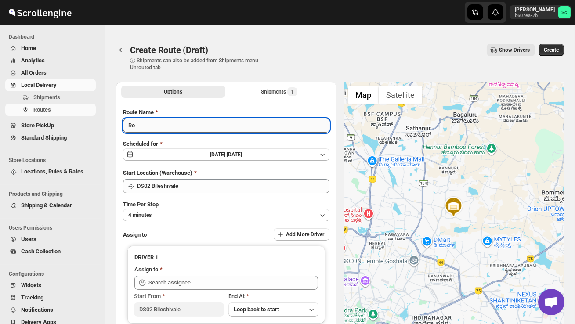
type input "R"
type input "Order no 25814"
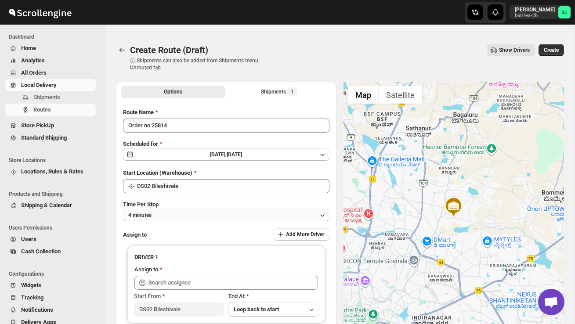
click at [217, 213] on button "4 minutes" at bounding box center [226, 215] width 206 height 12
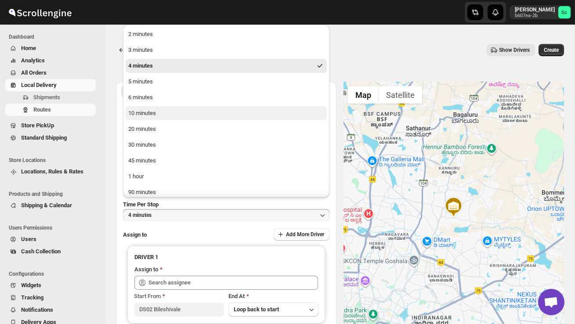
click at [171, 118] on button "10 minutes" at bounding box center [226, 113] width 201 height 14
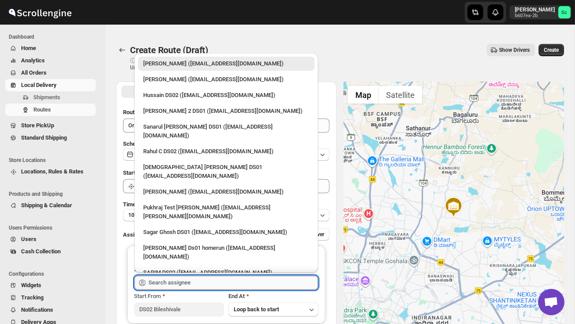
click at [177, 281] on input "text" at bounding box center [232, 283] width 169 height 14
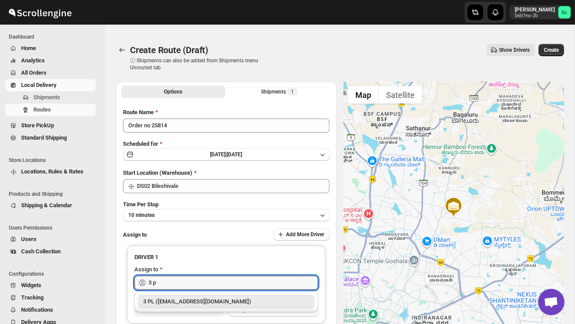
click at [182, 303] on div "3 PL ([EMAIL_ADDRESS][DOMAIN_NAME])" at bounding box center [226, 301] width 166 height 9
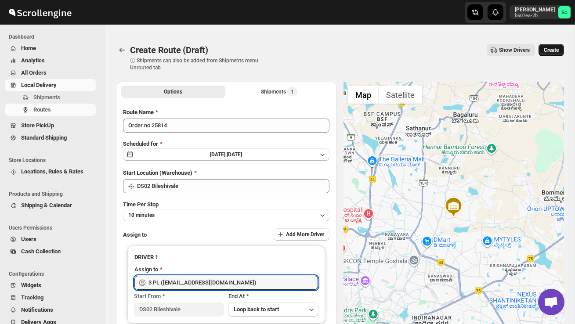
type input "3 PL ([EMAIL_ADDRESS][DOMAIN_NAME])"
click at [552, 52] on span "Create" at bounding box center [551, 50] width 15 height 7
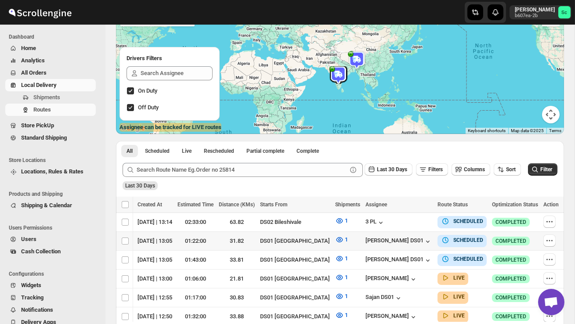
scroll to position [0, 99]
click at [545, 220] on icon "button" at bounding box center [549, 221] width 9 height 9
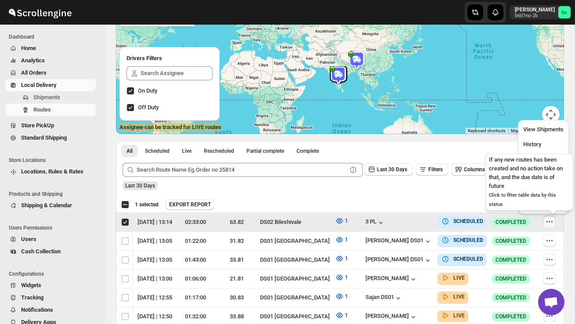
scroll to position [0, 0]
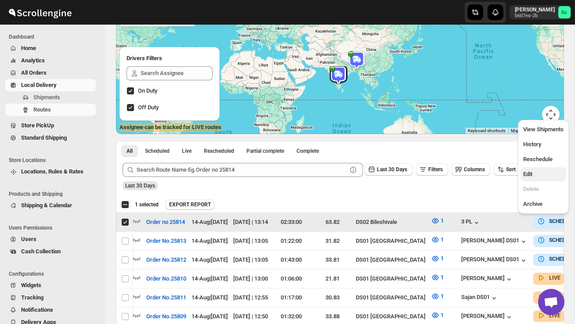
click at [544, 168] on button "Edit" at bounding box center [543, 174] width 46 height 14
checkbox input "false"
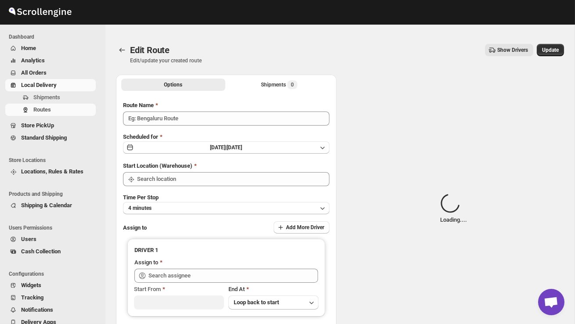
type input "Order no 25814"
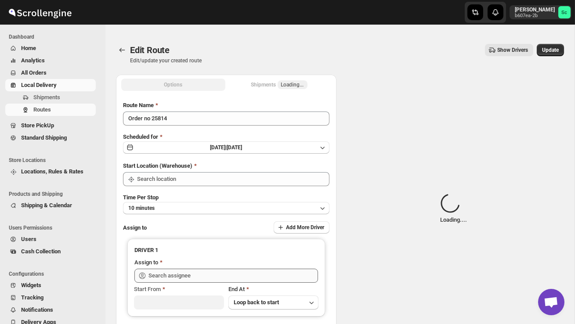
type input "DS02 Bileshivale"
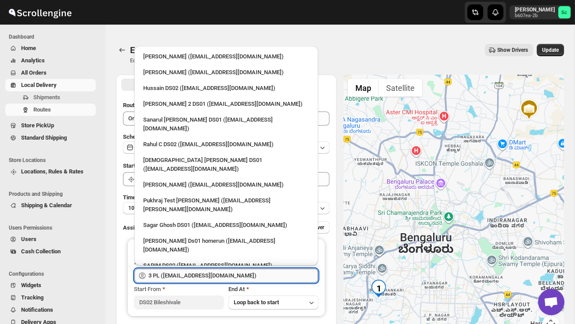
click at [235, 272] on input "3 PL ([EMAIL_ADDRESS][DOMAIN_NAME])" at bounding box center [232, 276] width 169 height 14
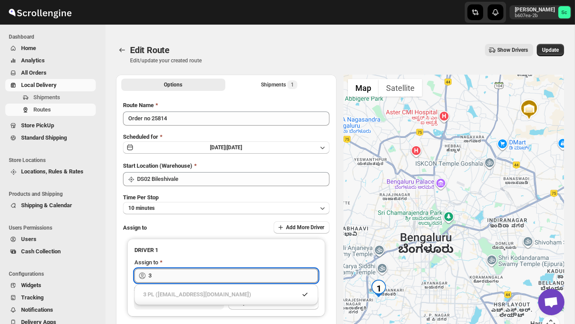
type input "3"
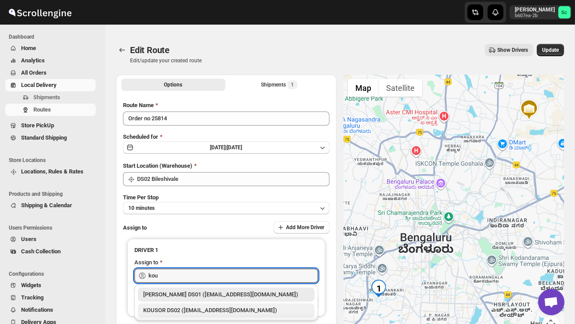
click at [235, 306] on div "KOUSOR DS02 ([EMAIL_ADDRESS][DOMAIN_NAME])" at bounding box center [226, 310] width 166 height 9
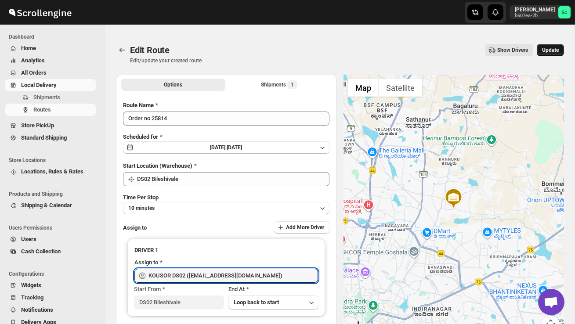
type input "KOUSOR DS02 ([EMAIL_ADDRESS][DOMAIN_NAME])"
click at [551, 53] on span "Update" at bounding box center [550, 50] width 17 height 7
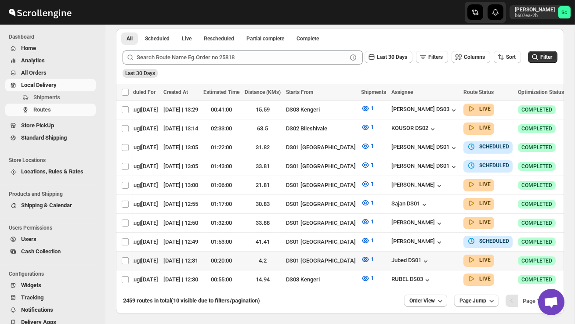
scroll to position [234, 0]
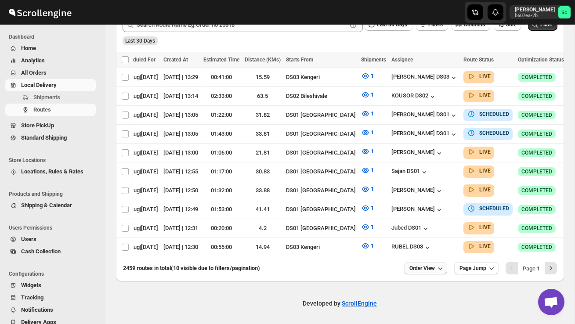
click at [413, 269] on span "Order View" at bounding box center [421, 268] width 25 height 7
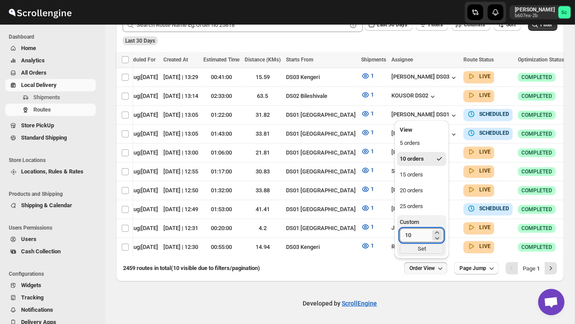
click at [415, 231] on input "10" at bounding box center [415, 235] width 31 height 14
click at [415, 235] on input "10" at bounding box center [415, 235] width 31 height 14
type input "1"
type input "20"
click at [415, 244] on div "Set" at bounding box center [422, 249] width 44 height 10
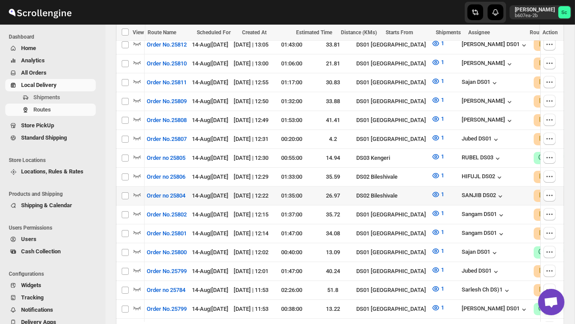
scroll to position [0, 0]
click at [141, 190] on icon "button" at bounding box center [137, 194] width 9 height 9
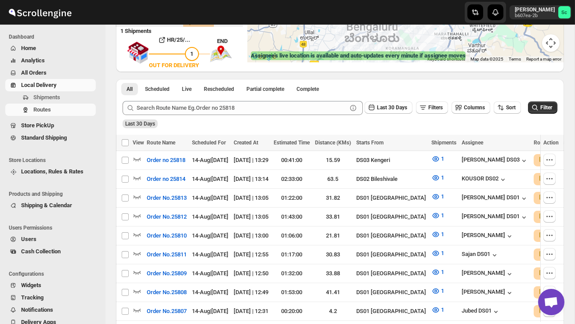
scroll to position [209, 0]
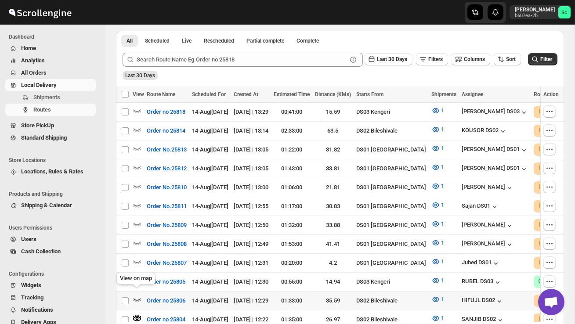
click at [137, 295] on icon "button" at bounding box center [137, 299] width 9 height 9
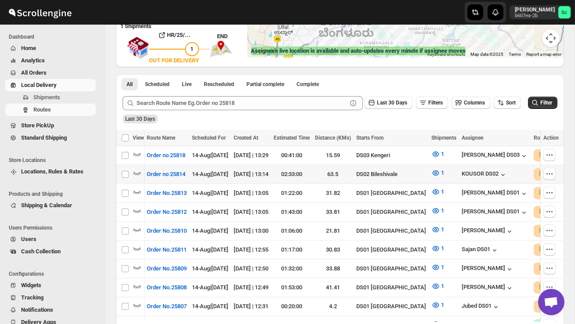
scroll to position [0, 0]
click at [138, 175] on icon "button" at bounding box center [137, 173] width 9 height 9
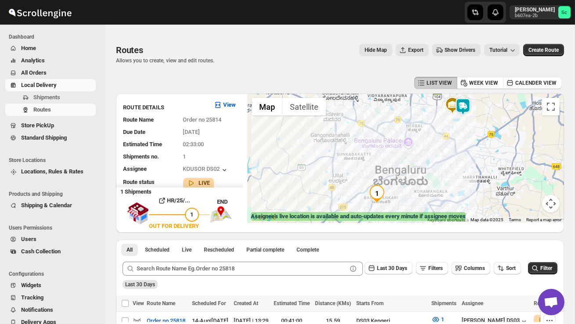
click at [472, 108] on img at bounding box center [463, 107] width 18 height 18
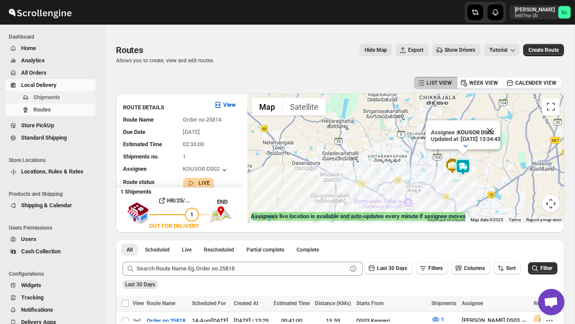
click at [51, 98] on span "Shipments" at bounding box center [46, 97] width 27 height 7
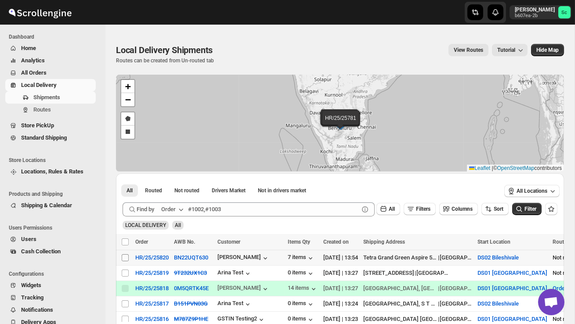
click at [123, 257] on input "Select shipment" at bounding box center [125, 257] width 7 height 7
checkbox input "true"
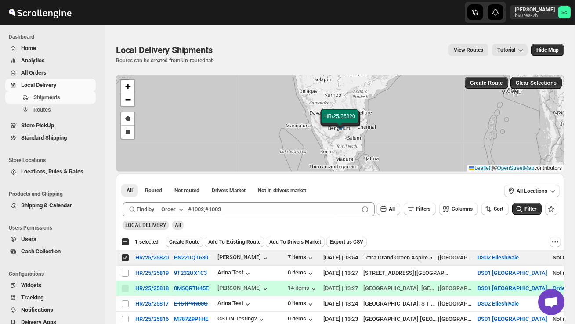
click at [192, 244] on span "Create Route" at bounding box center [184, 241] width 30 height 7
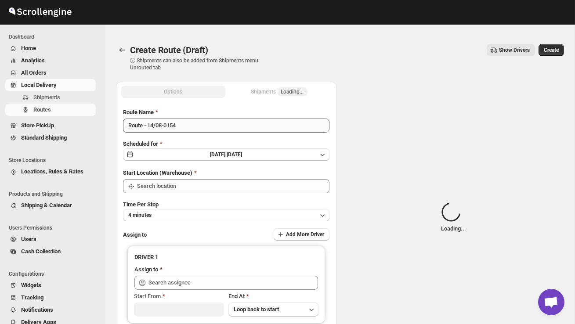
type input "DS02 Bileshivale"
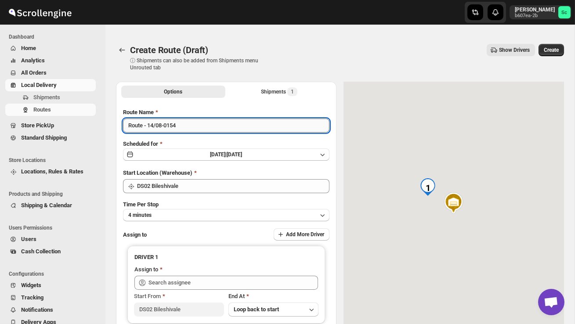
click at [184, 129] on input "Route - 14/08-0154" at bounding box center [226, 126] width 206 height 14
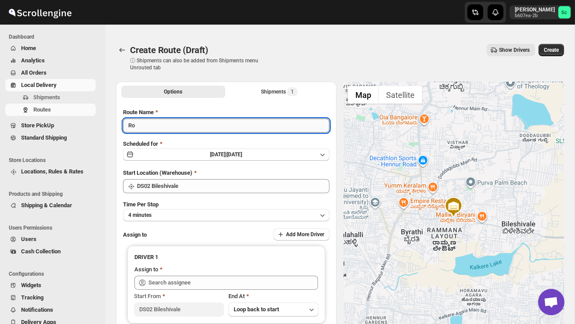
type input "R"
type input "Order no 25820"
click at [209, 215] on button "4 minutes" at bounding box center [226, 215] width 206 height 12
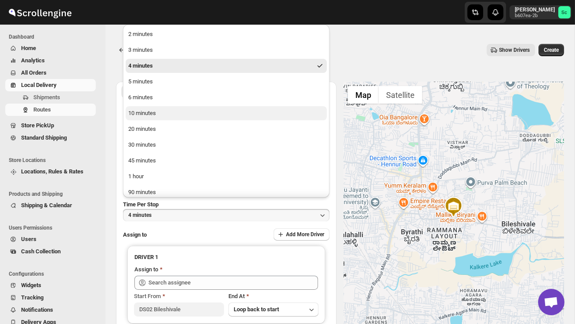
click at [173, 111] on button "10 minutes" at bounding box center [226, 113] width 201 height 14
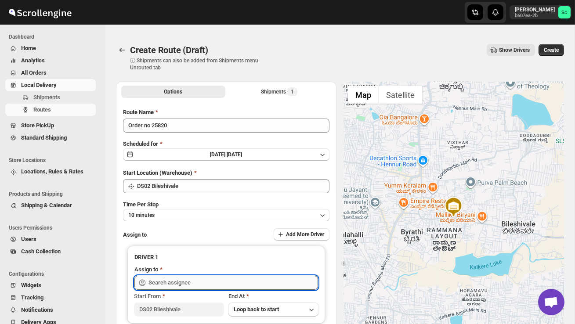
click at [184, 280] on input "text" at bounding box center [232, 283] width 169 height 14
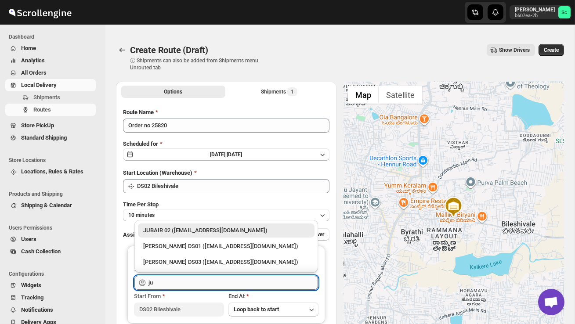
type input "j"
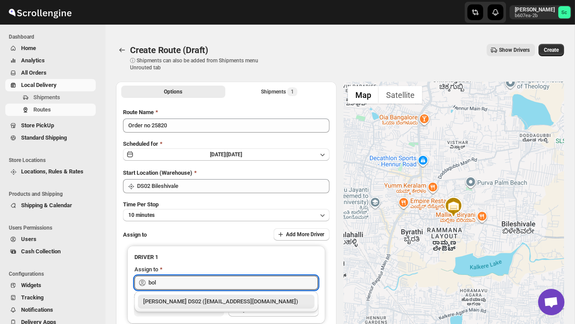
click at [198, 302] on div "[PERSON_NAME] DS02 ([EMAIL_ADDRESS][DOMAIN_NAME])" at bounding box center [226, 301] width 166 height 9
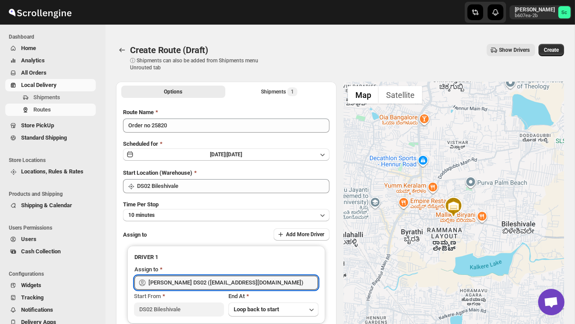
type input "[PERSON_NAME] DS02 ([EMAIL_ADDRESS][DOMAIN_NAME])"
click at [548, 47] on span "Create" at bounding box center [551, 50] width 15 height 7
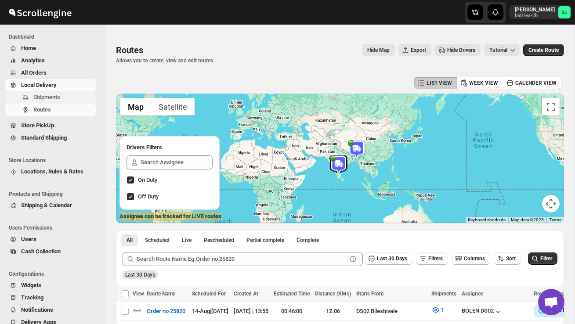
click at [60, 100] on span "Shipments" at bounding box center [46, 97] width 27 height 7
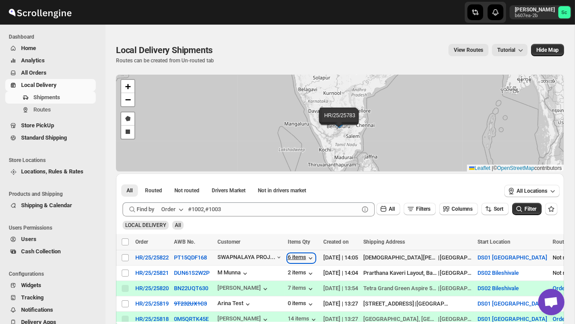
click at [309, 258] on div "6 items" at bounding box center [301, 258] width 27 height 9
click at [127, 273] on input "Select shipment" at bounding box center [125, 273] width 7 height 7
checkbox input "true"
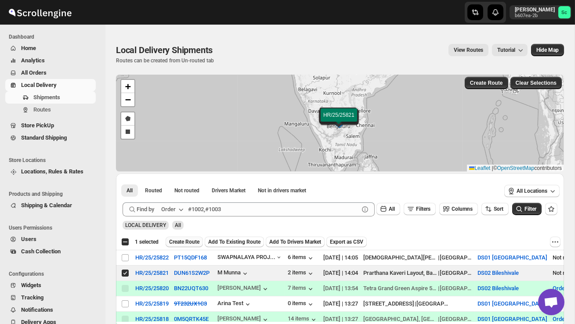
click at [190, 238] on span "Create Route" at bounding box center [184, 241] width 30 height 7
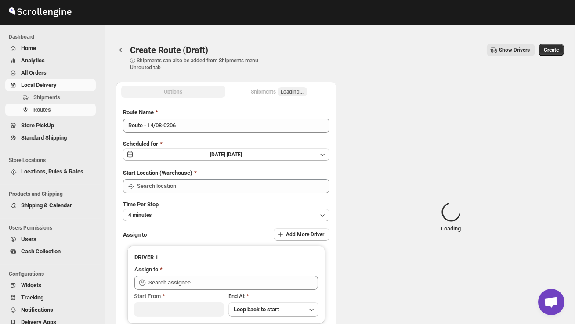
type input "DS02 Bileshivale"
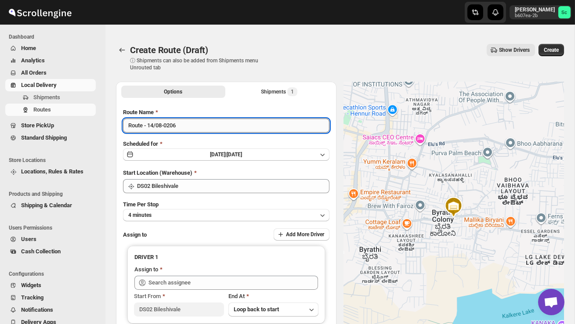
click at [195, 131] on input "Route - 14/08-0206" at bounding box center [226, 126] width 206 height 14
type input "R"
type input "Order no 25821"
click at [195, 216] on button "4 minutes" at bounding box center [226, 215] width 206 height 12
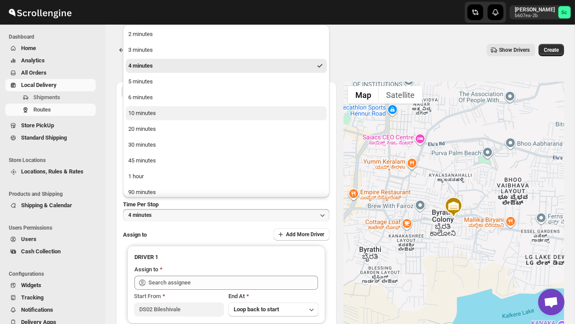
click at [149, 116] on div "10 minutes" at bounding box center [142, 113] width 28 height 9
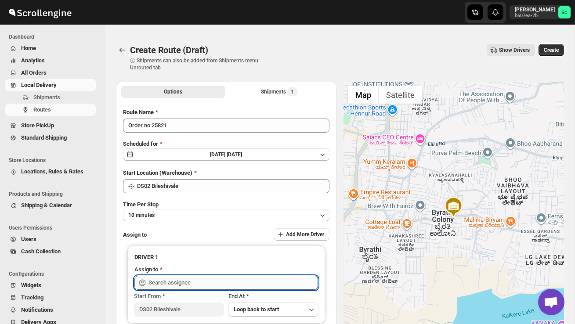
click at [185, 281] on input "text" at bounding box center [232, 283] width 169 height 14
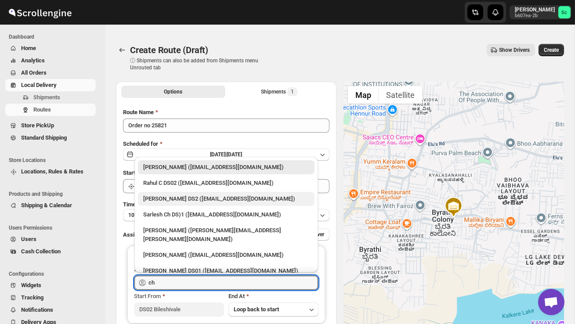
click at [213, 202] on div "[PERSON_NAME] DS2 ([EMAIL_ADDRESS][DOMAIN_NAME])" at bounding box center [226, 199] width 166 height 9
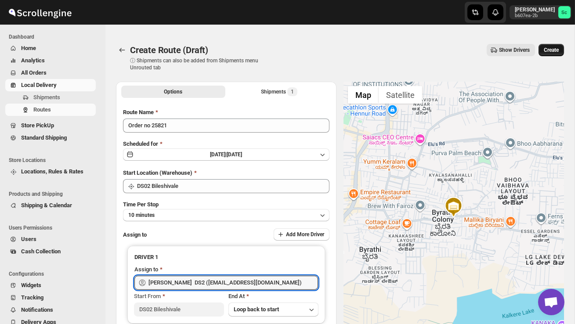
type input "[PERSON_NAME] DS2 ([EMAIL_ADDRESS][DOMAIN_NAME])"
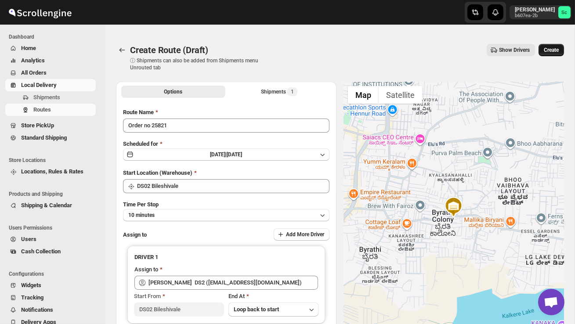
click at [550, 49] on span "Create" at bounding box center [551, 50] width 15 height 7
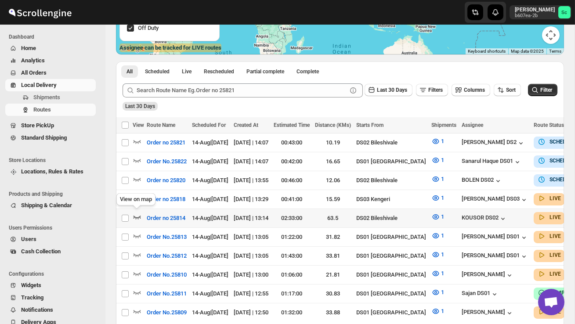
click at [136, 213] on icon "button" at bounding box center [137, 217] width 9 height 9
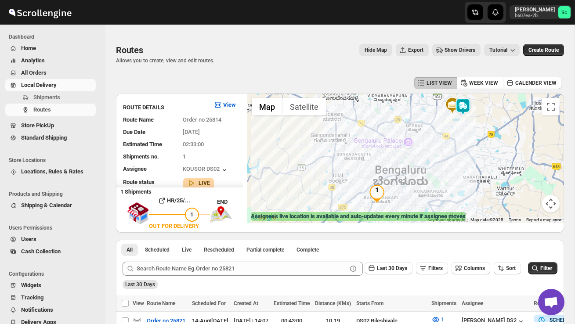
click at [470, 111] on img at bounding box center [463, 107] width 18 height 18
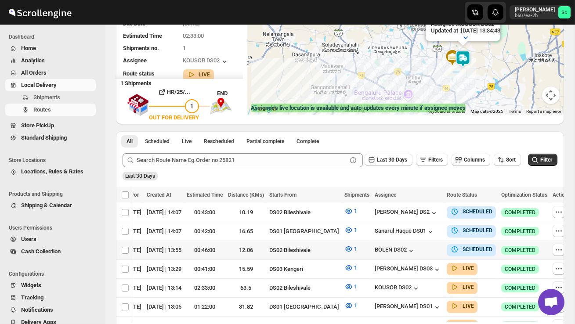
scroll to position [0, 112]
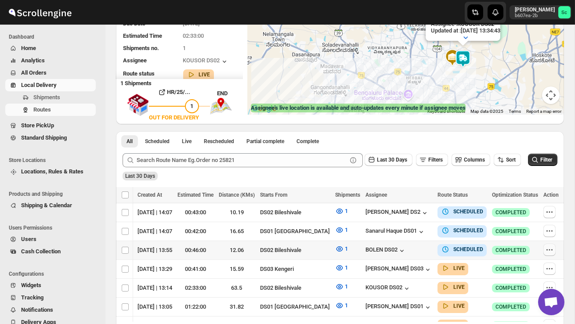
click at [548, 242] on td at bounding box center [552, 250] width 23 height 19
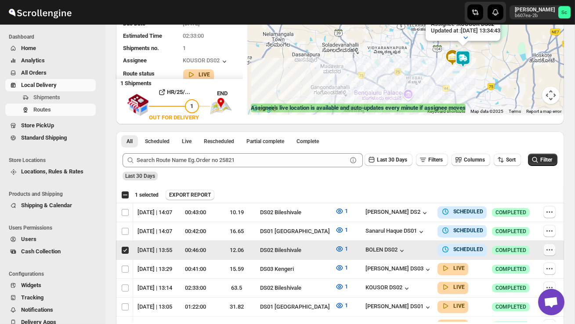
click at [546, 247] on icon "button" at bounding box center [549, 249] width 9 height 9
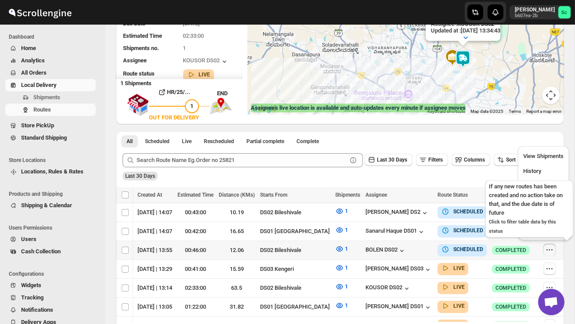
scroll to position [0, 0]
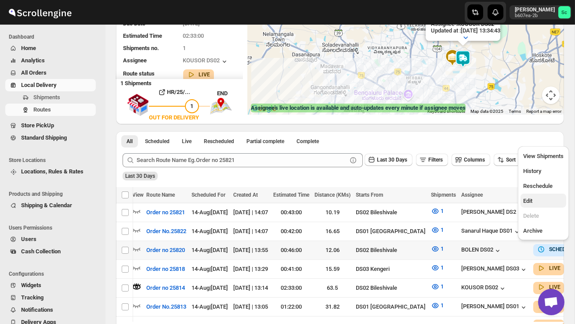
click at [539, 202] on span "Edit" at bounding box center [543, 201] width 40 height 9
checkbox input "true"
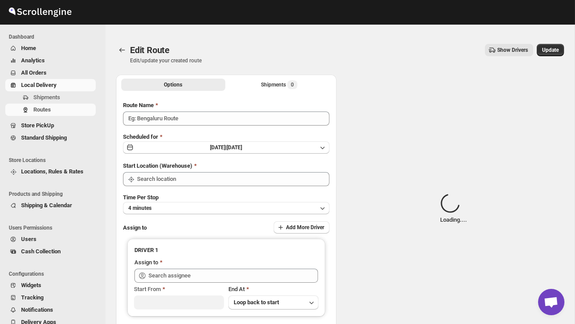
type input "Order no 25820"
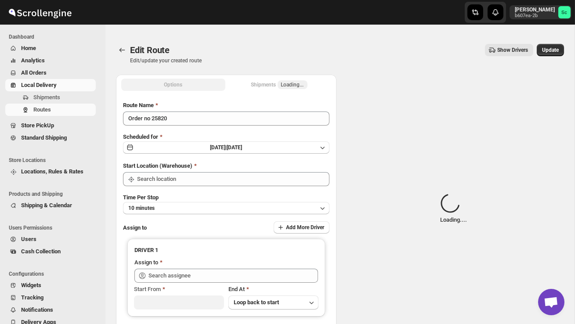
type input "DS02 Bileshivale"
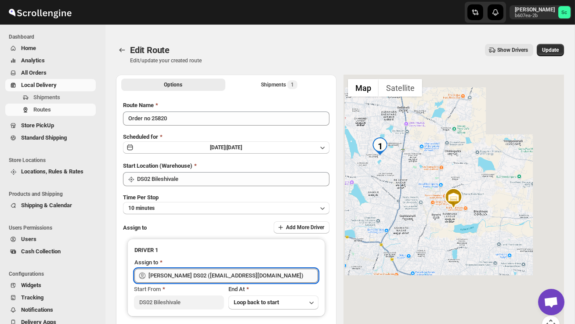
click at [263, 275] on input "[PERSON_NAME] DS02 ([EMAIL_ADDRESS][DOMAIN_NAME])" at bounding box center [232, 276] width 169 height 14
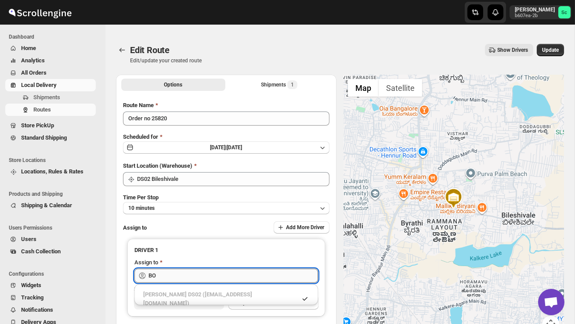
type input "B"
click at [278, 294] on div "RALTIK DS02 ([EMAIL_ADDRESS][DOMAIN_NAME])" at bounding box center [226, 294] width 166 height 9
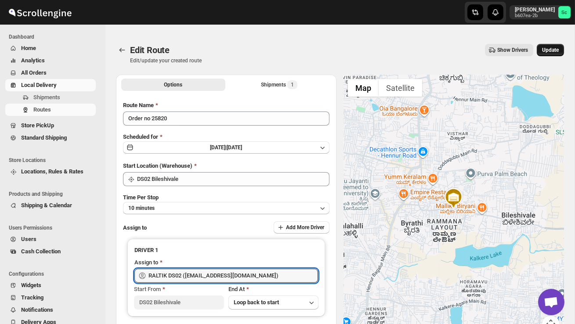
type input "RALTIK DS02 ([EMAIL_ADDRESS][DOMAIN_NAME])"
click at [546, 52] on span "Update" at bounding box center [550, 50] width 17 height 7
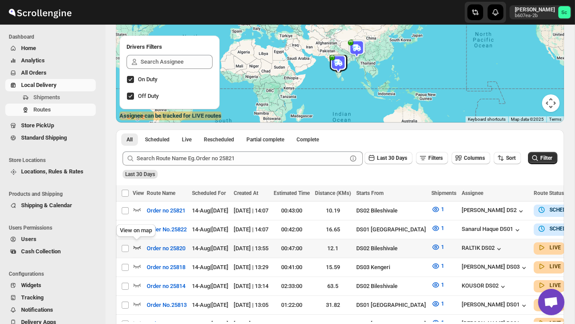
click at [140, 246] on icon "button" at bounding box center [136, 248] width 7 height 4
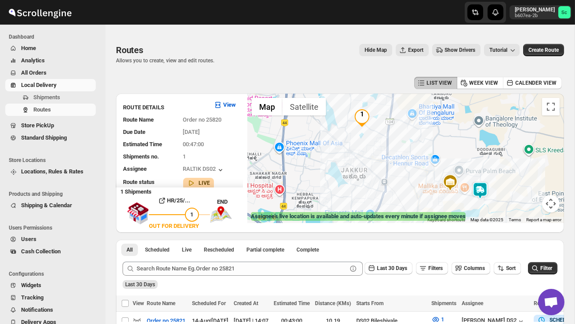
click at [483, 181] on div at bounding box center [405, 159] width 317 height 130
click at [486, 185] on img at bounding box center [480, 191] width 18 height 18
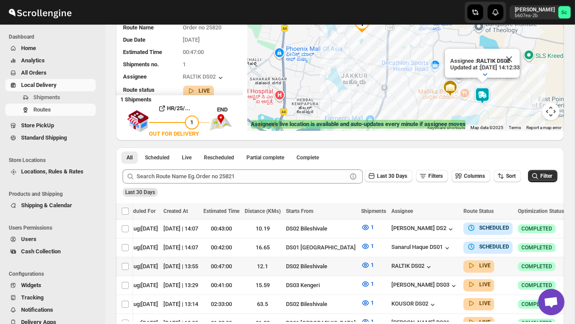
scroll to position [94, 0]
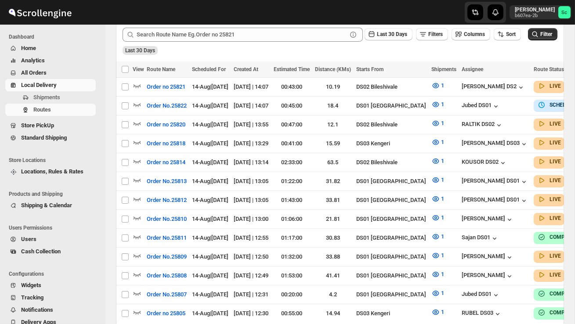
scroll to position [94, 0]
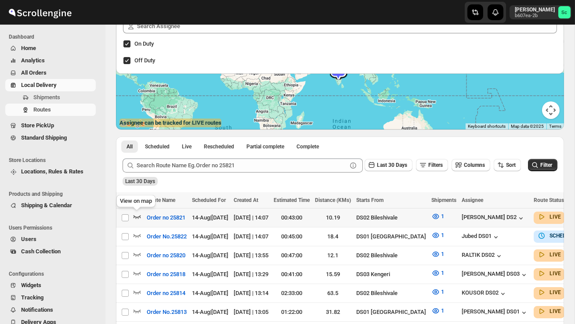
click at [137, 217] on icon "button" at bounding box center [136, 217] width 7 height 4
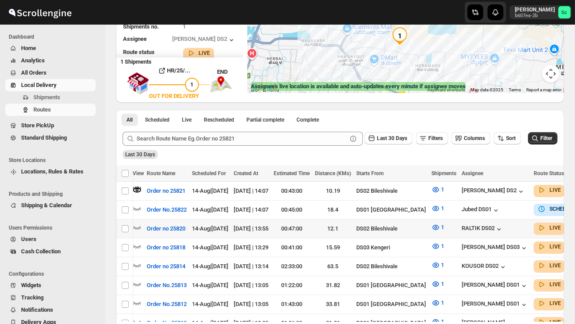
scroll to position [0, 0]
click at [136, 261] on icon "button" at bounding box center [137, 265] width 9 height 9
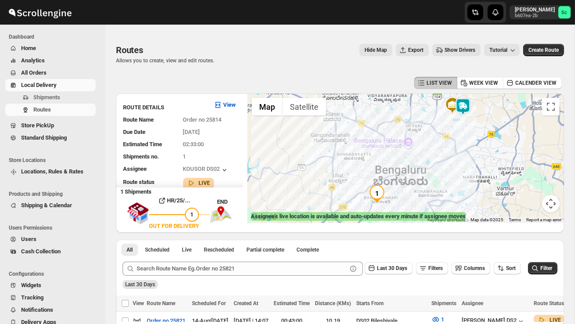
click at [469, 101] on img at bounding box center [463, 107] width 18 height 18
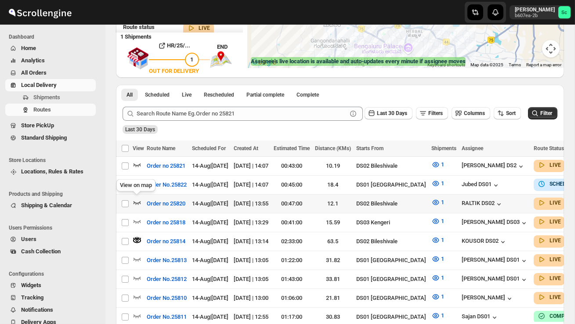
click at [134, 199] on icon "button" at bounding box center [137, 202] width 9 height 9
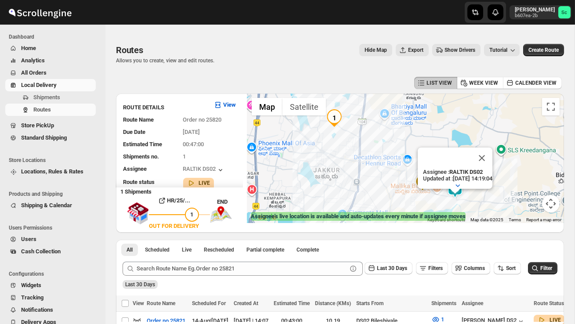
drag, startPoint x: 438, startPoint y: 198, endPoint x: 397, endPoint y: 198, distance: 41.7
click at [397, 198] on div "Assignee : RALTIK DS02 Updated at : [DATE] 14:19:04 Duty mode Enabled Battery p…" at bounding box center [405, 159] width 317 height 130
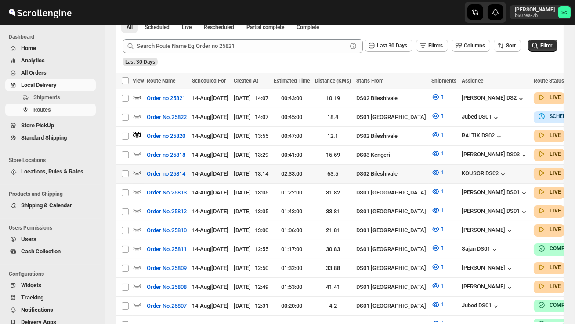
click at [139, 171] on icon "button" at bounding box center [136, 173] width 7 height 4
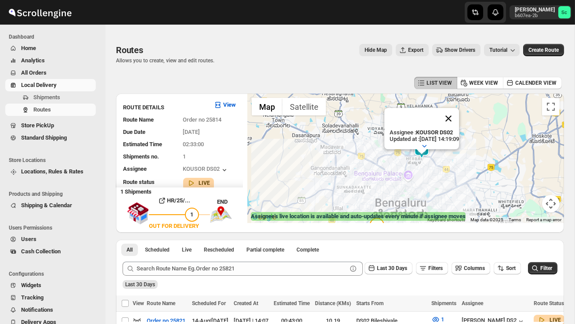
click at [459, 129] on button "Close" at bounding box center [448, 118] width 21 height 21
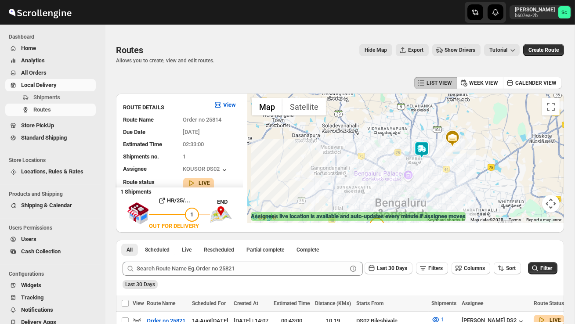
click at [431, 177] on div at bounding box center [405, 159] width 317 height 130
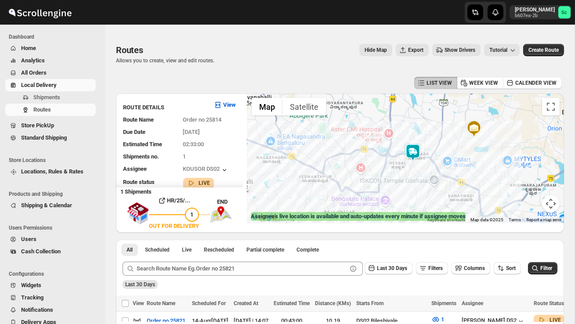
drag, startPoint x: 417, startPoint y: 176, endPoint x: 417, endPoint y: 197, distance: 21.1
click at [417, 197] on div at bounding box center [405, 159] width 317 height 130
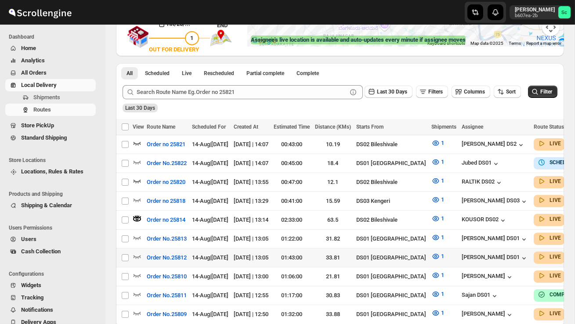
scroll to position [187, 0]
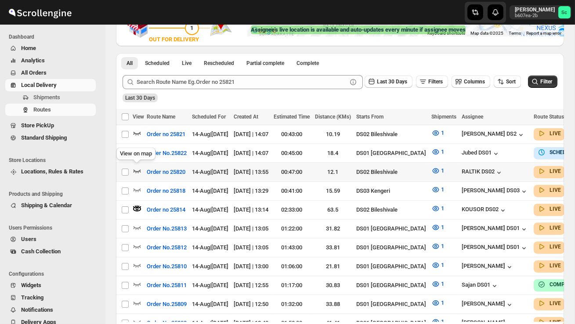
click at [137, 169] on icon "button" at bounding box center [137, 170] width 9 height 9
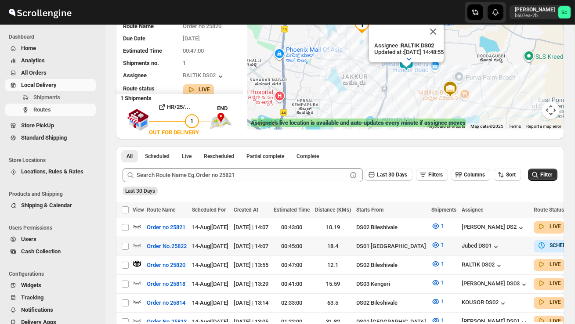
scroll to position [94, 0]
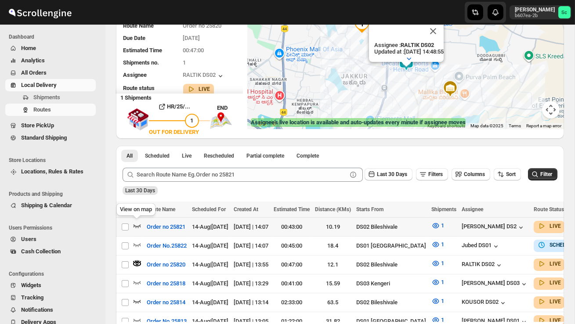
click at [133, 227] on icon "button" at bounding box center [137, 225] width 9 height 9
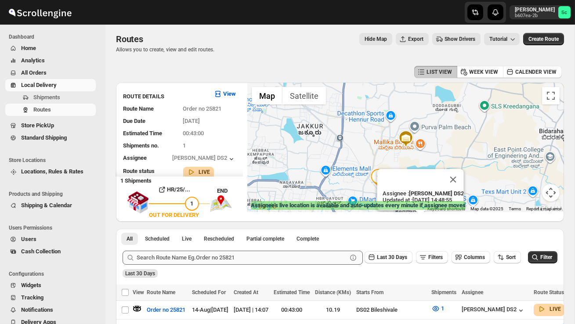
scroll to position [0, 0]
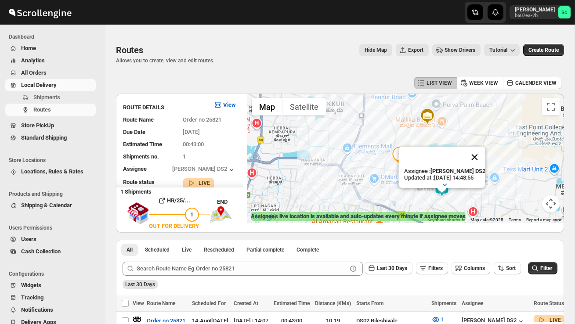
click at [484, 168] on button "Close" at bounding box center [474, 157] width 21 height 21
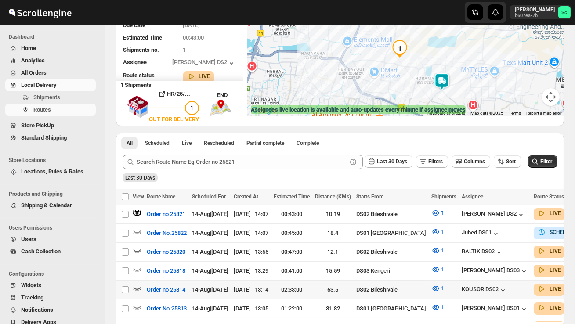
scroll to position [115, 0]
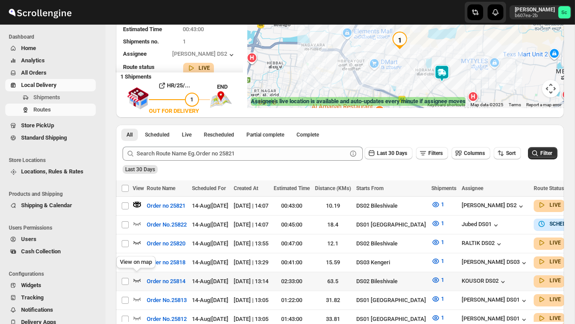
click at [136, 277] on icon "button" at bounding box center [137, 280] width 9 height 9
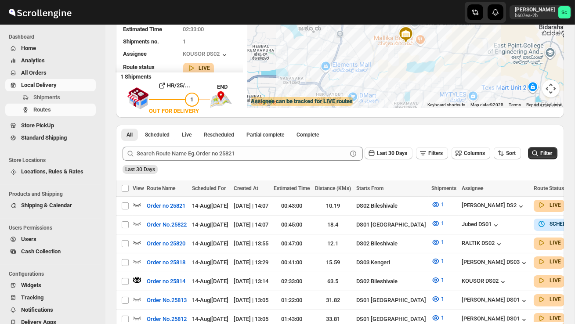
scroll to position [0, 0]
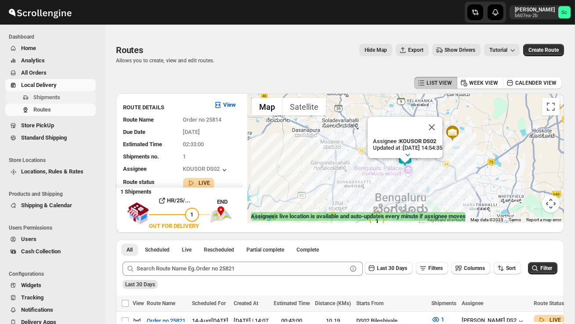
click at [65, 101] on span "Shipments" at bounding box center [63, 97] width 61 height 9
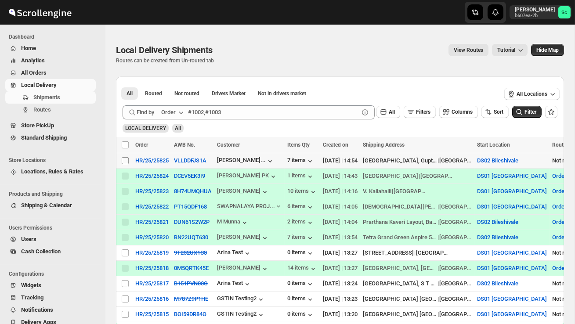
click at [123, 164] on input "Select shipment" at bounding box center [125, 160] width 7 height 7
checkbox input "true"
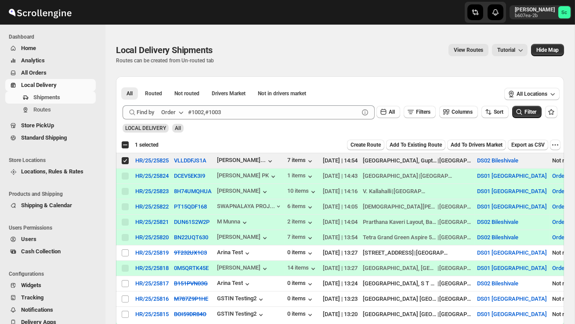
click at [350, 148] on span "Create Route" at bounding box center [365, 144] width 30 height 7
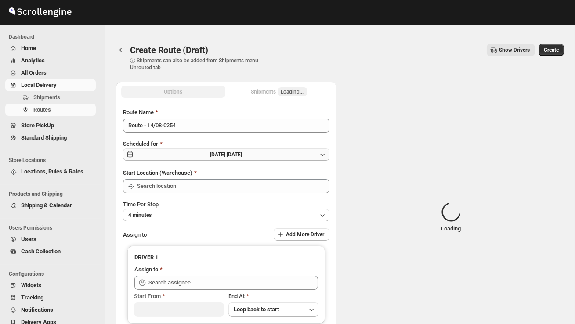
type input "DS02 Bileshivale"
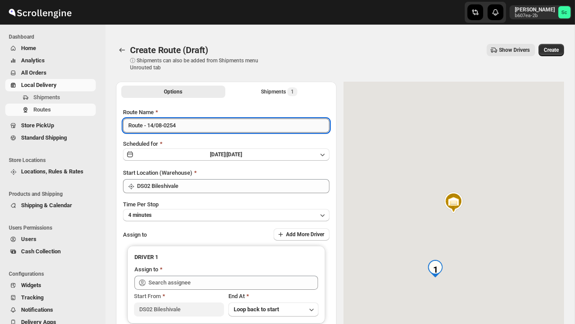
click at [193, 127] on input "Route - 14/08-0254" at bounding box center [226, 126] width 206 height 14
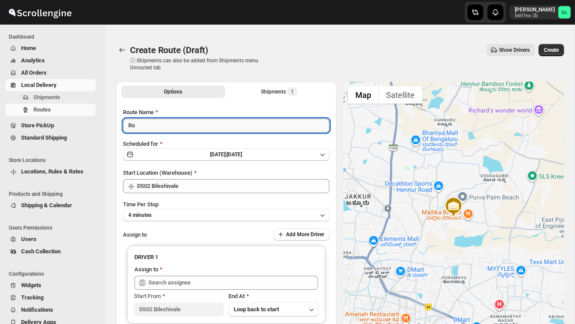
type input "R"
type input "Order no 25825"
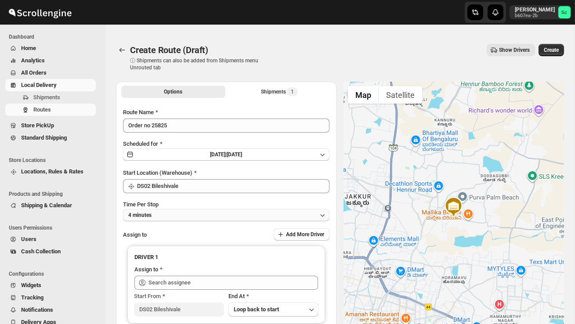
click at [215, 219] on button "4 minutes" at bounding box center [226, 215] width 206 height 12
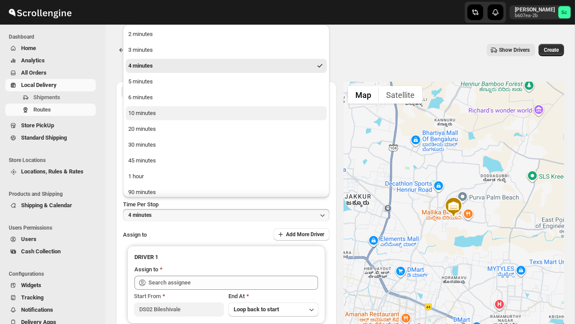
click at [159, 115] on button "10 minutes" at bounding box center [226, 113] width 201 height 14
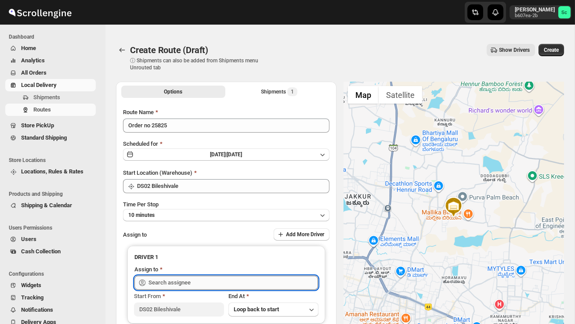
click at [207, 279] on input "text" at bounding box center [232, 283] width 169 height 14
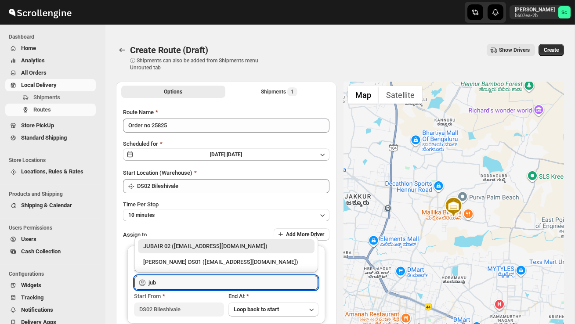
click at [246, 249] on div "JUBAIR 02 ([EMAIL_ADDRESS][DOMAIN_NAME])" at bounding box center [226, 246] width 166 height 9
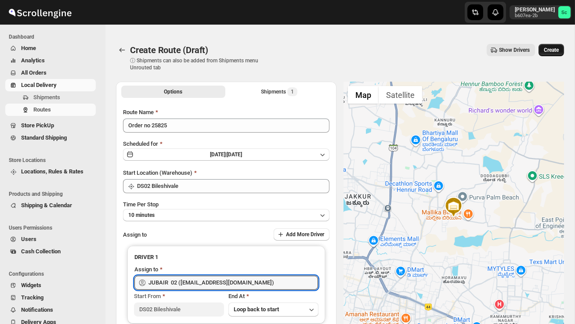
type input "JUBAIR 02 ([EMAIL_ADDRESS][DOMAIN_NAME])"
click at [552, 53] on span "Create" at bounding box center [551, 50] width 15 height 7
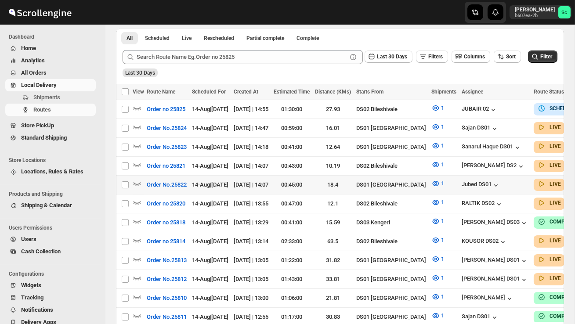
scroll to position [206, 0]
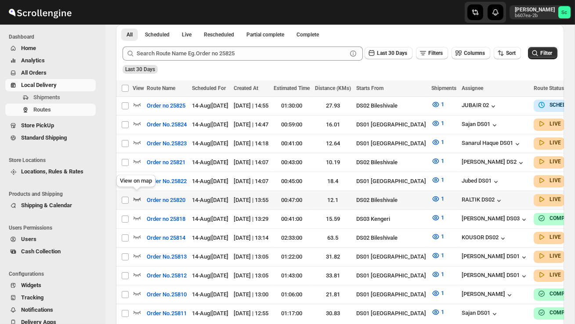
click at [136, 195] on icon "button" at bounding box center [137, 199] width 9 height 9
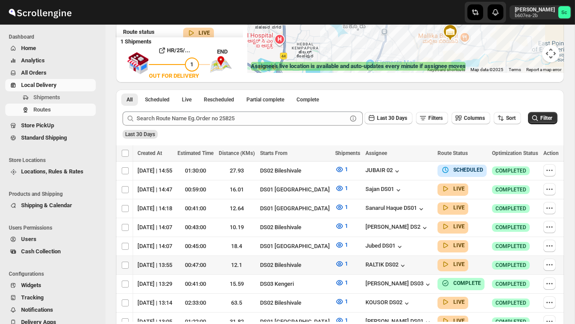
scroll to position [160, 0]
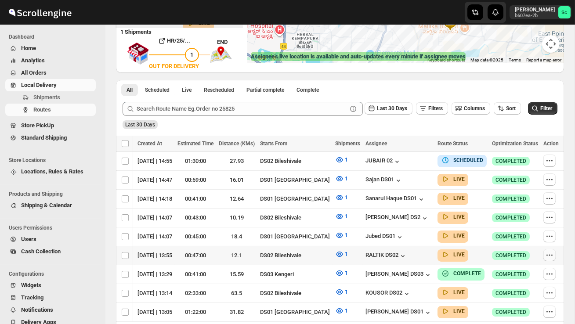
click at [548, 251] on icon "button" at bounding box center [549, 255] width 9 height 9
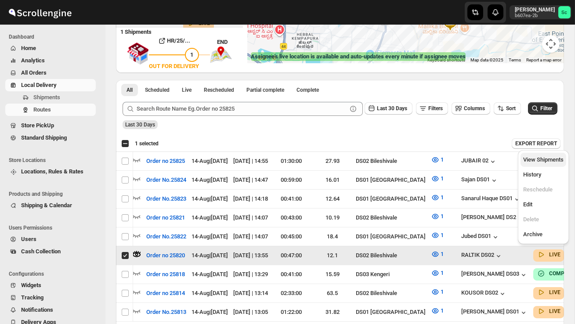
click at [550, 162] on span "View Shipments" at bounding box center [543, 159] width 40 height 7
checkbox input "false"
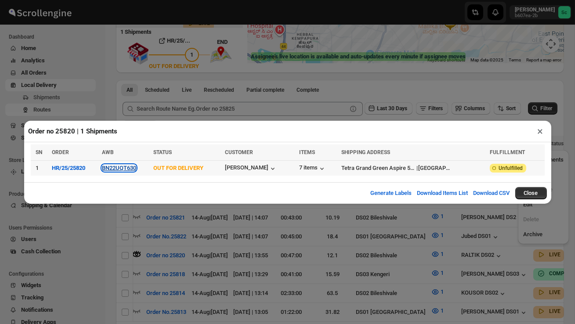
click at [126, 167] on button "BN22UQT630" at bounding box center [119, 168] width 34 height 7
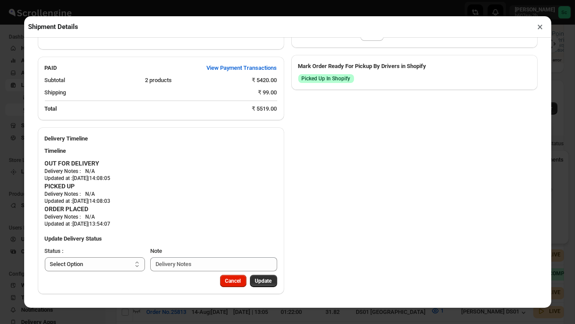
scroll to position [409, 0]
click at [105, 265] on select "Select Option PICKED UP OUT FOR DELIVERY RESCHEDULE DELIVERED CANCELLED" at bounding box center [95, 264] width 101 height 14
select select "DELIVERED"
click at [260, 278] on span "Update" at bounding box center [263, 281] width 17 height 7
select select
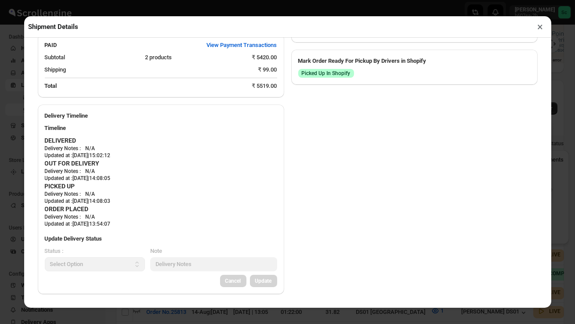
scroll to position [392, 0]
click at [541, 25] on button "×" at bounding box center [540, 27] width 13 height 12
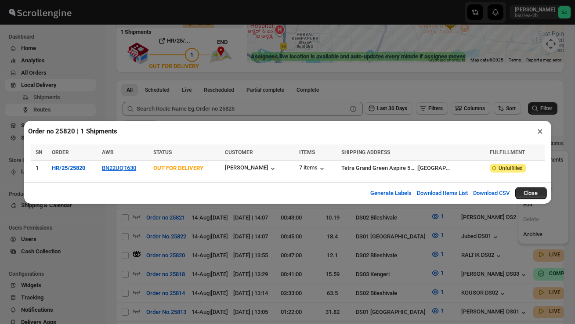
click at [540, 129] on button "×" at bounding box center [540, 131] width 13 height 12
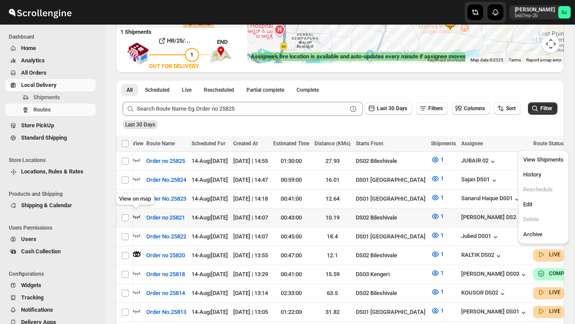
scroll to position [0, 0]
click at [136, 213] on icon "button" at bounding box center [137, 216] width 9 height 9
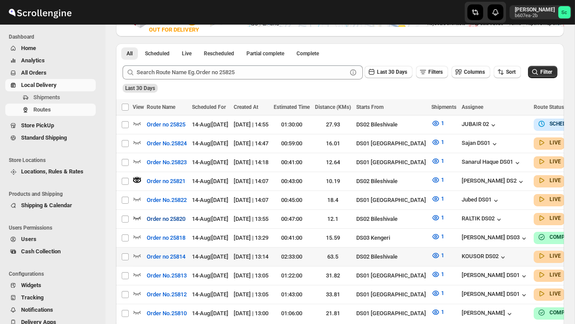
scroll to position [217, 0]
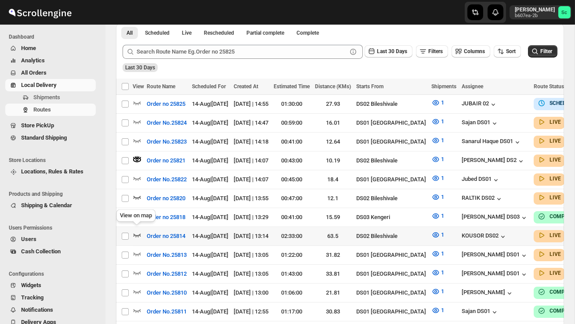
click at [137, 231] on icon "button" at bounding box center [137, 235] width 9 height 9
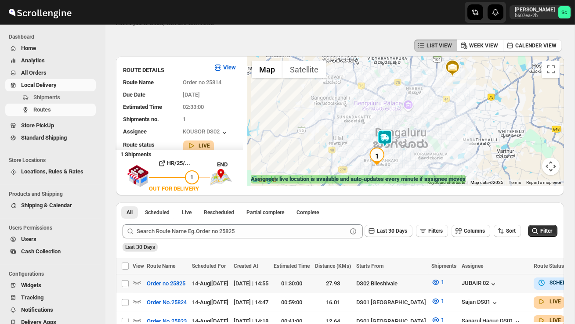
scroll to position [0, 0]
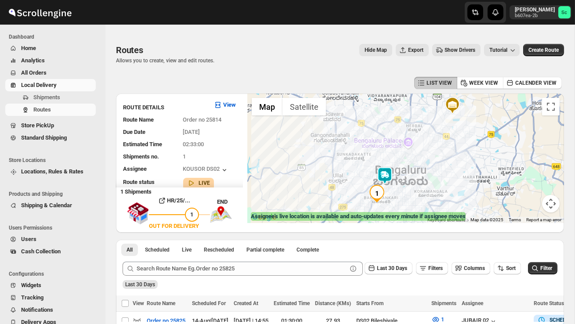
click at [406, 197] on div at bounding box center [405, 159] width 317 height 130
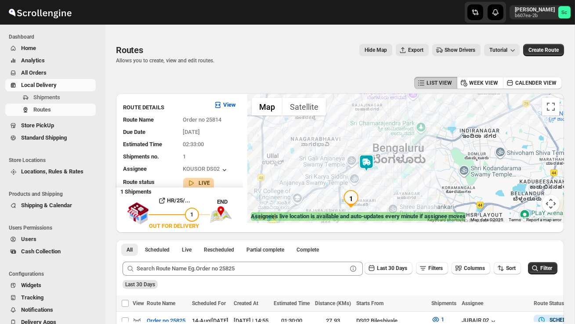
click at [406, 197] on div at bounding box center [405, 159] width 317 height 130
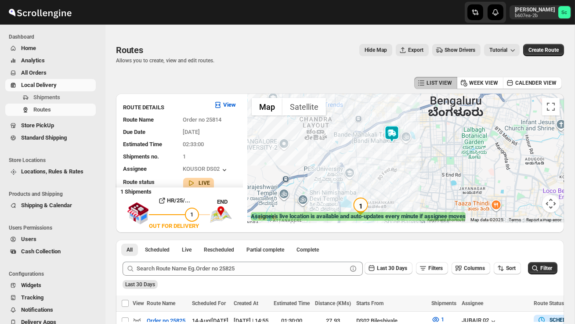
drag, startPoint x: 362, startPoint y: 182, endPoint x: 428, endPoint y: 177, distance: 65.6
click at [428, 178] on div at bounding box center [405, 159] width 317 height 130
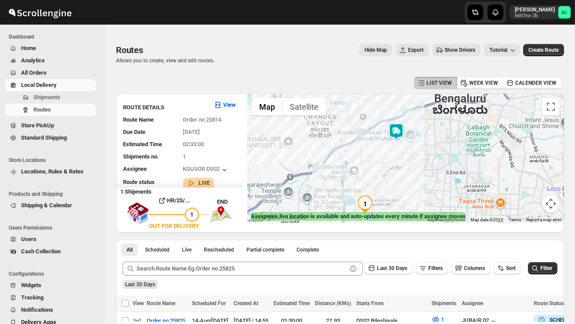
click at [428, 177] on div at bounding box center [405, 159] width 317 height 130
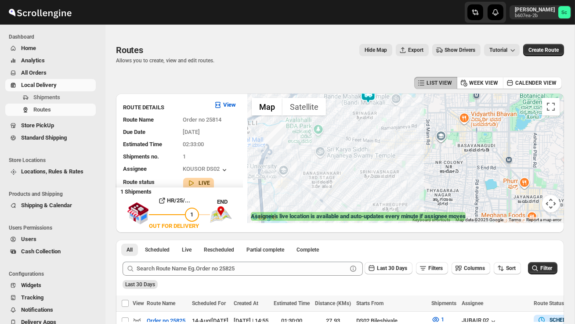
drag, startPoint x: 375, startPoint y: 188, endPoint x: 390, endPoint y: 185, distance: 15.7
click at [390, 185] on div at bounding box center [405, 159] width 317 height 130
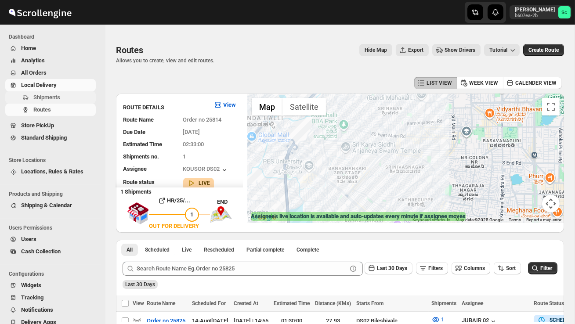
click at [53, 96] on span "Shipments" at bounding box center [46, 97] width 27 height 7
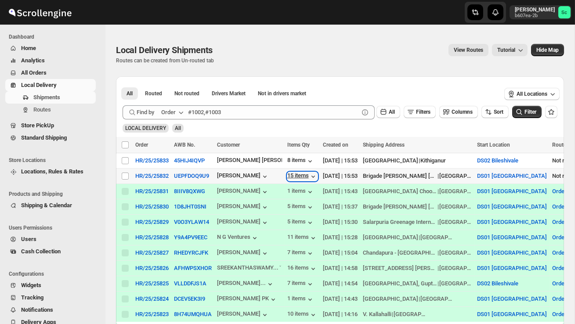
click at [304, 181] on div "15 items" at bounding box center [302, 176] width 30 height 9
click at [125, 164] on input "Select shipment" at bounding box center [125, 160] width 7 height 7
checkbox input "true"
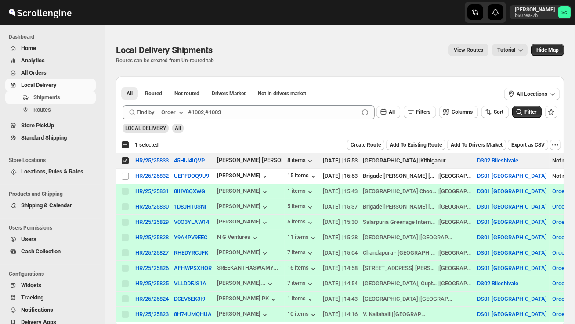
click at [350, 148] on span "Create Route" at bounding box center [365, 144] width 30 height 7
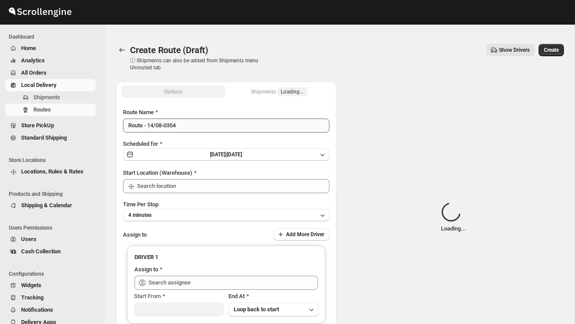
type input "DS02 Bileshivale"
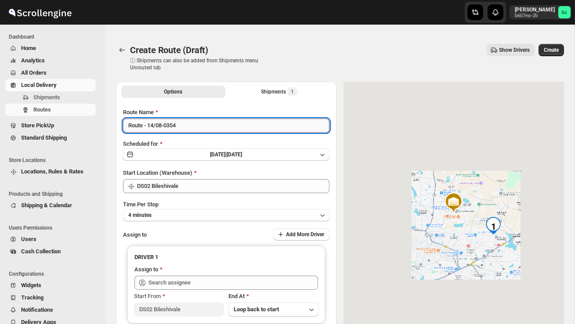
click at [196, 126] on input "Route - 14/08-0354" at bounding box center [226, 126] width 206 height 14
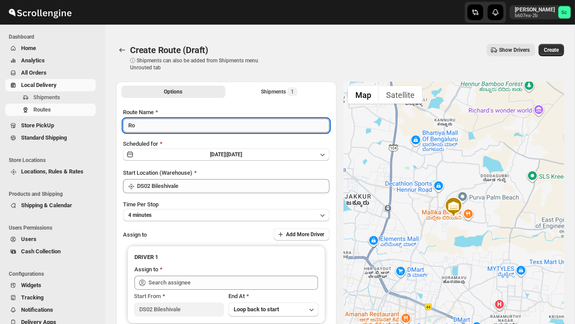
type input "R"
type input "Order no 25833"
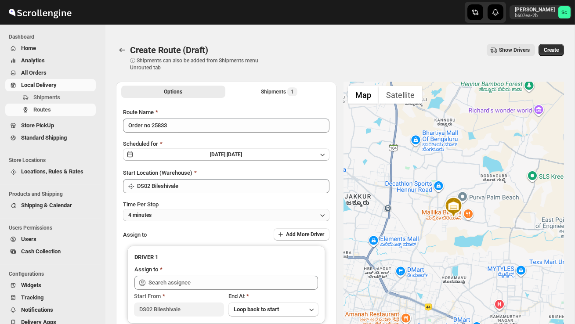
click at [223, 211] on button "4 minutes" at bounding box center [226, 215] width 206 height 12
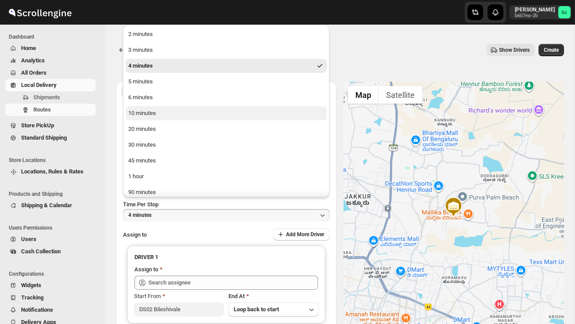
click at [174, 119] on button "10 minutes" at bounding box center [226, 113] width 201 height 14
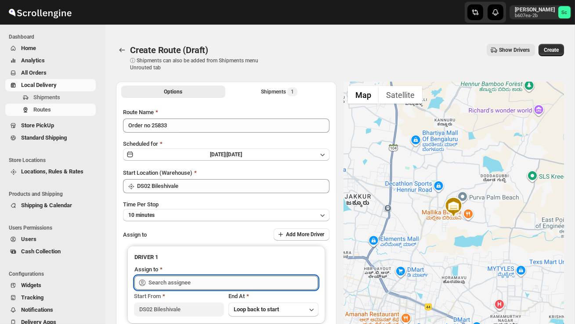
click at [191, 278] on input "text" at bounding box center [232, 283] width 169 height 14
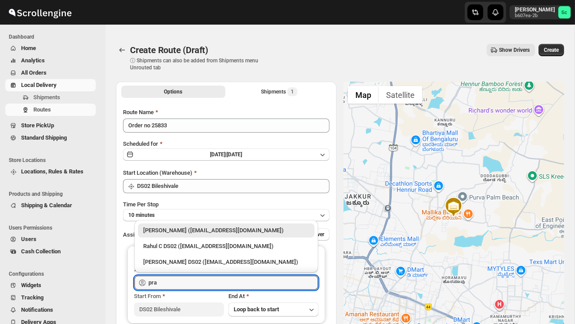
click at [213, 264] on div "[PERSON_NAME] DS02 ([EMAIL_ADDRESS][DOMAIN_NAME])" at bounding box center [226, 262] width 166 height 9
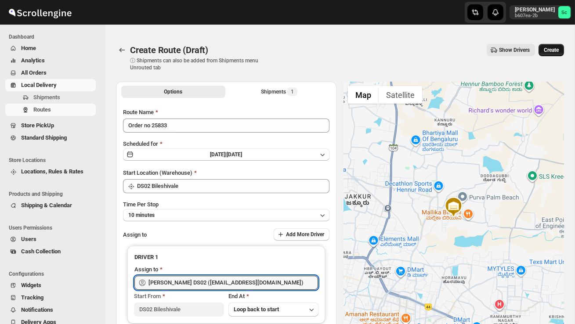
type input "[PERSON_NAME] DS02 ([EMAIL_ADDRESS][DOMAIN_NAME])"
click at [548, 50] on span "Create" at bounding box center [551, 50] width 15 height 7
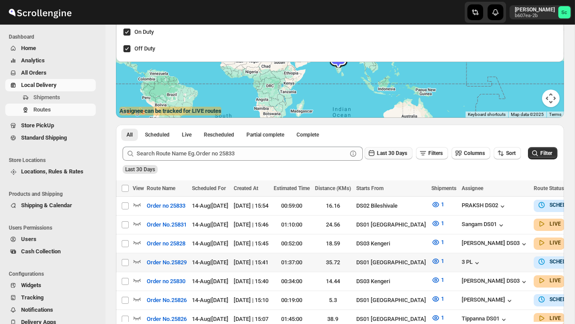
scroll to position [0, 112]
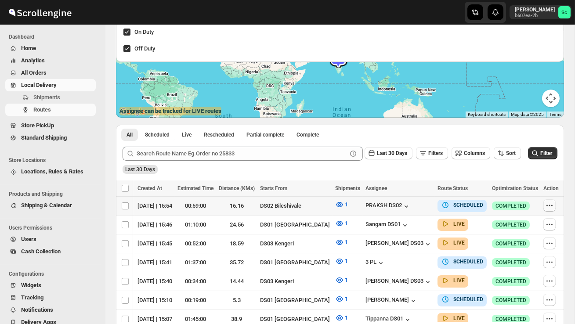
click at [548, 206] on icon "button" at bounding box center [549, 205] width 9 height 9
checkbox input "true"
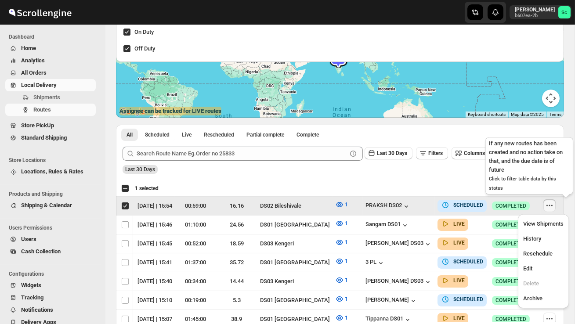
scroll to position [0, 0]
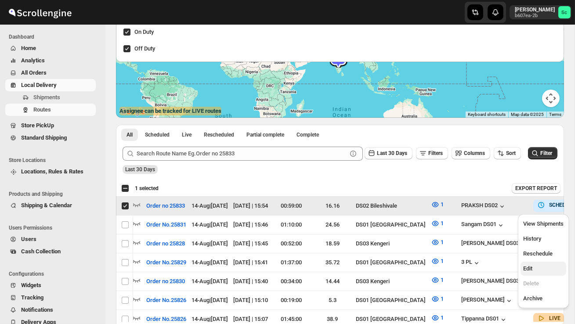
click at [548, 263] on button "Edit" at bounding box center [543, 269] width 46 height 14
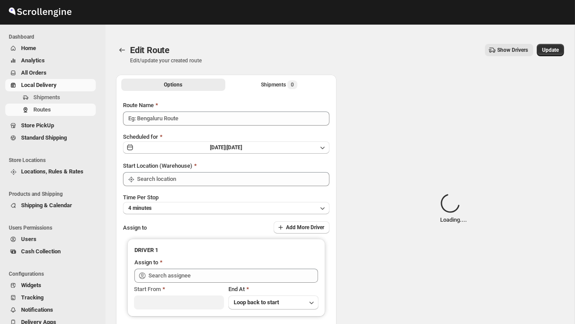
type input "Order no 25833"
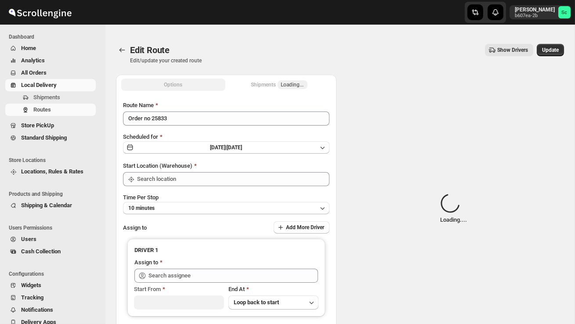
type input "DS02 Bileshivale"
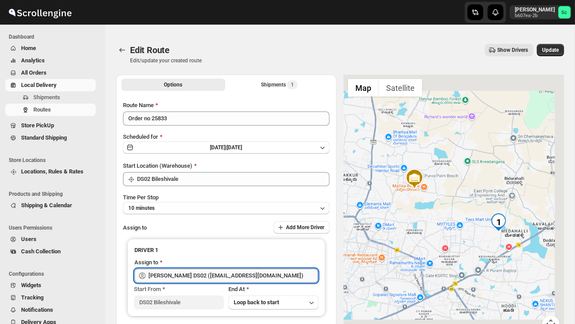
click at [262, 271] on input "[PERSON_NAME] DS02 ([EMAIL_ADDRESS][DOMAIN_NAME])" at bounding box center [232, 276] width 169 height 14
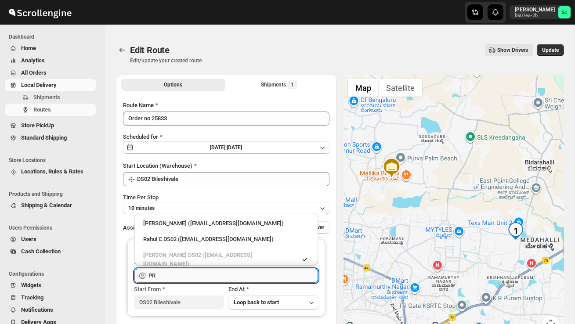
type input "P"
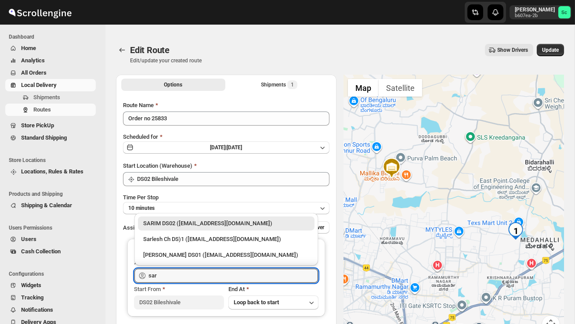
click at [254, 221] on div "SARIM DS02 ([EMAIL_ADDRESS][DOMAIN_NAME])" at bounding box center [226, 223] width 166 height 9
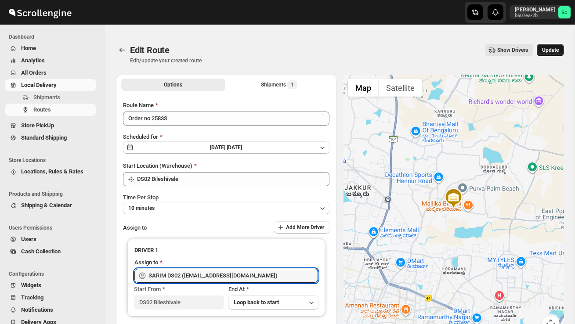
type input "SARIM DS02 ([EMAIL_ADDRESS][DOMAIN_NAME])"
click at [559, 49] on span "Update" at bounding box center [550, 50] width 17 height 7
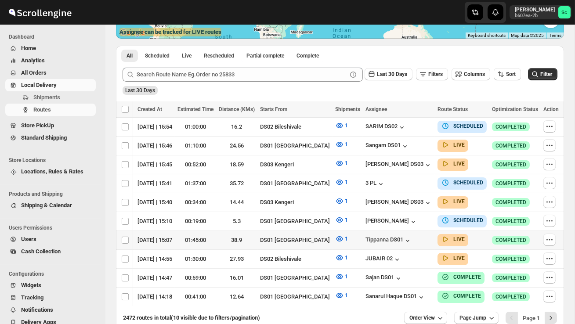
scroll to position [198, 0]
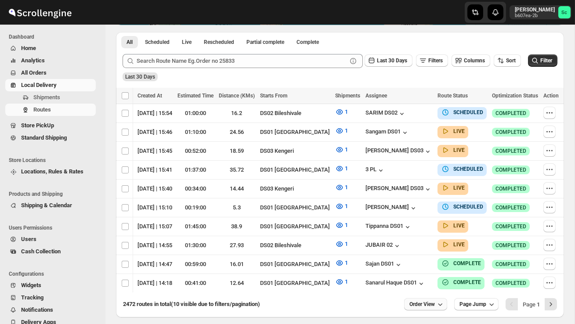
click at [426, 298] on button "Order View" at bounding box center [425, 304] width 43 height 12
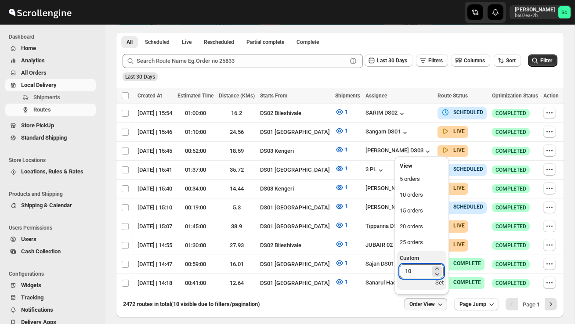
click at [416, 271] on input "10" at bounding box center [415, 271] width 31 height 14
click at [60, 97] on span "Shipments" at bounding box center [46, 97] width 27 height 7
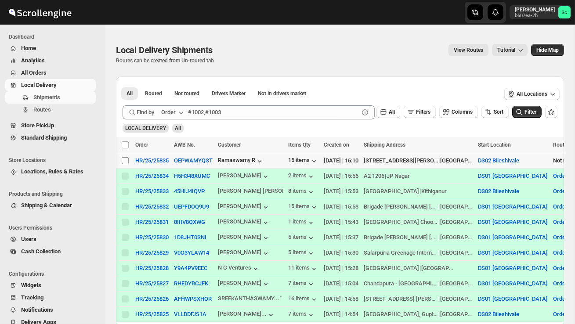
click at [124, 164] on input "Select shipment" at bounding box center [125, 160] width 7 height 7
checkbox input "true"
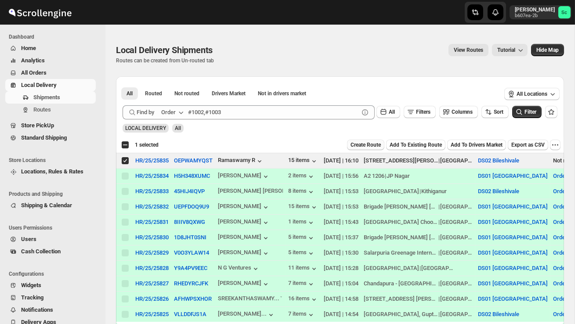
click at [350, 148] on span "Create Route" at bounding box center [365, 144] width 30 height 7
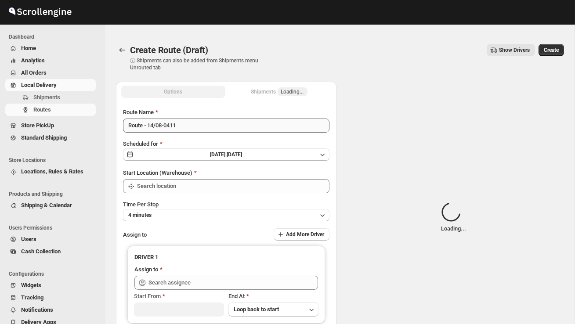
type input "DS02 Bileshivale"
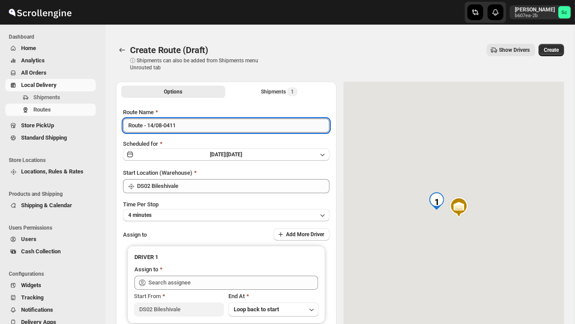
click at [185, 127] on input "Route - 14/08-0411" at bounding box center [226, 126] width 206 height 14
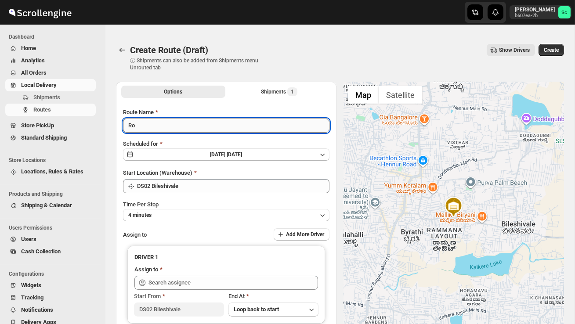
type input "R"
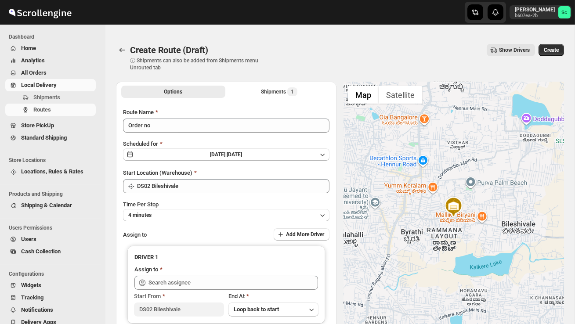
click at [106, 97] on div "Create Route (Draft). This page is ready Create Route (Draft) ⓘ Shipments can a…" at bounding box center [339, 206] width 469 height 346
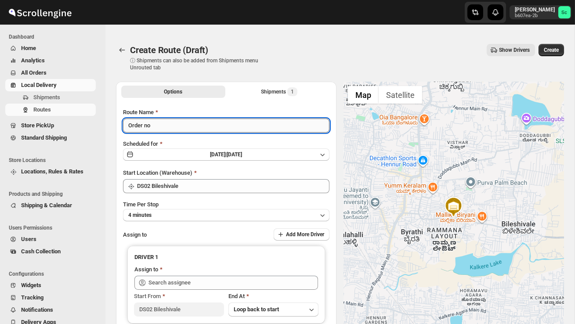
click at [157, 126] on input "Order no" at bounding box center [226, 126] width 206 height 14
type input "Order no 25835"
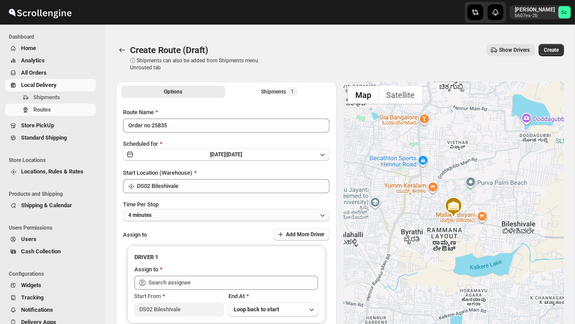
click at [220, 213] on button "4 minutes" at bounding box center [226, 215] width 206 height 12
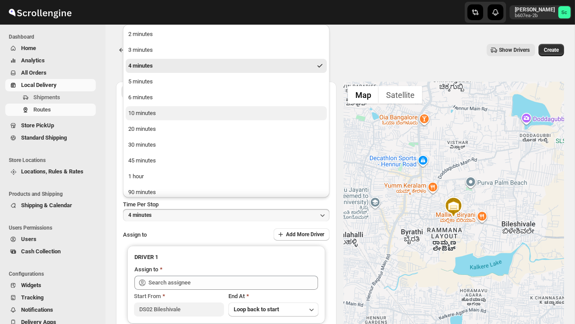
click at [177, 116] on button "10 minutes" at bounding box center [226, 113] width 201 height 14
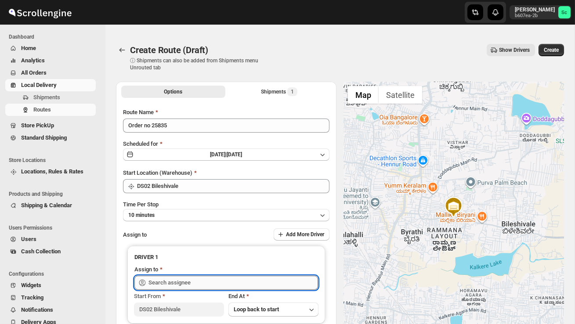
click at [176, 281] on input "text" at bounding box center [232, 283] width 169 height 14
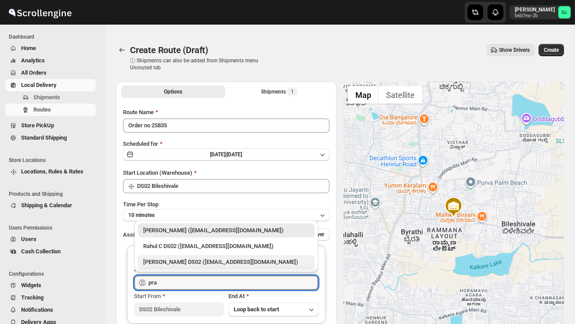
click at [190, 259] on div "[PERSON_NAME] DS02 ([EMAIL_ADDRESS][DOMAIN_NAME])" at bounding box center [226, 262] width 166 height 9
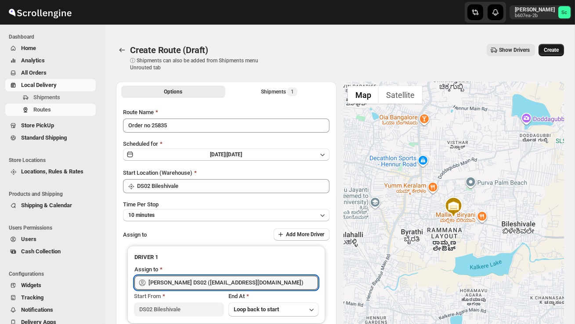
type input "[PERSON_NAME] DS02 ([EMAIL_ADDRESS][DOMAIN_NAME])"
click at [559, 43] on div "Create Route (Draft). This page is ready Create Route (Draft) ⓘ Shipments can a…" at bounding box center [340, 57] width 448 height 48
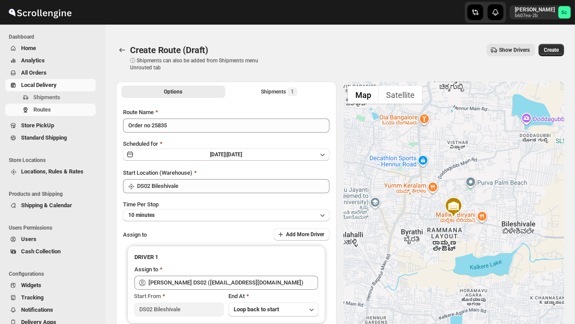
click at [557, 46] on button "Create" at bounding box center [550, 50] width 25 height 12
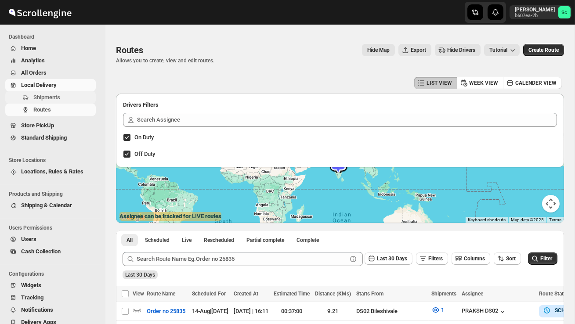
click at [60, 94] on span "Shipments" at bounding box center [63, 97] width 61 height 9
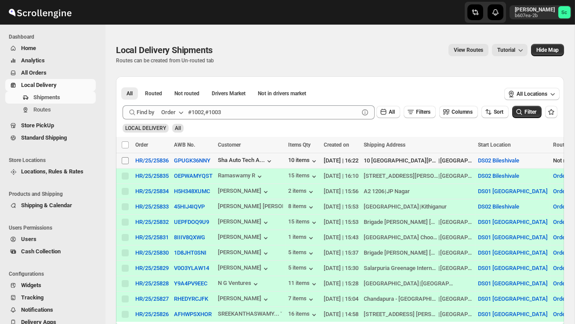
click at [127, 164] on input "Select shipment" at bounding box center [125, 160] width 7 height 7
checkbox input "true"
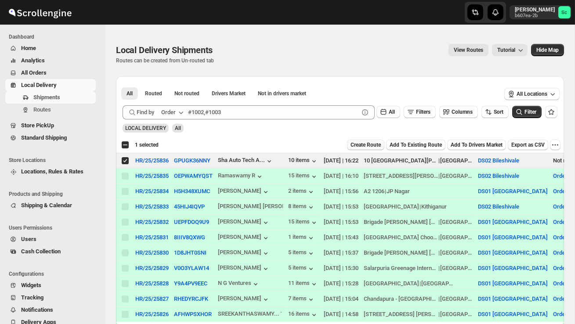
click at [350, 148] on span "Create Route" at bounding box center [365, 144] width 30 height 7
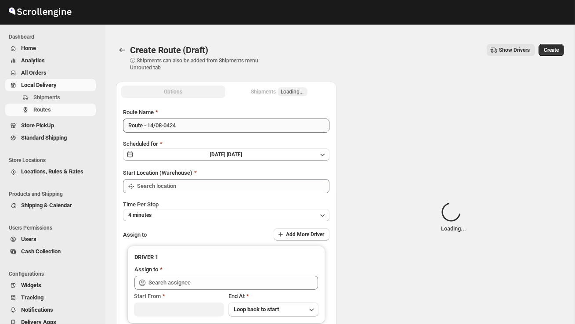
type input "DS02 Bileshivale"
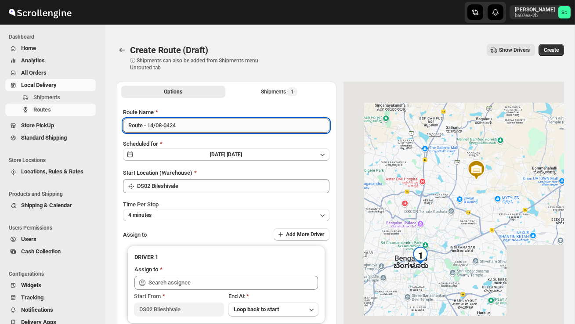
click at [186, 125] on input "Route - 14/08-0424" at bounding box center [226, 126] width 206 height 14
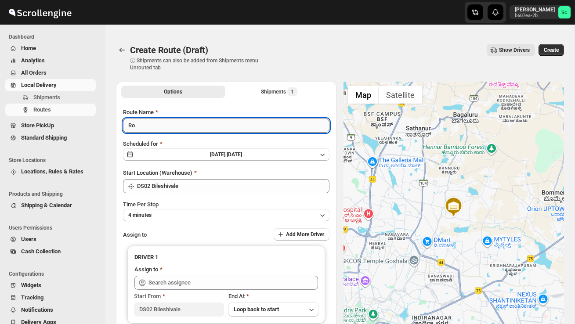
type input "R"
type input "Order no 25836"
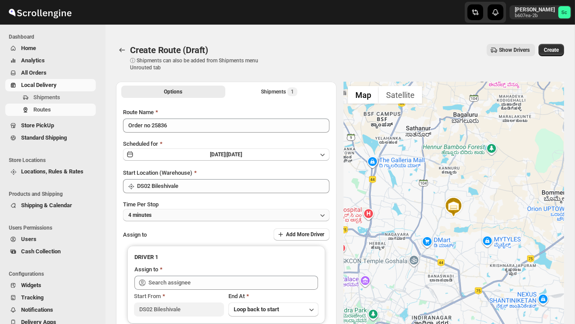
click at [242, 216] on button "4 minutes" at bounding box center [226, 215] width 206 height 12
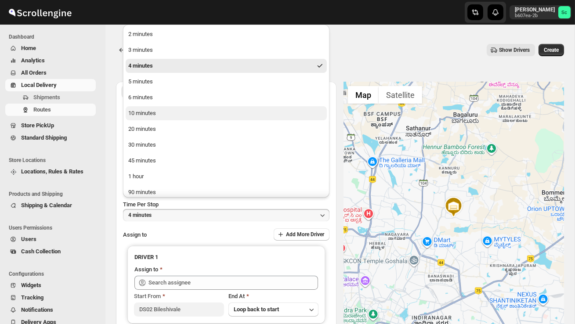
click at [182, 119] on button "10 minutes" at bounding box center [226, 113] width 201 height 14
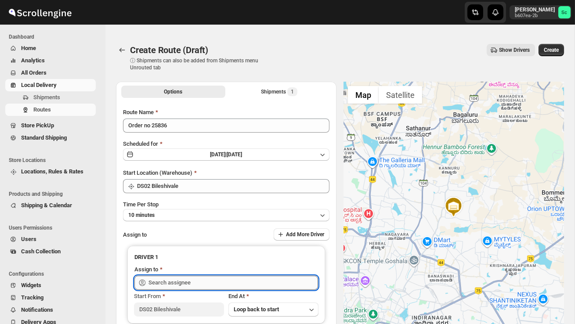
click at [187, 279] on input "text" at bounding box center [232, 283] width 169 height 14
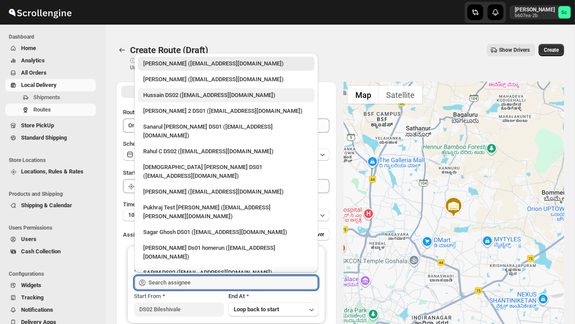
click at [189, 97] on div "Hussain DS02 ([EMAIL_ADDRESS][DOMAIN_NAME])" at bounding box center [226, 95] width 166 height 9
type input "Hussain DS02 ([EMAIL_ADDRESS][DOMAIN_NAME])"
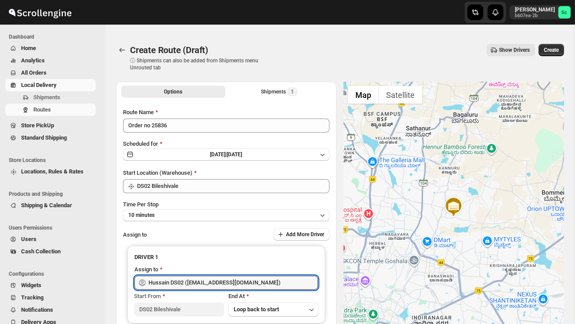
click at [545, 48] on span "Create" at bounding box center [551, 50] width 15 height 7
